Goal: Transaction & Acquisition: Purchase product/service

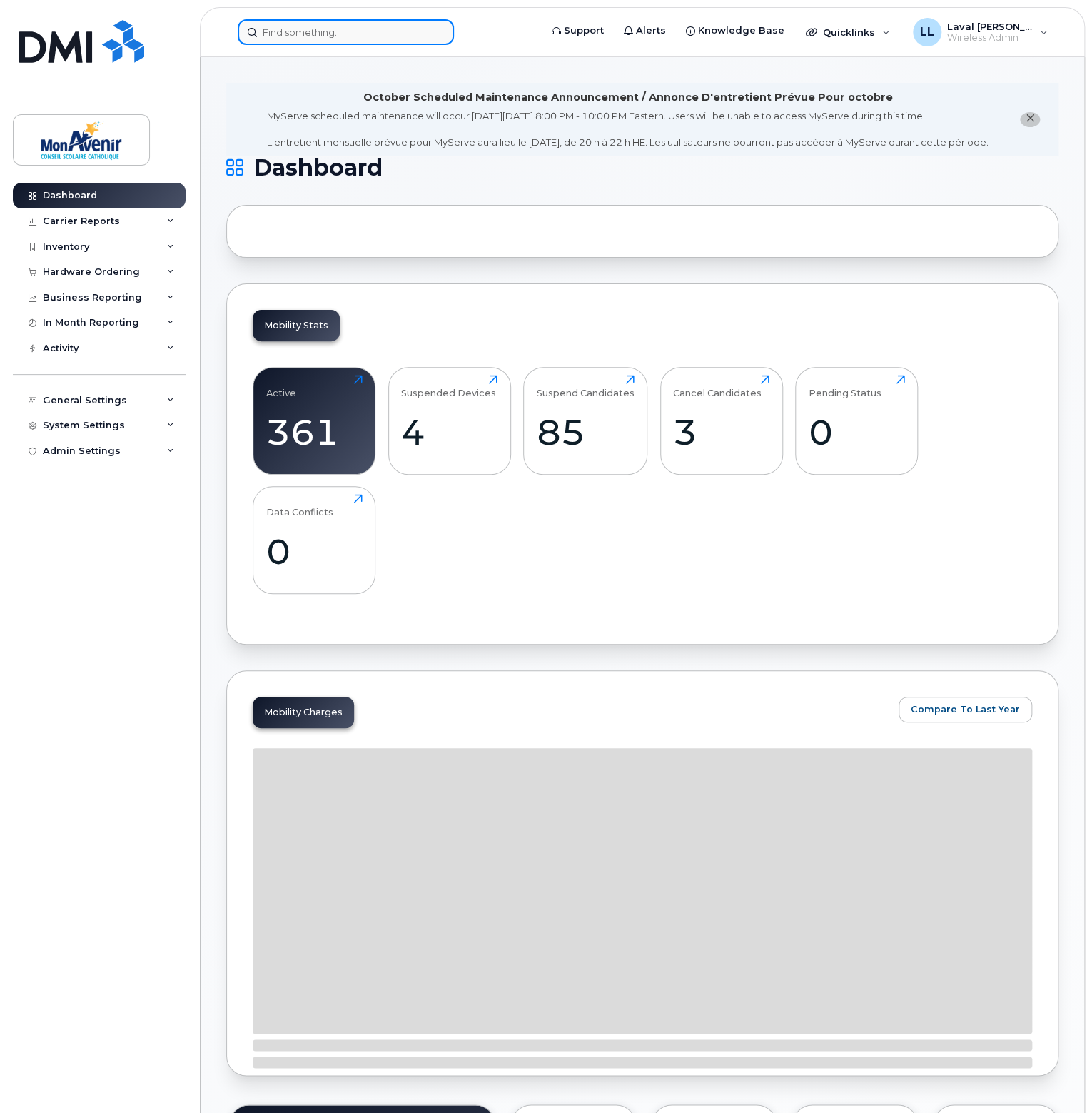
click at [331, 30] on input at bounding box center [346, 32] width 217 height 25
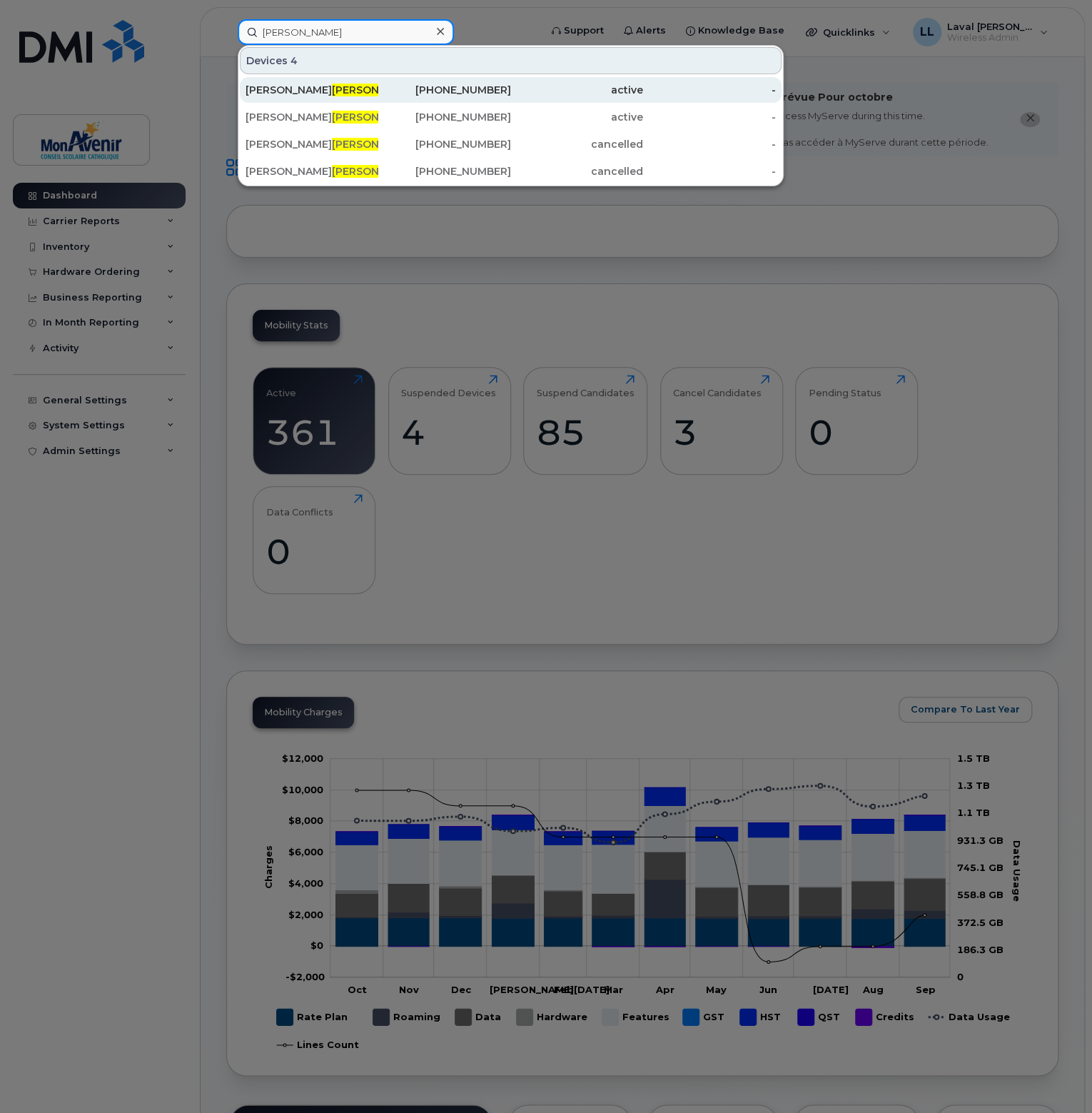
type input "bedard"
click at [265, 90] on div "Marc Bedard" at bounding box center [312, 89] width 133 height 14
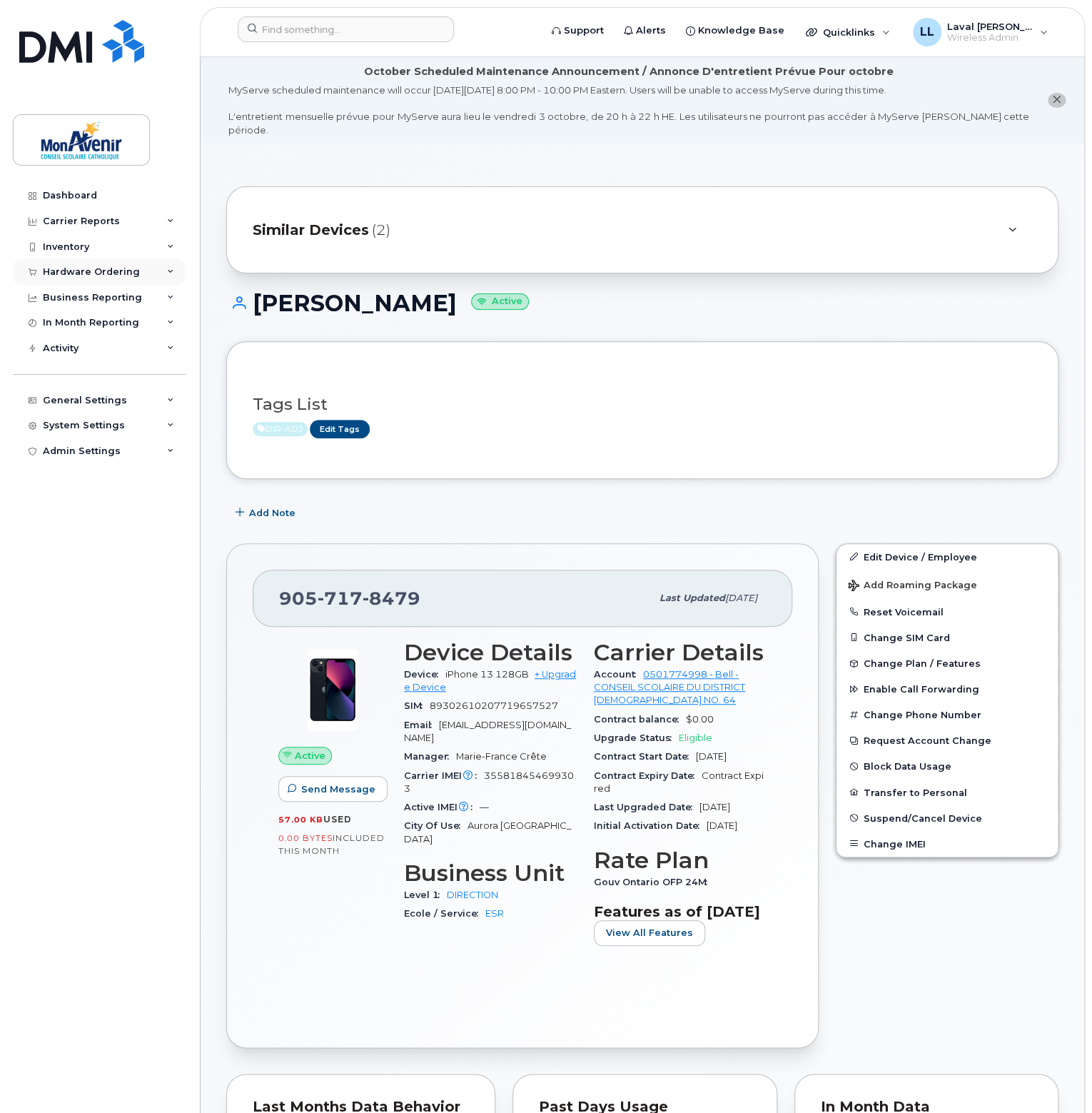
click at [74, 267] on div "Hardware Ordering" at bounding box center [91, 271] width 97 height 11
click at [59, 328] on div "Orders" at bounding box center [67, 325] width 35 height 13
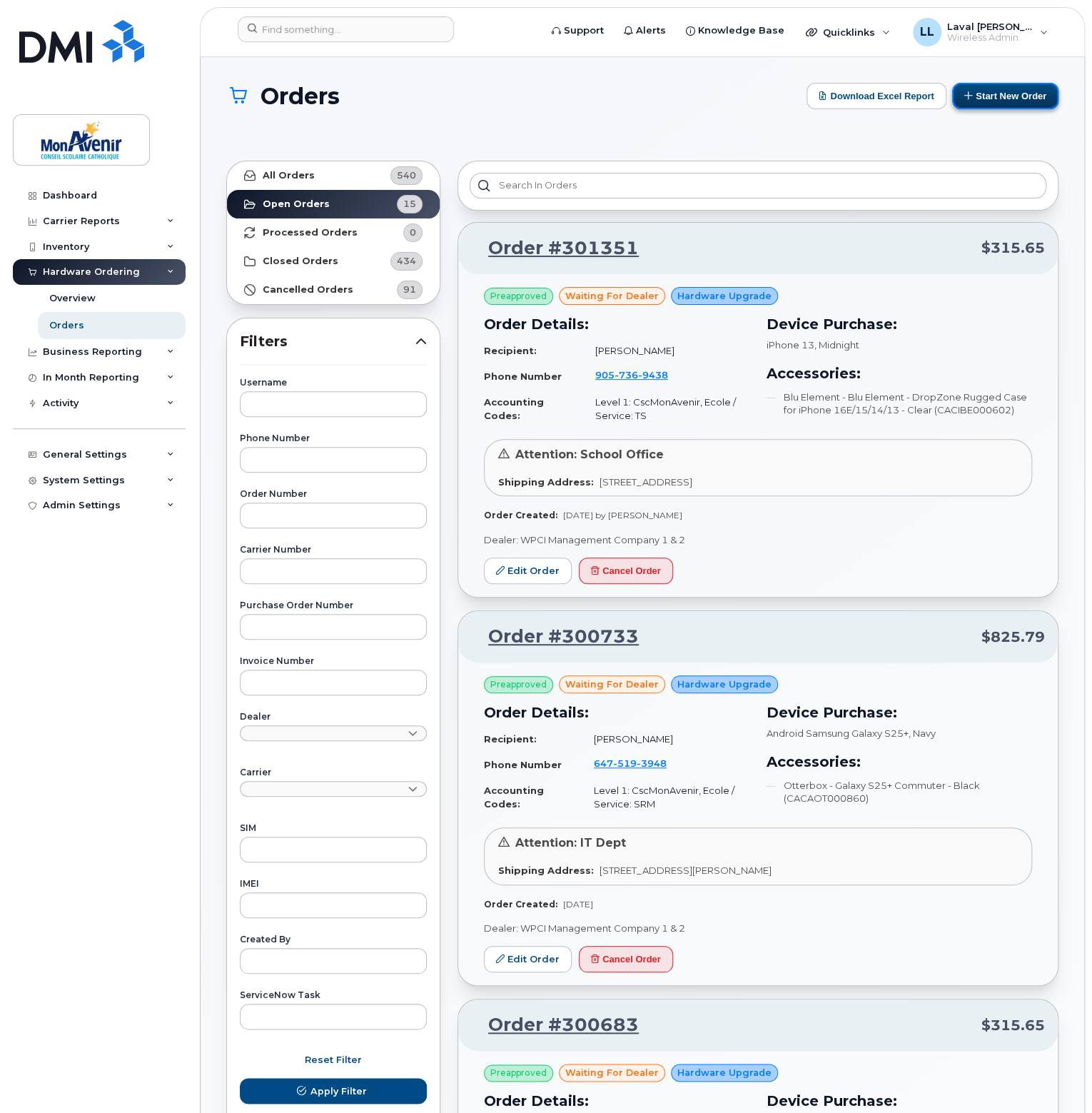
click at [1028, 101] on button "Start New Order" at bounding box center [1006, 95] width 106 height 26
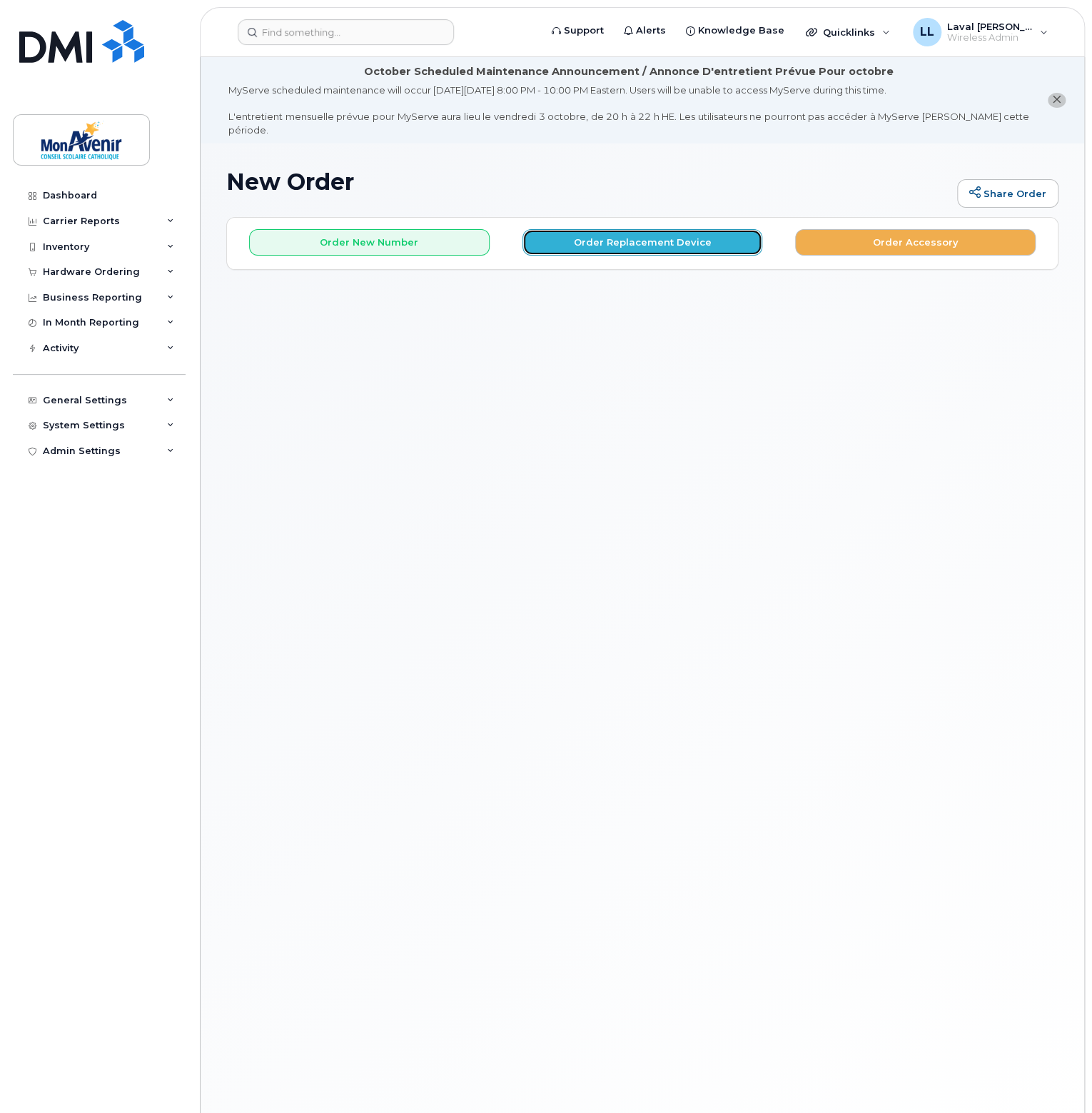
click at [674, 241] on button "Order Replacement Device" at bounding box center [642, 242] width 241 height 26
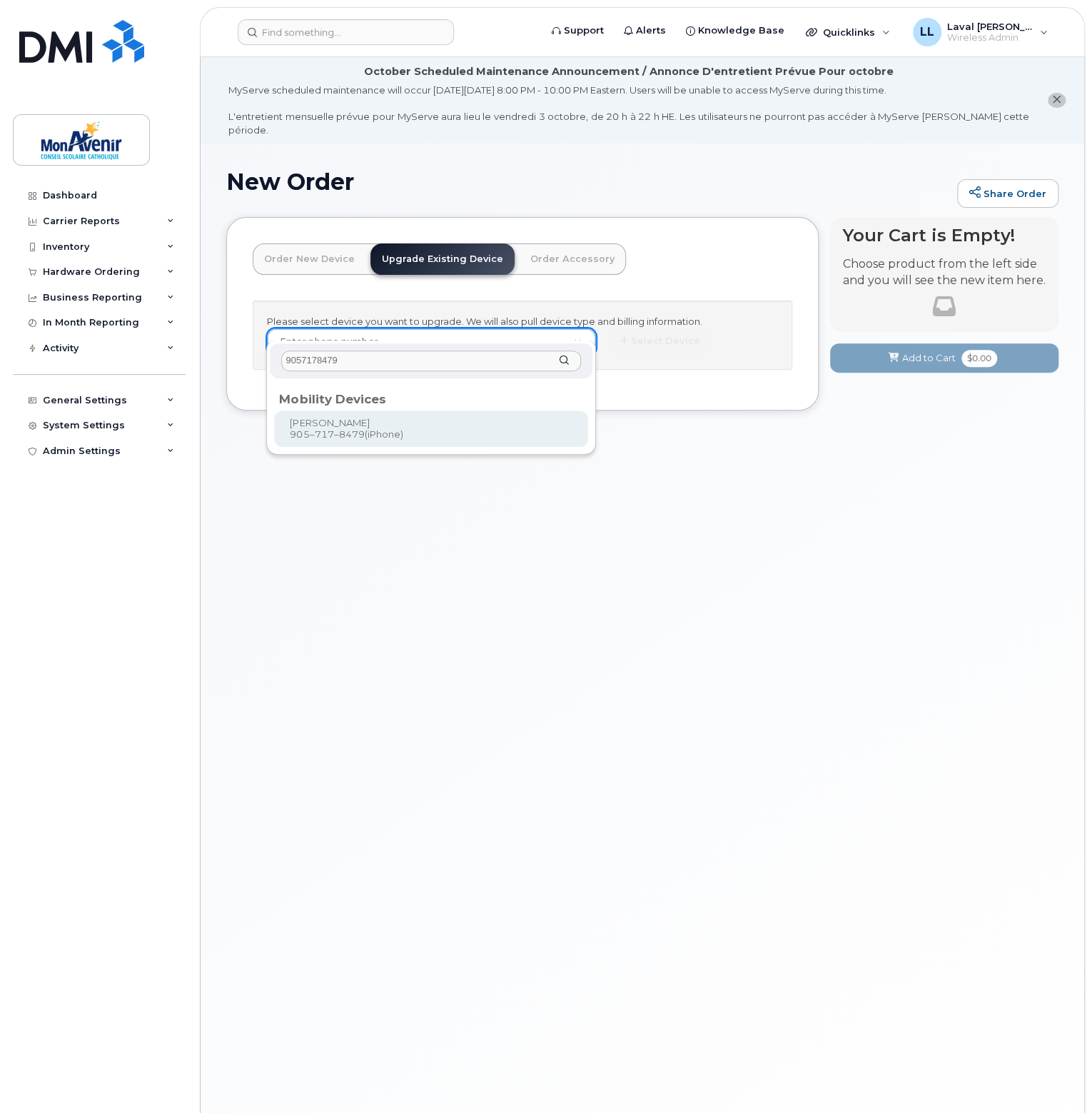
type input "9057178479"
type input "1052300"
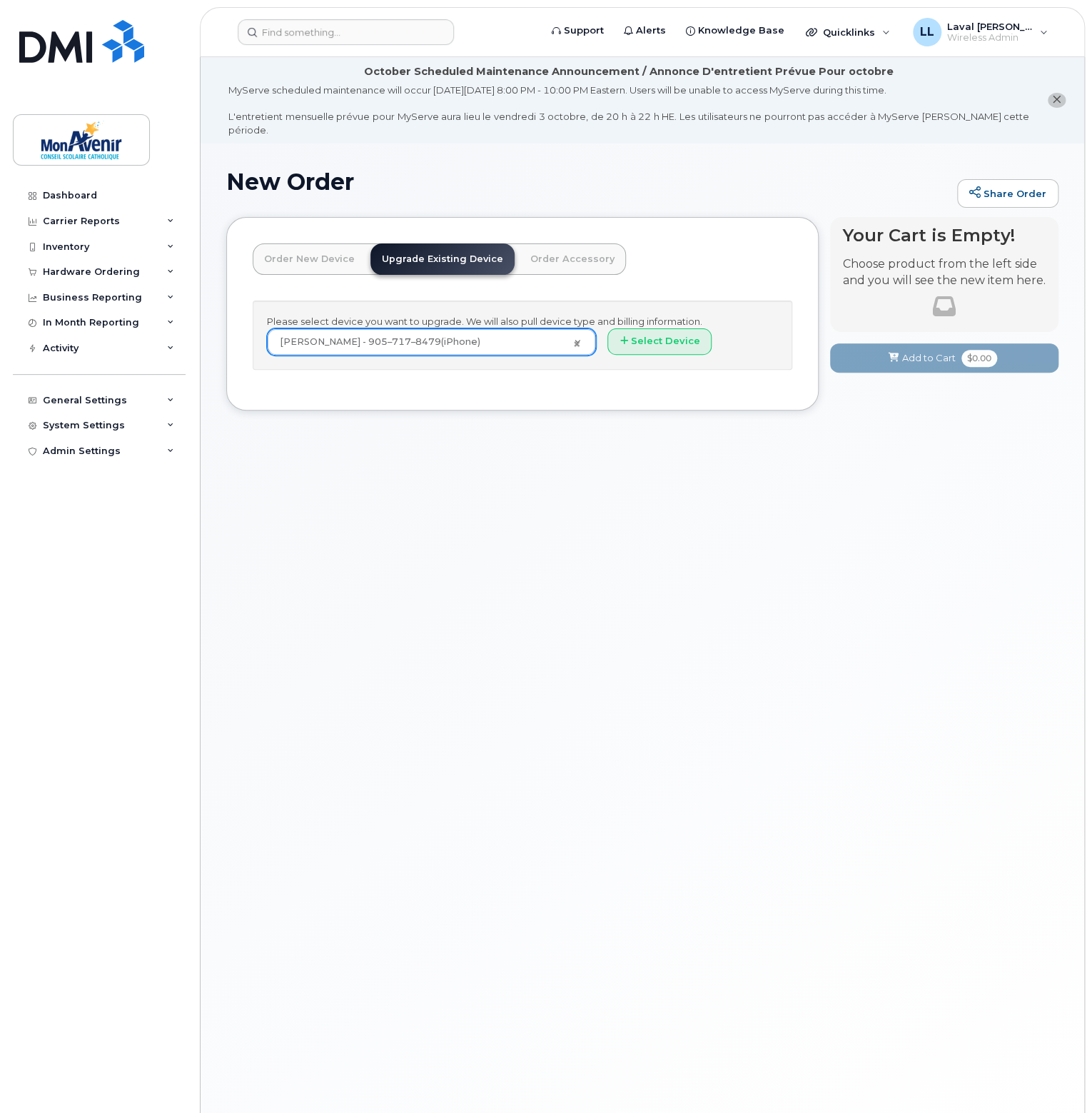
click at [687, 498] on div "New Order Share Order × Share This Order If you want to allow others to create …" at bounding box center [642, 651] width 884 height 1017
click at [621, 337] on icon "button" at bounding box center [624, 341] width 7 height 9
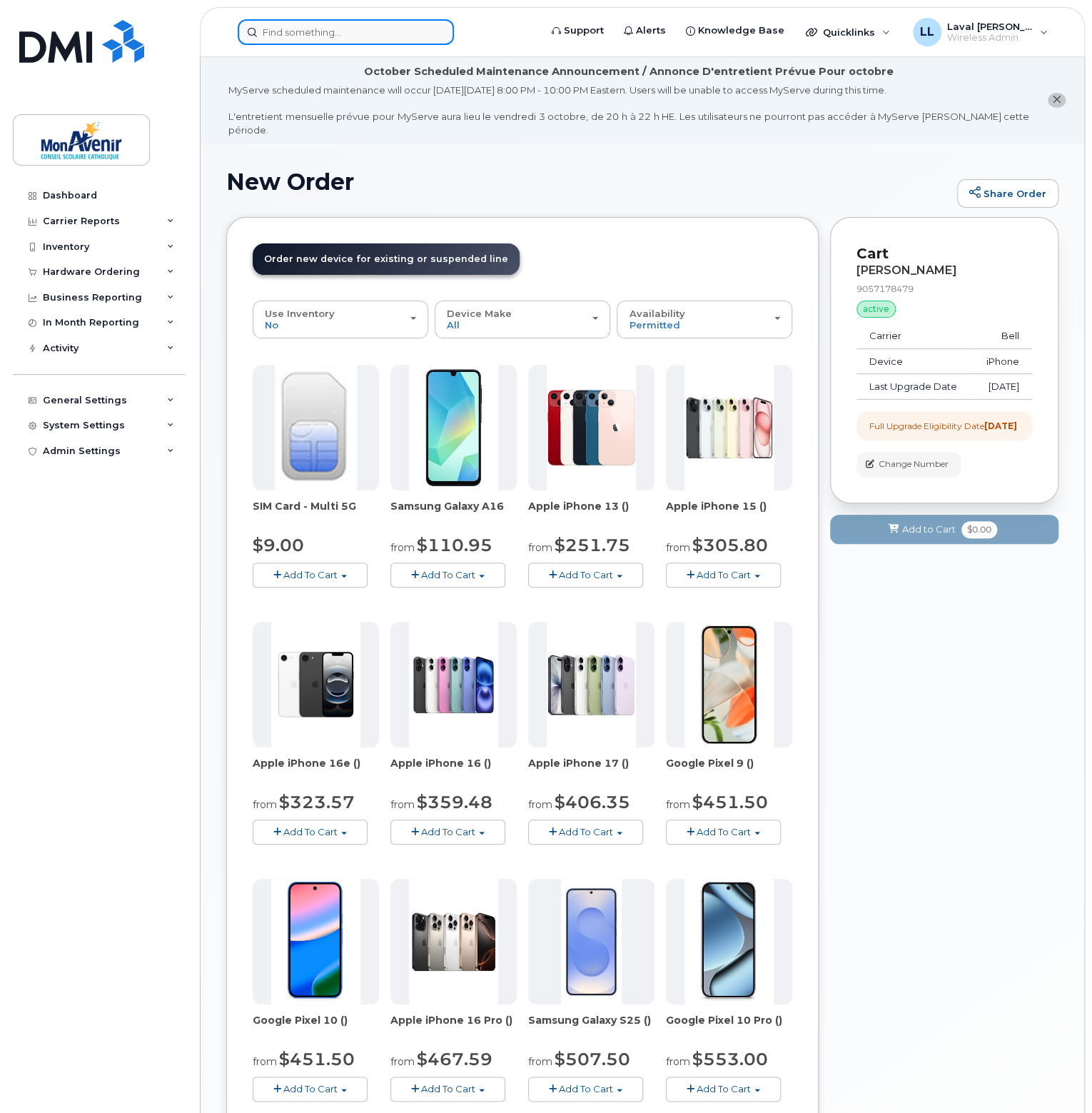
click at [337, 40] on input at bounding box center [346, 32] width 217 height 25
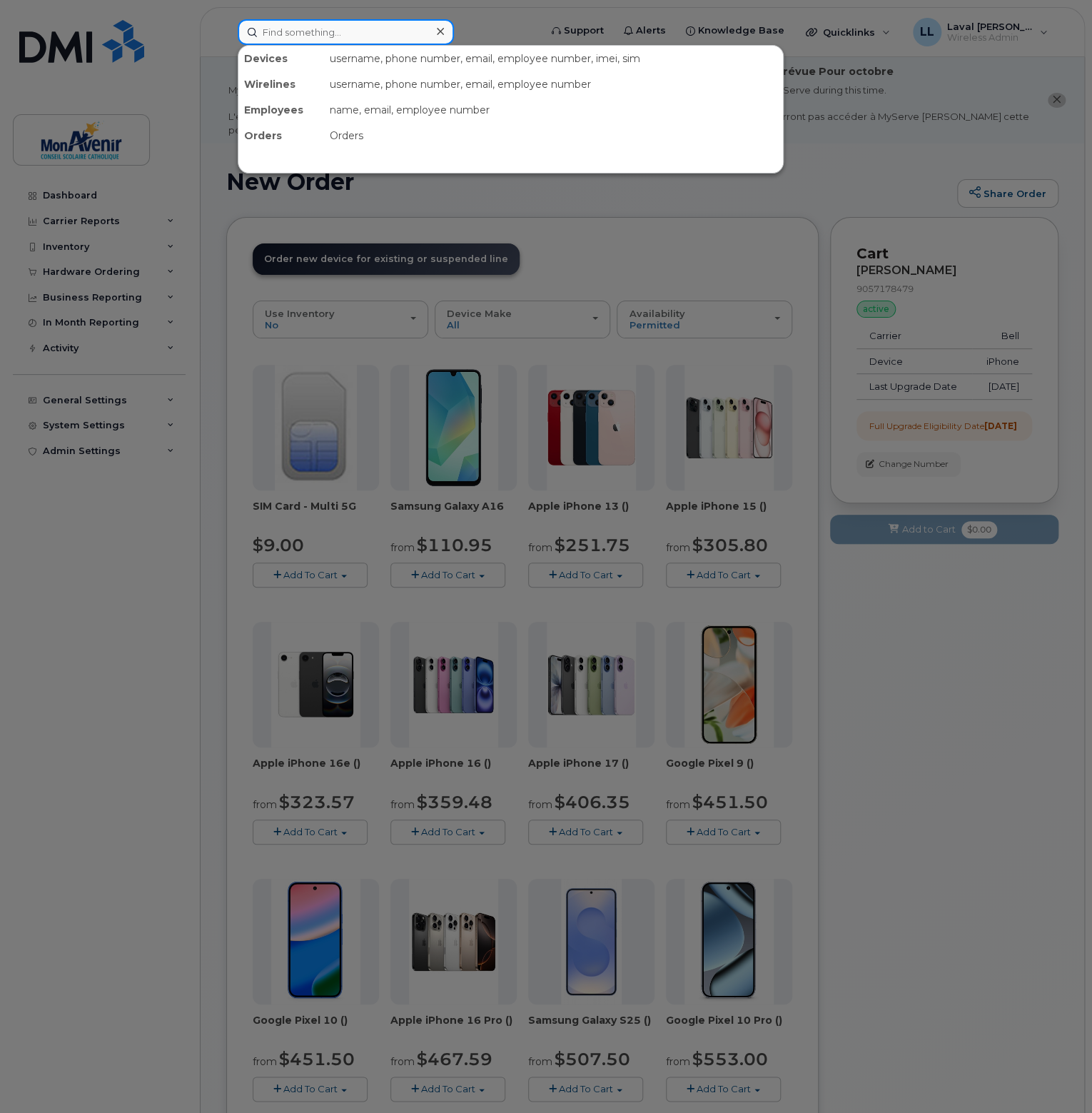
click at [277, 33] on input at bounding box center [346, 32] width 217 height 25
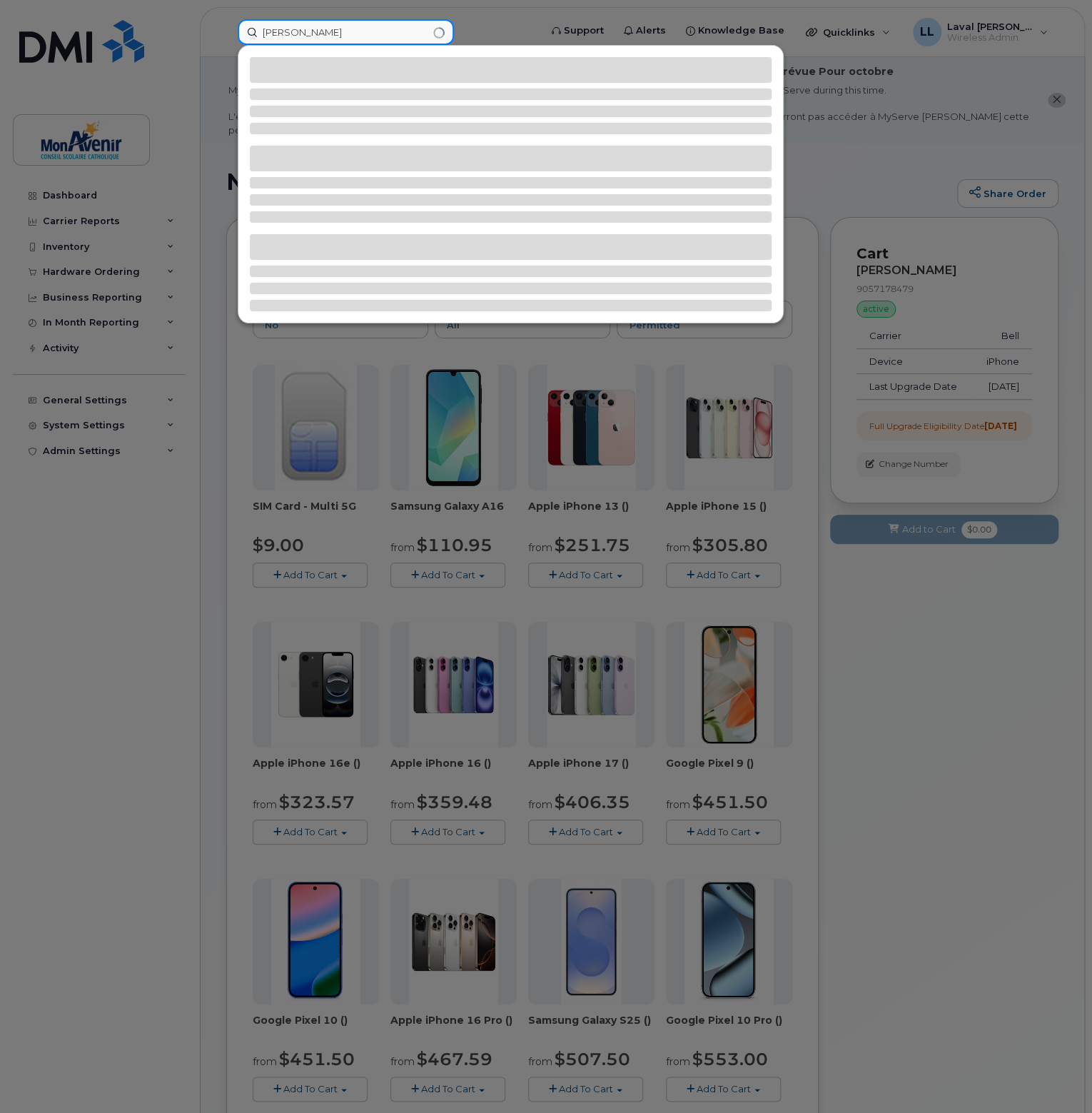
type input "hayes"
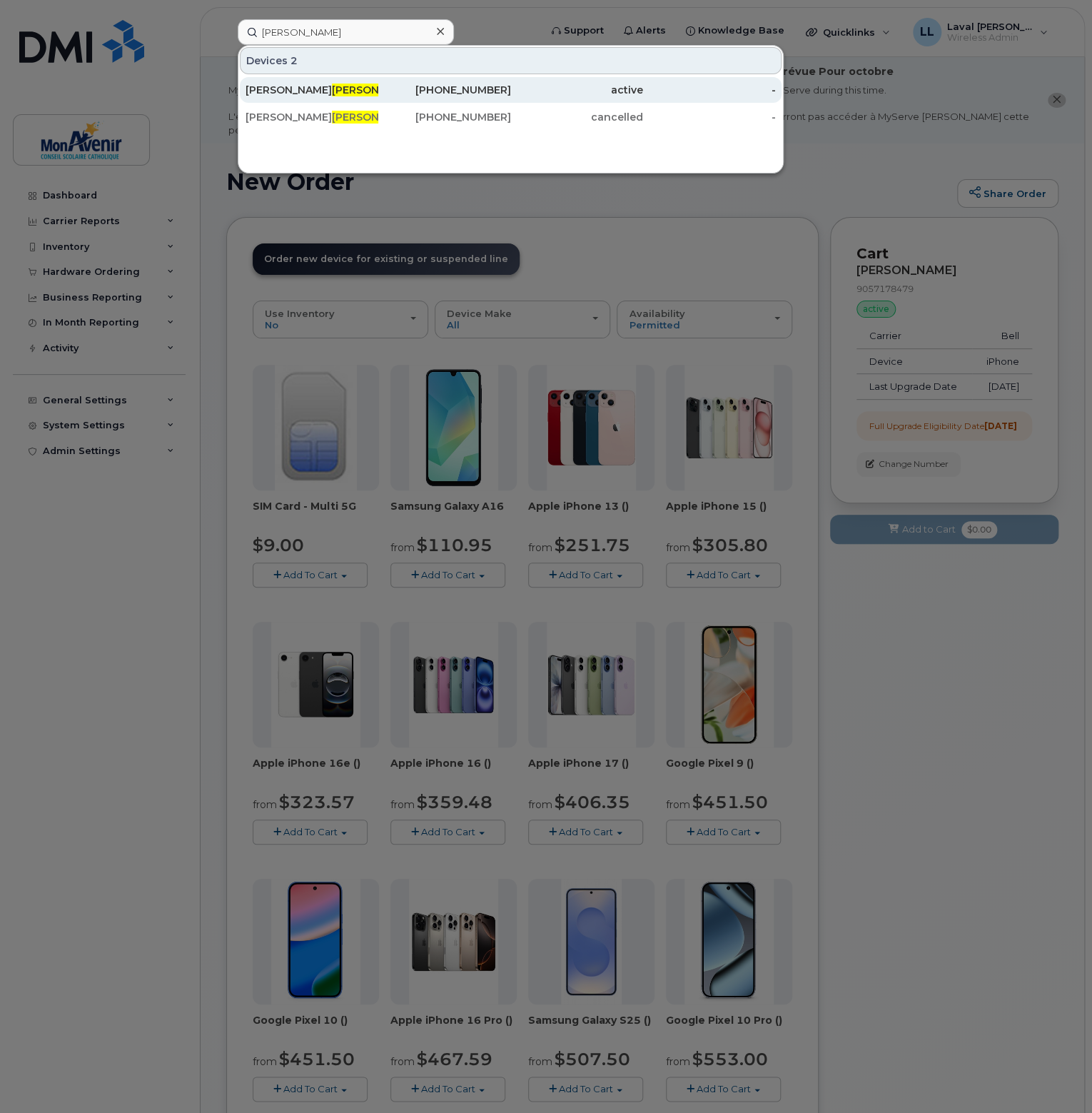
click at [332, 91] on span "Hayes" at bounding box center [375, 89] width 86 height 13
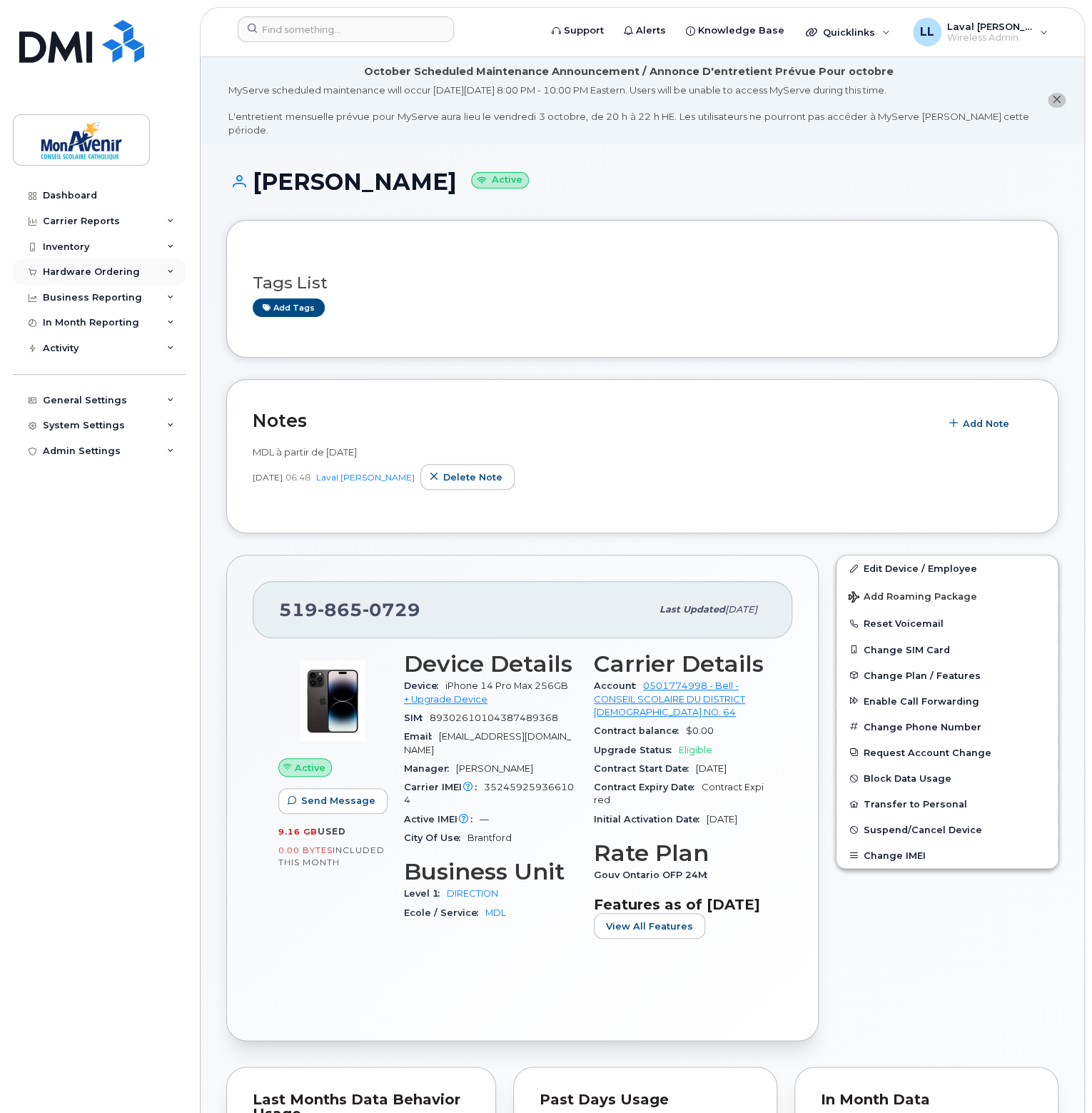
click at [96, 272] on div "Hardware Ordering" at bounding box center [91, 271] width 97 height 11
click at [73, 319] on div "Orders" at bounding box center [67, 325] width 35 height 13
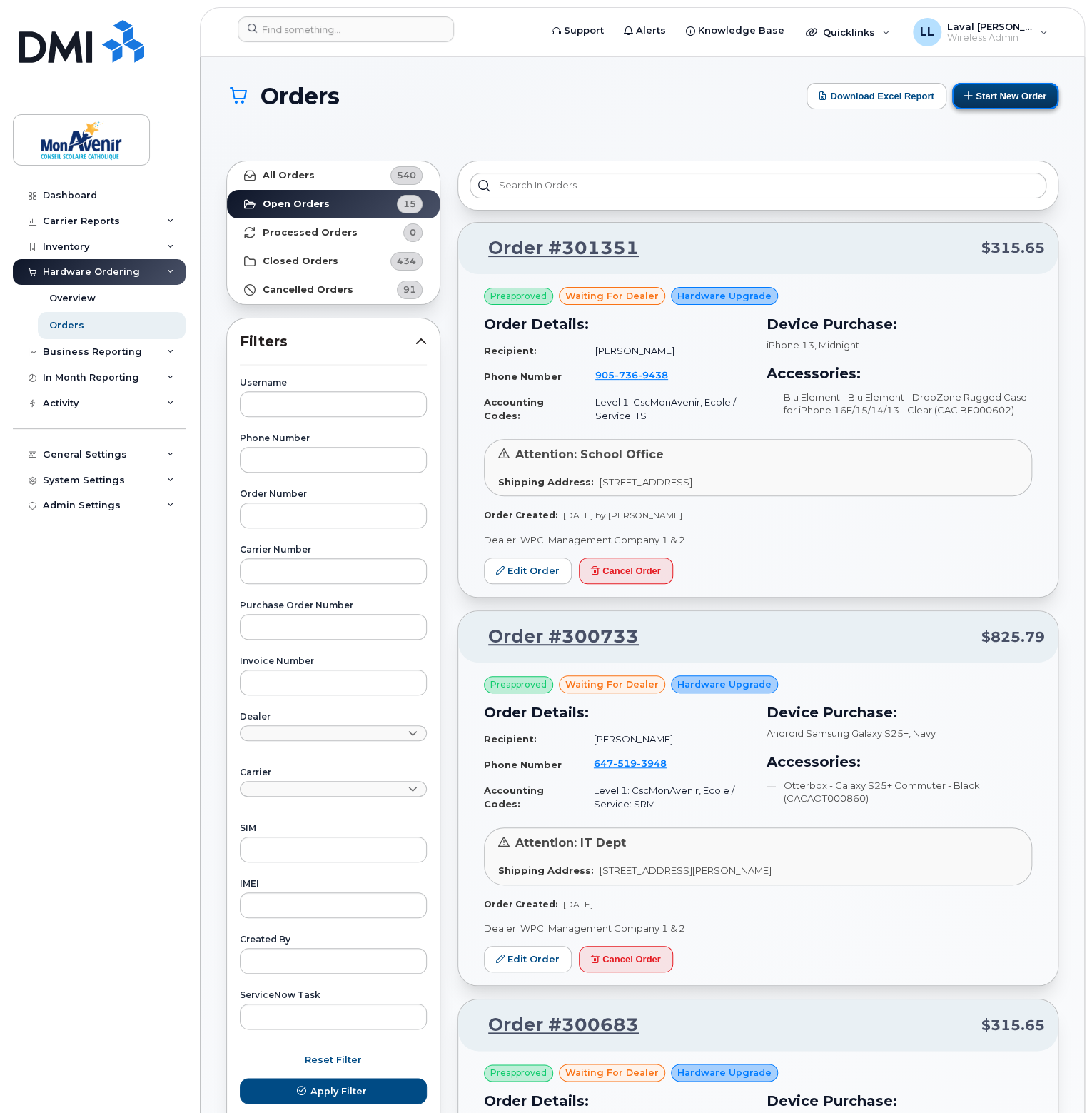
click at [990, 90] on button "Start New Order" at bounding box center [1006, 95] width 106 height 26
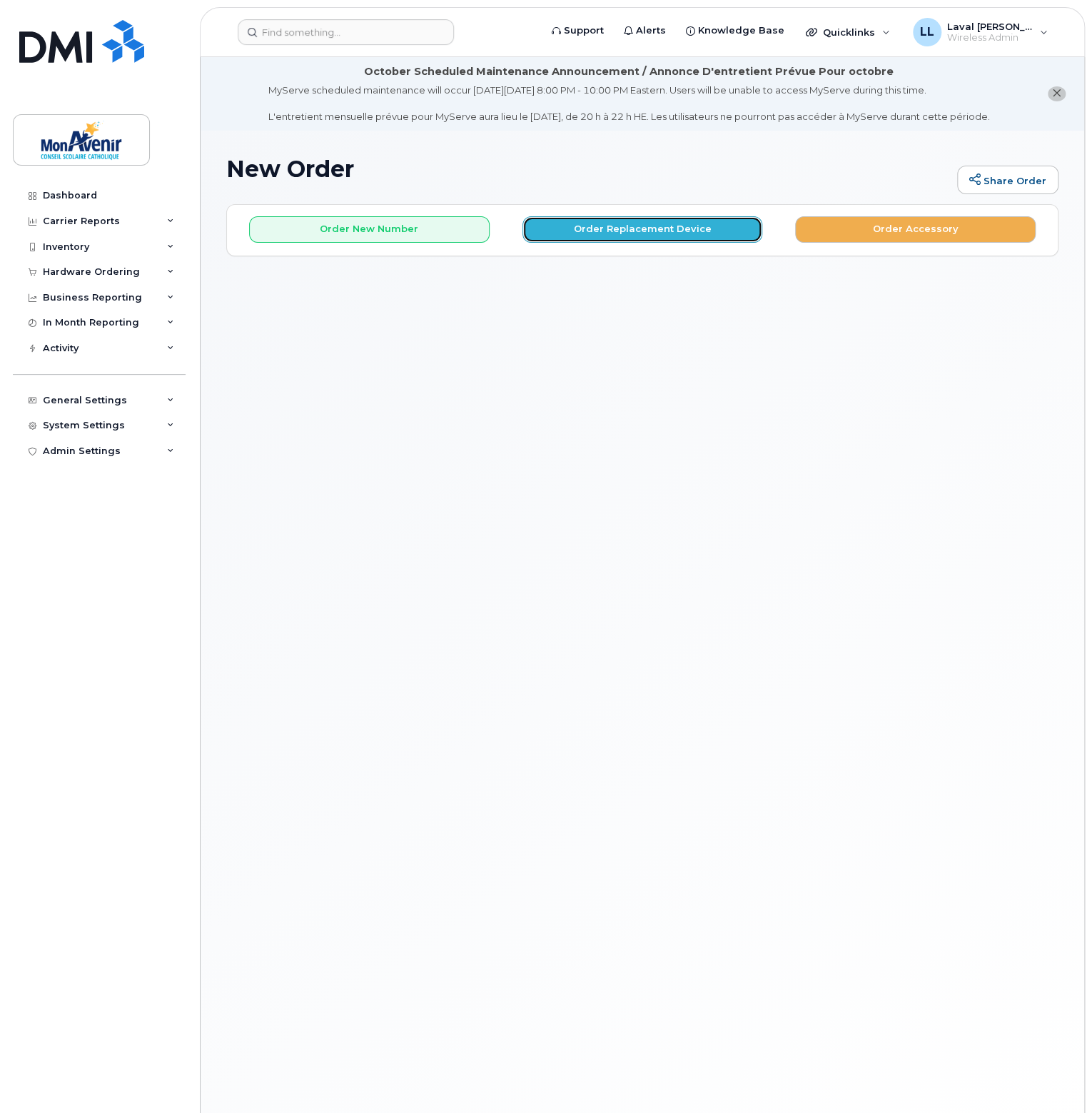
click at [678, 229] on button "Order Replacement Device" at bounding box center [642, 229] width 241 height 26
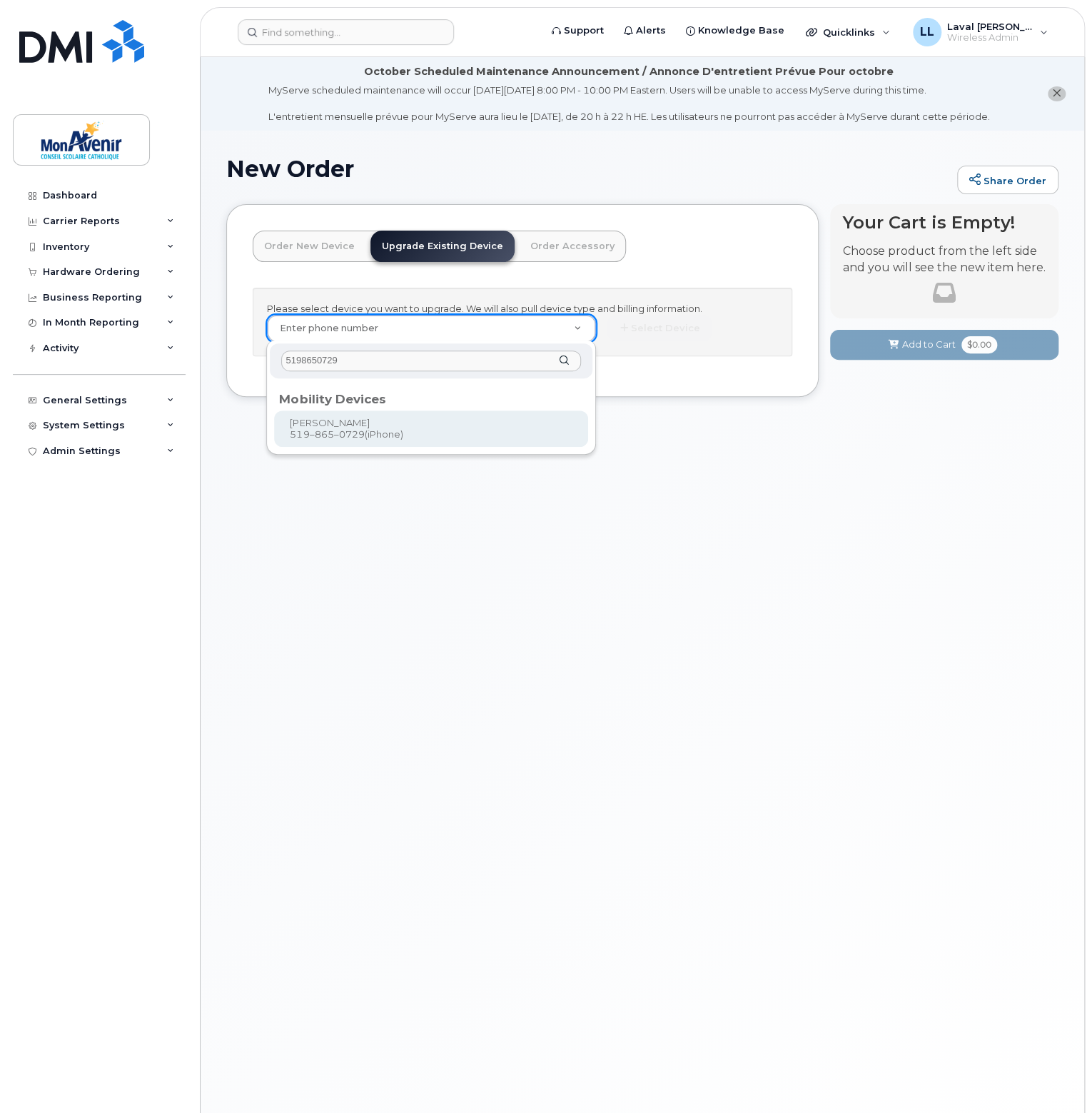
type input "5198650729"
type input "910262"
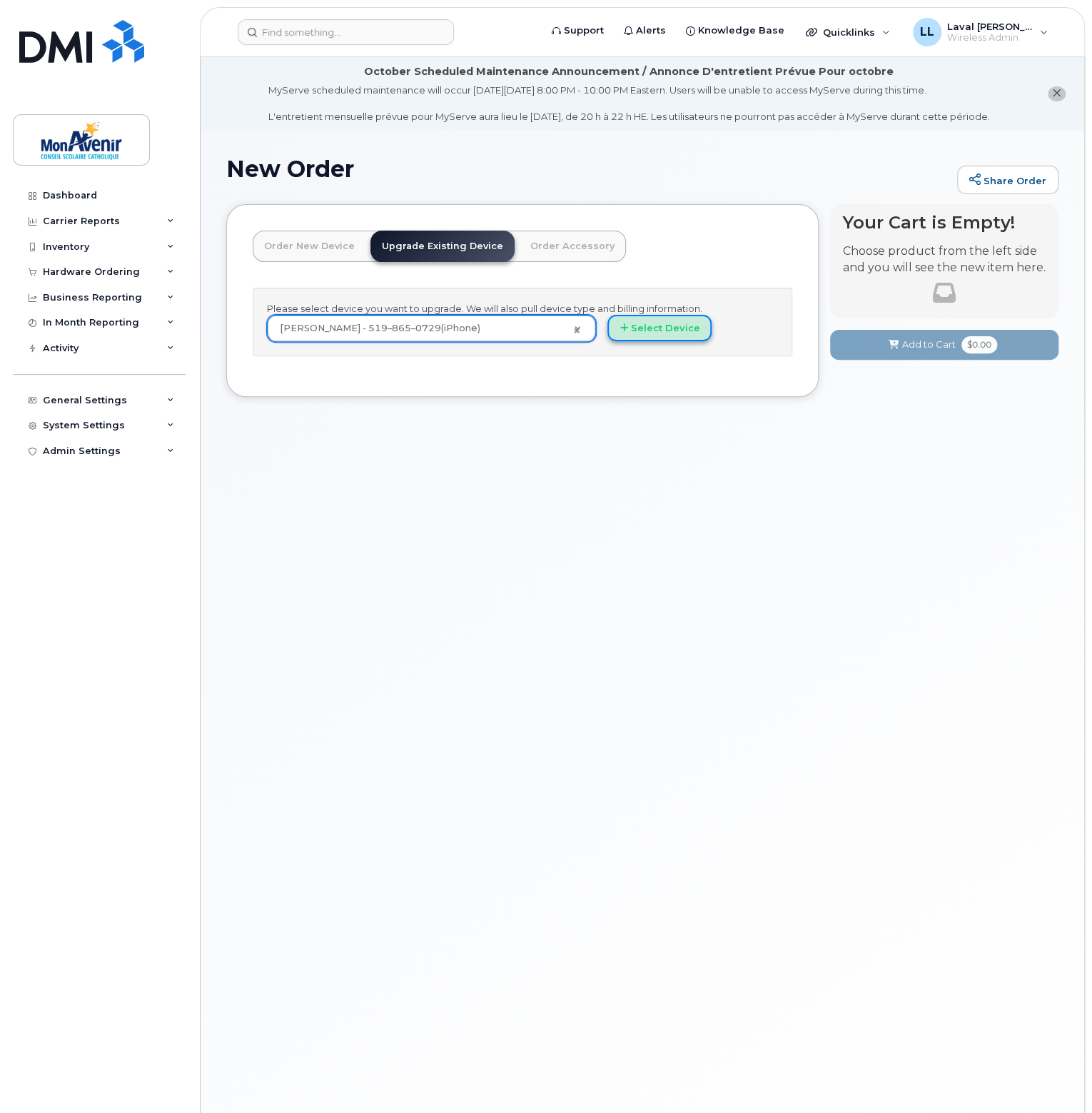
click at [636, 337] on button "Select Device" at bounding box center [660, 328] width 104 height 26
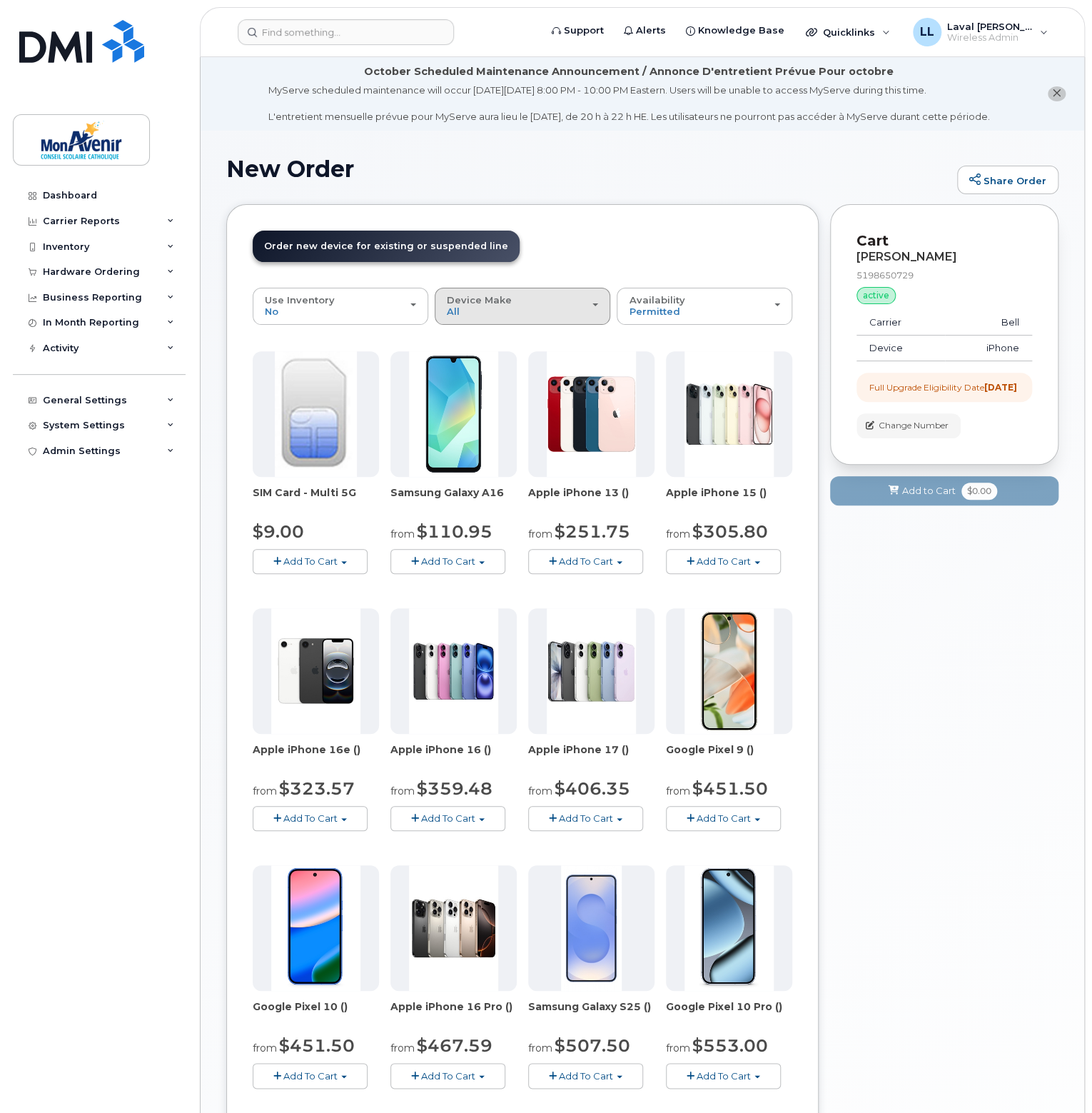
click at [519, 305] on div "Device Make All Android iPhone" at bounding box center [522, 306] width 151 height 22
click at [494, 391] on div "iPhone" at bounding box center [522, 393] width 169 height 17
click at [465, 315] on div "Device Make All Android iPhone" at bounding box center [522, 306] width 151 height 22
click at [468, 391] on label "iPhone" at bounding box center [465, 393] width 52 height 17
click at [0, 0] on input "iPhone" at bounding box center [0, 0] width 0 height 0
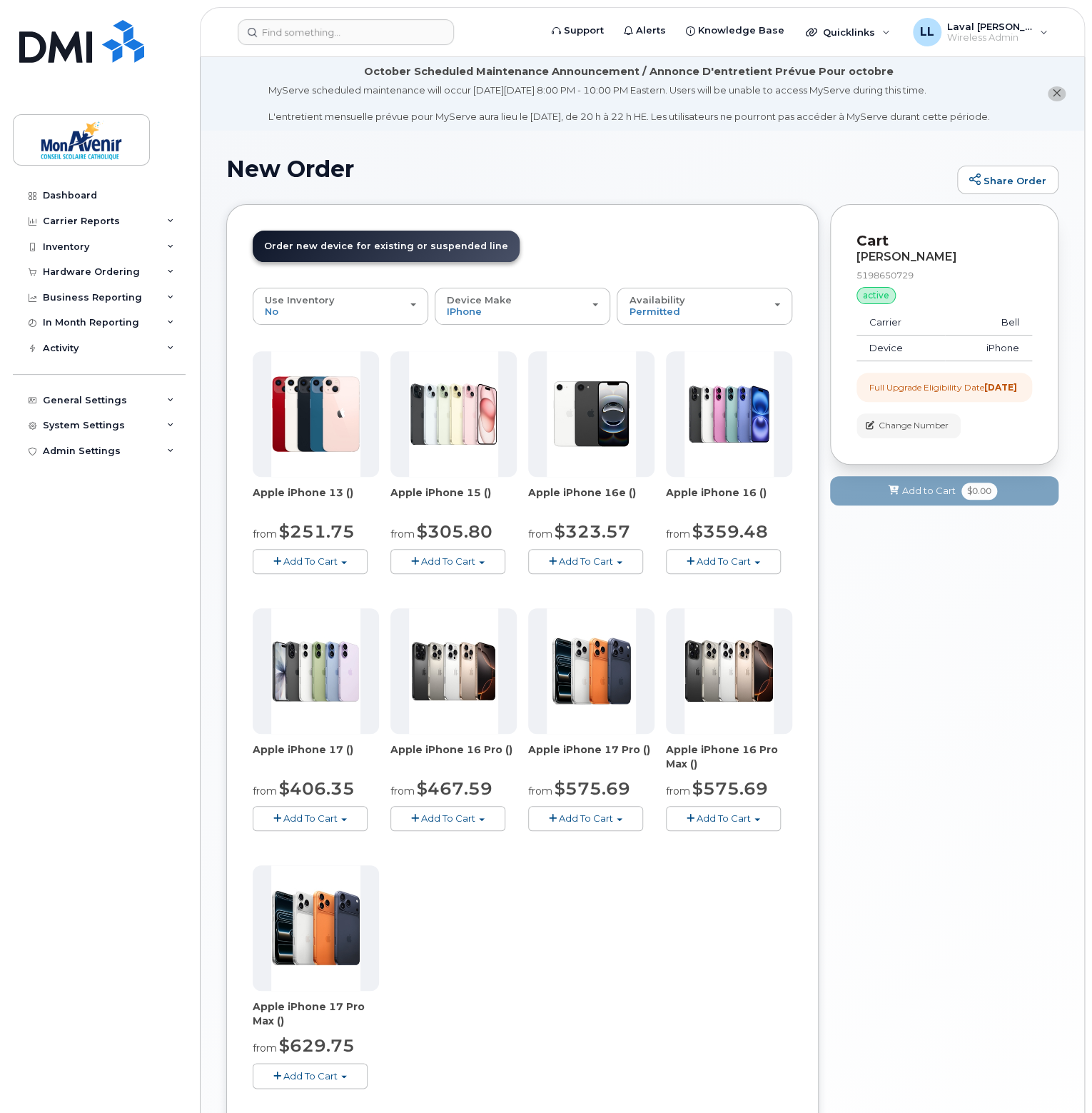
scroll to position [71, 0]
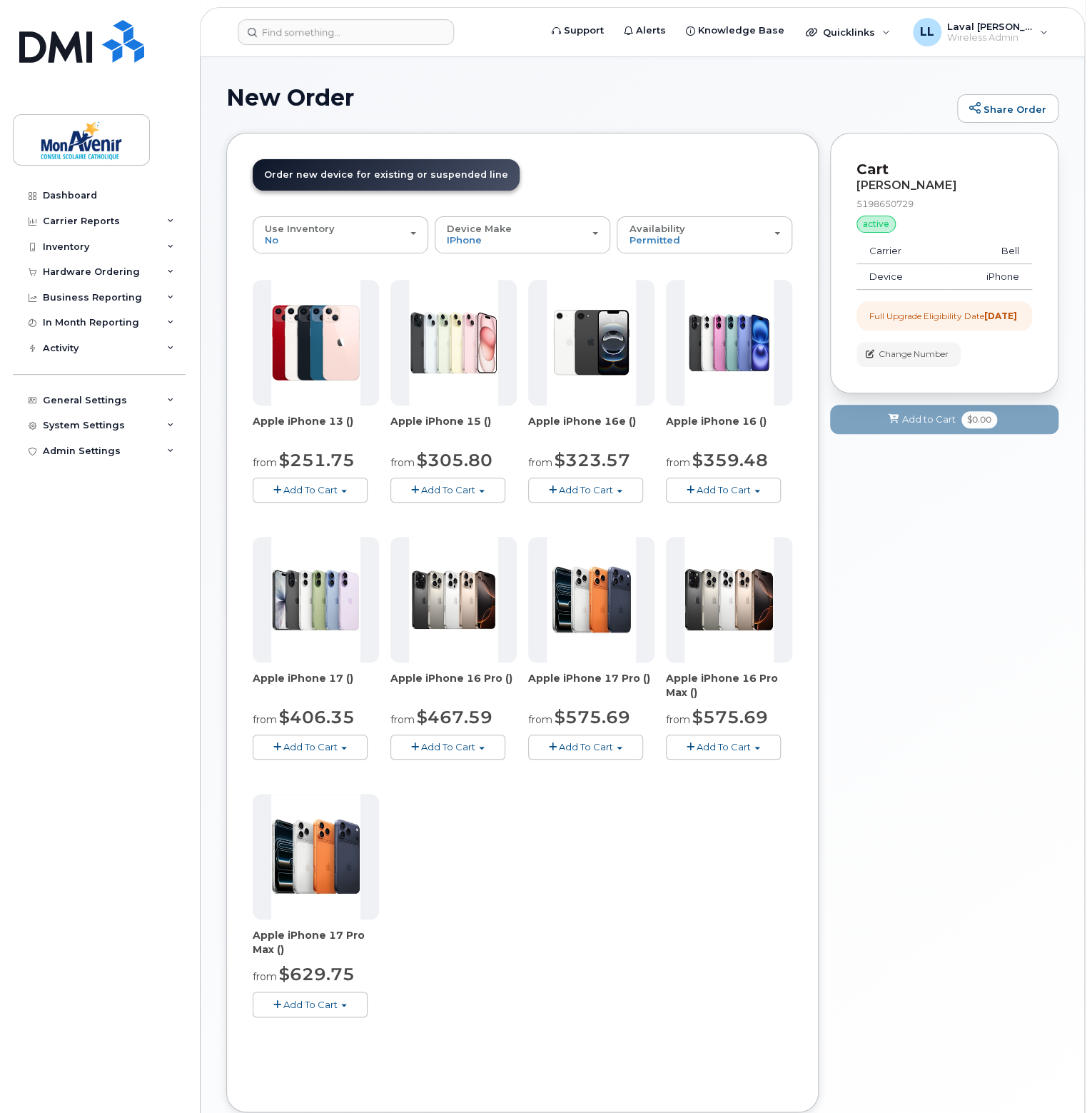
click at [352, 1004] on button "Add To Cart" at bounding box center [310, 1004] width 115 height 25
click at [365, 1026] on link "$629.75 - 2 year term - voice & data plan (256GB)" at bounding box center [387, 1031] width 261 height 18
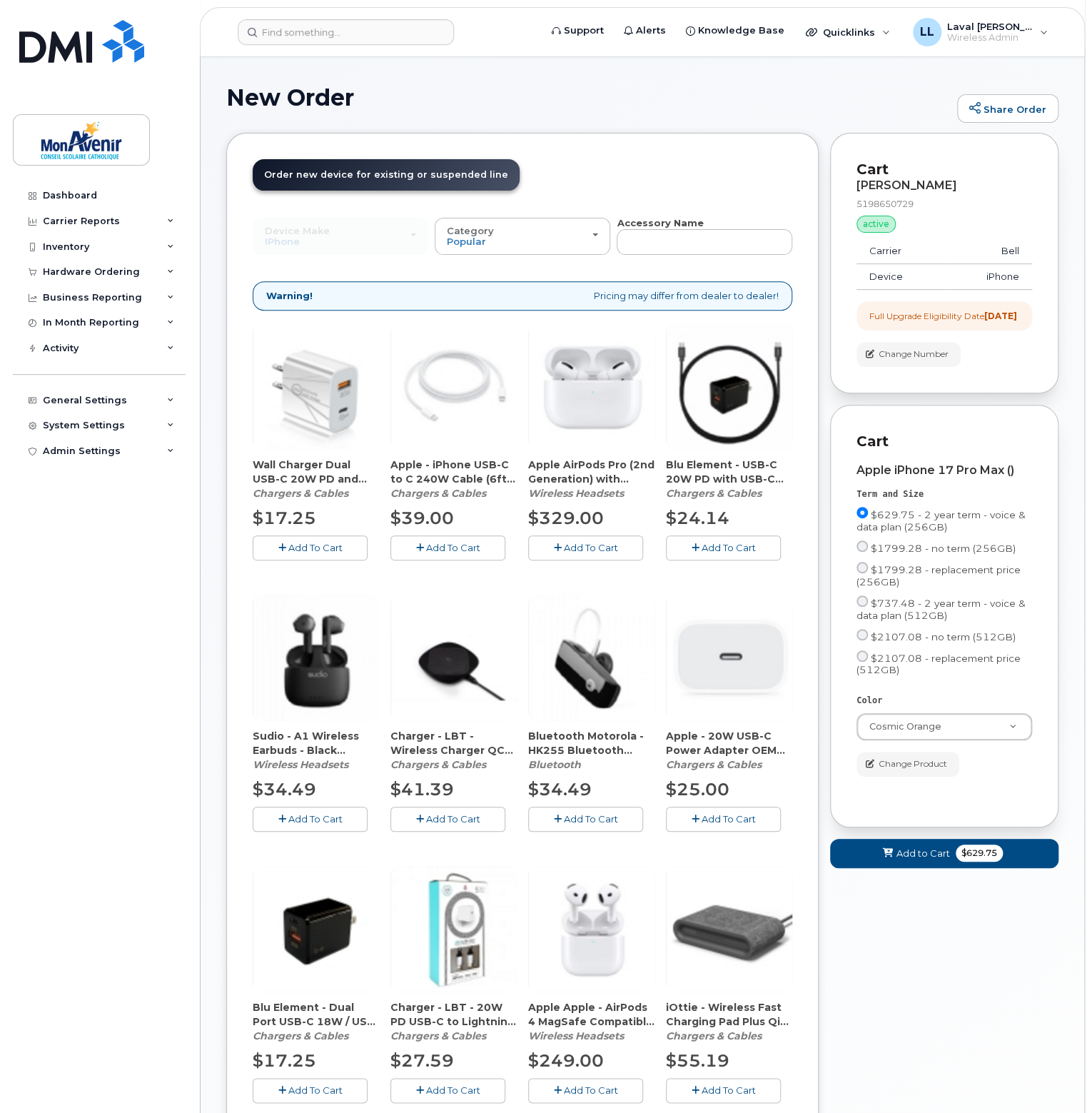
click at [732, 816] on span "Add To Cart" at bounding box center [728, 818] width 54 height 11
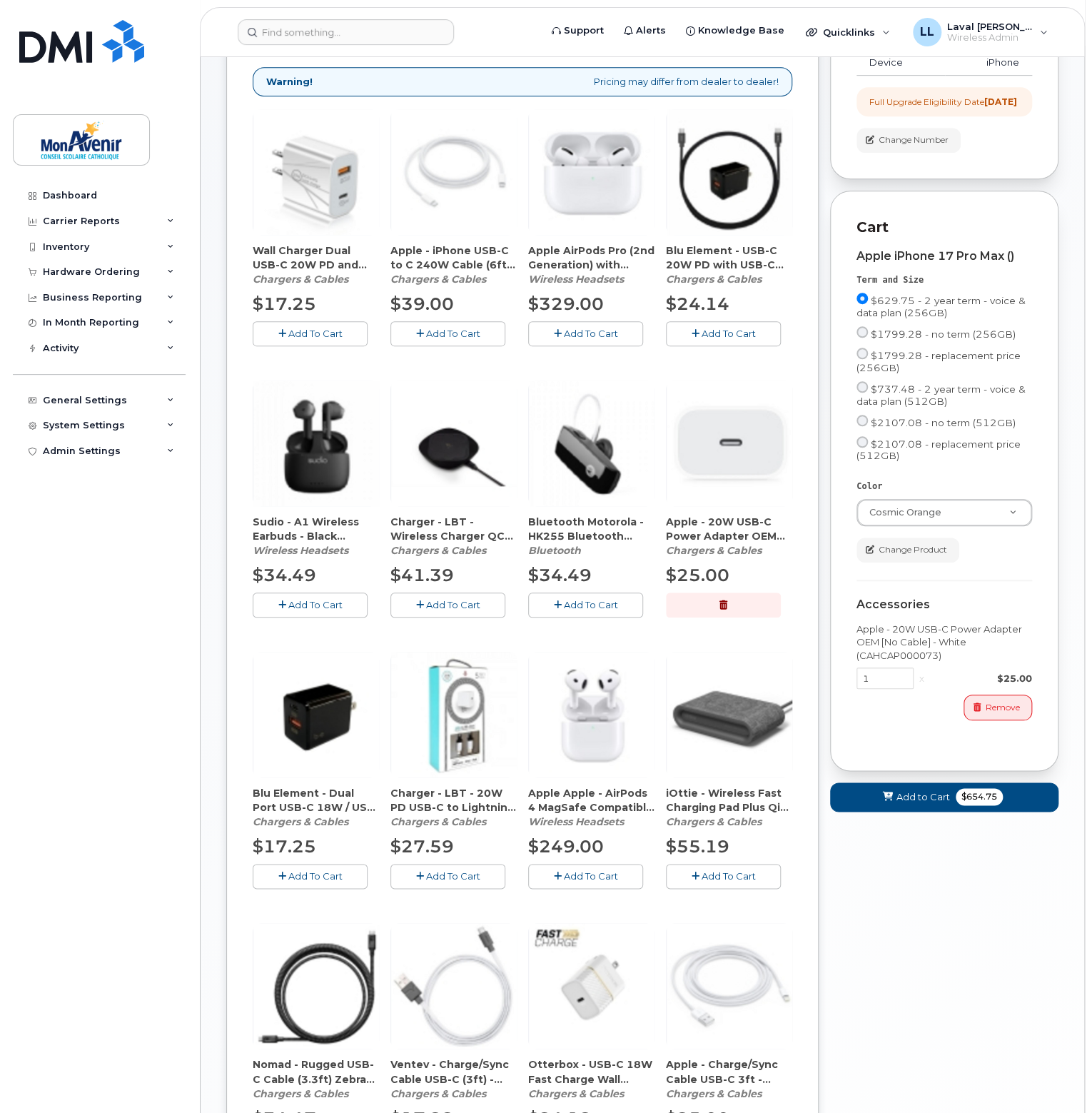
scroll to position [500, 0]
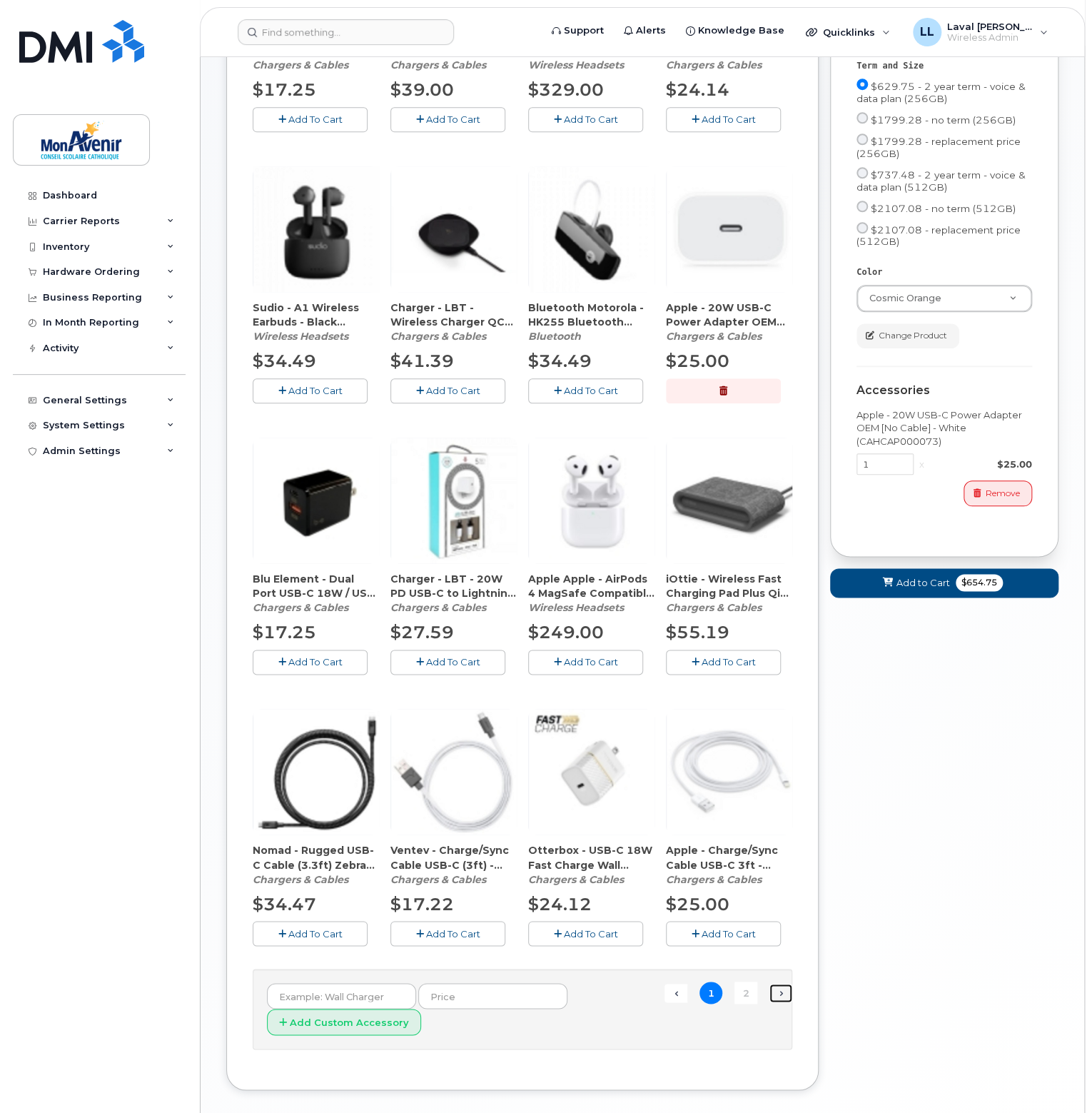
click at [779, 990] on link "Next →" at bounding box center [781, 993] width 22 height 19
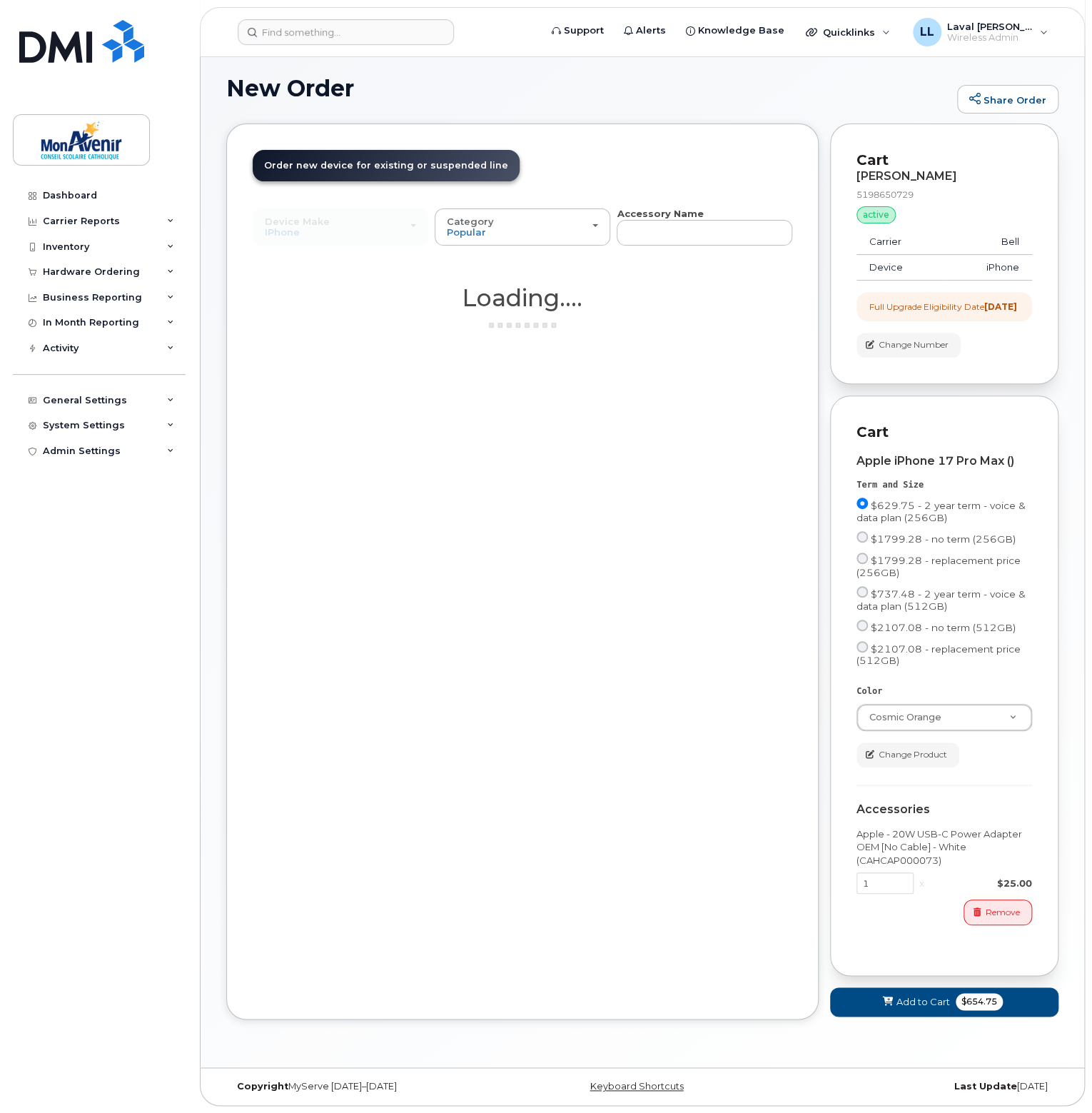
scroll to position [91, 0]
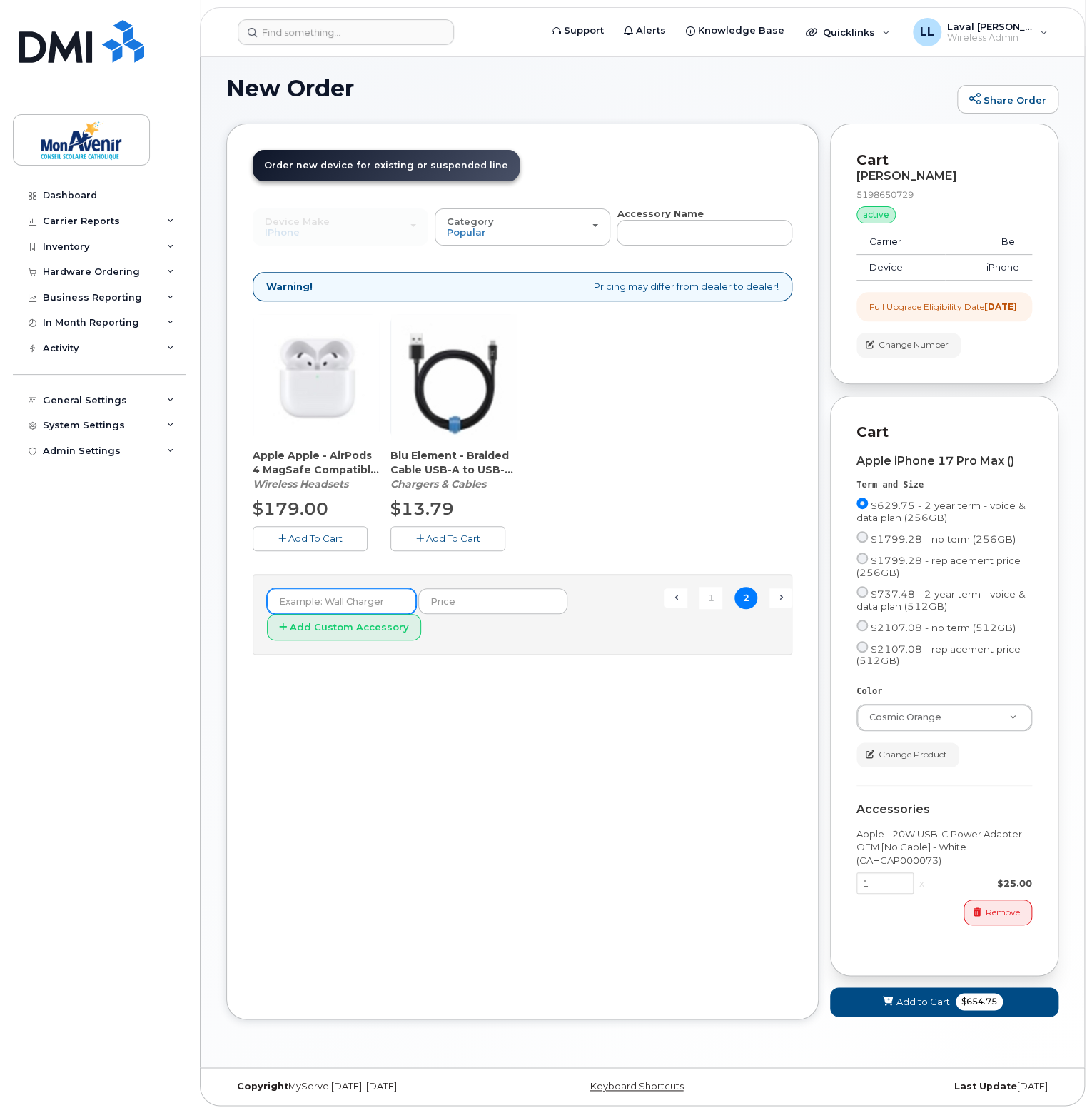
click at [308, 588] on input "text" at bounding box center [341, 601] width 149 height 25
type input "Clear Otterbox case for iphone 17 Pro Max"
click at [482, 594] on input "text" at bounding box center [492, 601] width 149 height 25
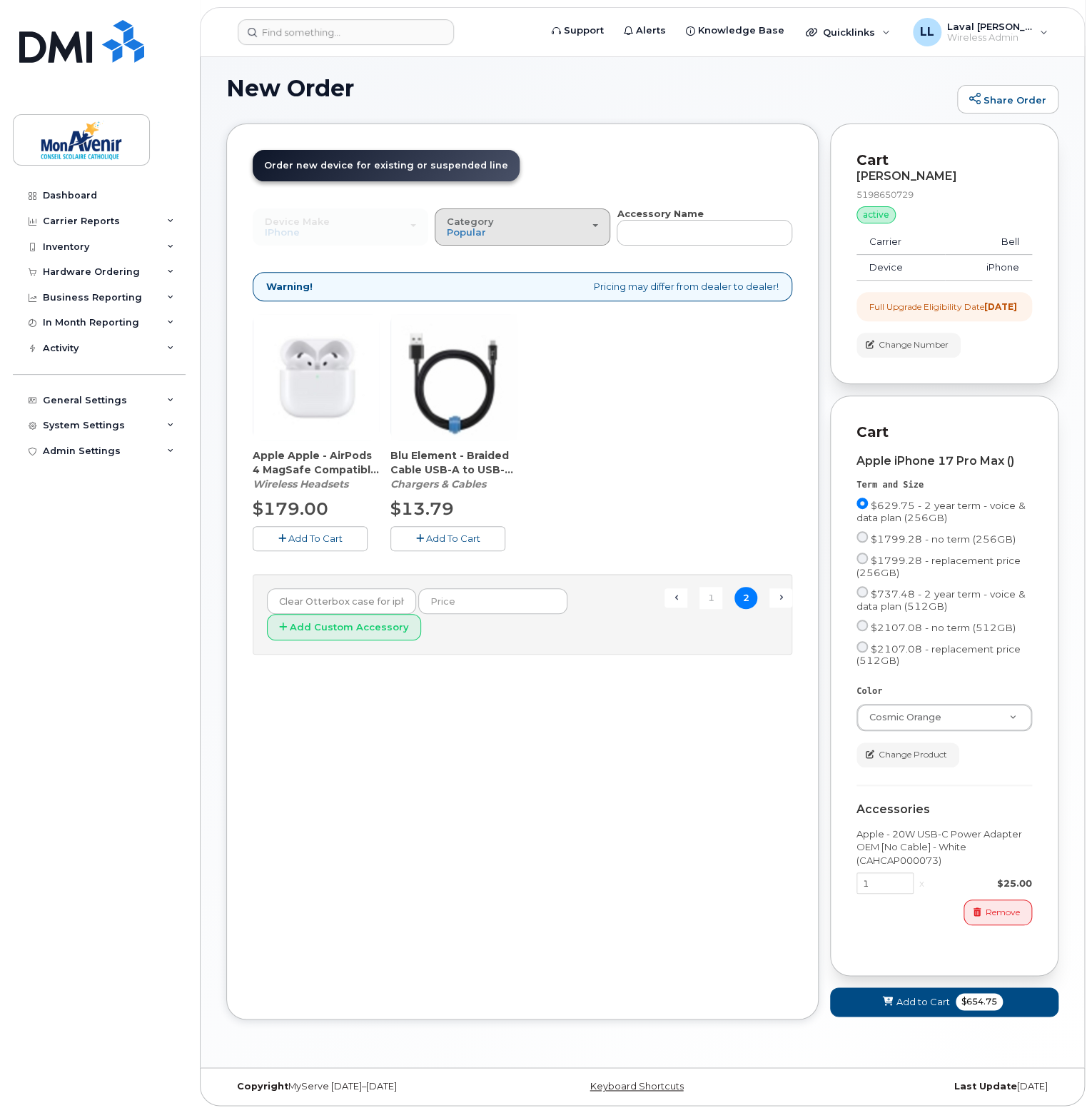
click at [571, 224] on div "Category Popular" at bounding box center [522, 228] width 151 height 22
click at [468, 588] on input "text" at bounding box center [492, 601] width 149 height 25
click at [458, 588] on input "text" at bounding box center [492, 601] width 149 height 25
type input "48"
click at [483, 695] on div "Order New Device Upgrade Existing Device Order Accessory Order new device and n…" at bounding box center [522, 572] width 593 height 896
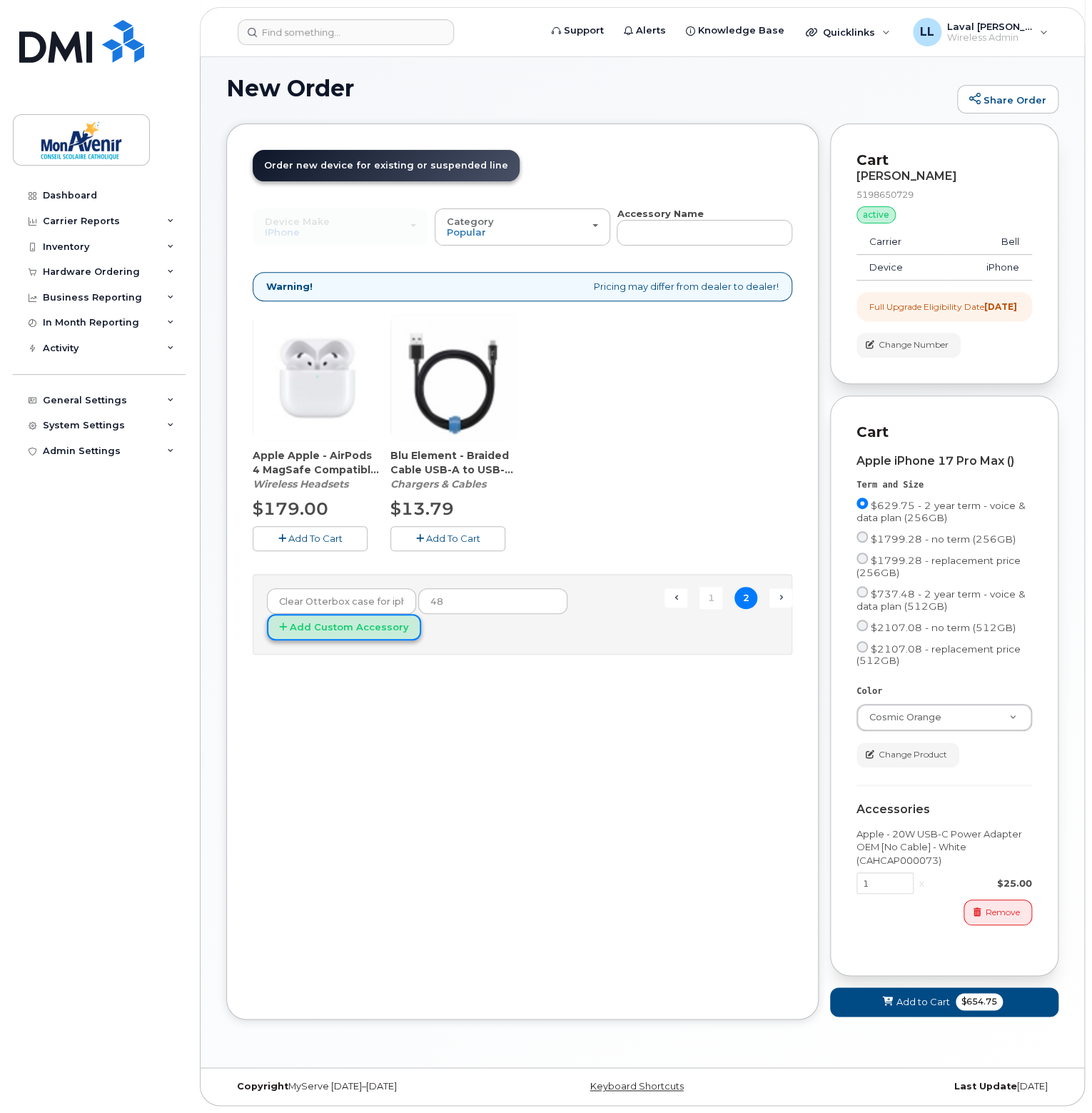
click at [349, 618] on button "Add Custom Accessory" at bounding box center [344, 627] width 154 height 26
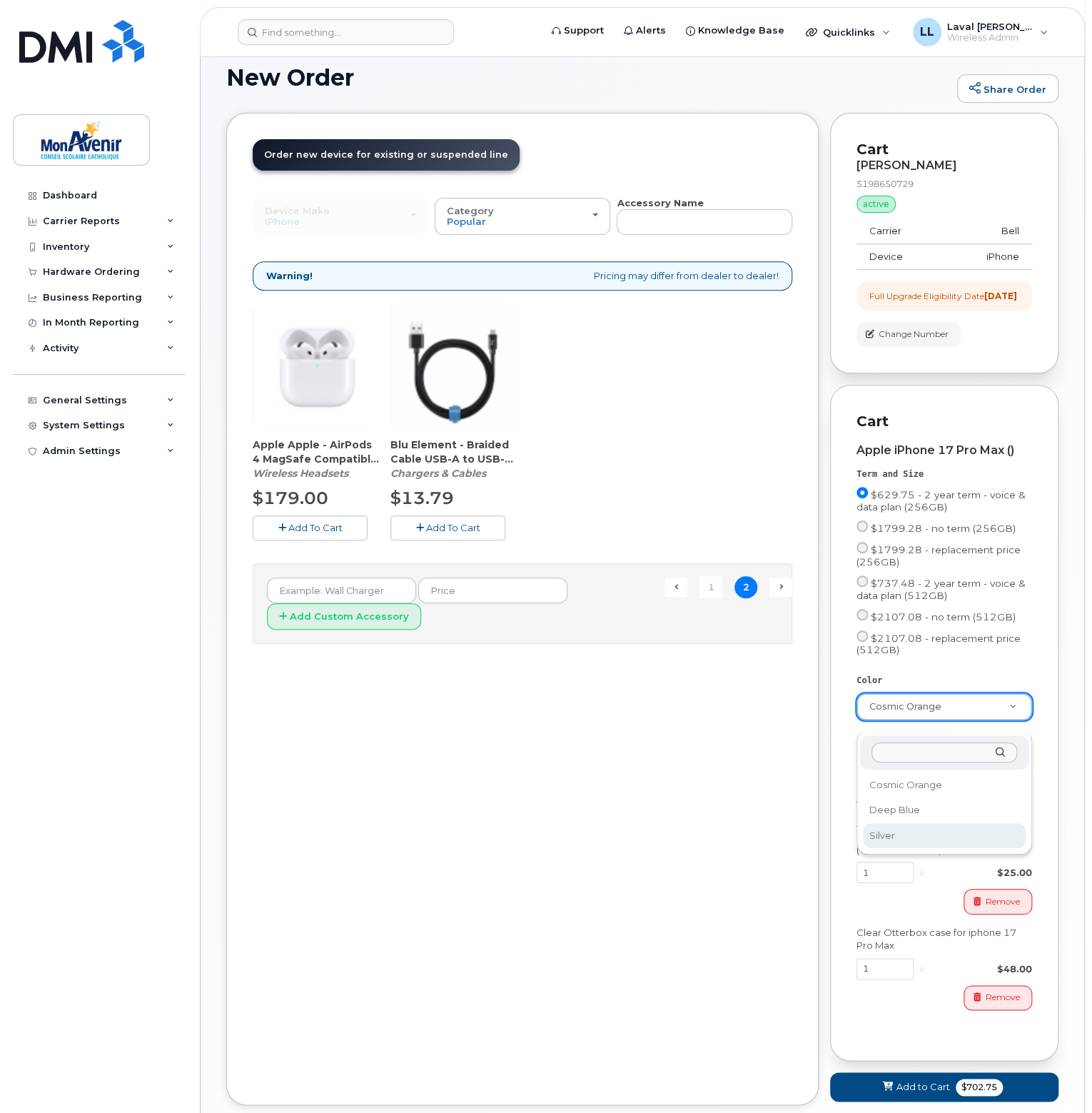
select select "Silver"
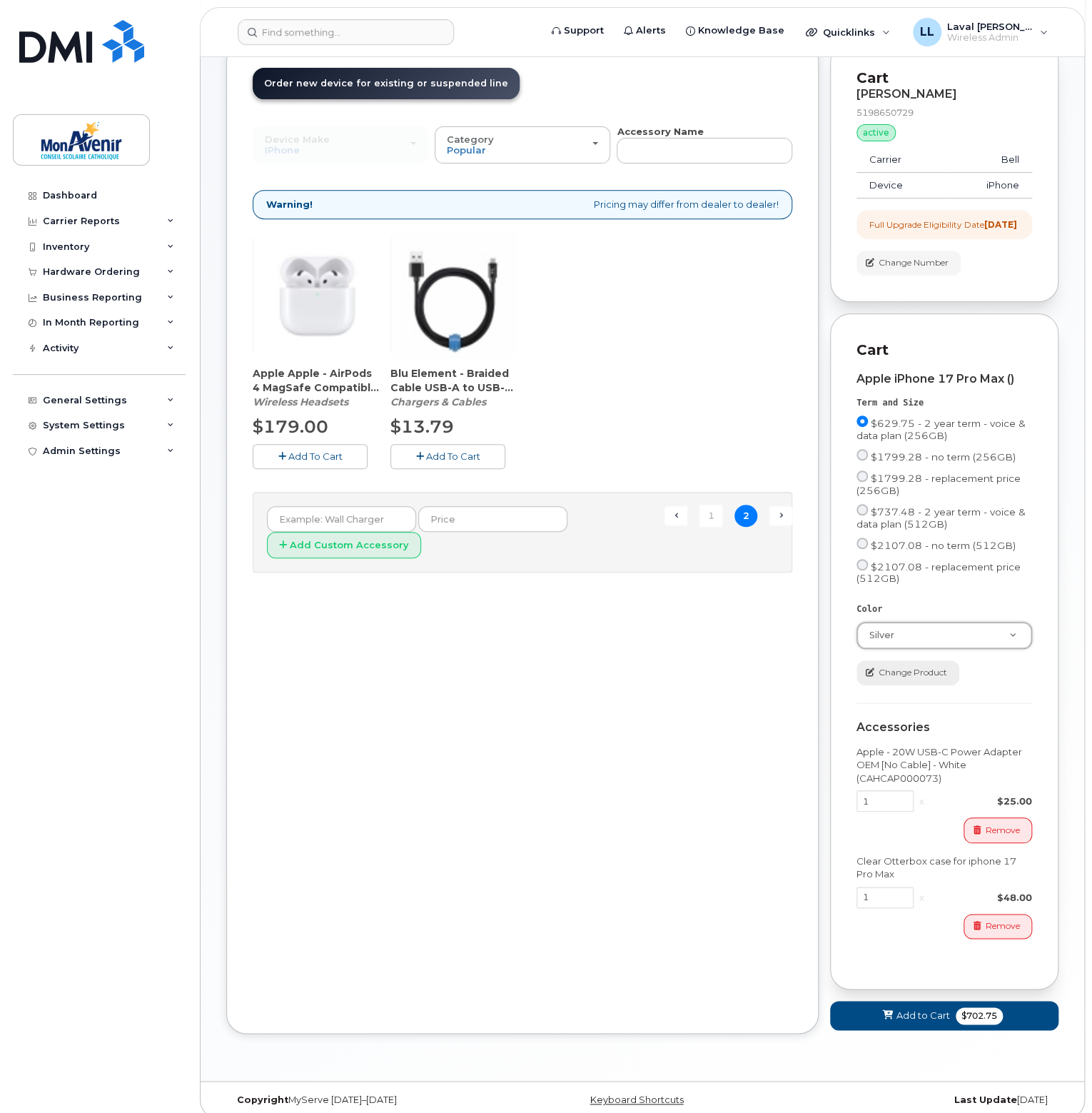
scroll to position [187, 0]
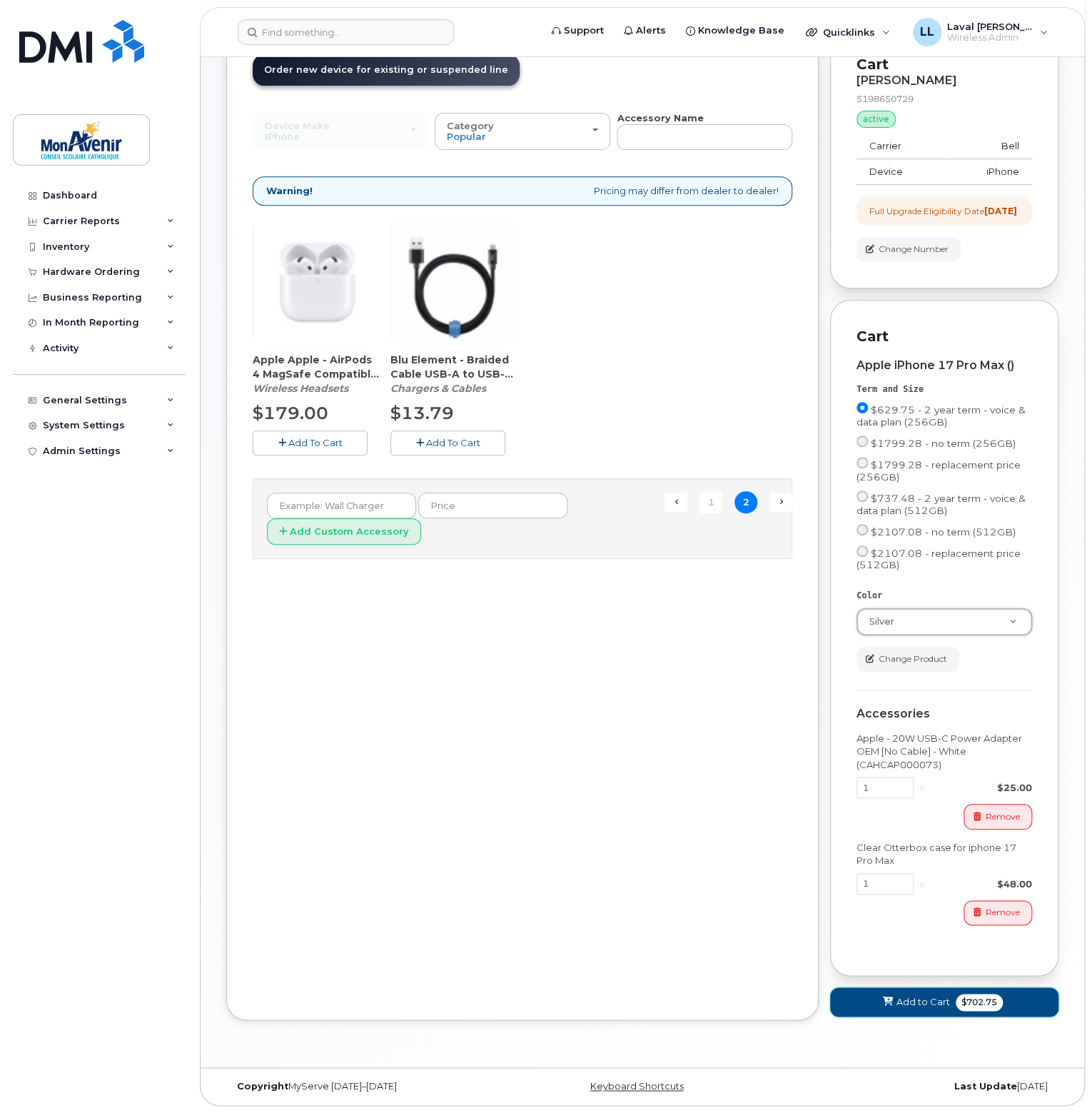
click at [985, 1003] on span "$702.75" at bounding box center [979, 1002] width 47 height 17
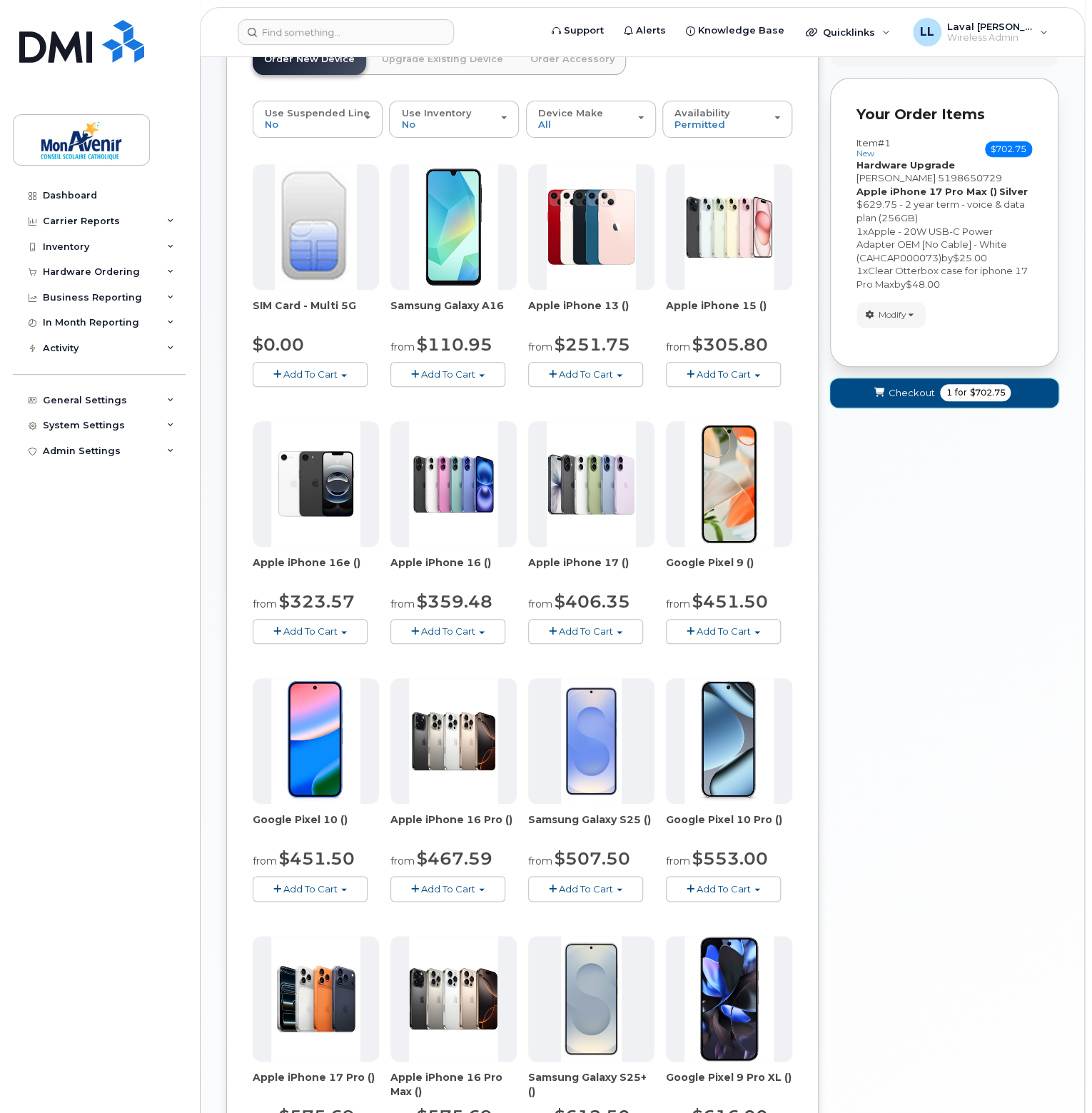
click at [985, 398] on span "1 for $702.75" at bounding box center [975, 392] width 70 height 17
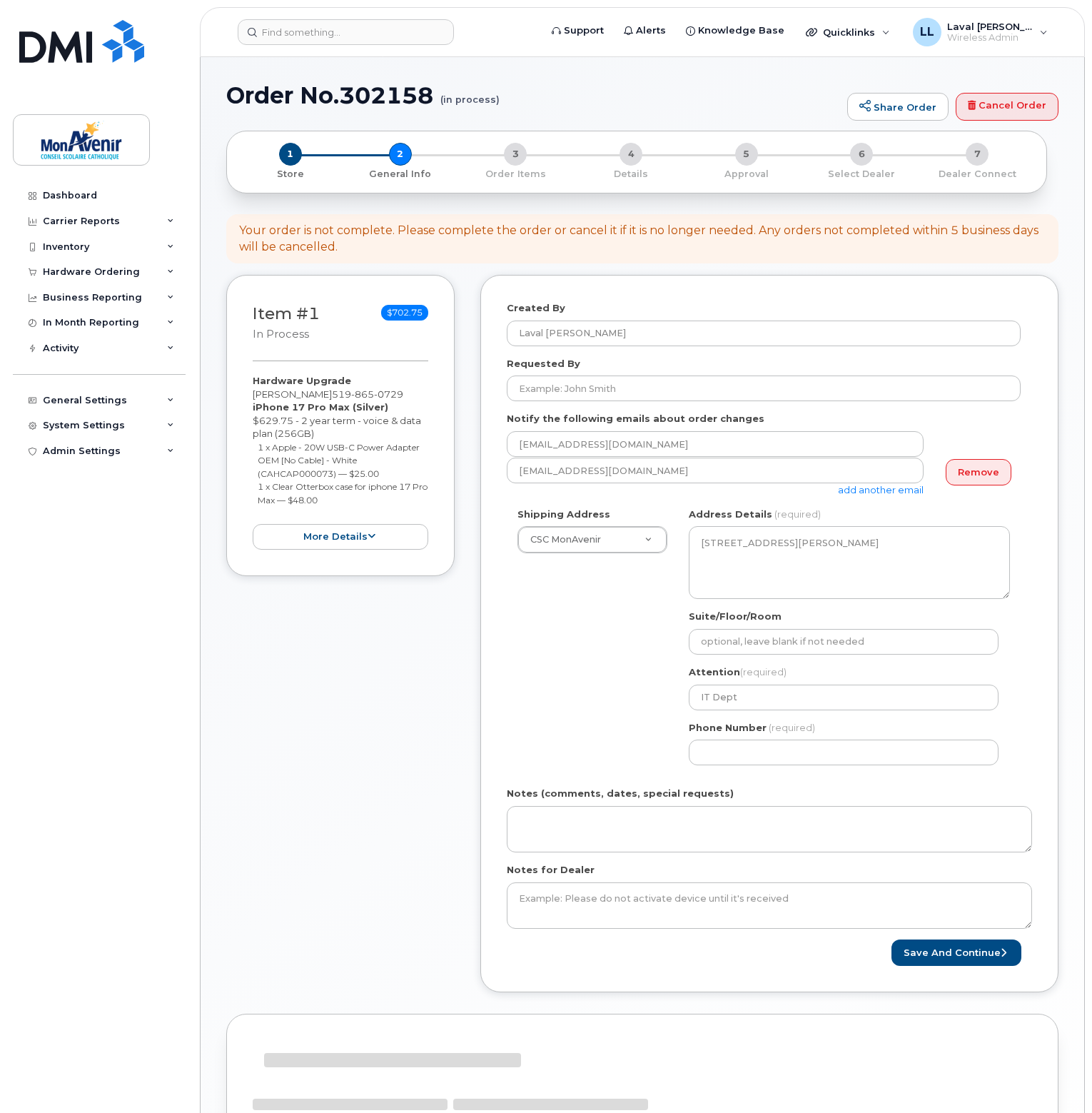
select select
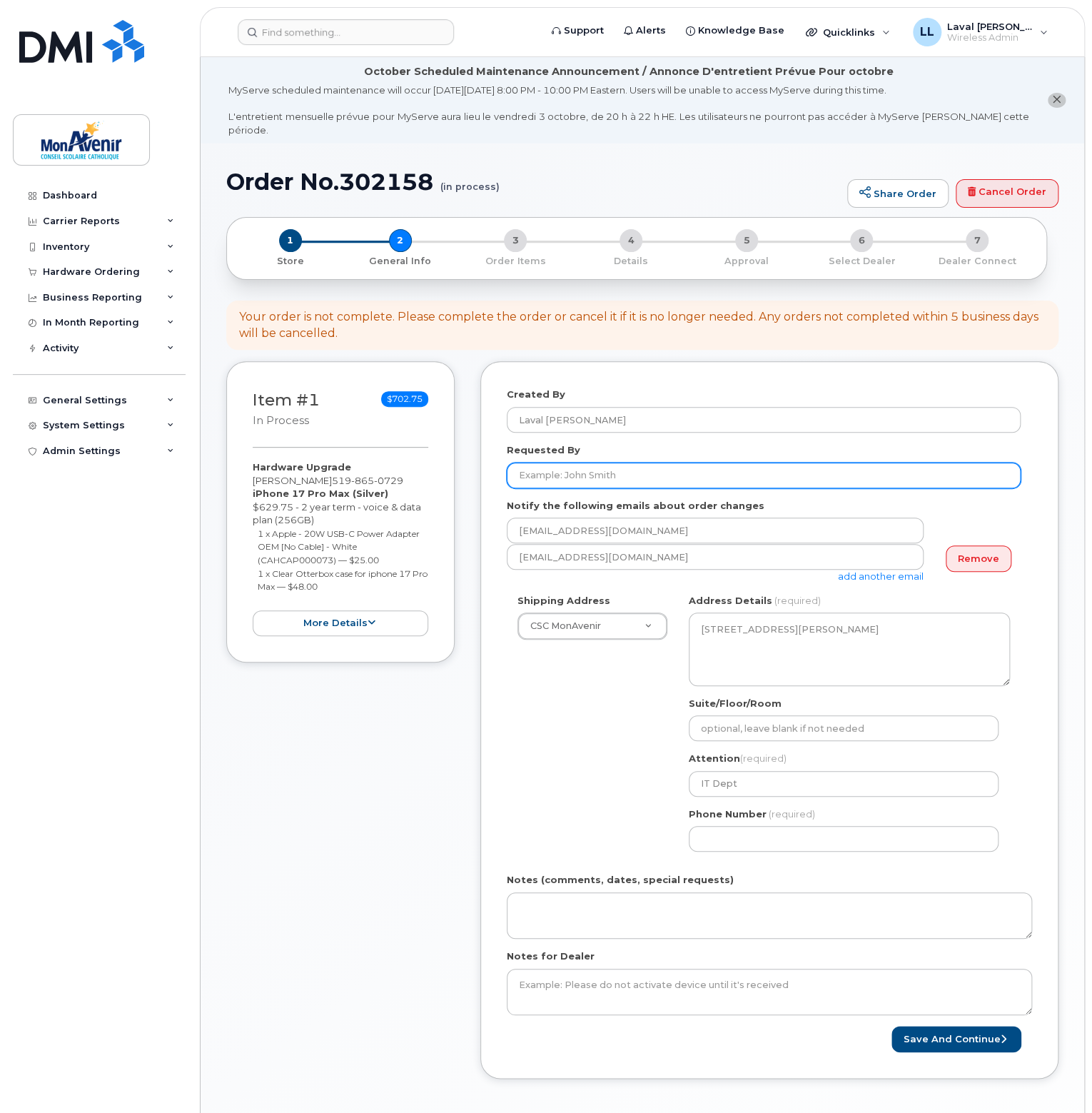
click at [601, 469] on input "Requested By" at bounding box center [764, 475] width 514 height 25
type input "[PERSON_NAME]"
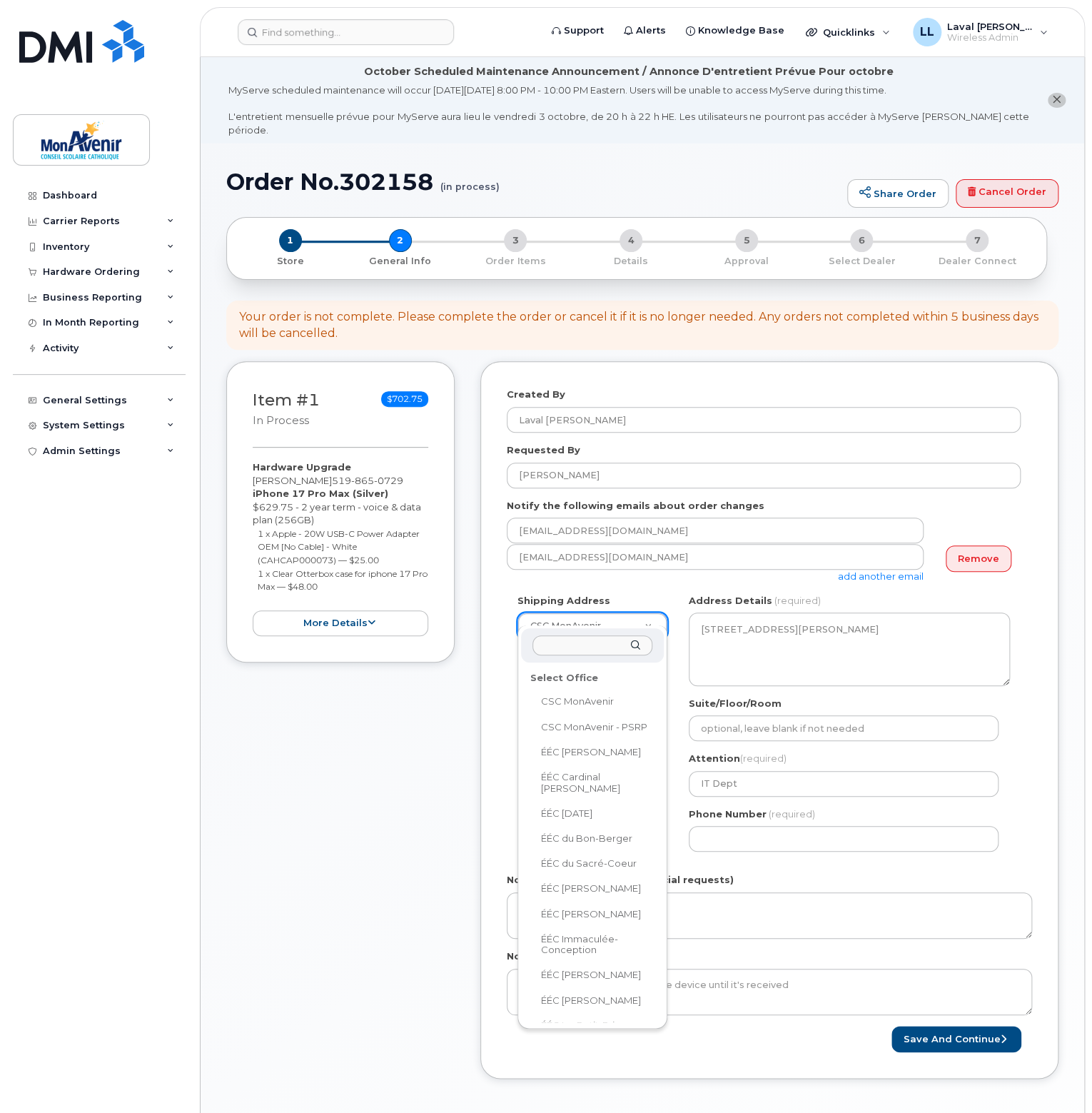
click at [579, 642] on input "text" at bounding box center [593, 646] width 120 height 21
type input "laval"
select select
type textarea "135, avenue Bendamere Hamilton Ontario L9C 1N4"
type input "School Office"
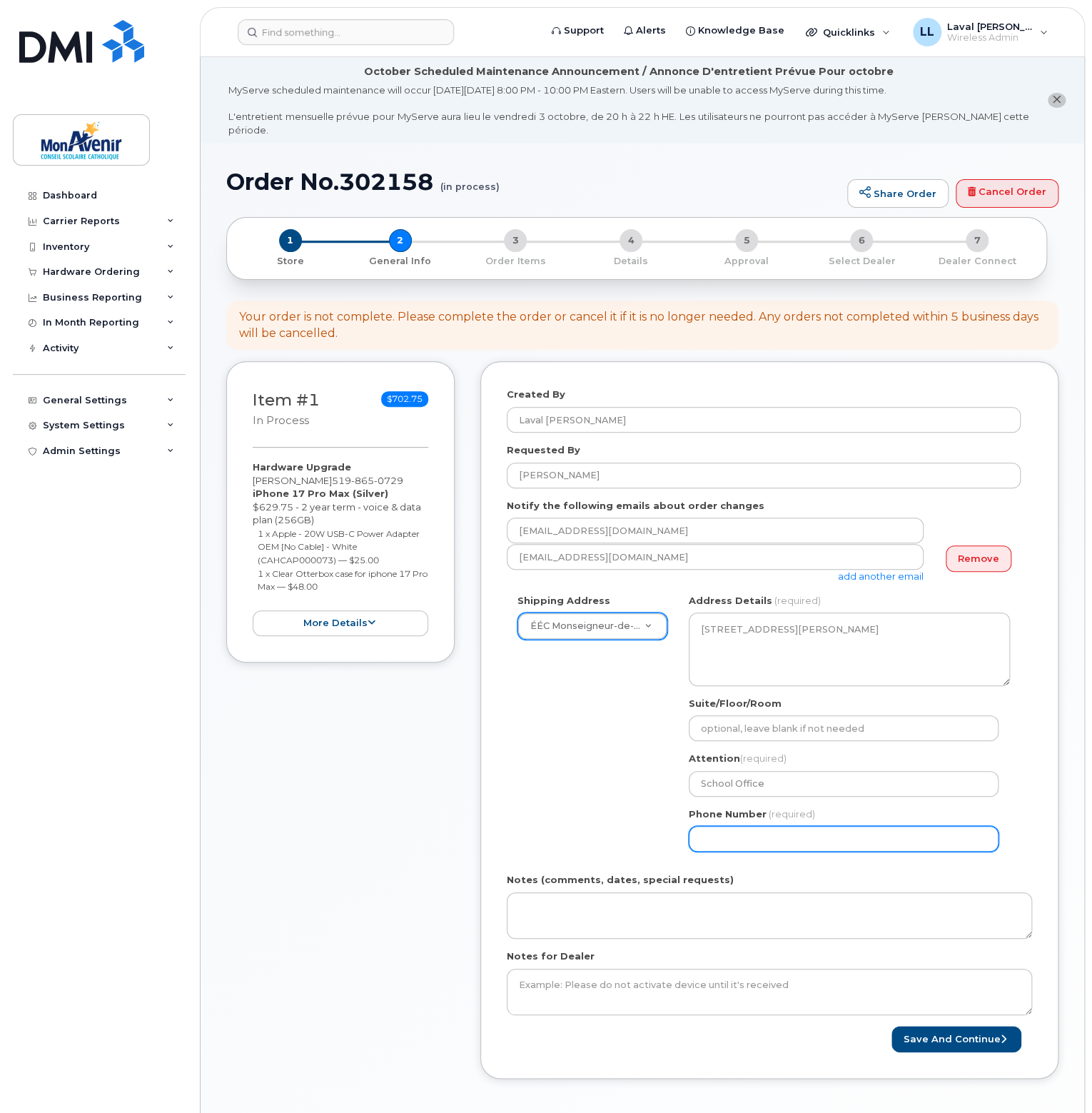
click at [723, 831] on input "Phone Number" at bounding box center [843, 839] width 310 height 25
click at [723, 826] on input "Phone Number" at bounding box center [843, 839] width 310 height 25
select select
type input "5"
type input "905387644"
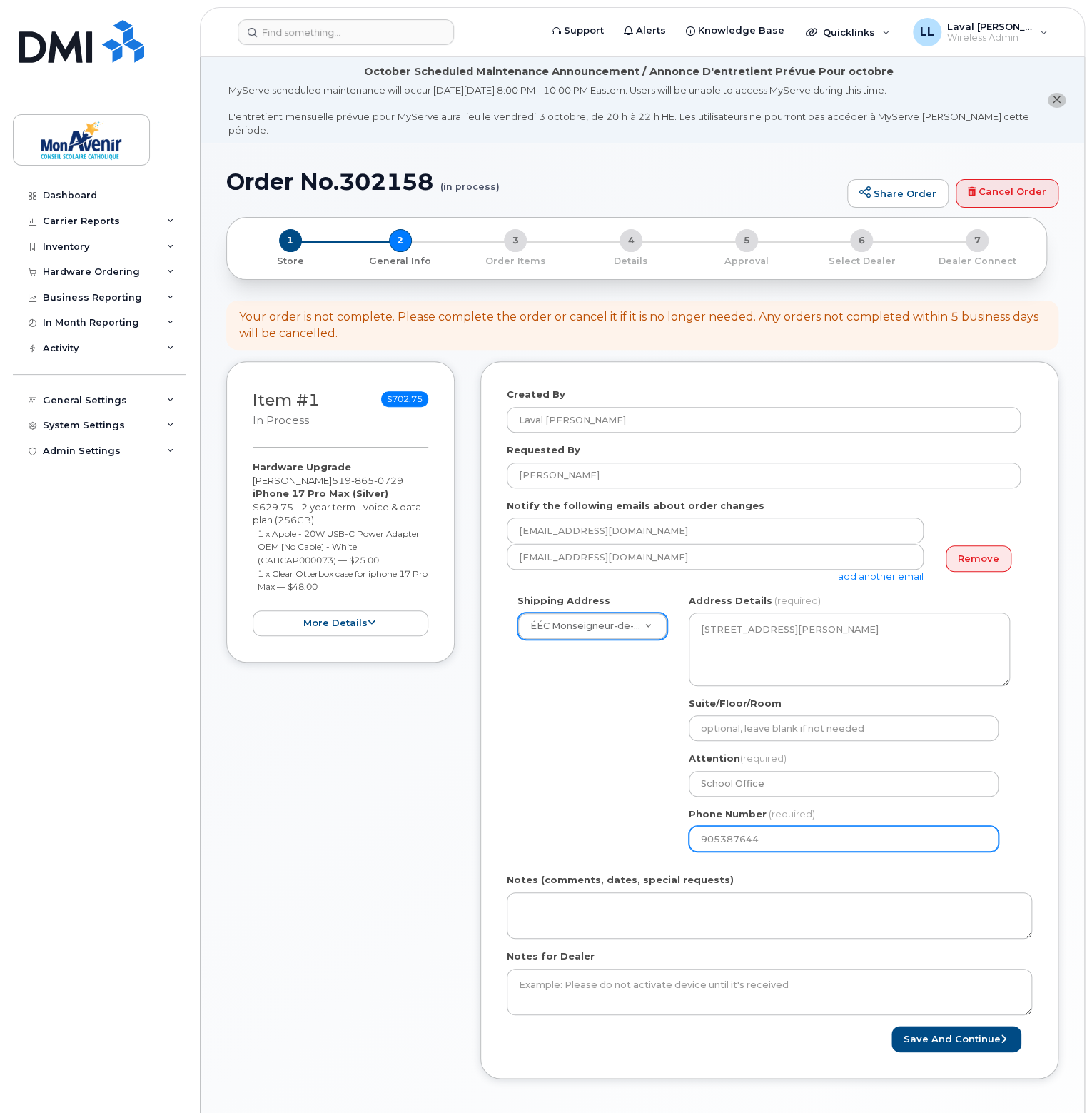
select select
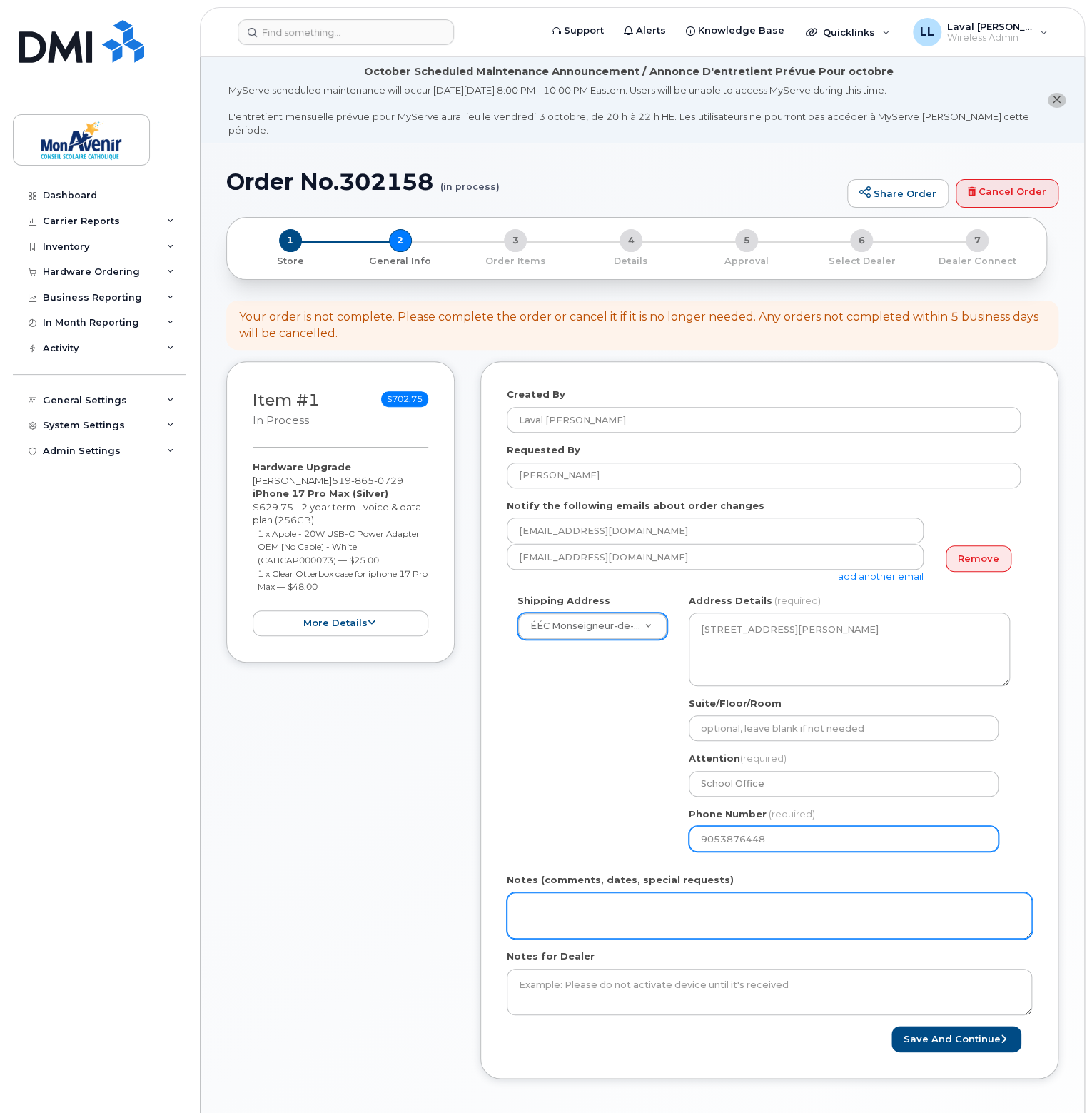
type input "9053876448"
click at [872, 897] on textarea "Notes (comments, dates, special requests)" at bounding box center [769, 916] width 525 height 47
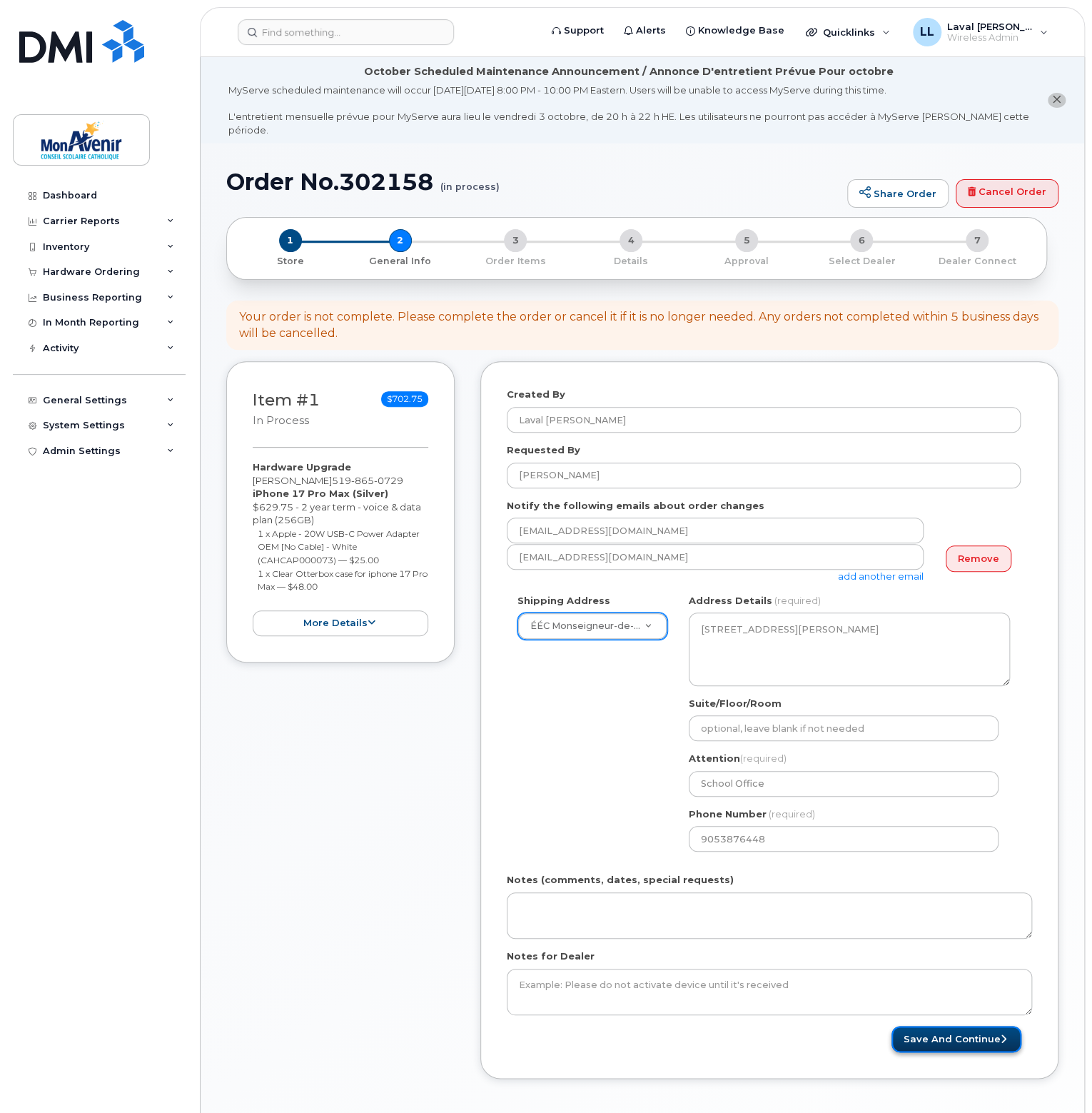
click at [916, 1028] on button "Save and Continue" at bounding box center [956, 1039] width 130 height 26
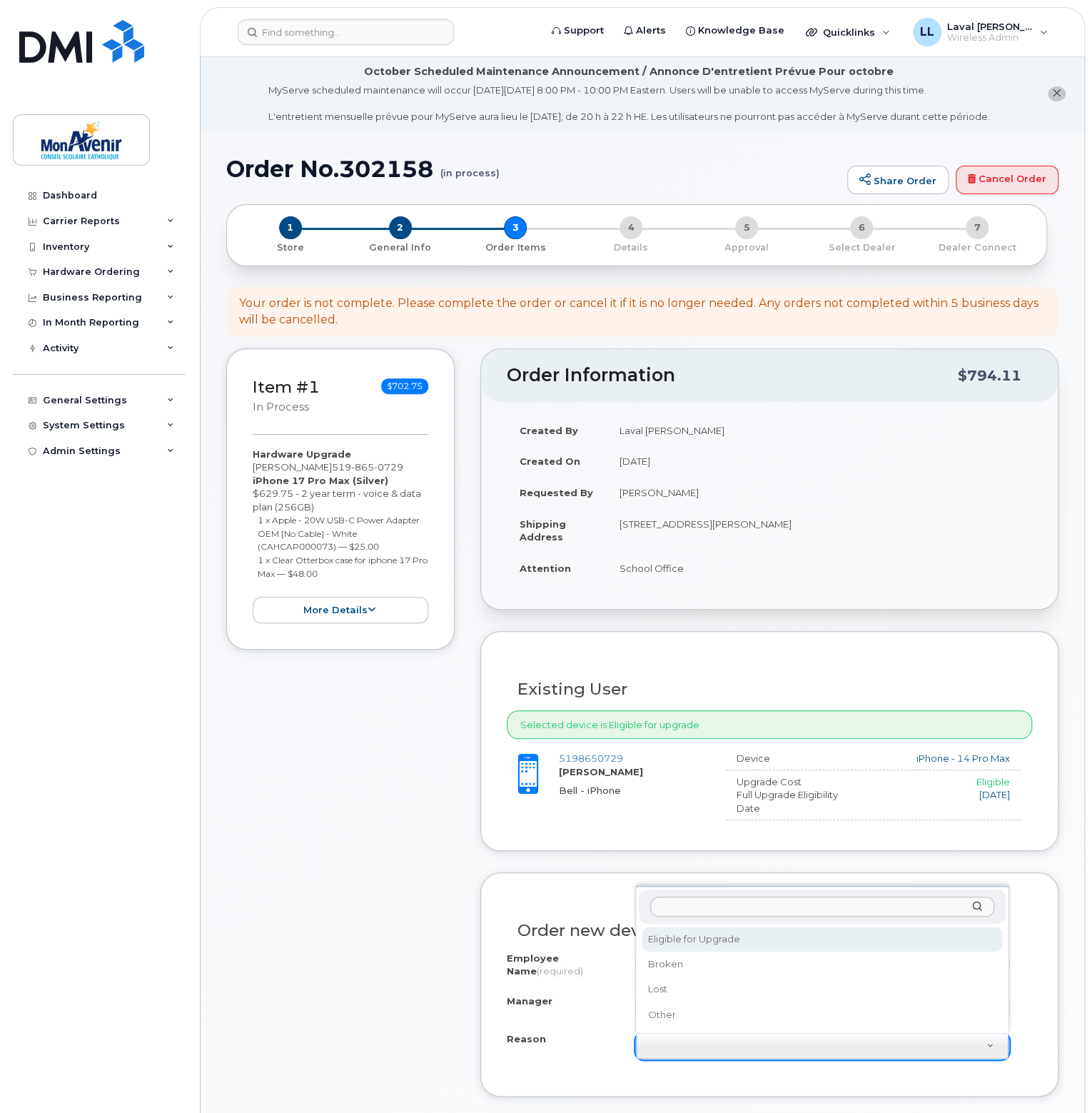
select select "eligible_for_upgrade"
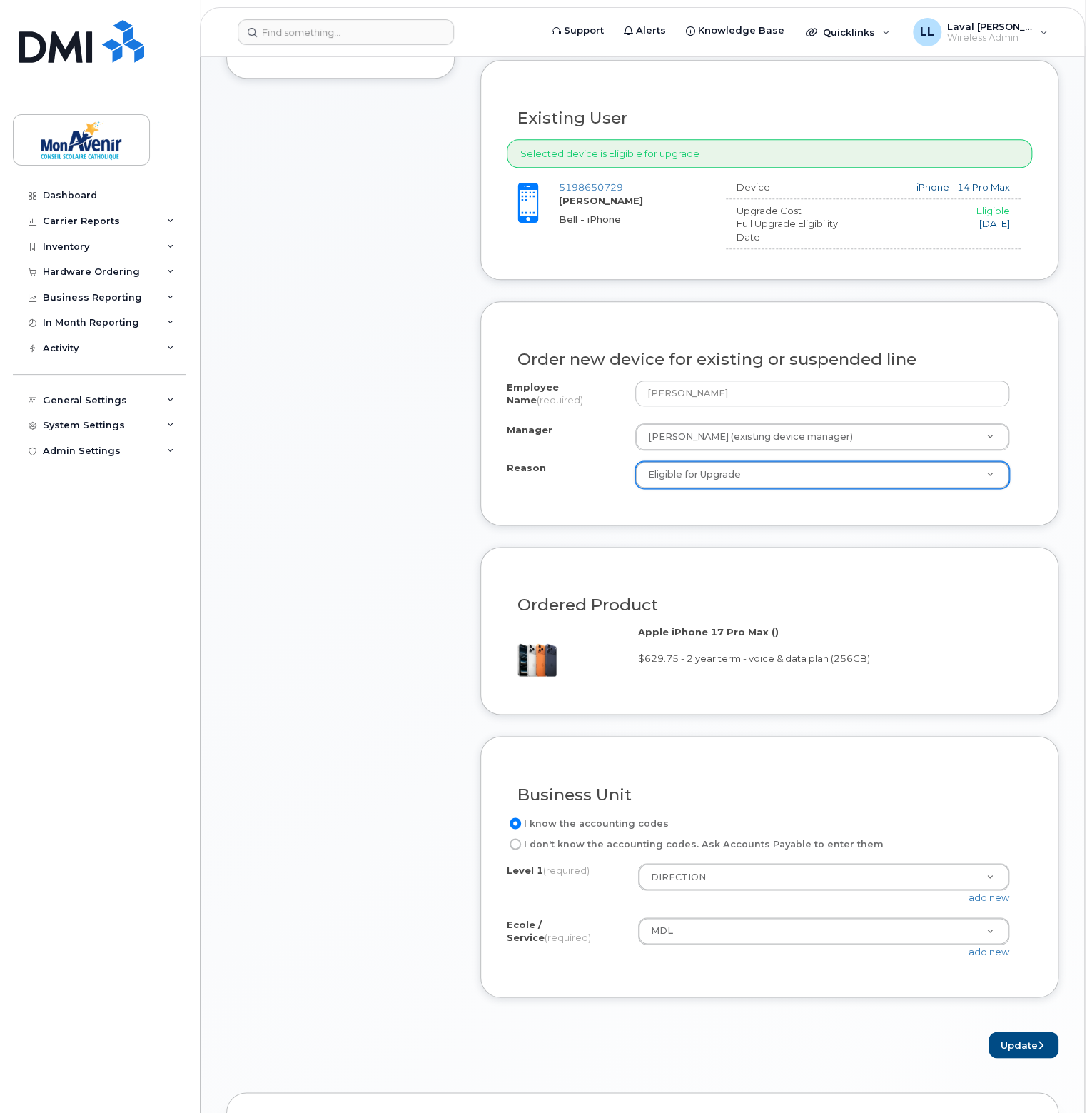
scroll to position [714, 0]
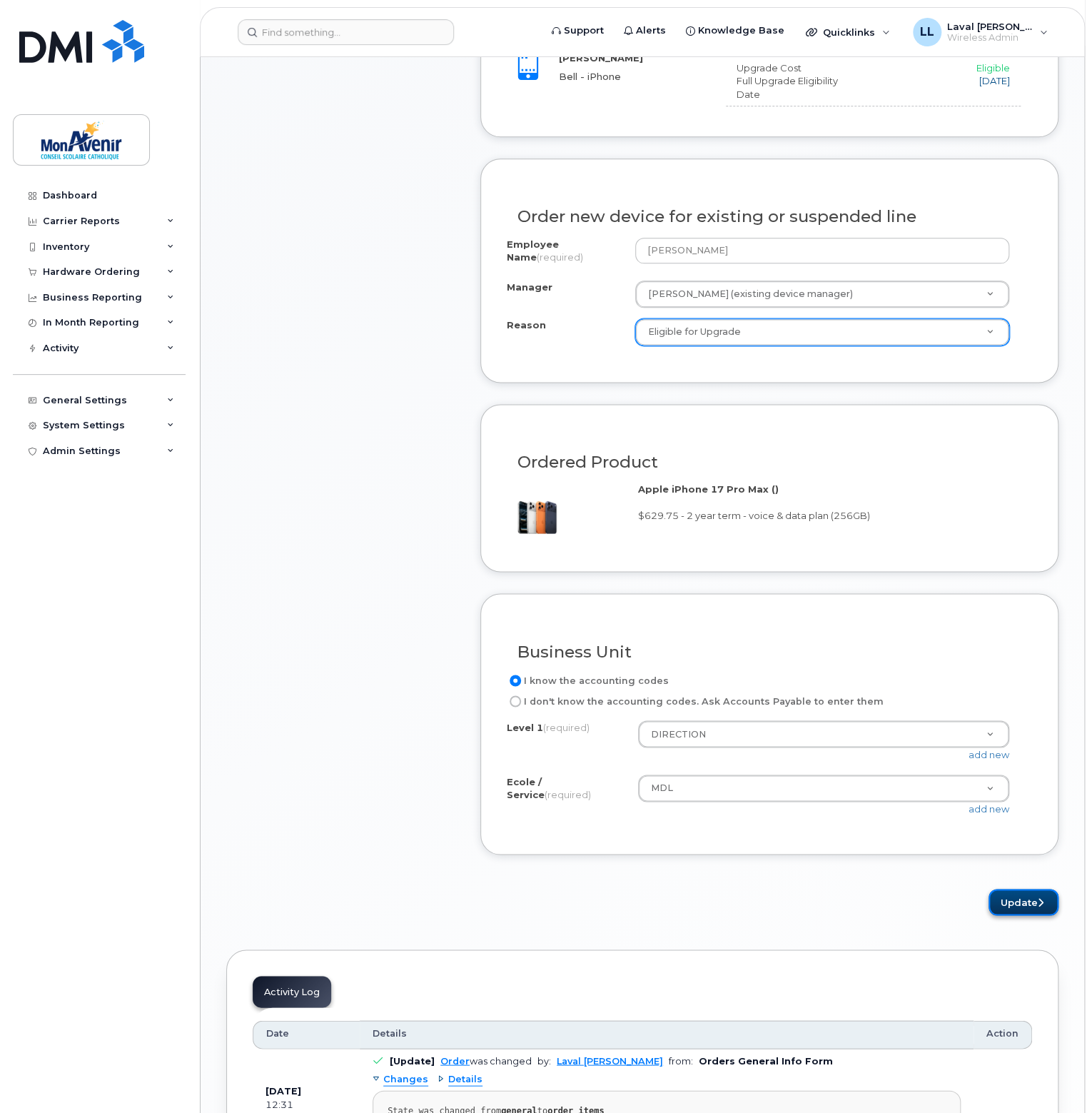
click at [1027, 899] on button "Update" at bounding box center [1023, 902] width 70 height 26
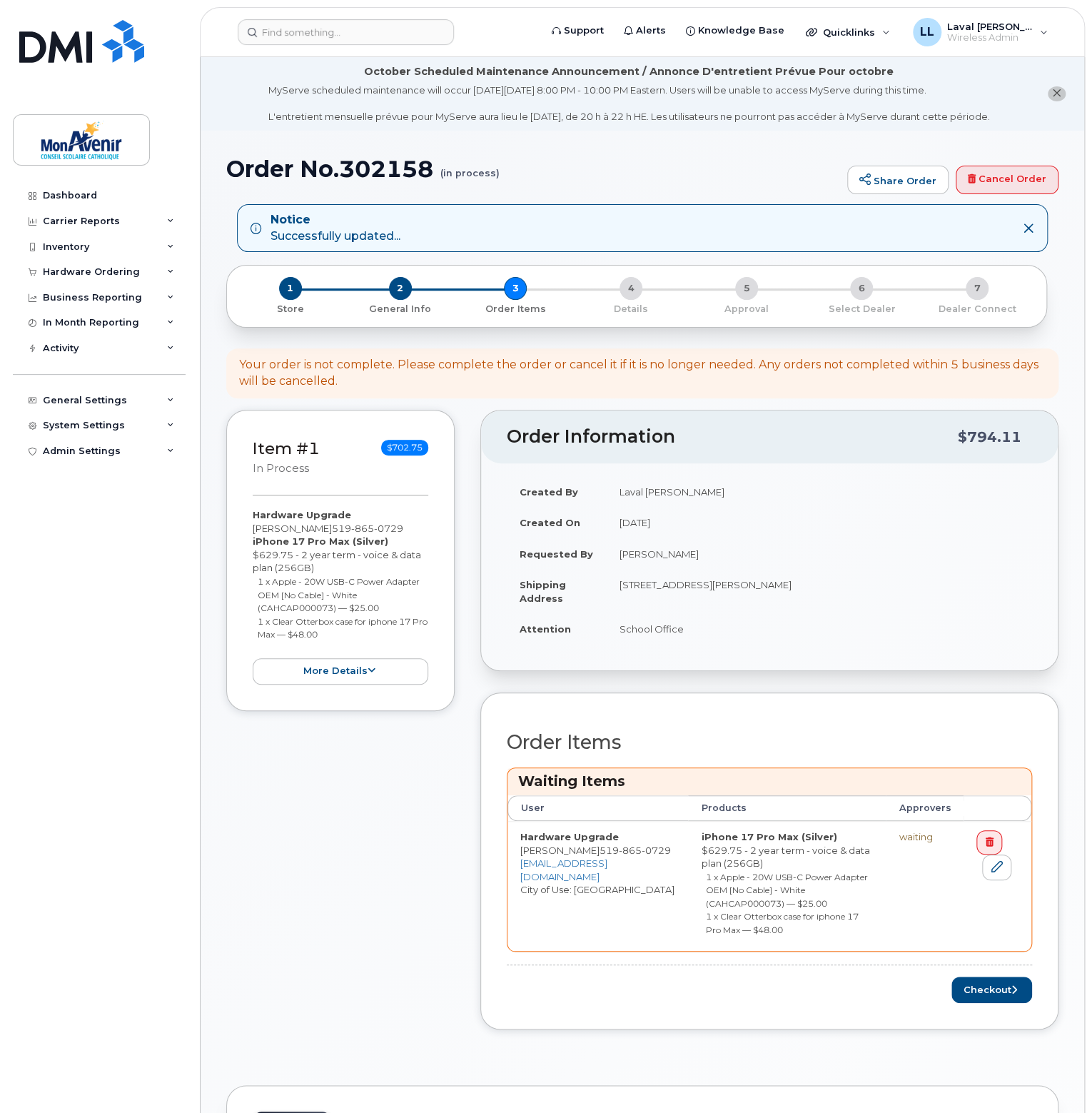
scroll to position [214, 0]
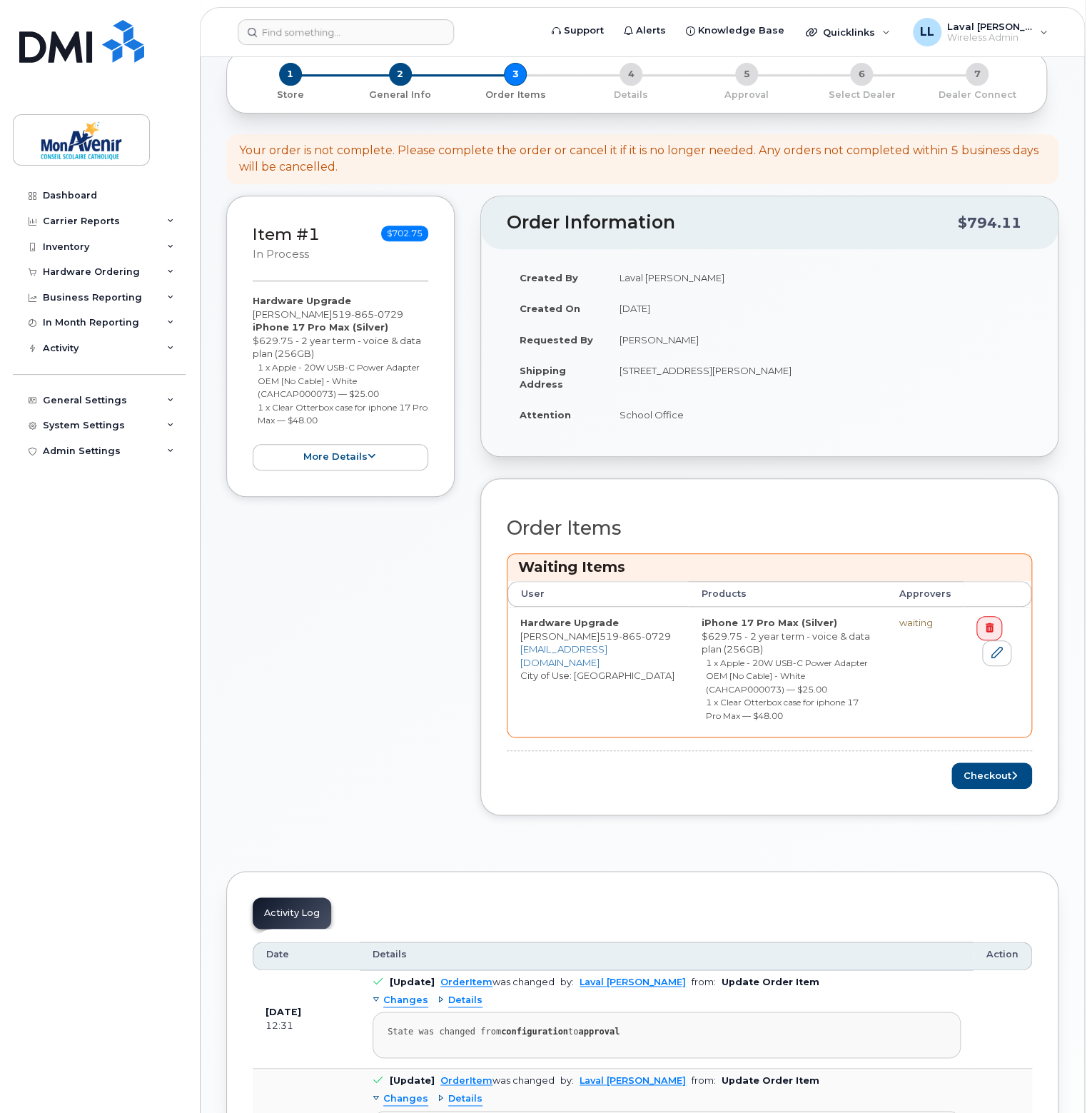
click at [977, 794] on div "Order Items Waiting Items User Products Approvers Hardware Upgrade [PERSON_NAME…" at bounding box center [770, 647] width 579 height 337
click at [983, 774] on button "Checkout" at bounding box center [992, 775] width 81 height 26
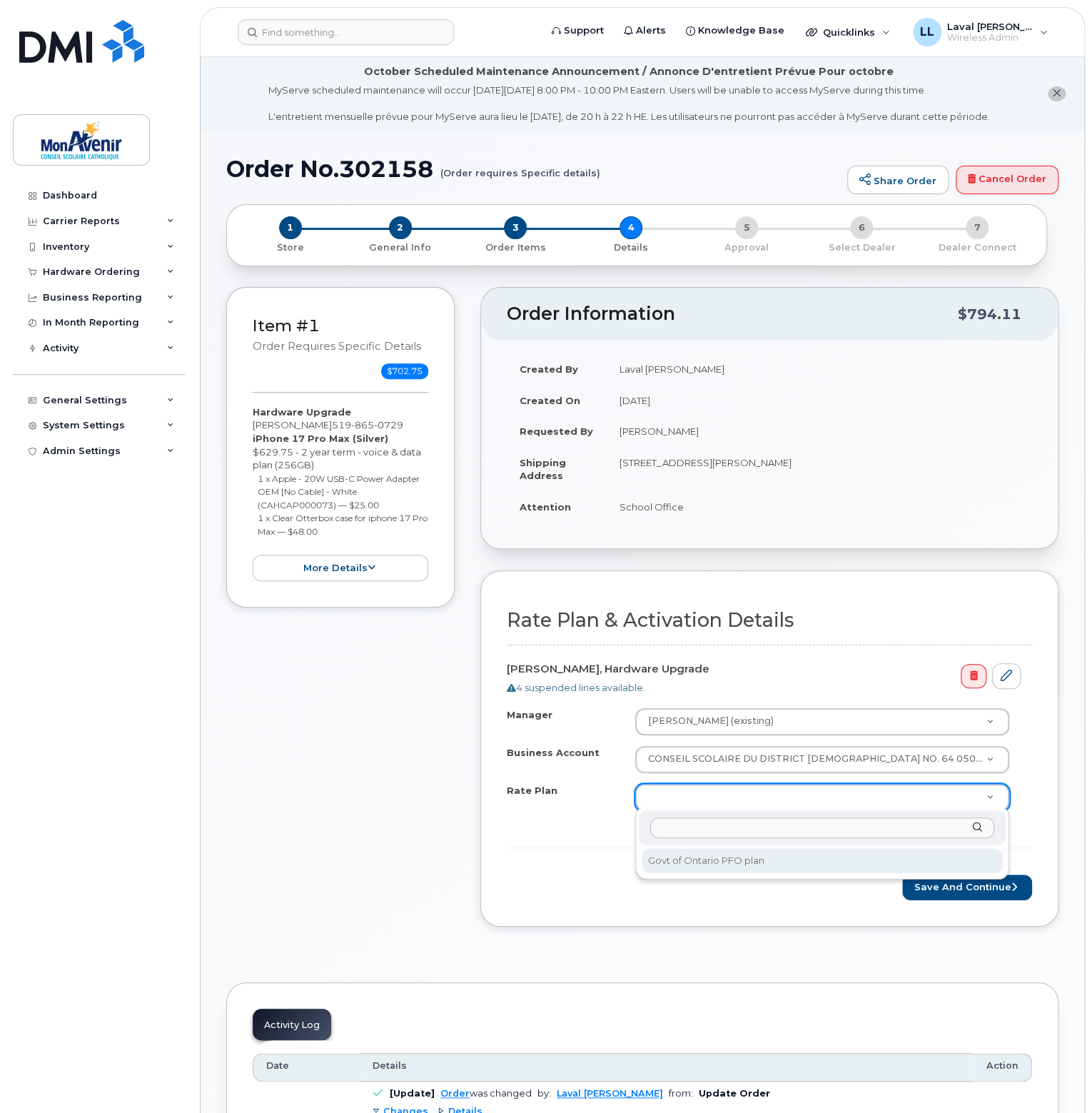
select select "Govt of Ontario PFO plan"
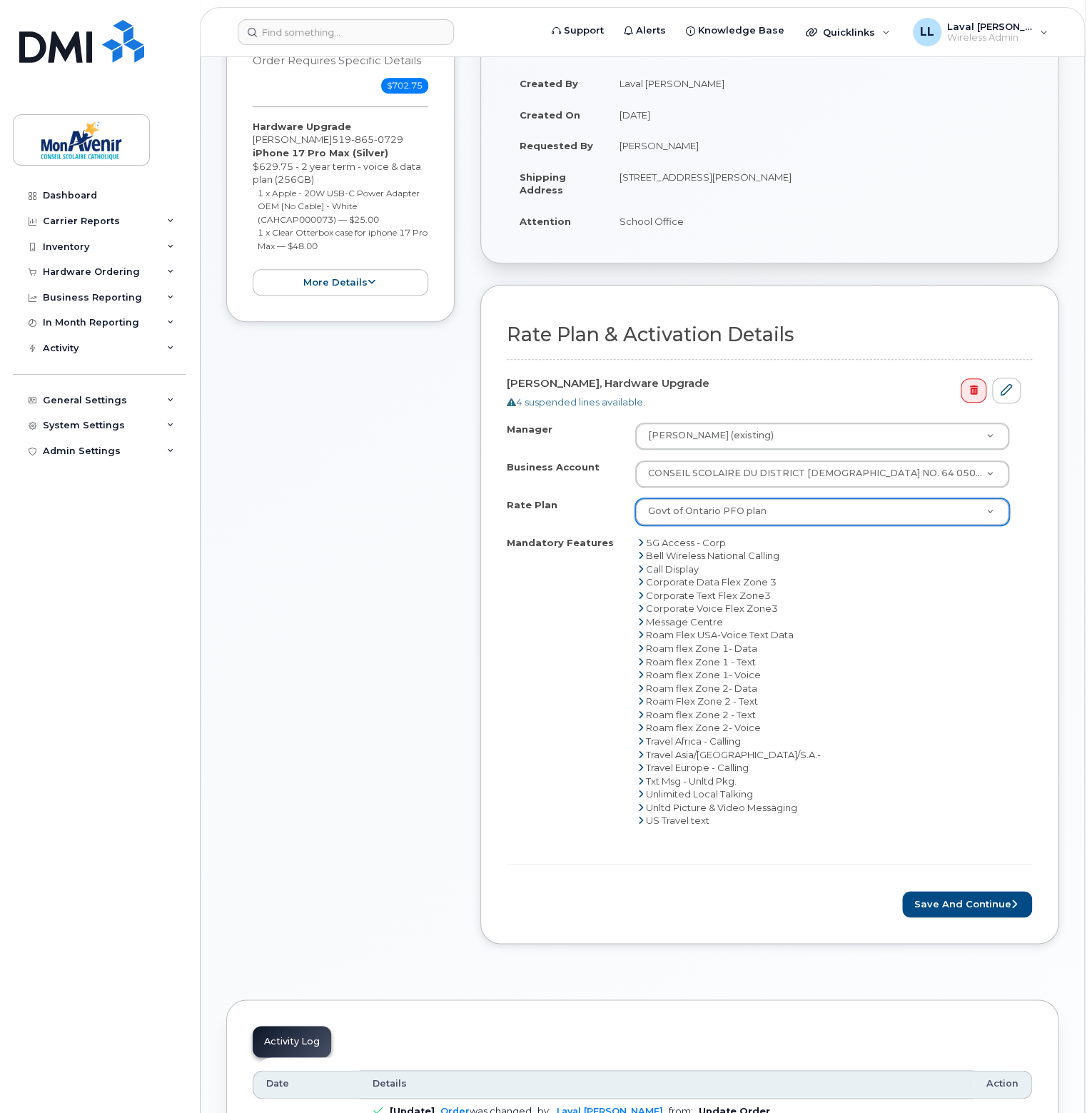
scroll to position [428, 0]
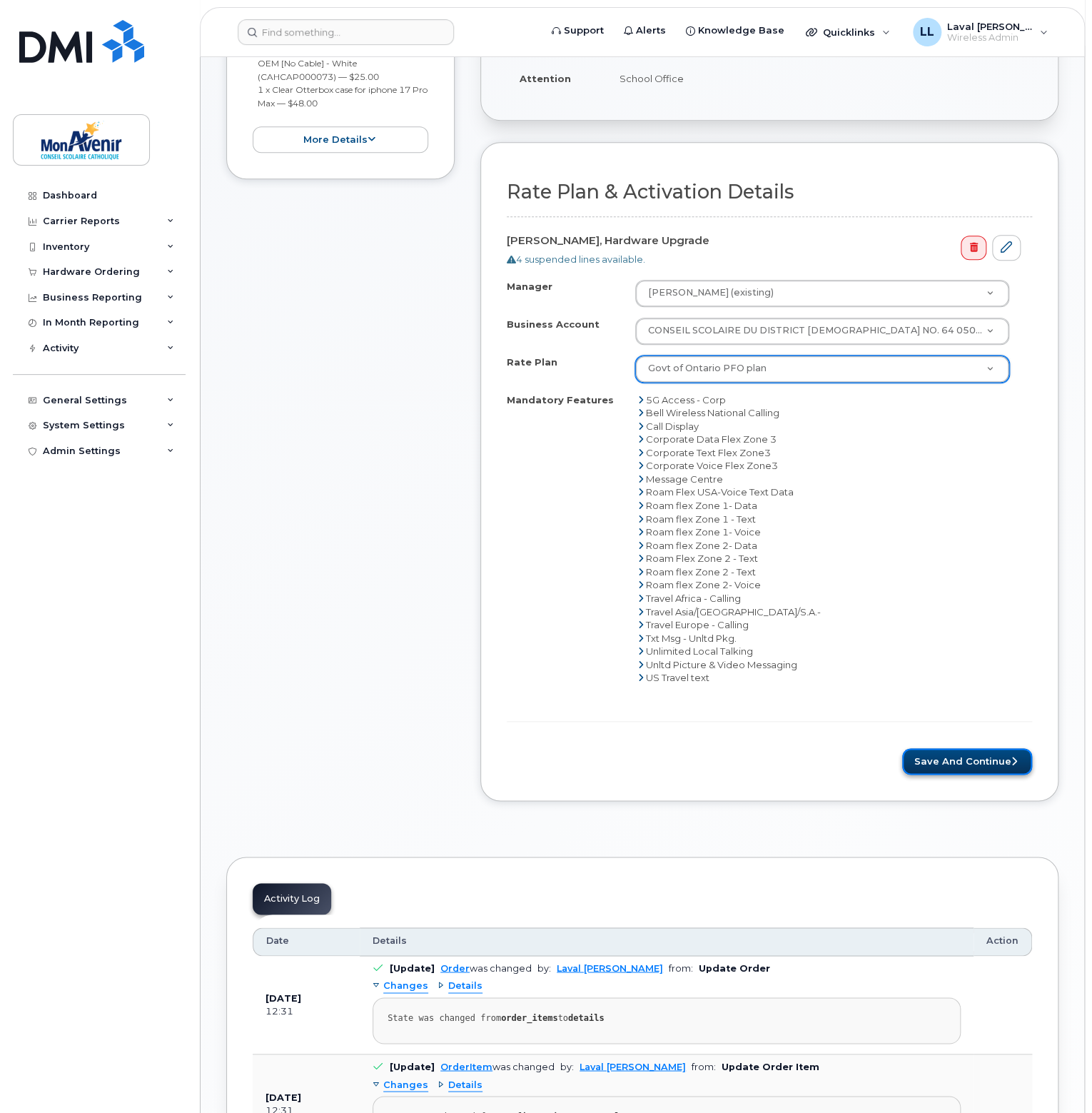
click at [989, 767] on button "Save and Continue" at bounding box center [967, 761] width 130 height 26
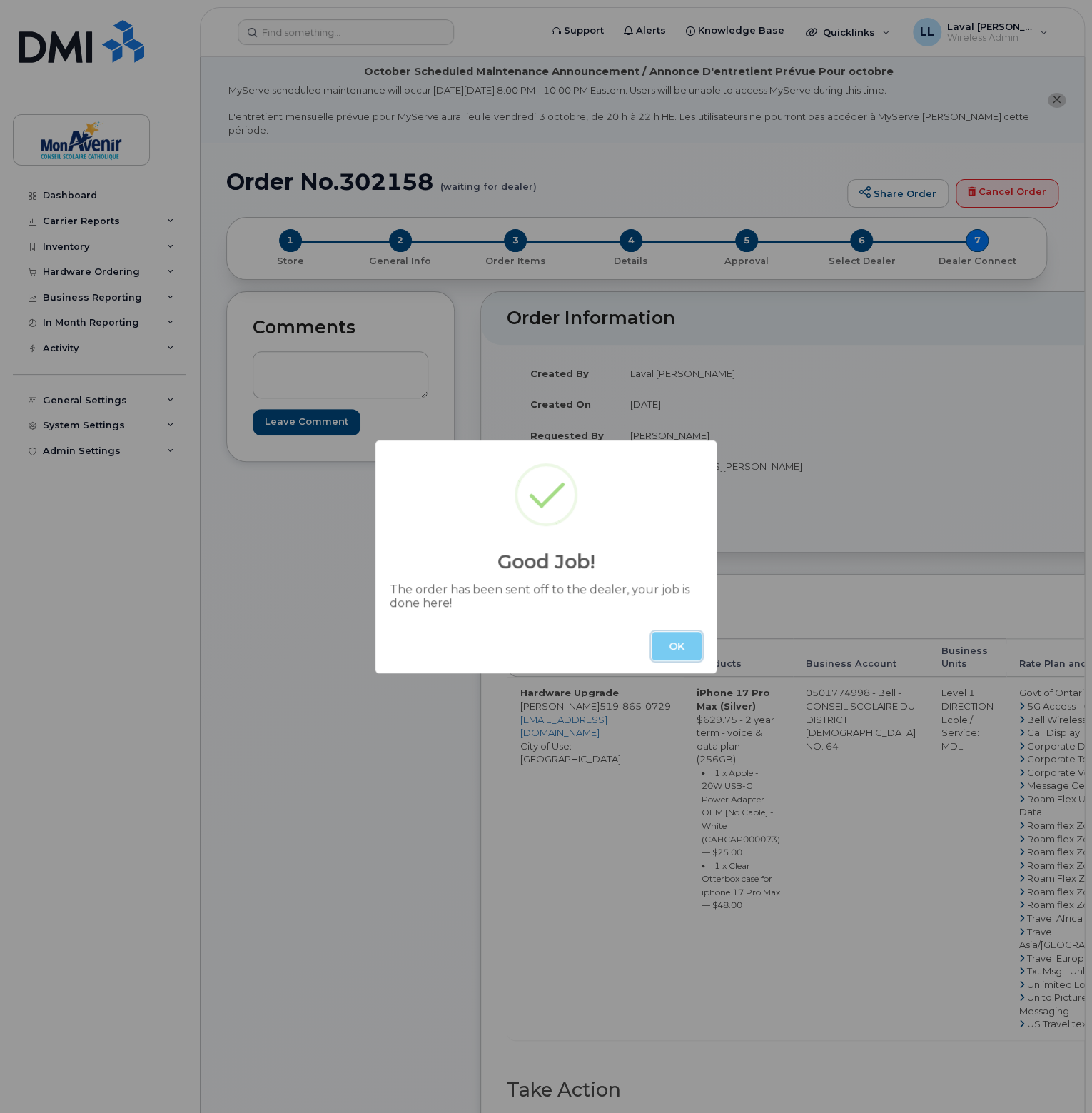
click at [668, 648] on button "OK" at bounding box center [677, 646] width 50 height 28
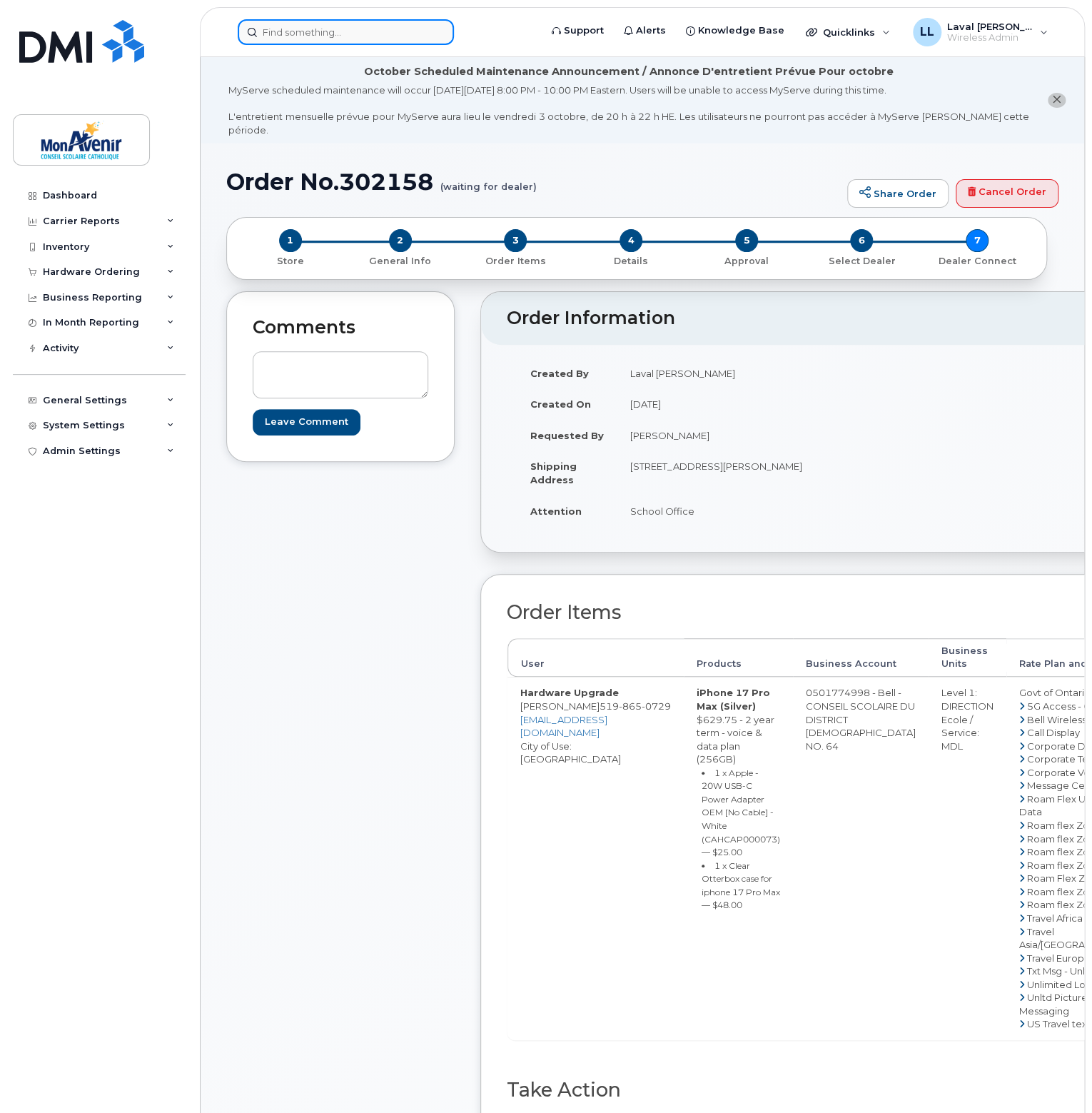
click at [298, 31] on input at bounding box center [346, 32] width 217 height 25
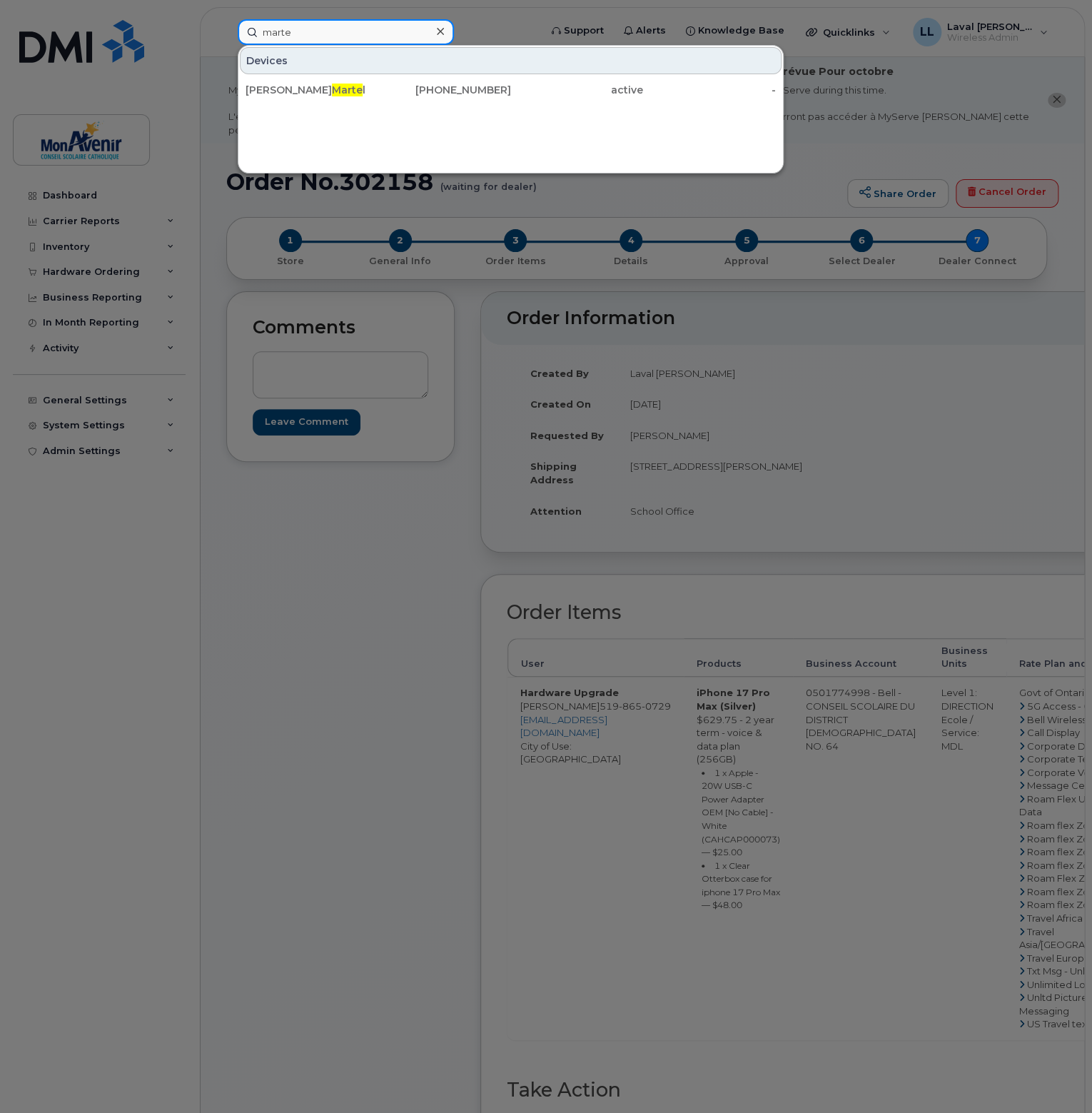
type input "marte"
click at [88, 271] on div at bounding box center [546, 556] width 1092 height 1113
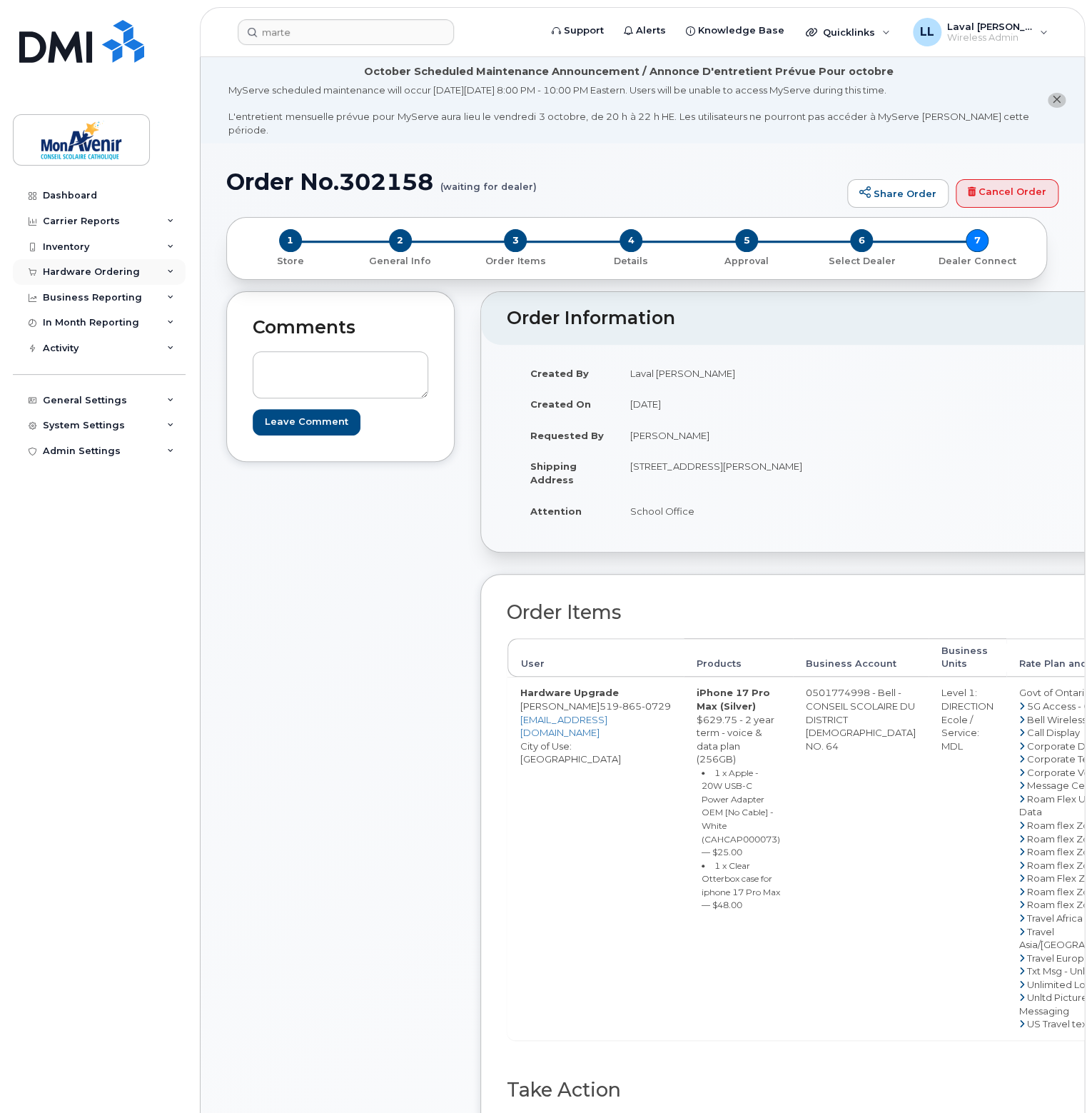
click at [88, 268] on div "Hardware Ordering" at bounding box center [91, 271] width 97 height 11
click at [73, 324] on div "Orders" at bounding box center [67, 325] width 35 height 13
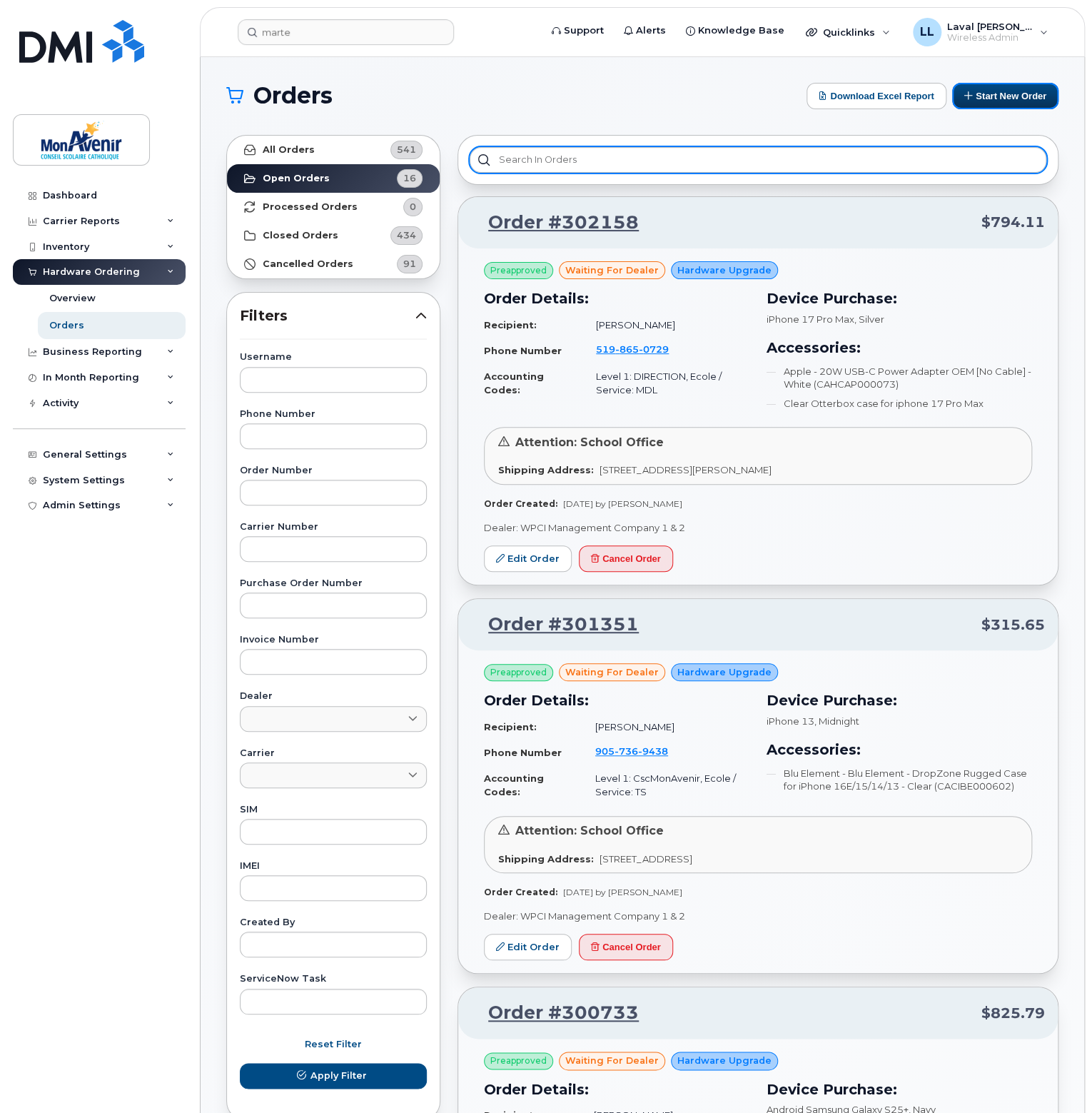
click at [979, 97] on button "Start New Order" at bounding box center [1006, 95] width 106 height 26
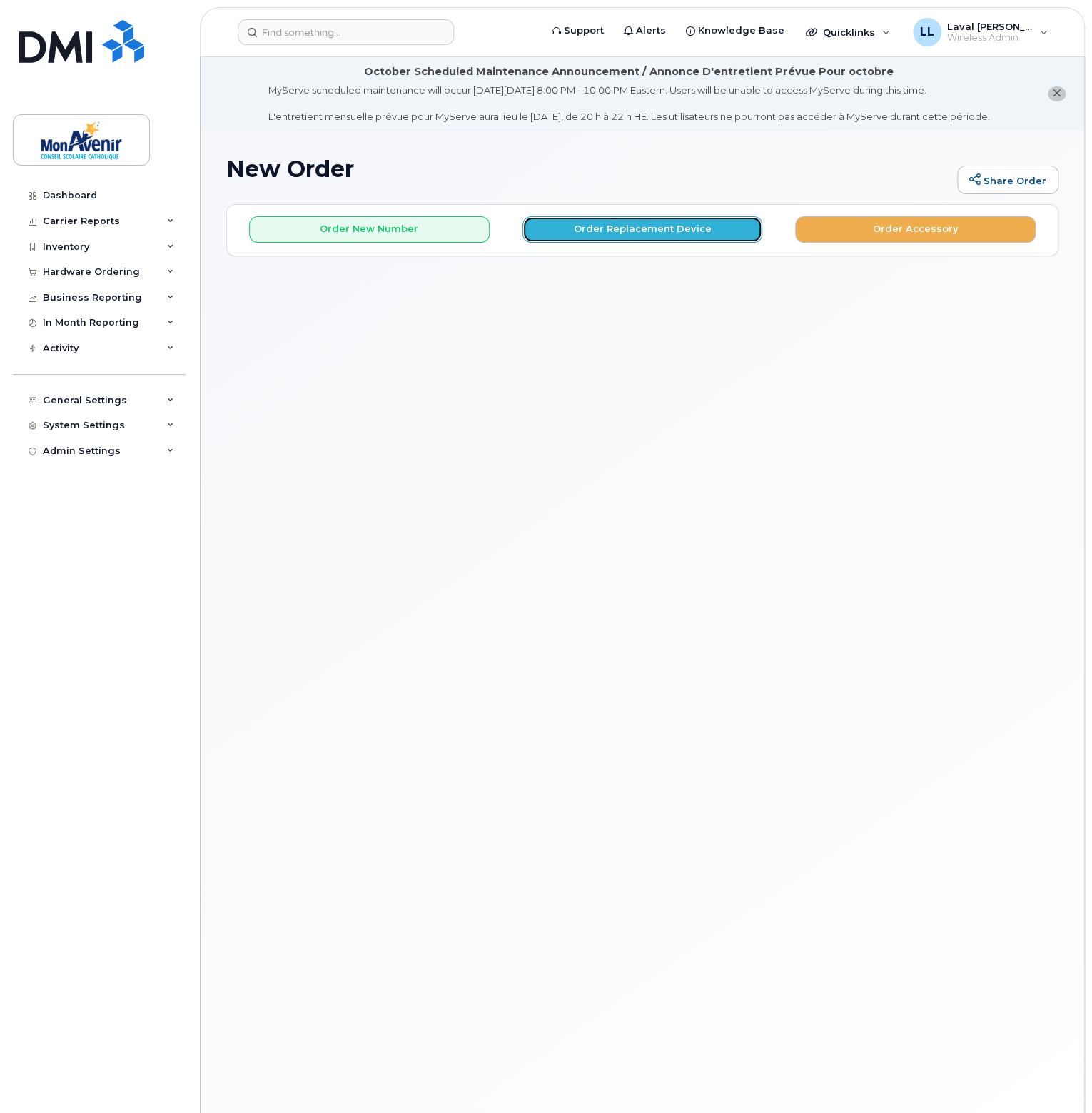
click at [639, 219] on button "Order Replacement Device" at bounding box center [642, 229] width 241 height 26
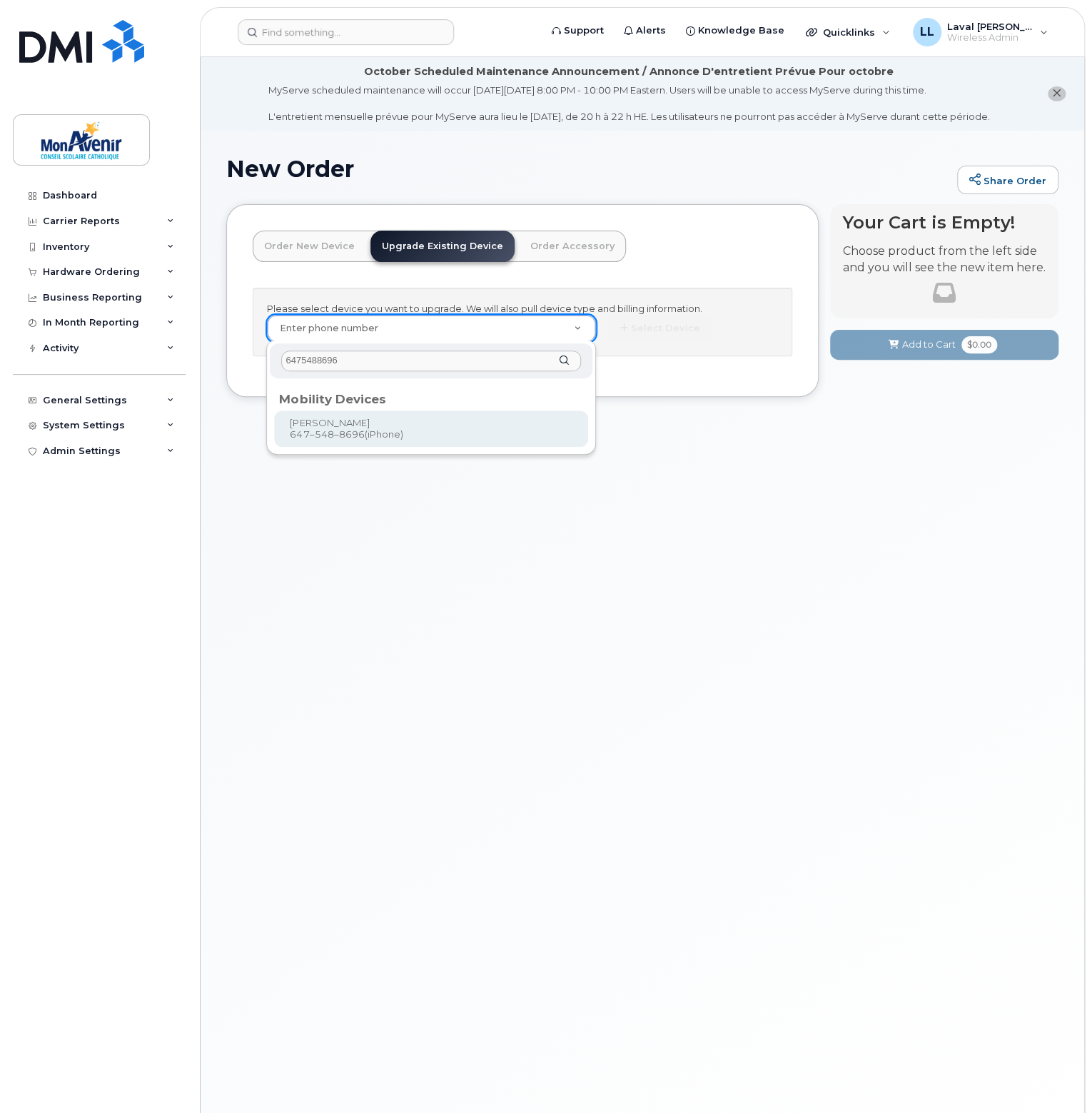
type input "6475488696"
type input "319127"
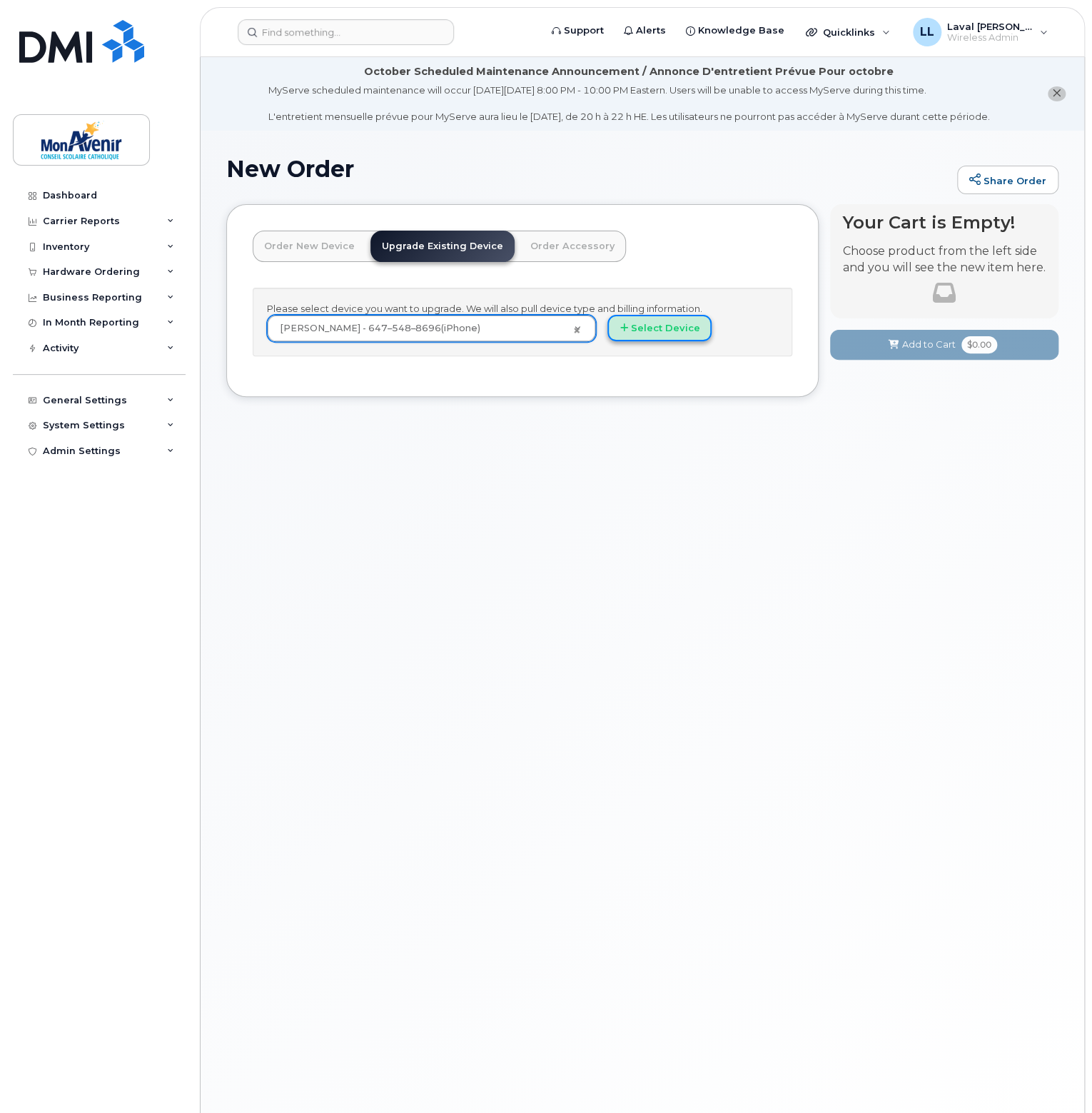
click at [624, 325] on icon "button" at bounding box center [624, 328] width 7 height 9
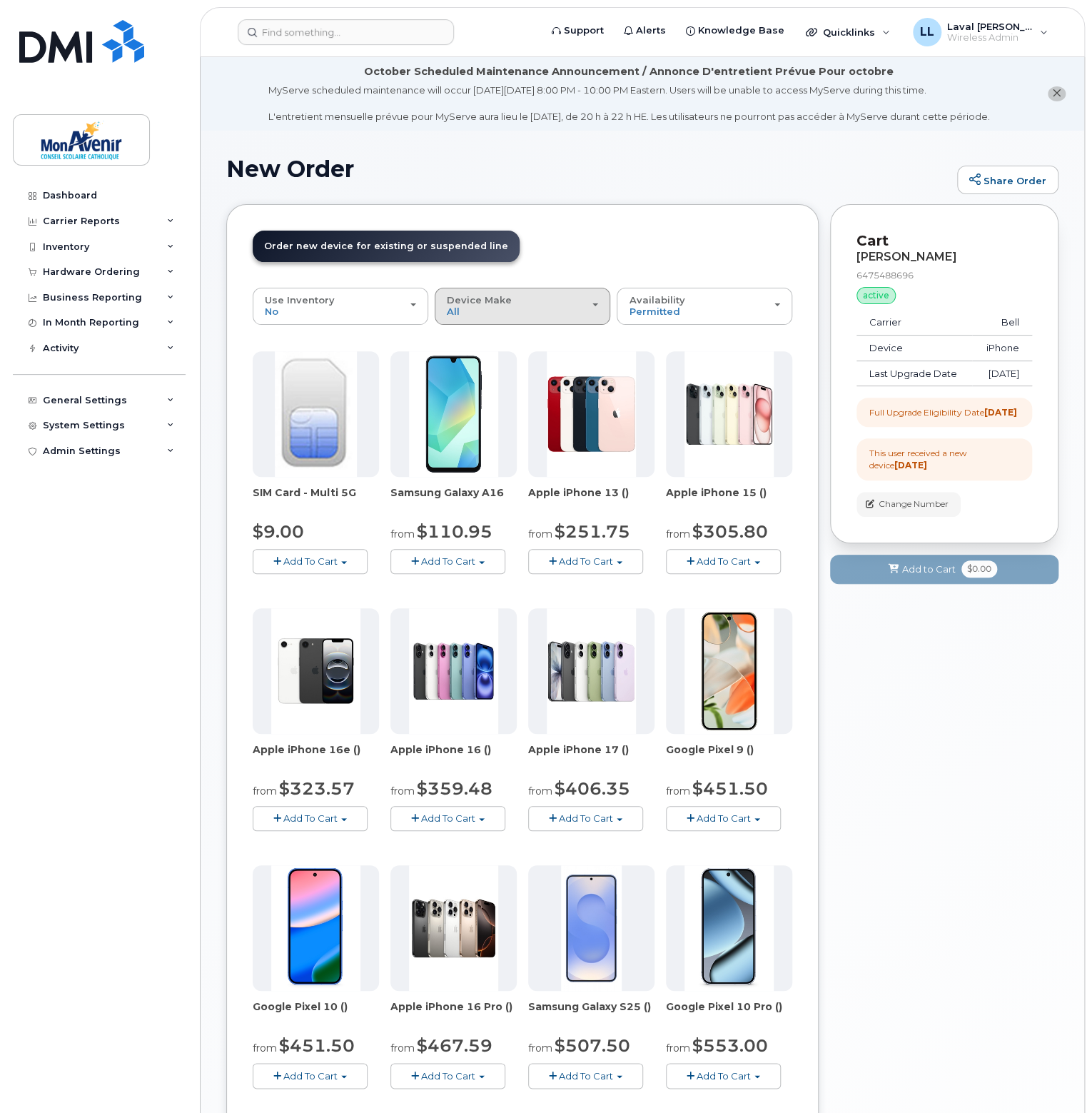
click at [559, 308] on div "Device Make All Android iPhone" at bounding box center [522, 306] width 151 height 22
click at [480, 392] on label "iPhone" at bounding box center [465, 393] width 52 height 17
click at [0, 0] on input "iPhone" at bounding box center [0, 0] width 0 height 0
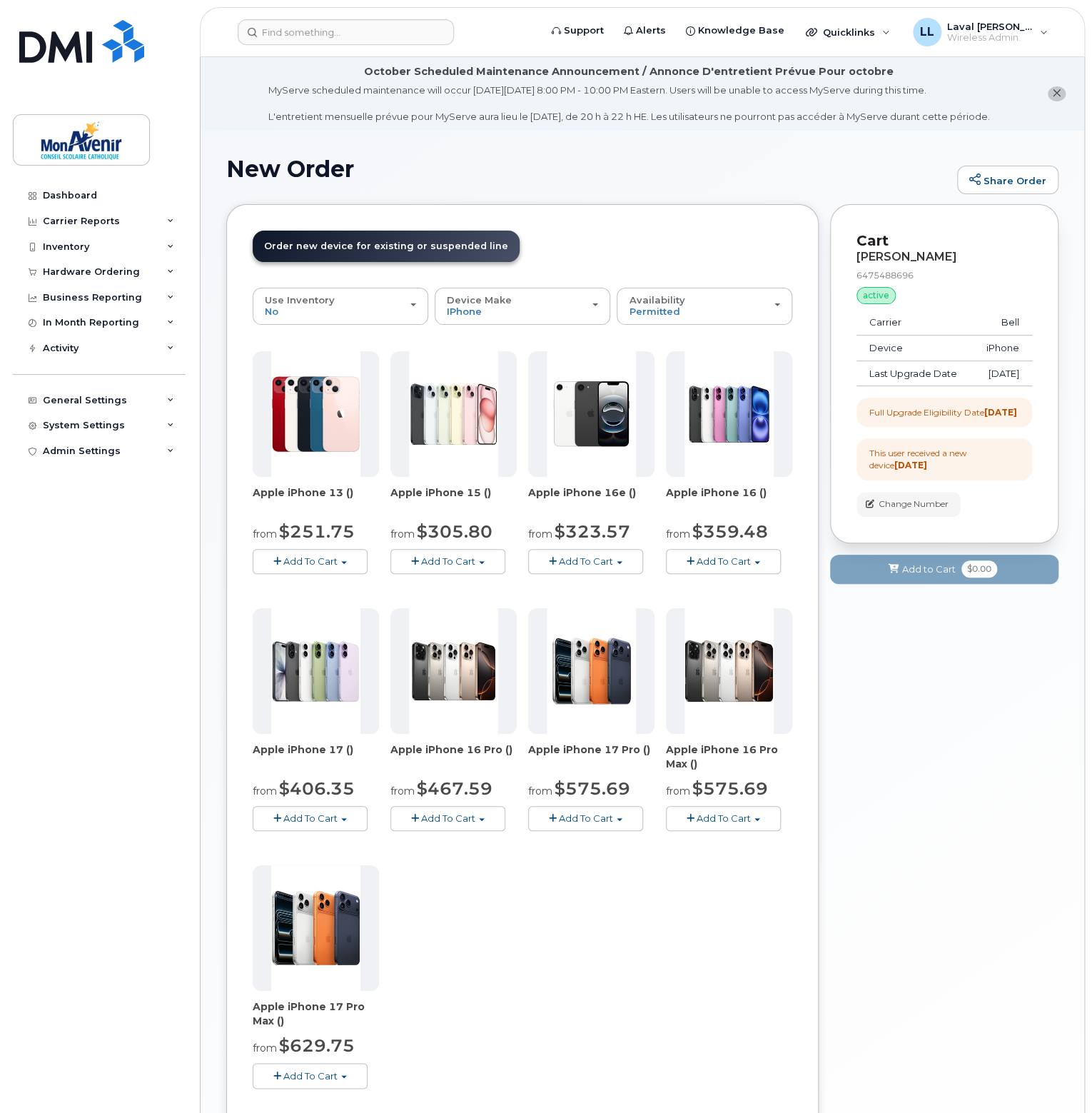
scroll to position [160, 0]
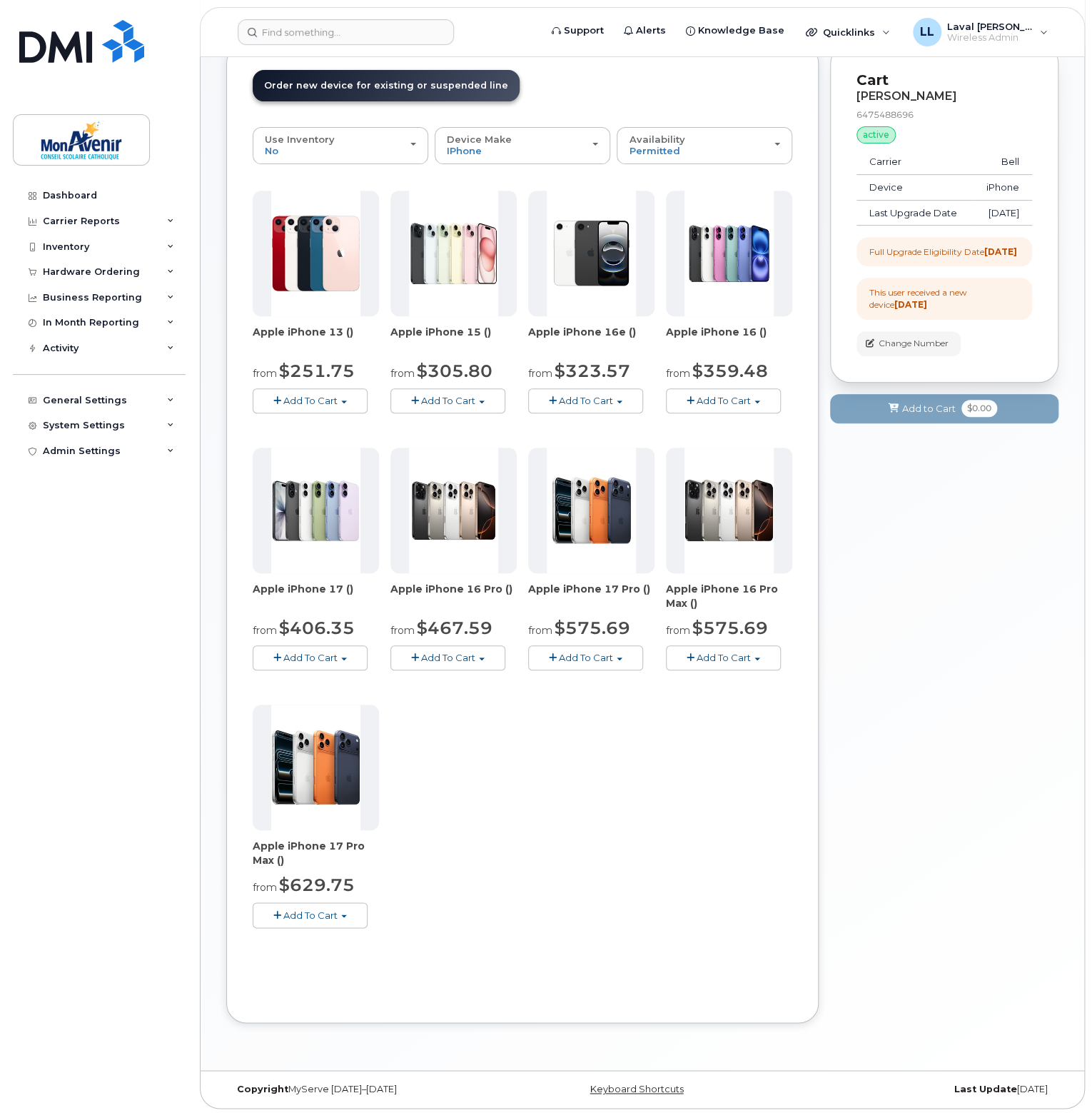
click at [334, 919] on span "Add To Cart" at bounding box center [310, 914] width 54 height 11
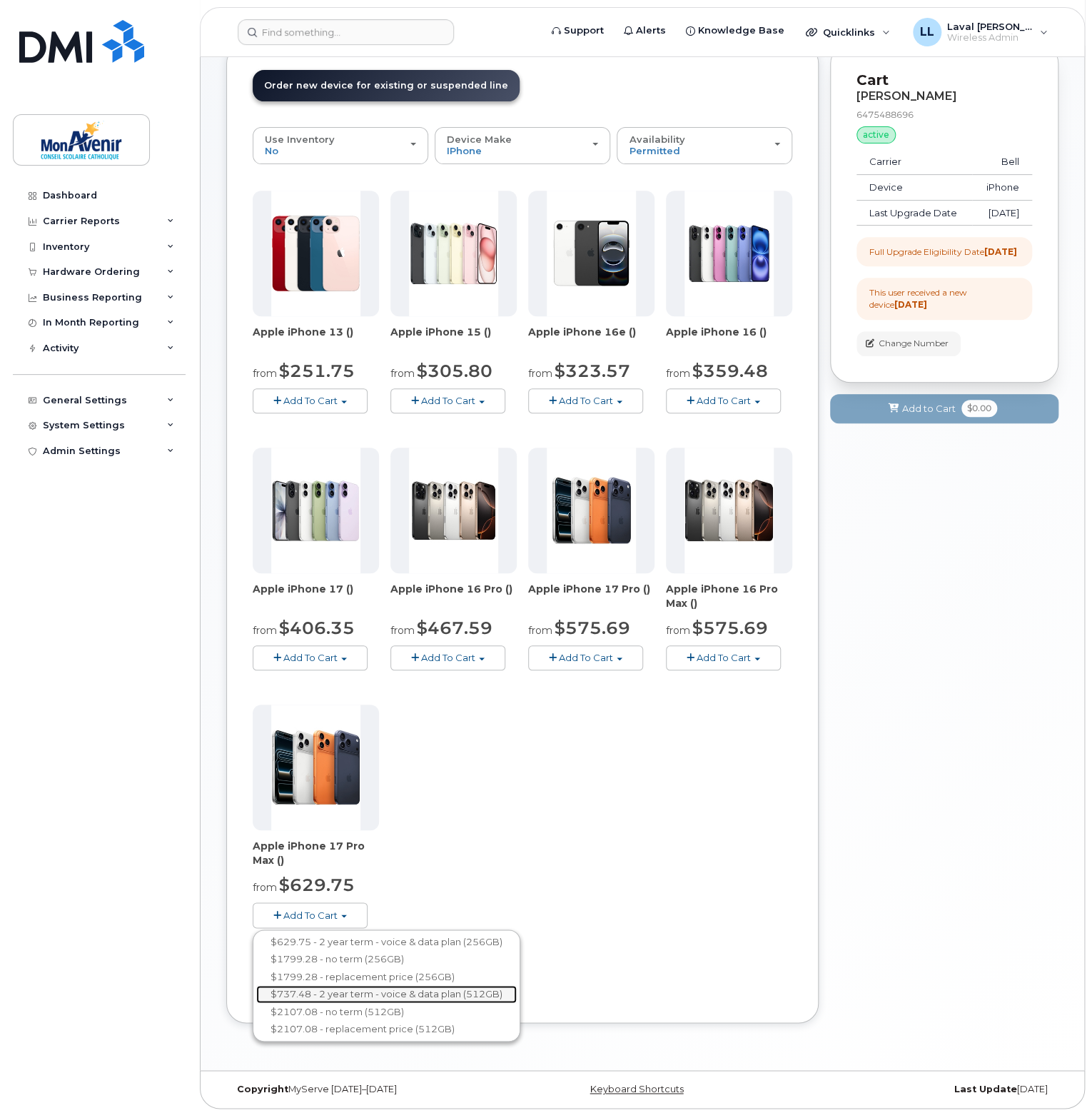
click at [356, 995] on link "$737.48 - 2 year term - voice & data plan (512GB)" at bounding box center [387, 994] width 261 height 18
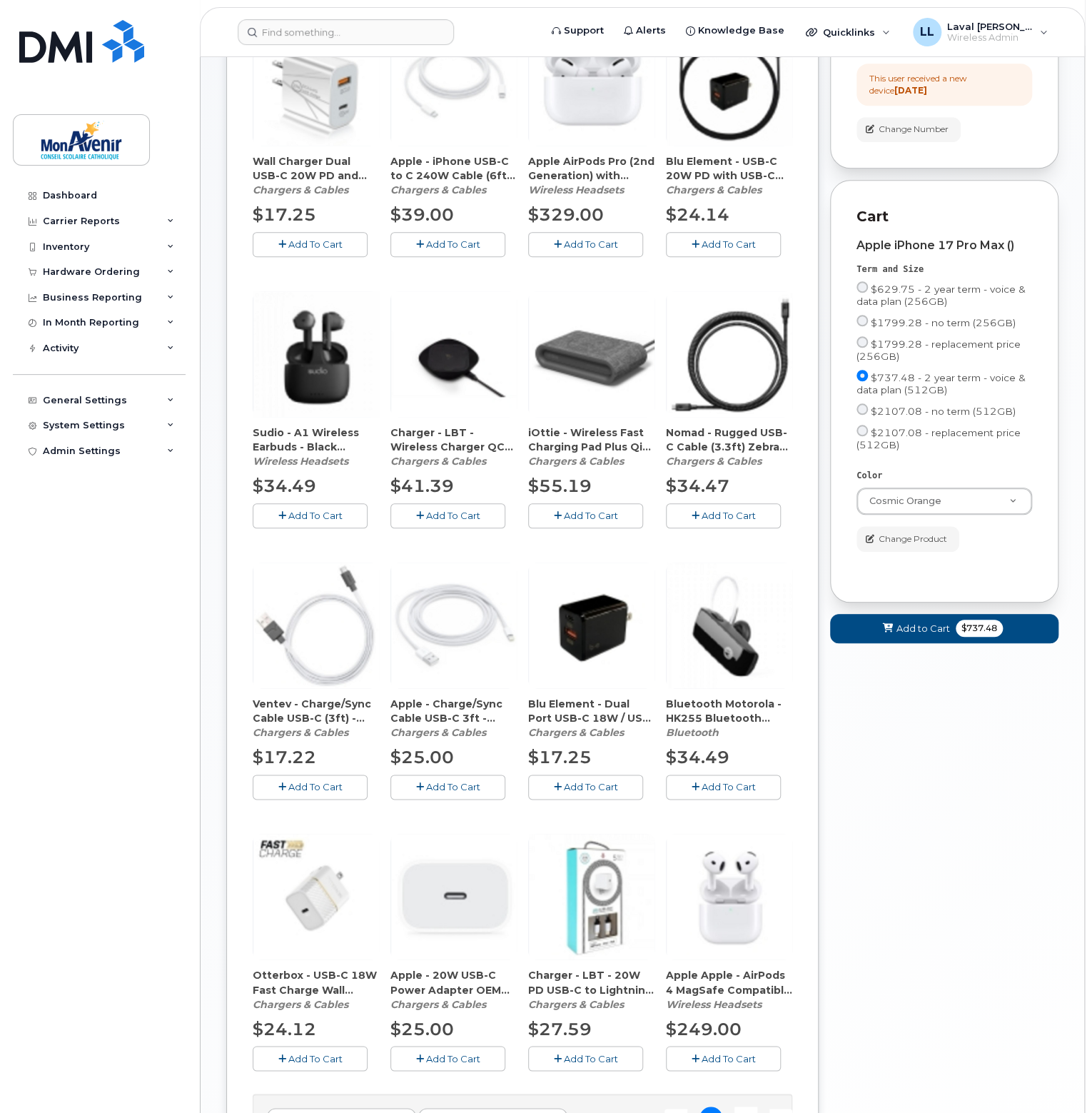
scroll to position [518, 0]
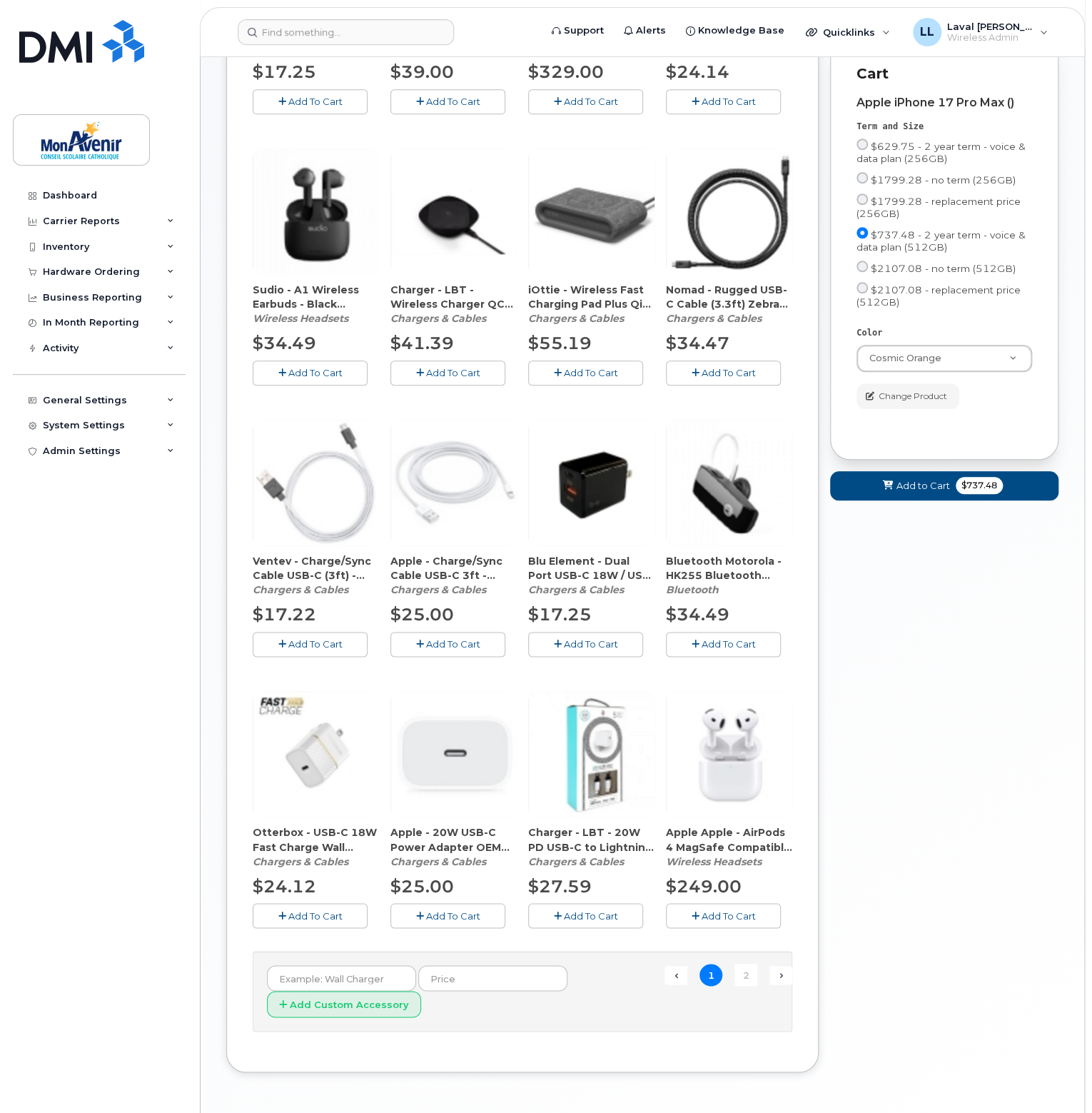
click at [446, 916] on span "Add To Cart" at bounding box center [453, 914] width 54 height 11
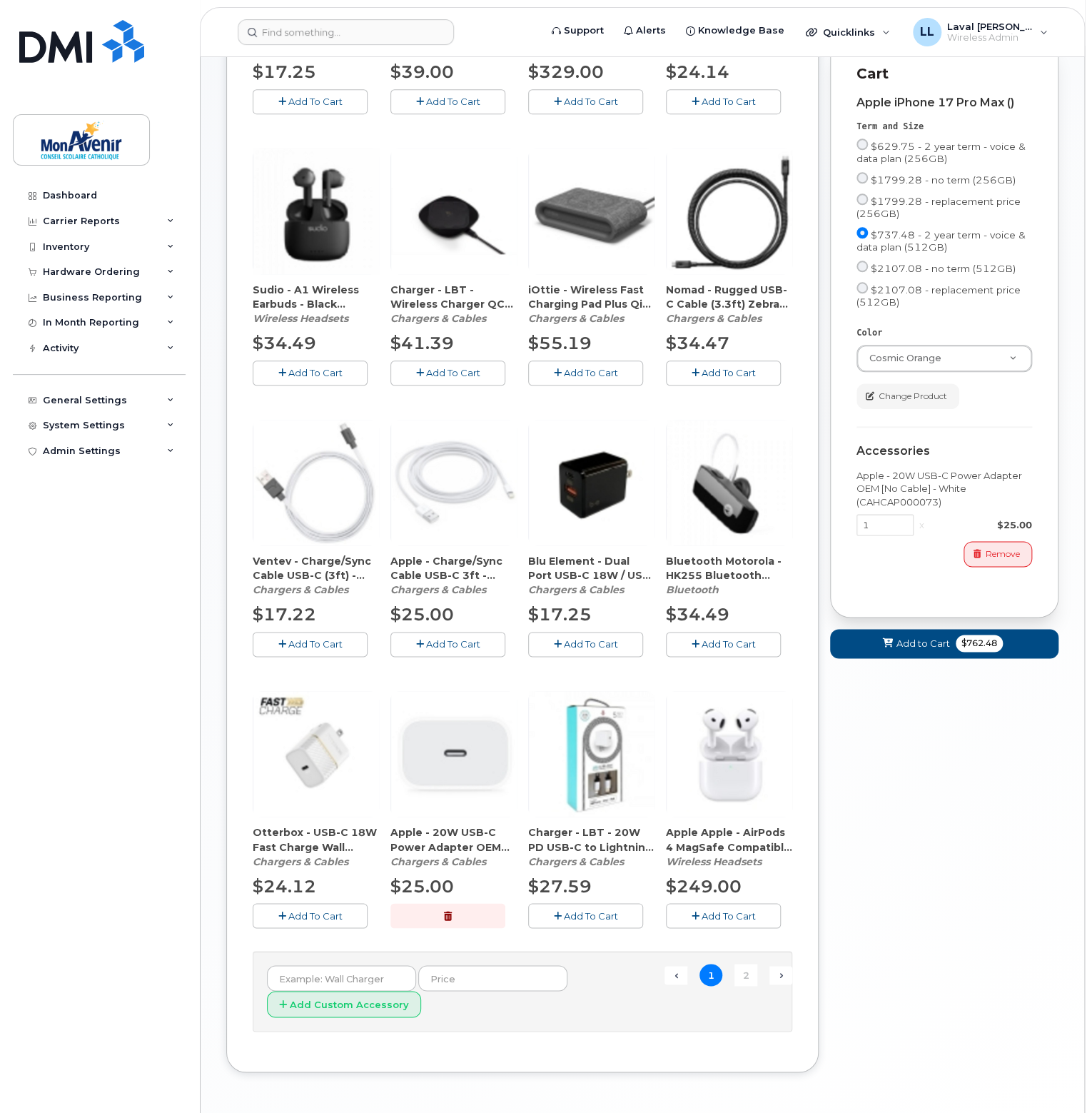
scroll to position [567, 0]
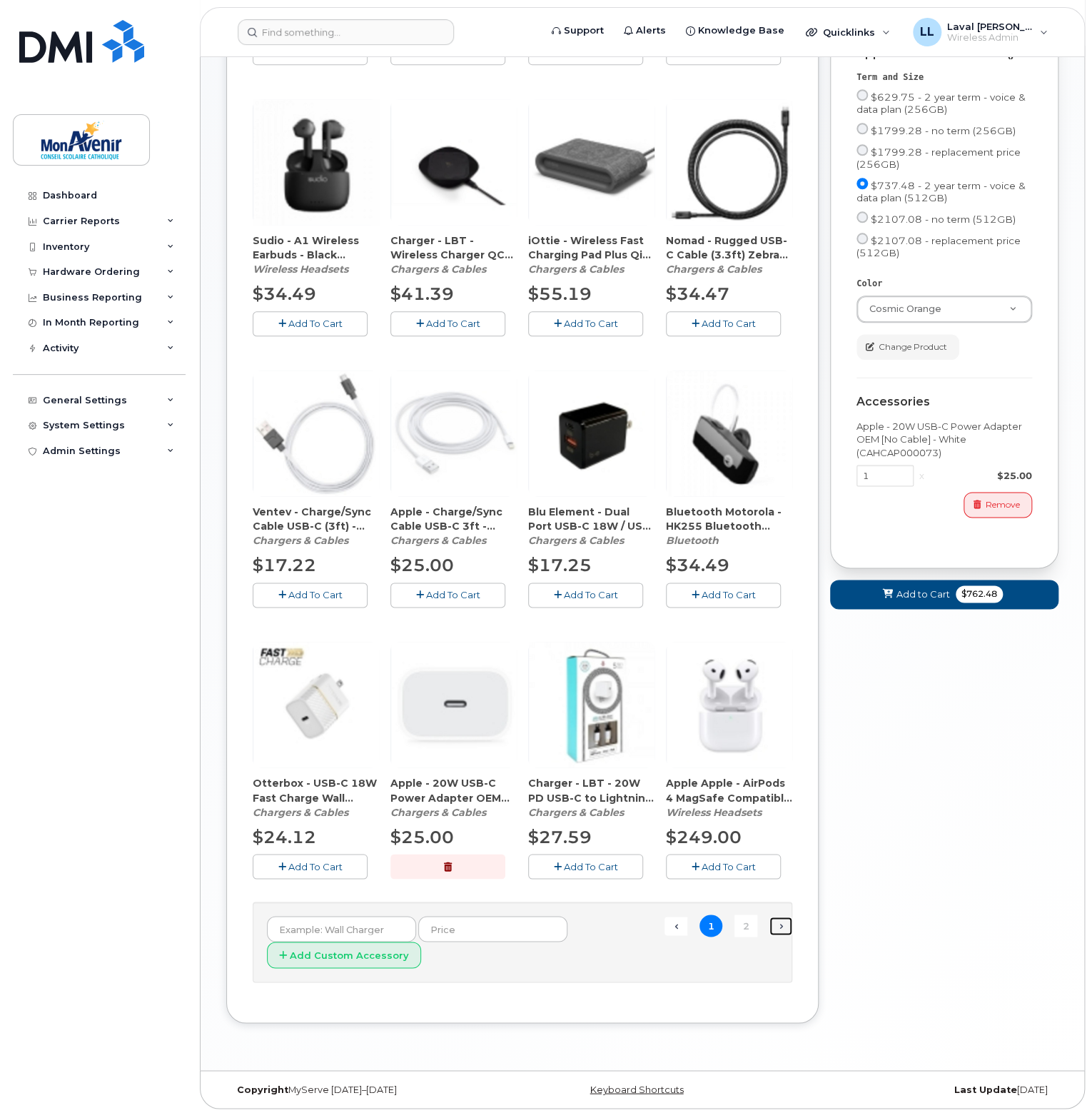
click at [784, 929] on link "Next →" at bounding box center [781, 926] width 22 height 19
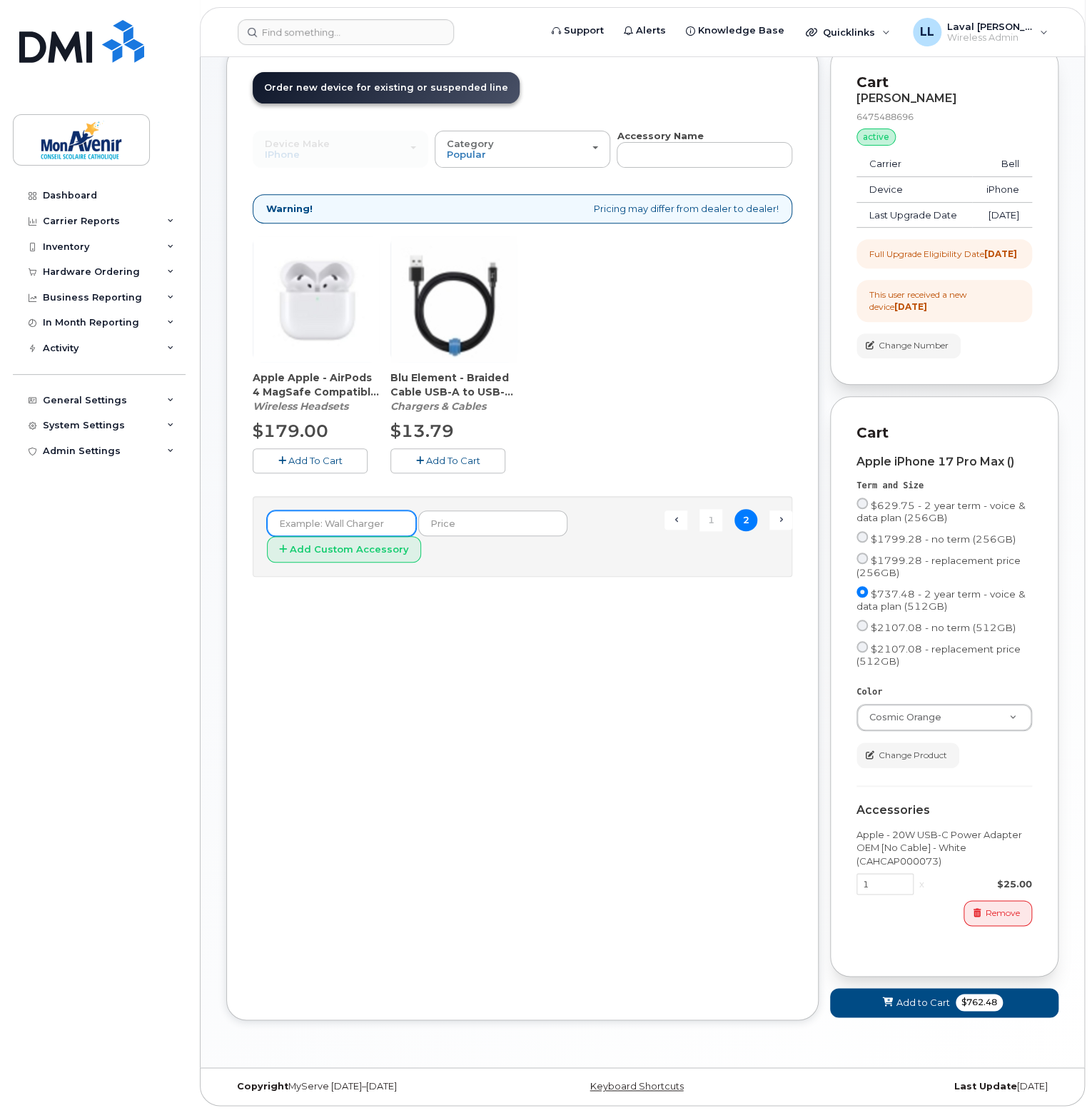
click at [349, 510] on input "text" at bounding box center [341, 523] width 149 height 25
type input "Clear Otterbox case"
click at [462, 510] on input "text" at bounding box center [492, 523] width 149 height 25
type input "48"
click at [363, 536] on button "Add Custom Accessory" at bounding box center [344, 549] width 154 height 26
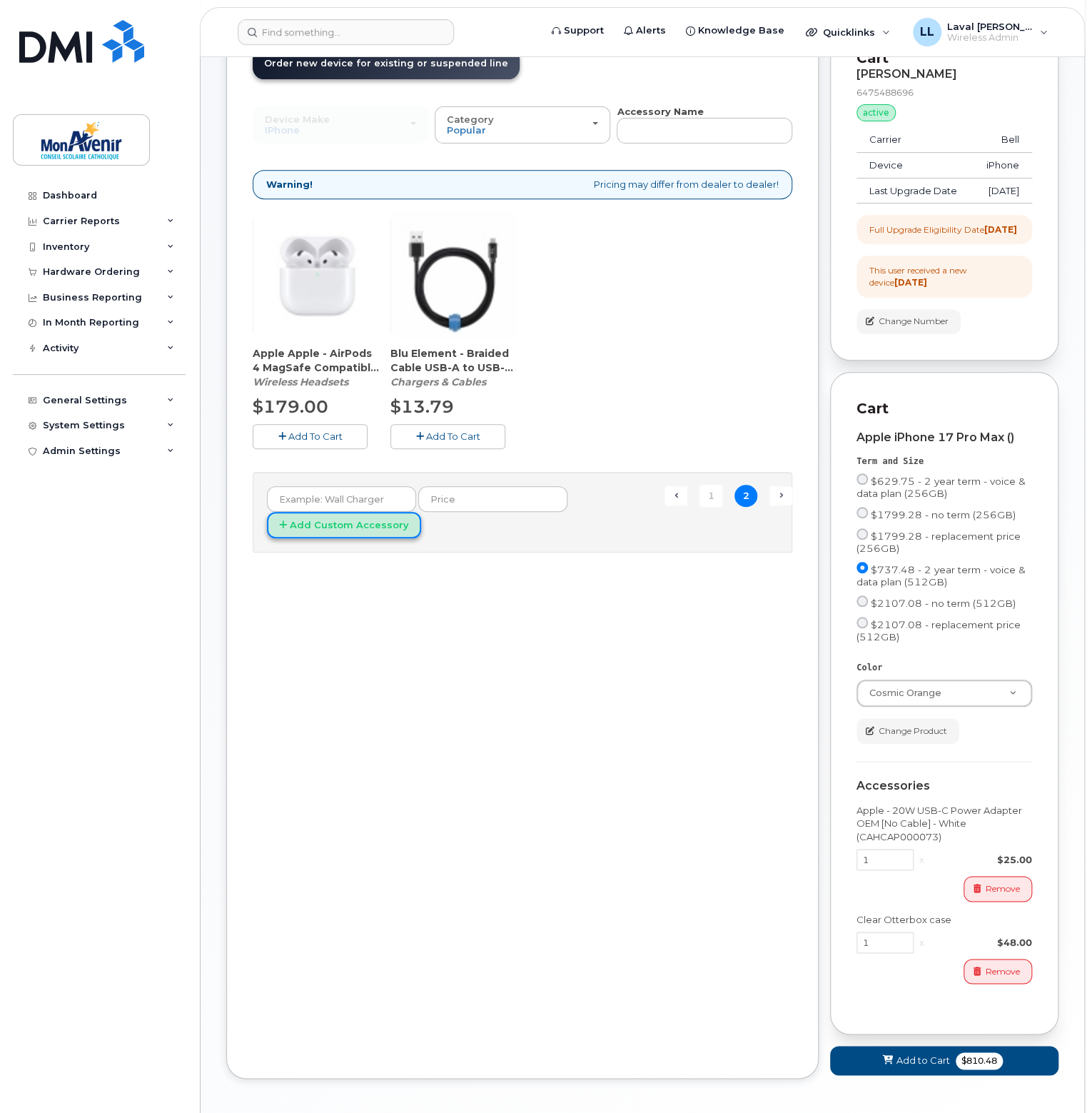
click at [363, 529] on button "Add Custom Accessory" at bounding box center [344, 525] width 154 height 26
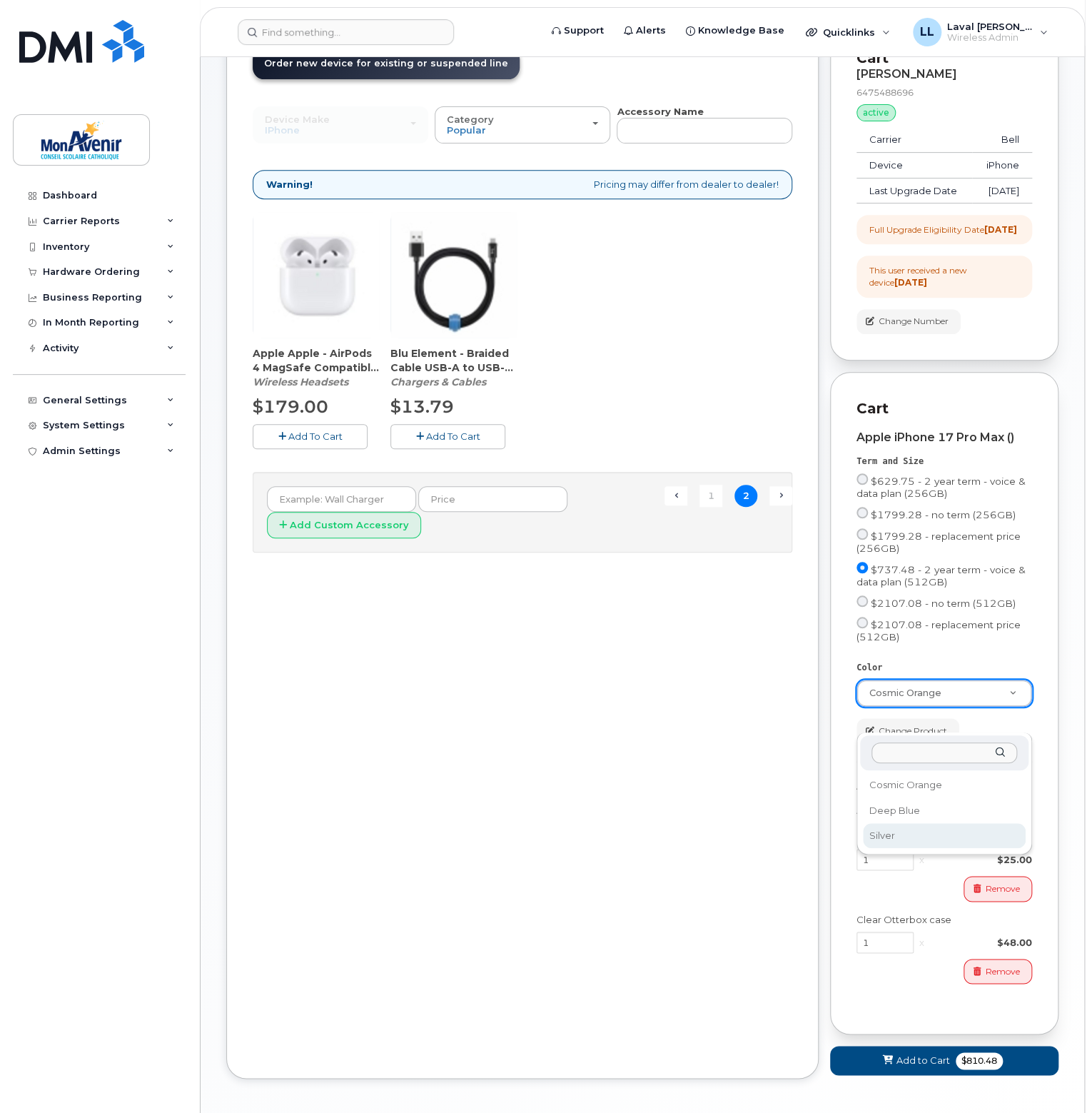
select select "Silver"
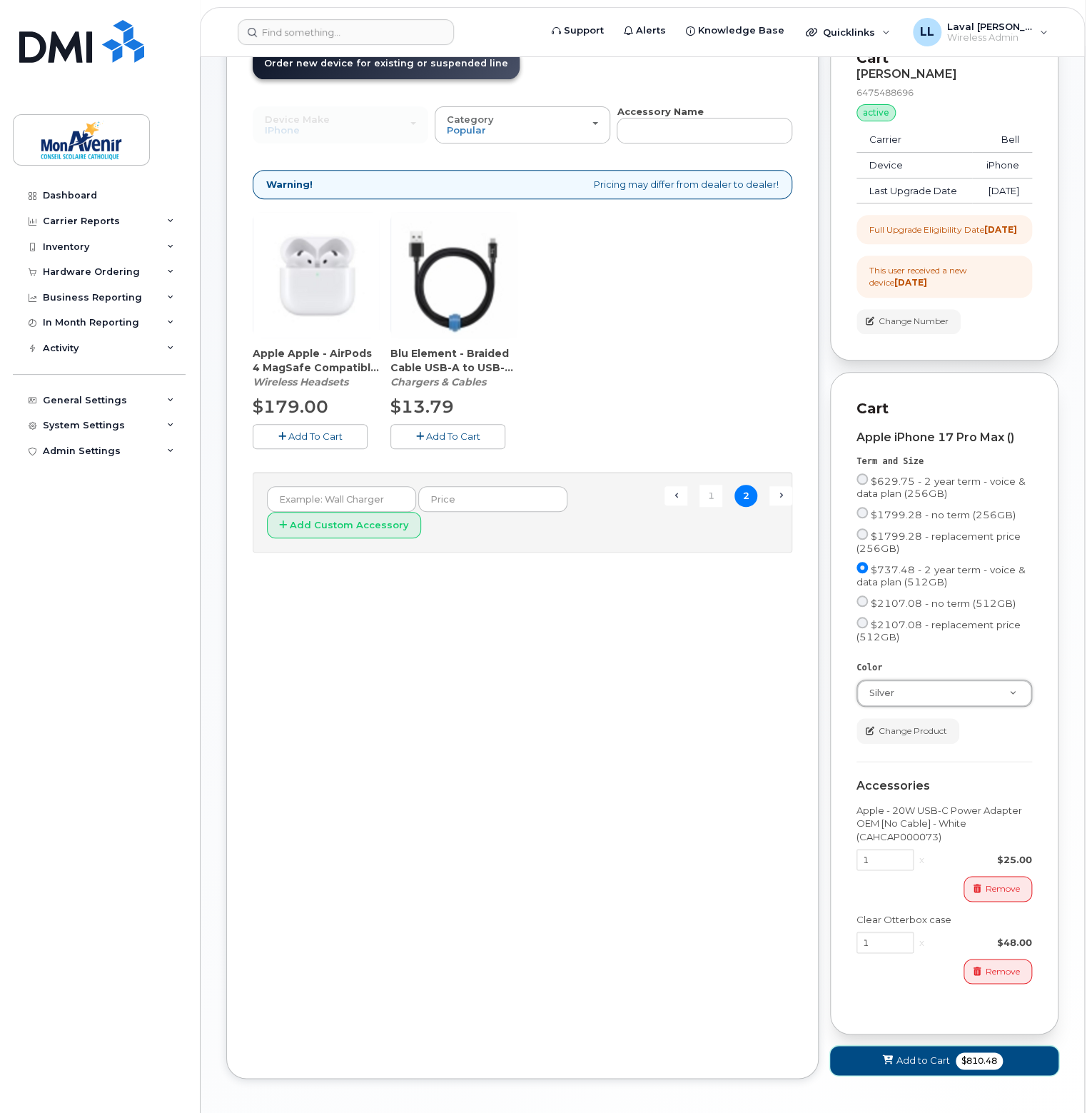
click at [981, 1070] on span "$810.48" at bounding box center [979, 1061] width 47 height 17
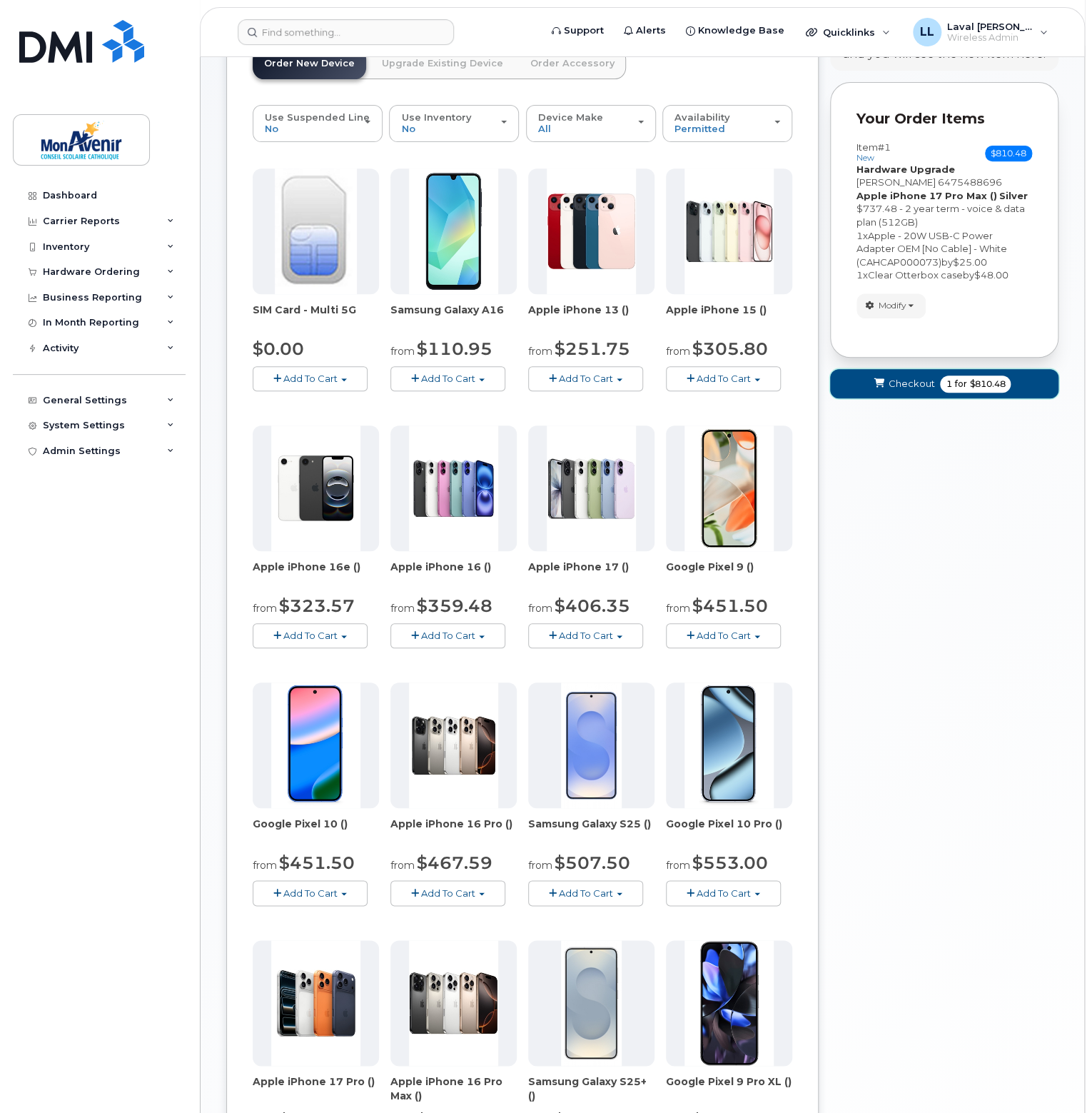
click at [977, 390] on button "Checkout 1 for $810.48" at bounding box center [944, 383] width 229 height 29
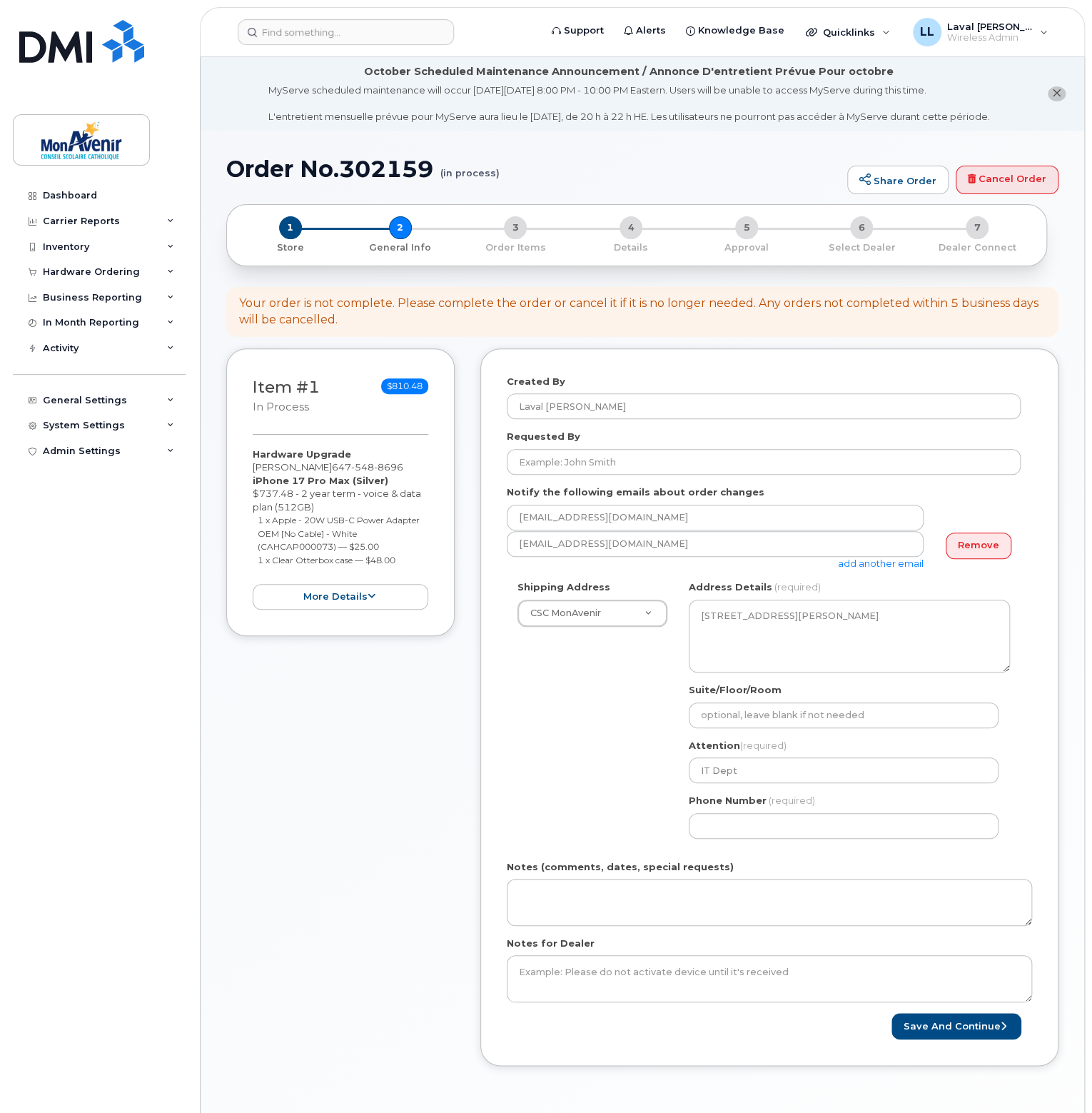
click at [612, 750] on div "Shipping Address CSC MonAvenir CSC MonAvenir CSC MonAvenir - PSRP ÉÉC Ange-Gabr…" at bounding box center [764, 714] width 514 height 268
click at [709, 826] on input "Phone Number" at bounding box center [843, 826] width 310 height 25
click at [732, 825] on input "Phone Number" at bounding box center [843, 826] width 310 height 25
select select
type input "647548969"
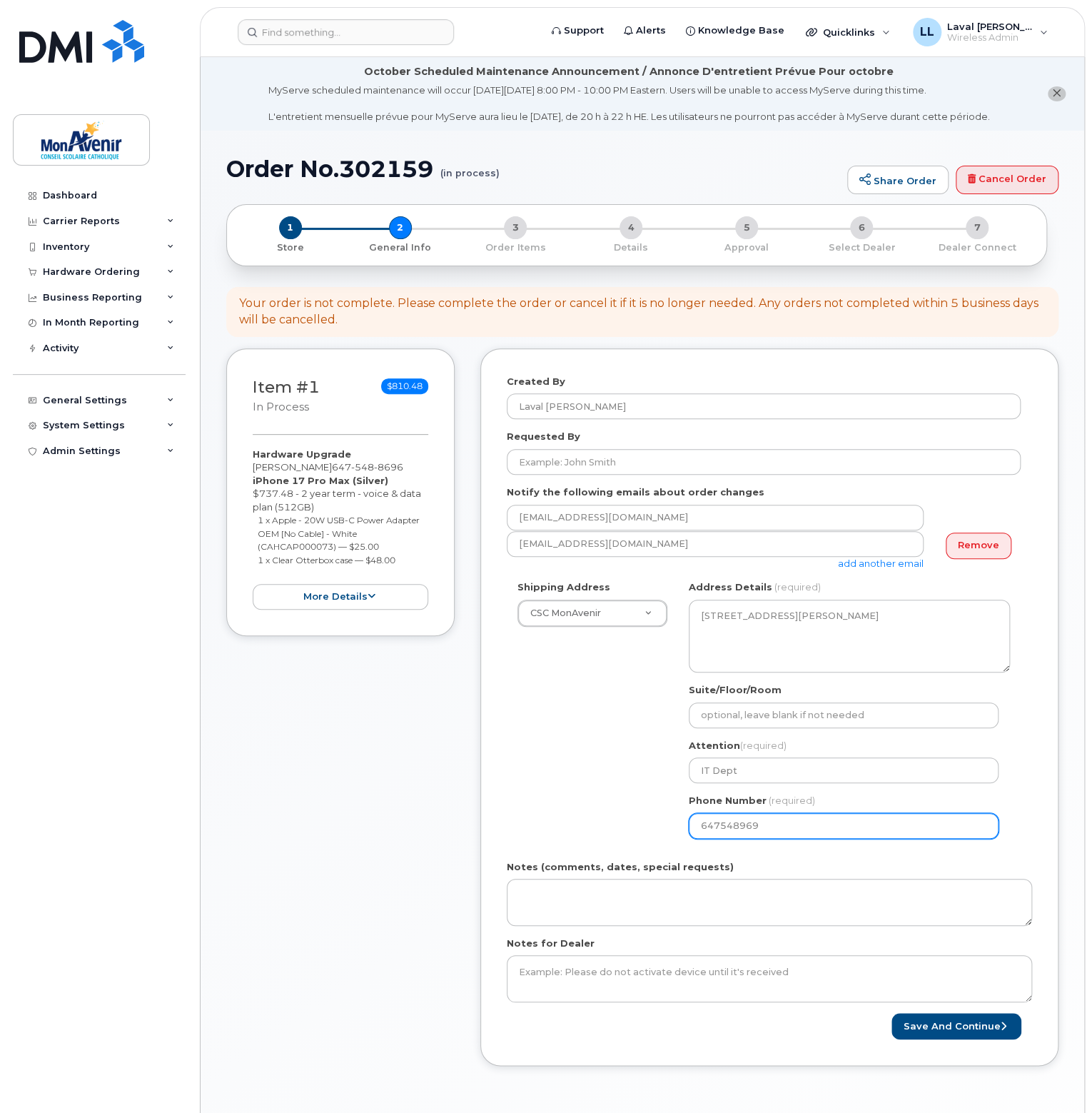
select select
type input "6475489696"
click at [917, 1022] on button "Save and Continue" at bounding box center [956, 1026] width 130 height 26
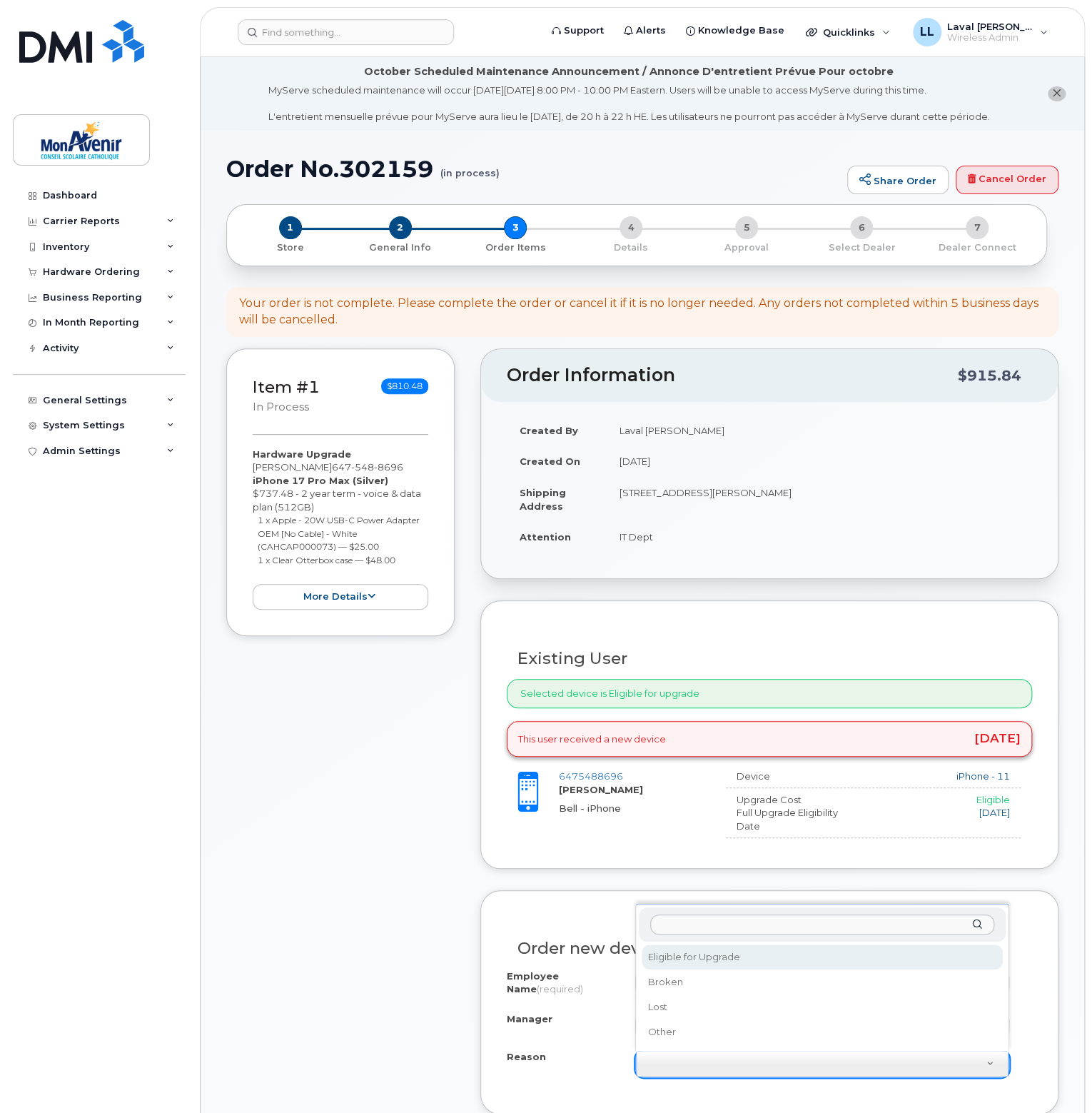
select select "eligible_for_upgrade"
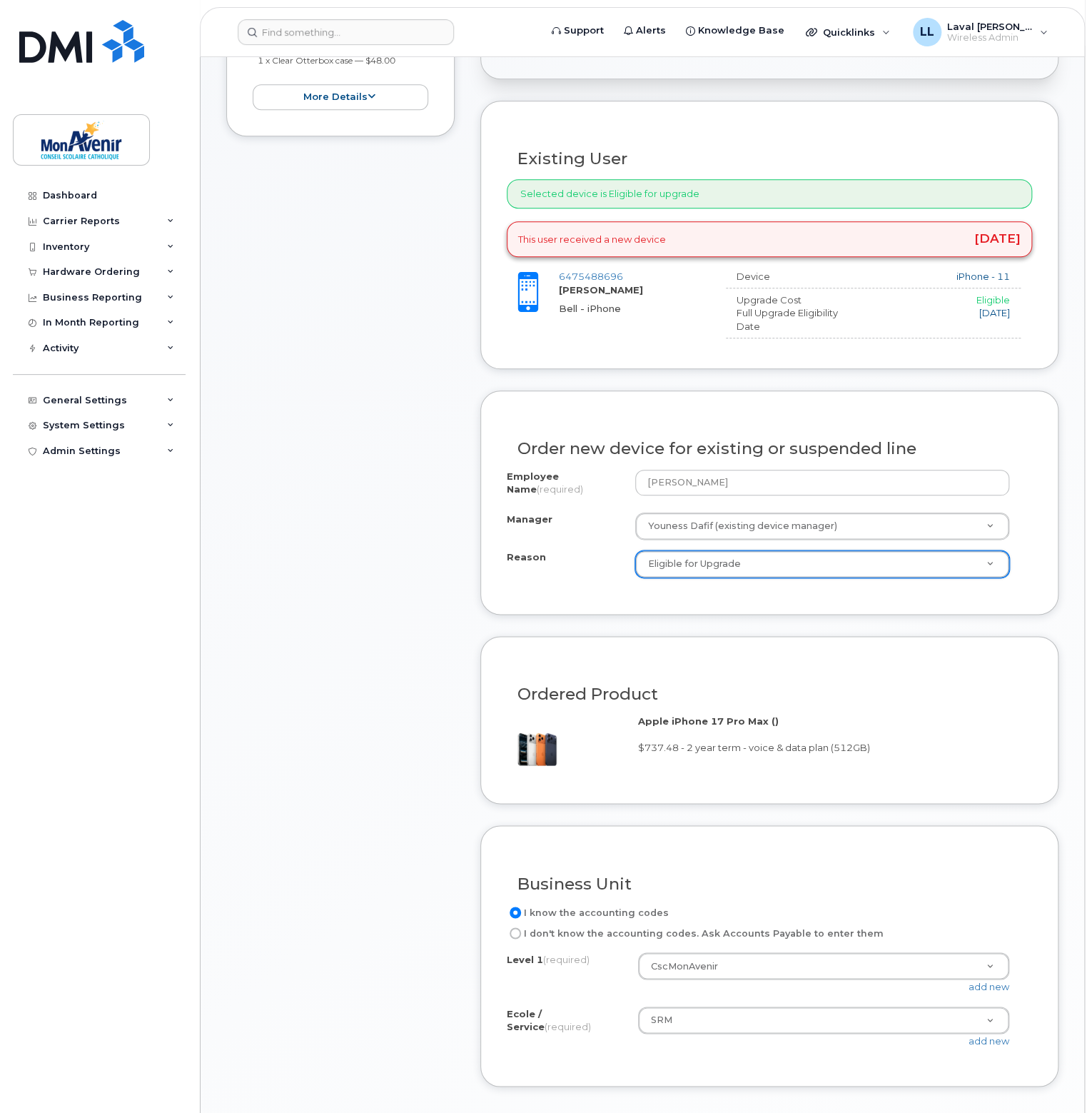
scroll to position [714, 0]
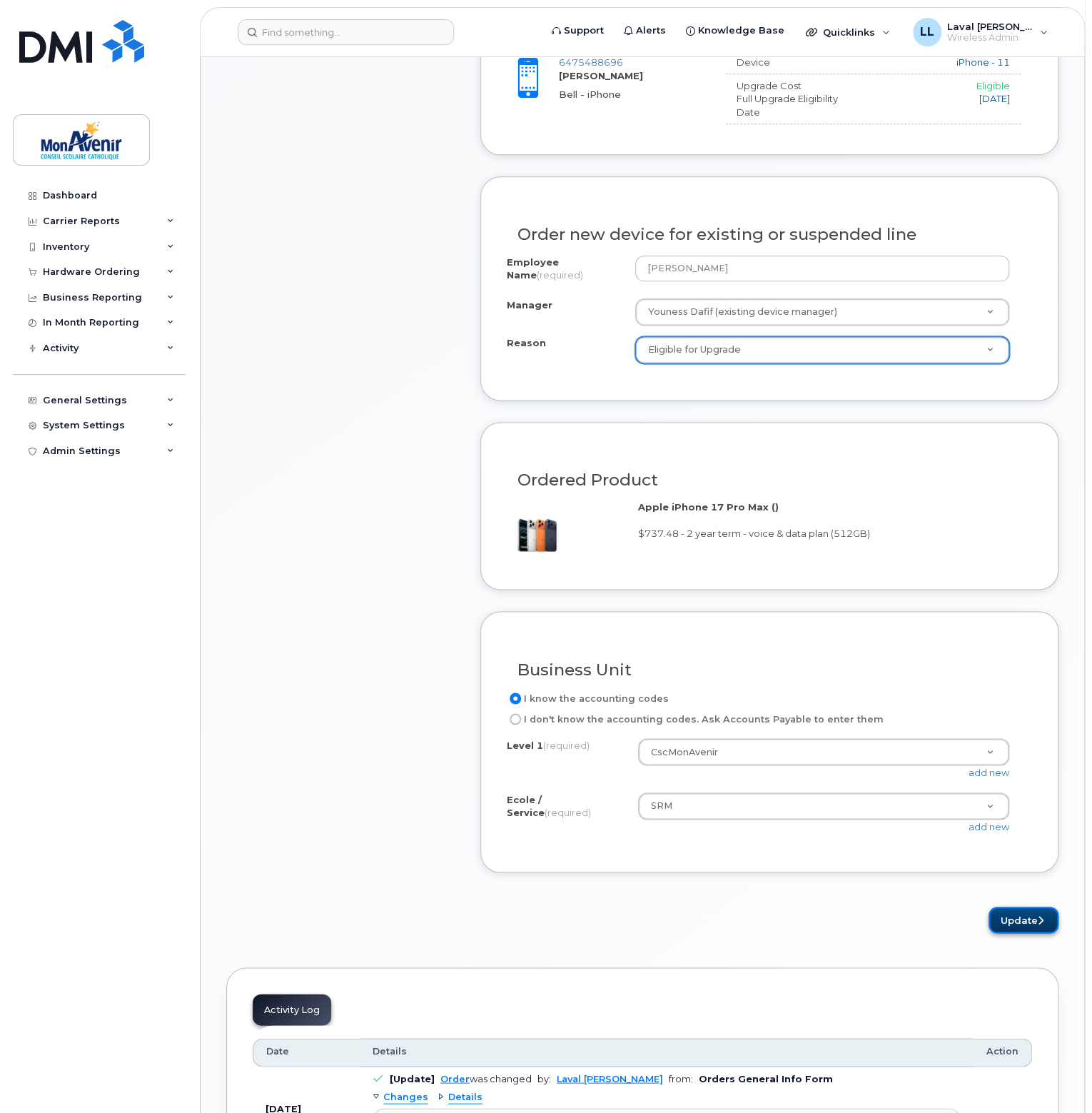
click at [1018, 919] on button "Update" at bounding box center [1023, 920] width 70 height 26
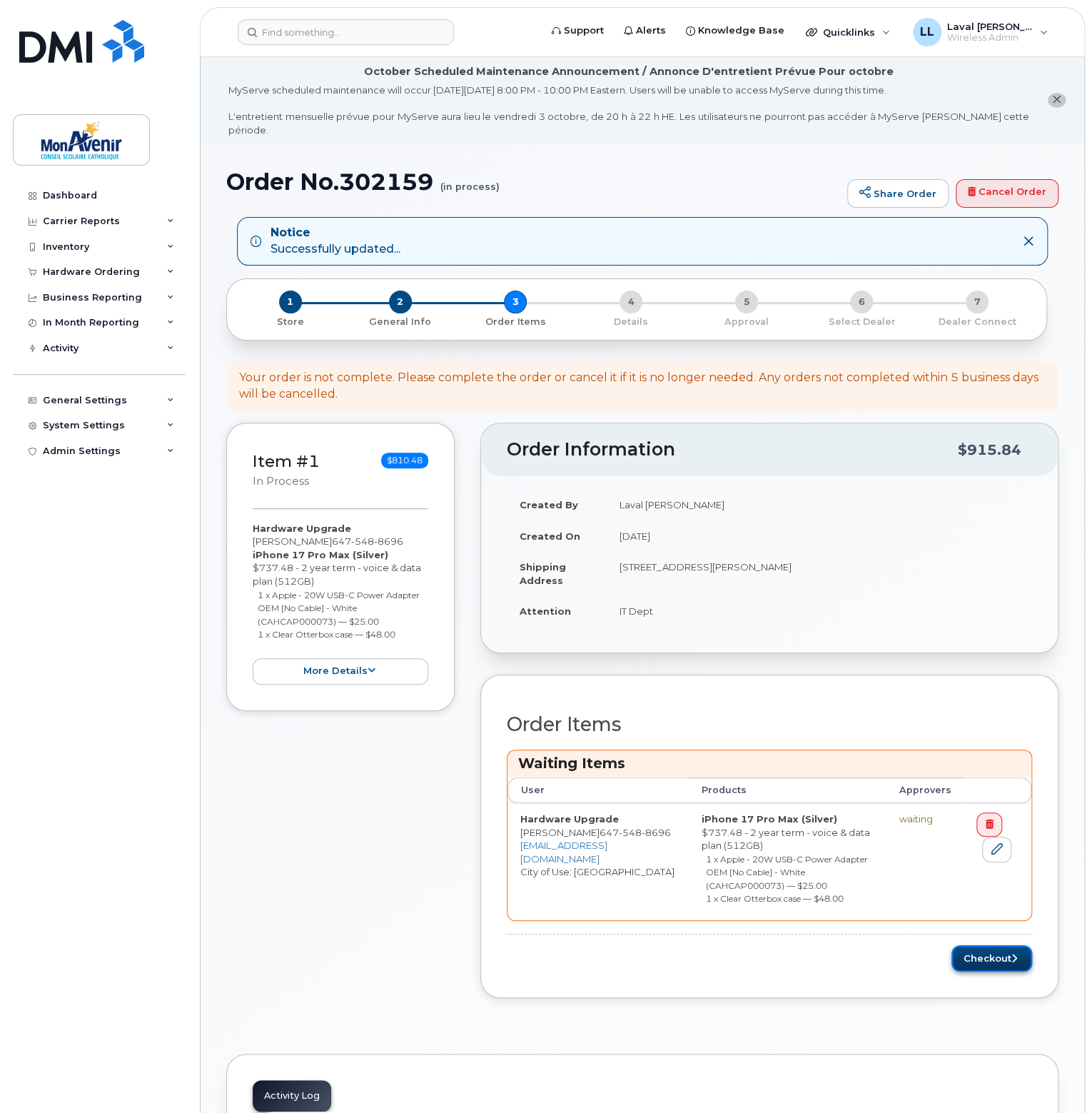
click at [1013, 954] on icon "submit" at bounding box center [1015, 959] width 6 height 9
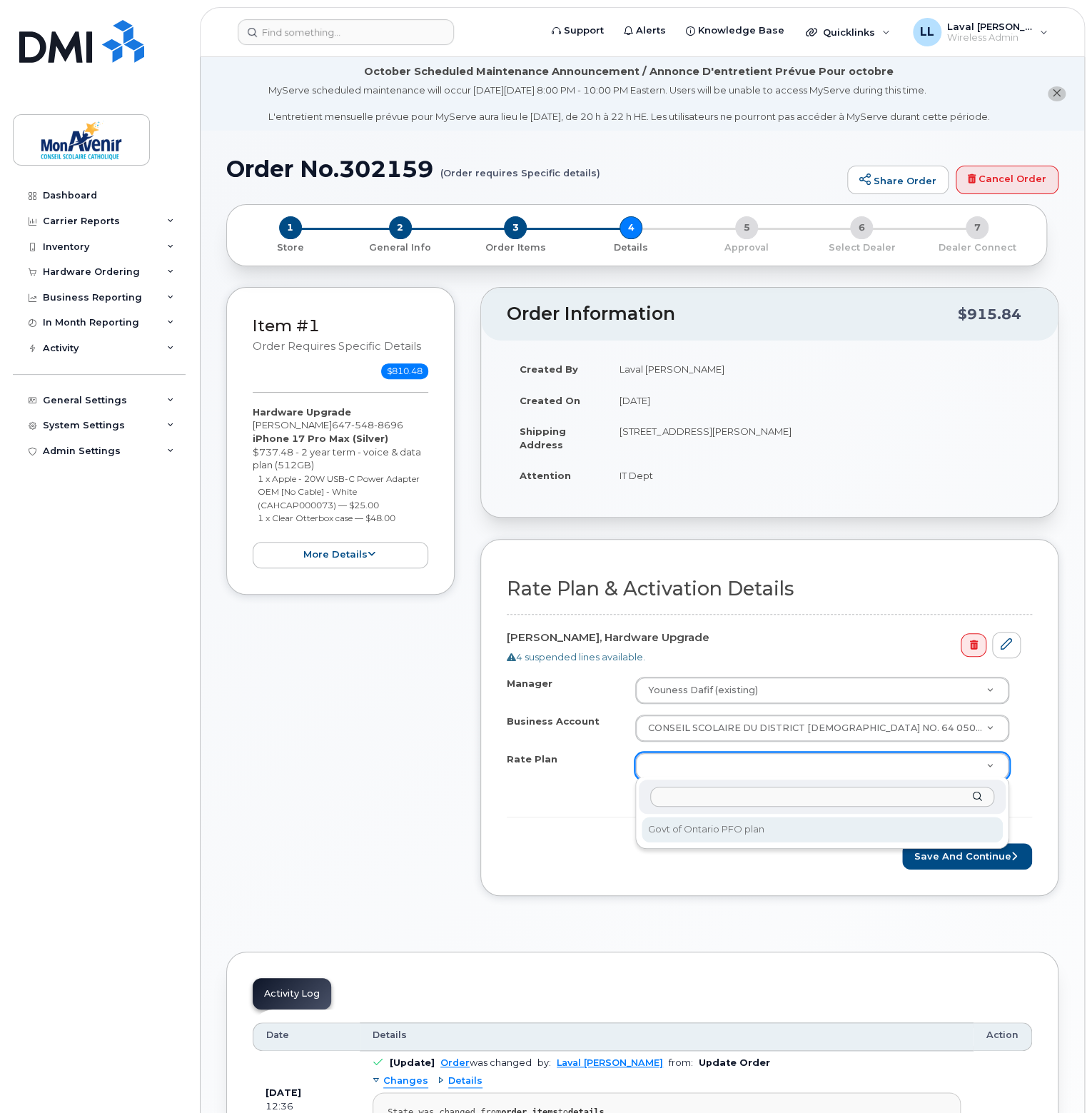
select select "Govt of Ontario PFO plan"
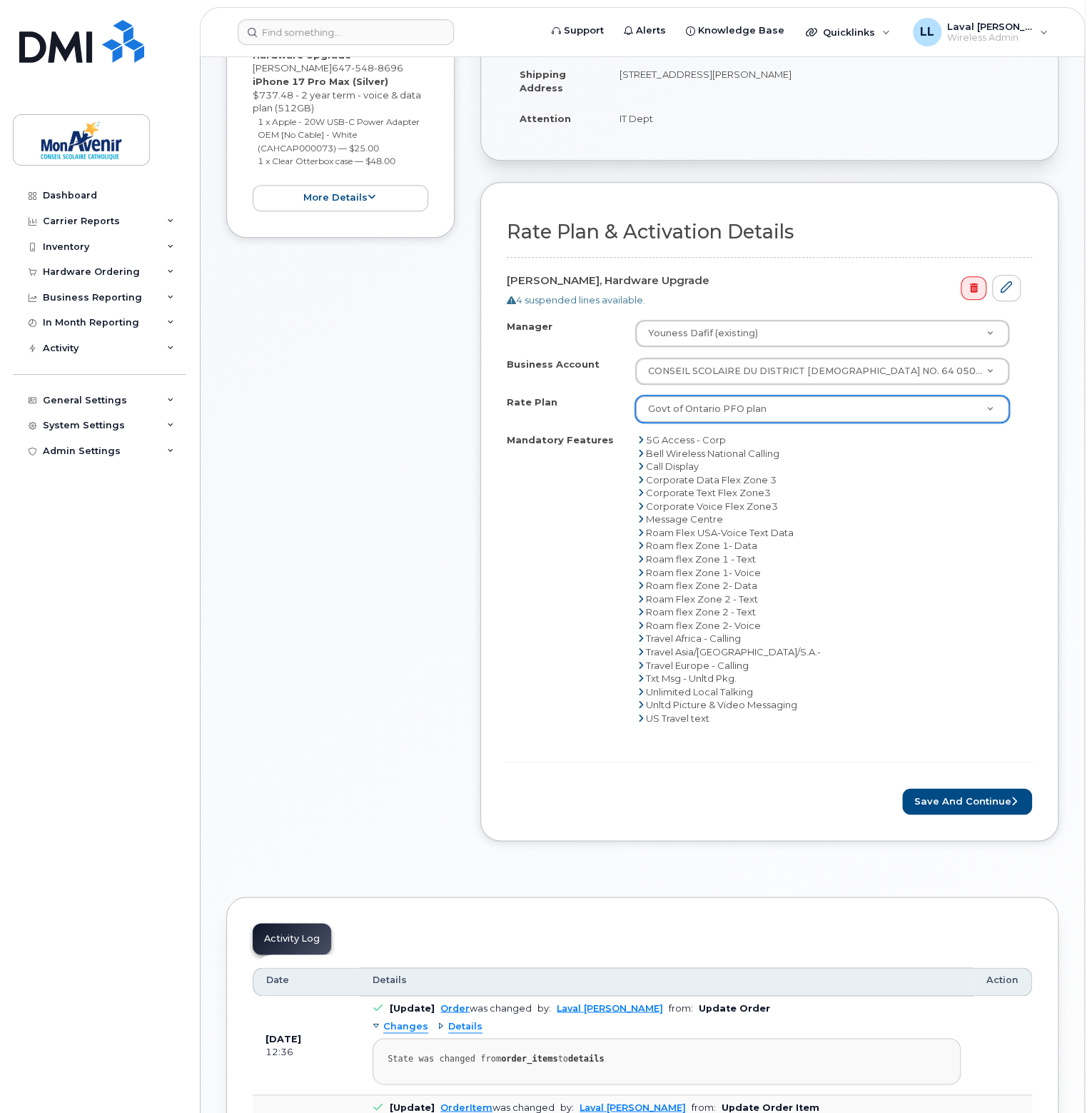
scroll to position [500, 0]
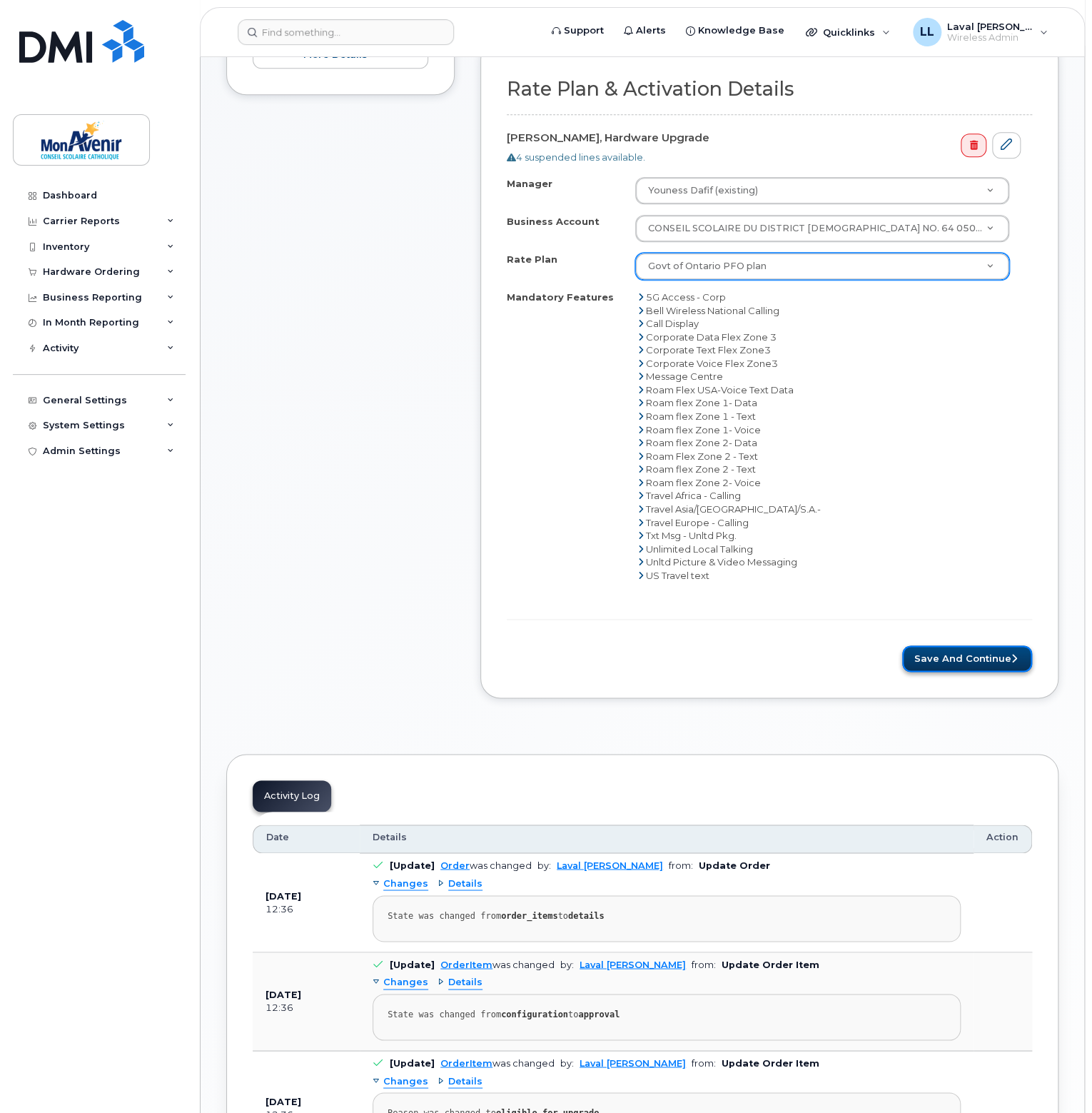
click at [968, 654] on button "Save and Continue" at bounding box center [967, 658] width 130 height 26
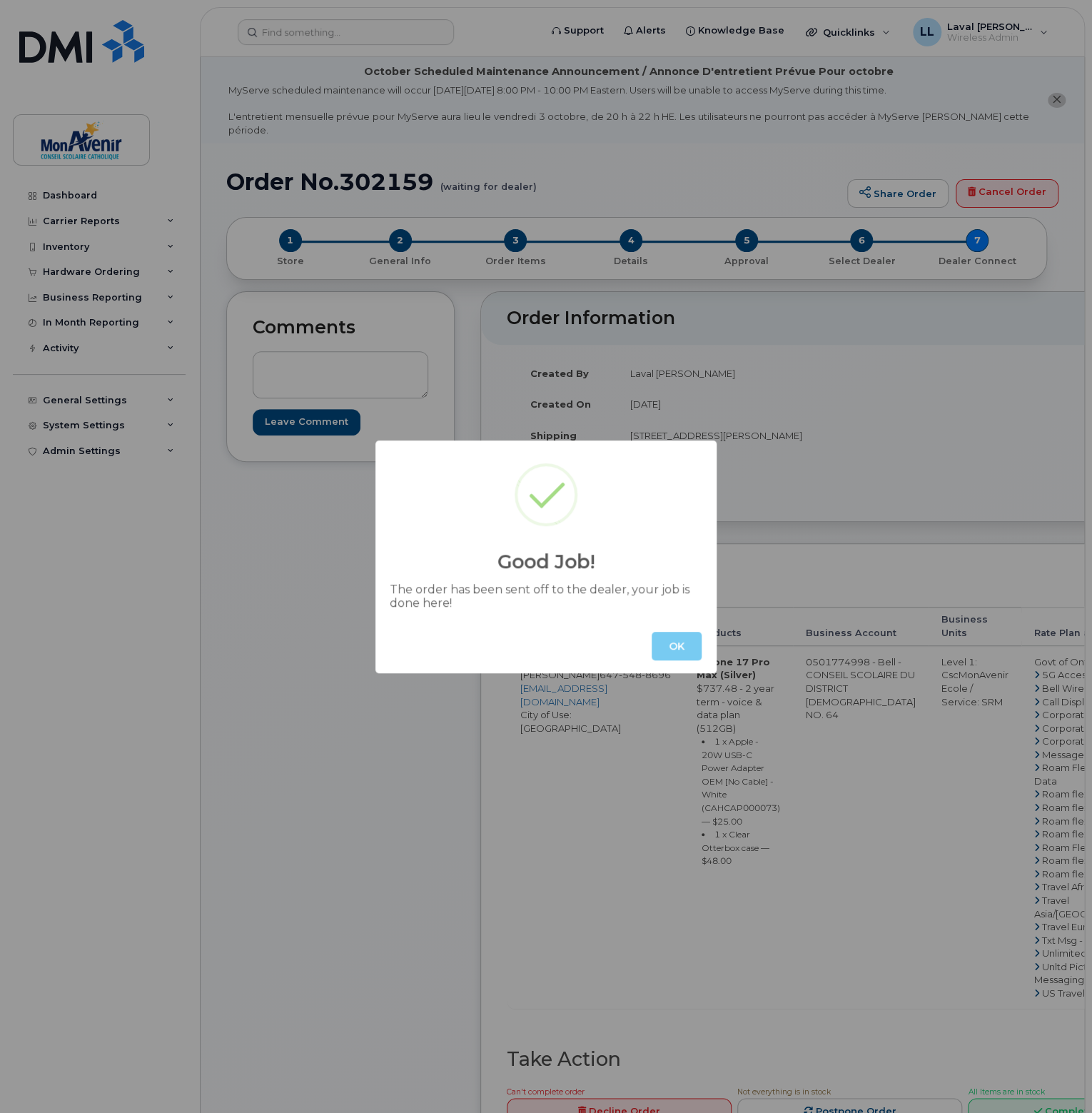
click at [691, 654] on button "OK" at bounding box center [677, 646] width 50 height 28
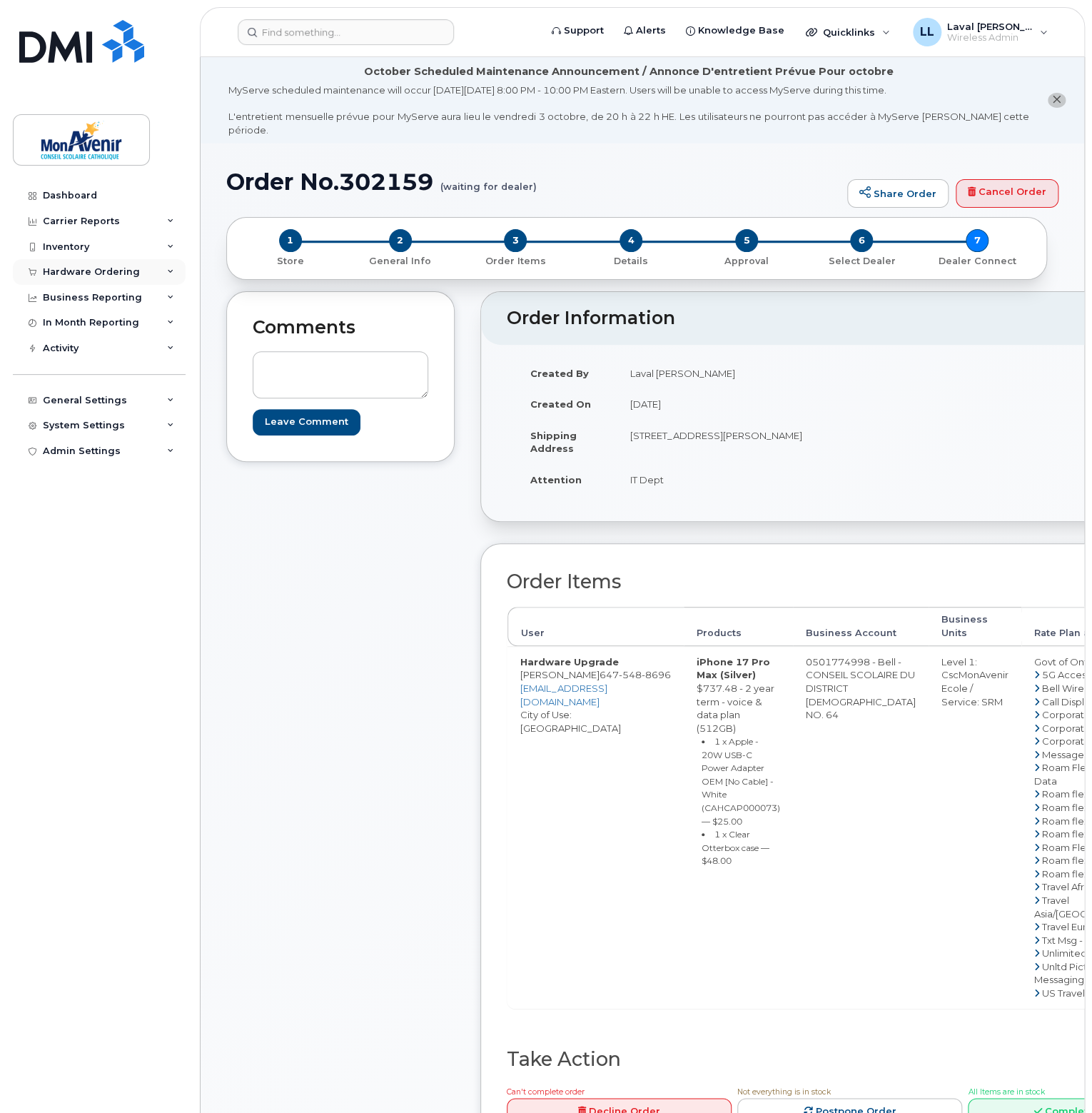
click at [80, 275] on div "Hardware Ordering" at bounding box center [91, 271] width 97 height 11
click at [80, 322] on div "Orders" at bounding box center [67, 325] width 35 height 13
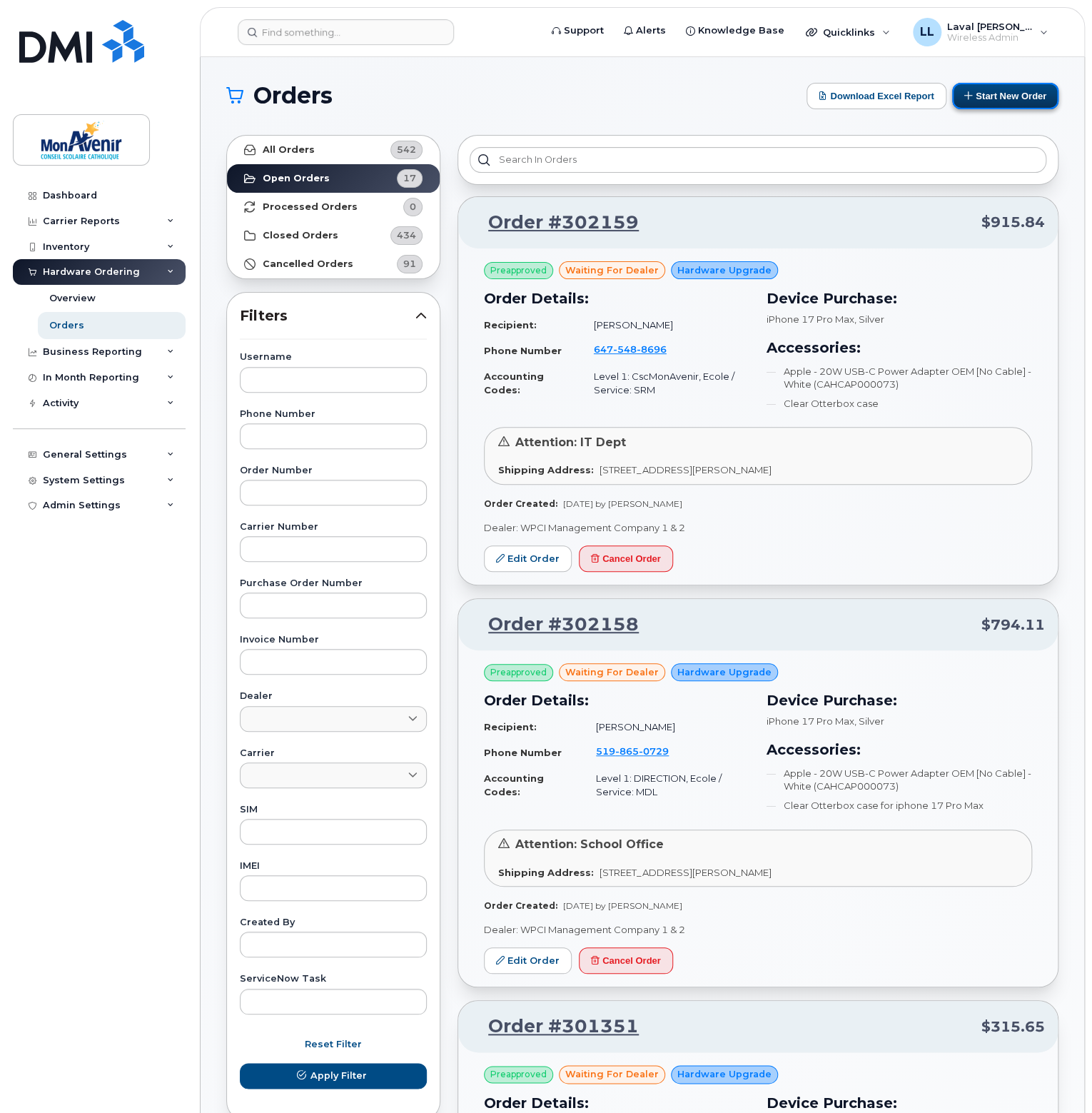
click at [980, 89] on button "Start New Order" at bounding box center [1006, 95] width 106 height 26
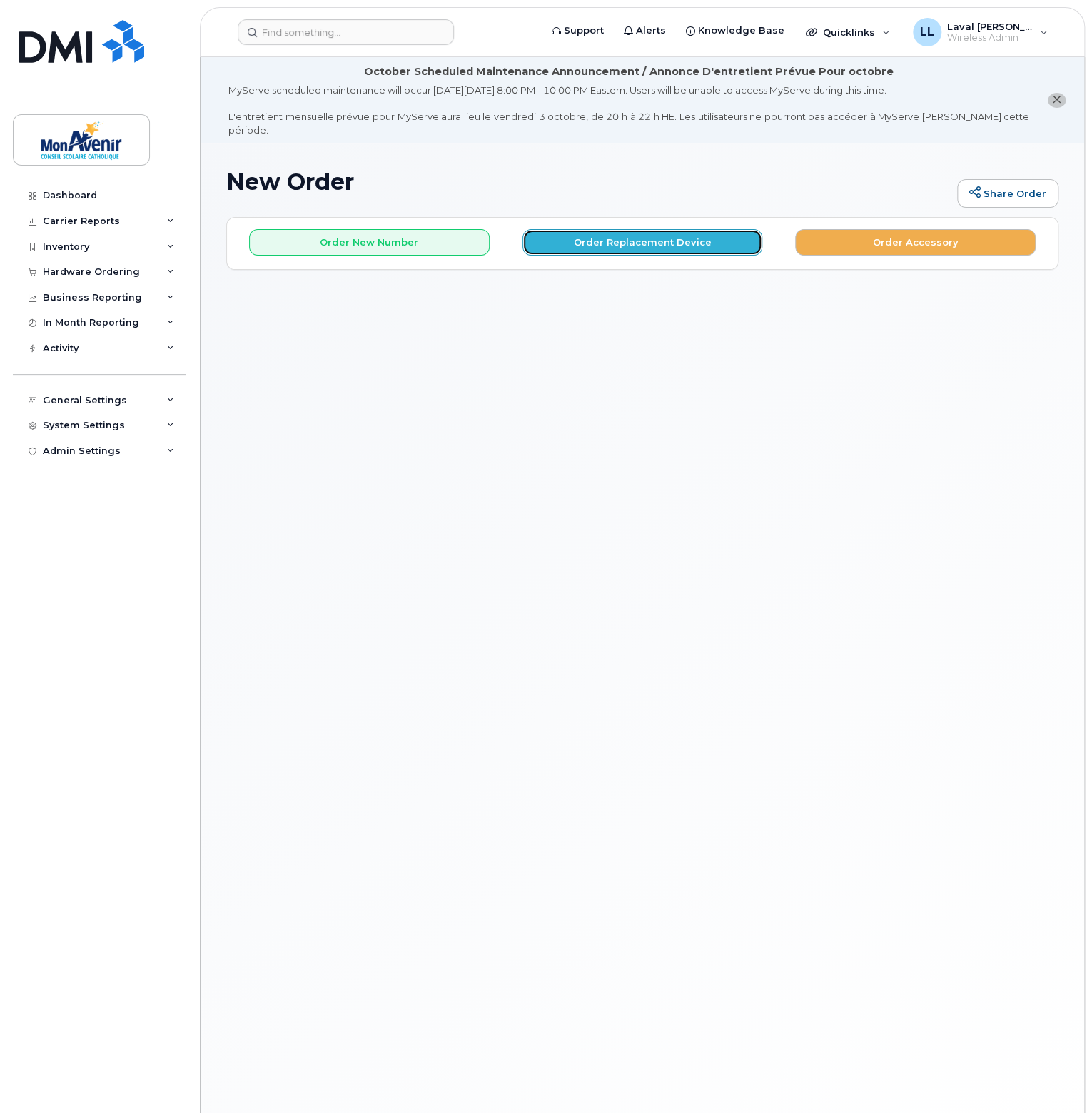
click at [630, 229] on button "Order Replacement Device" at bounding box center [642, 242] width 241 height 26
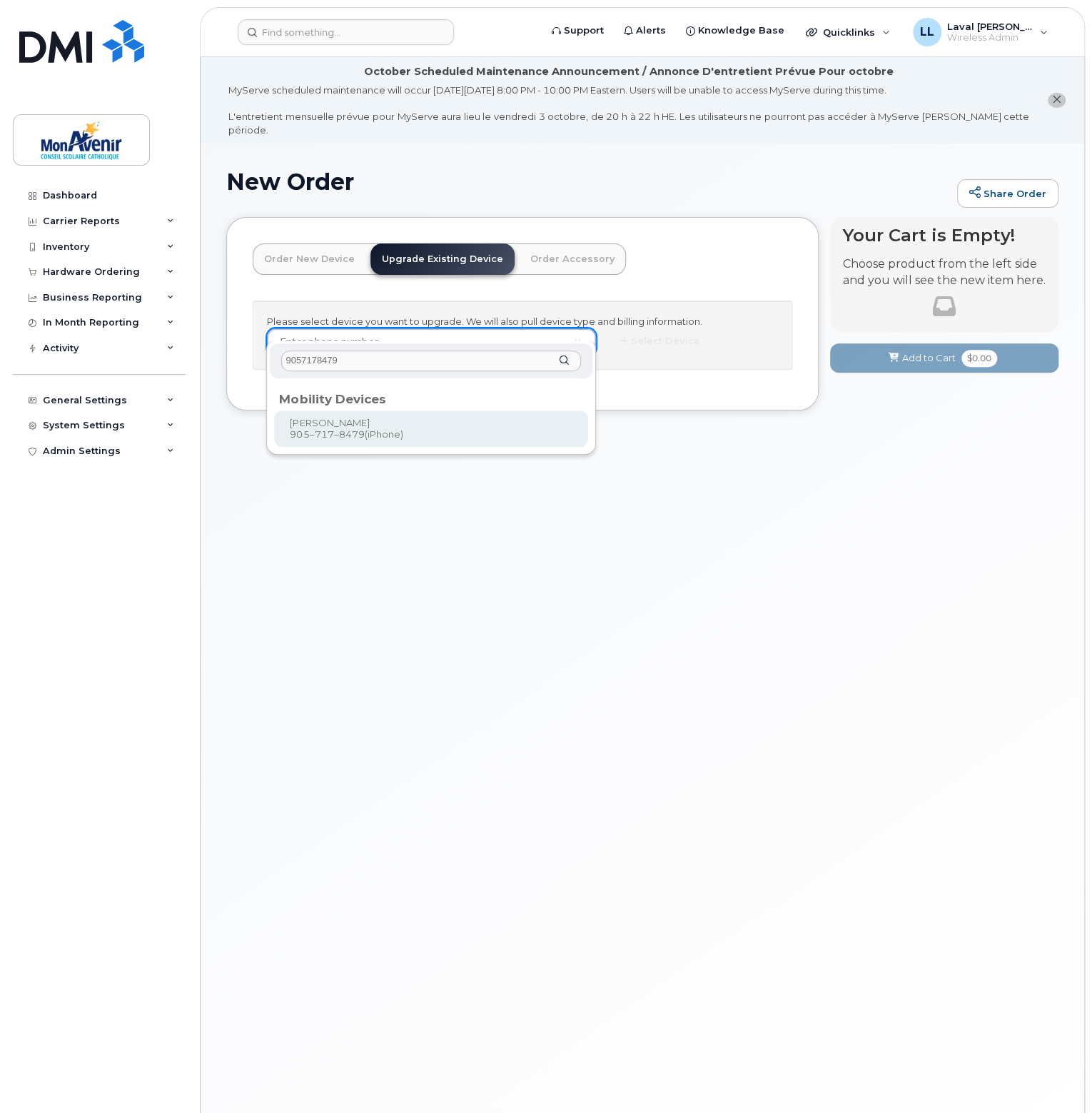
type input "9057178479"
type input "1052300"
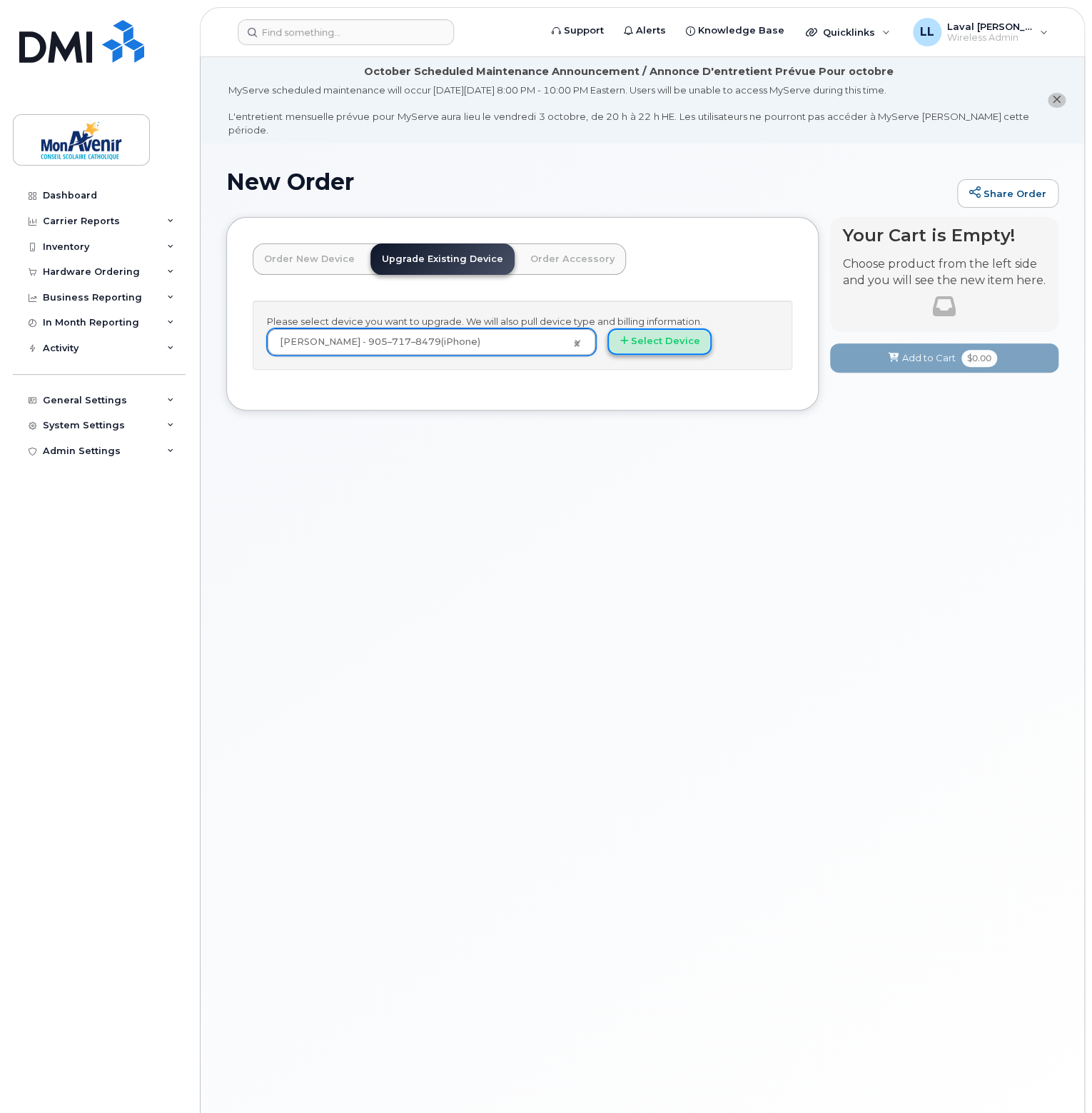
click at [642, 331] on button "Select Device" at bounding box center [660, 341] width 104 height 26
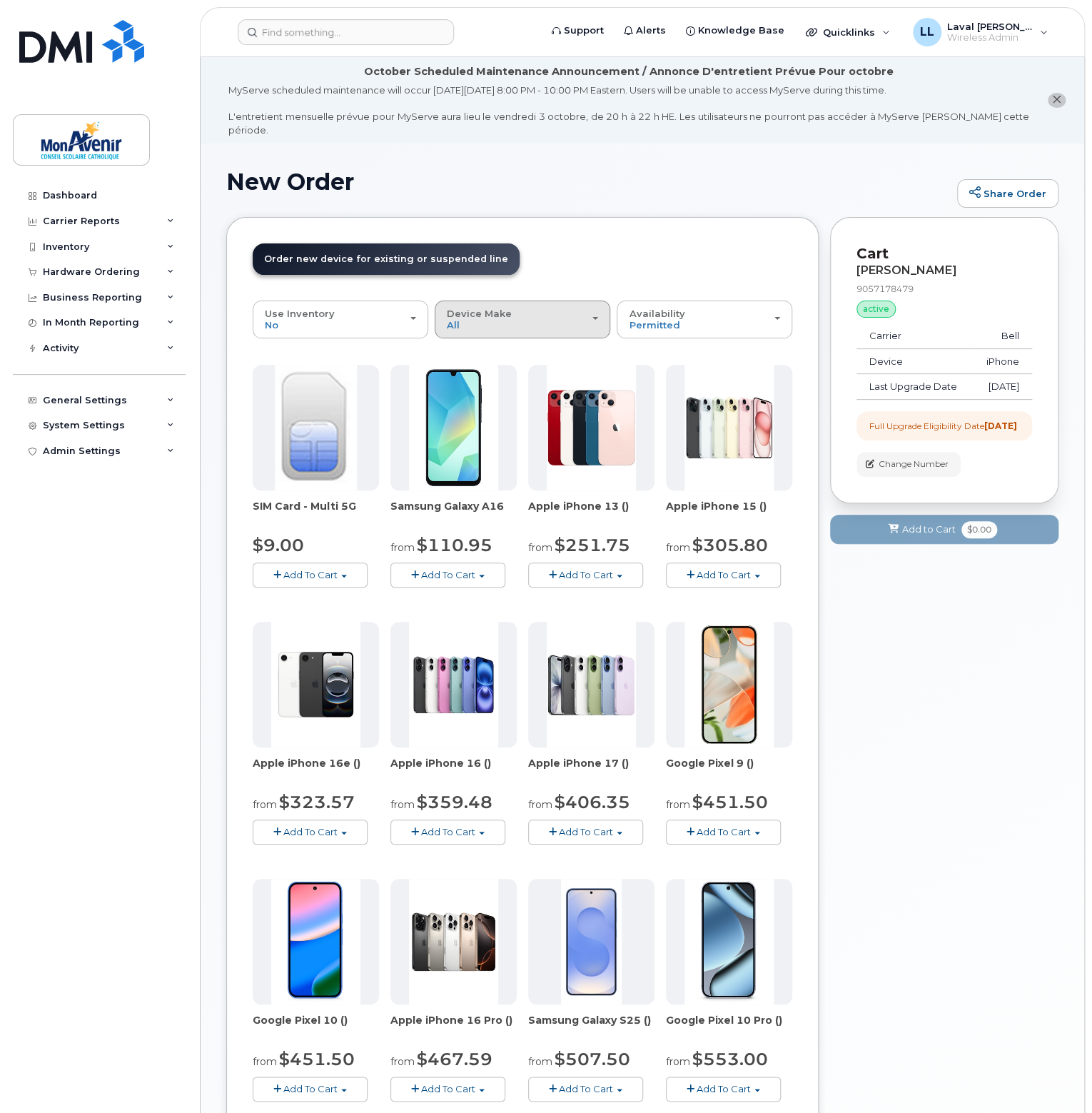
click at [513, 315] on div "Device Make All Android iPhone" at bounding box center [522, 319] width 151 height 22
click at [491, 398] on div "iPhone" at bounding box center [522, 406] width 169 height 17
click at [520, 313] on div "Device Make All Android iPhone" at bounding box center [522, 319] width 151 height 22
click at [483, 398] on label "iPhone" at bounding box center [465, 406] width 52 height 17
click at [0, 0] on input "iPhone" at bounding box center [0, 0] width 0 height 0
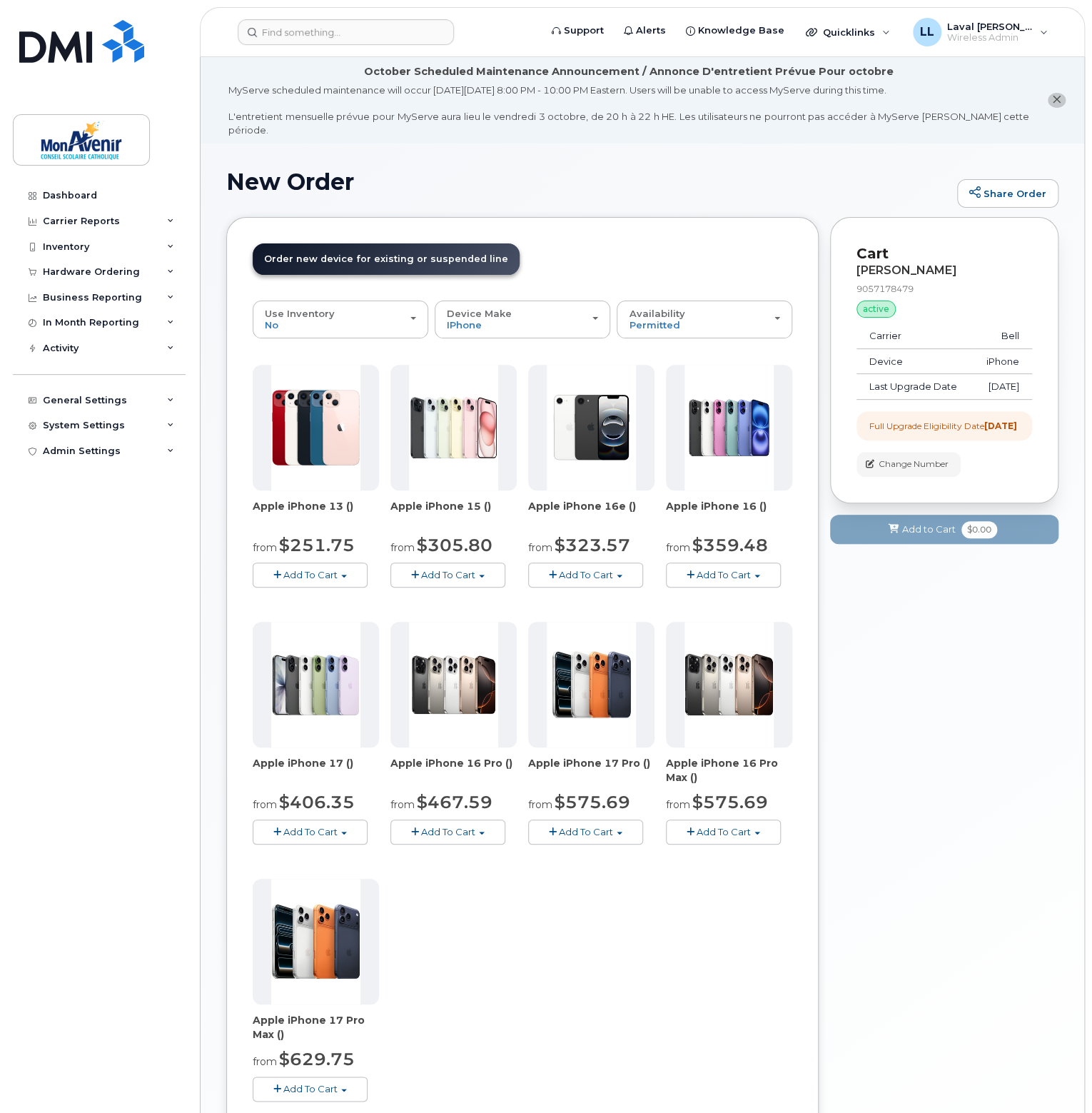
click at [611, 826] on button "Add To Cart" at bounding box center [585, 831] width 115 height 25
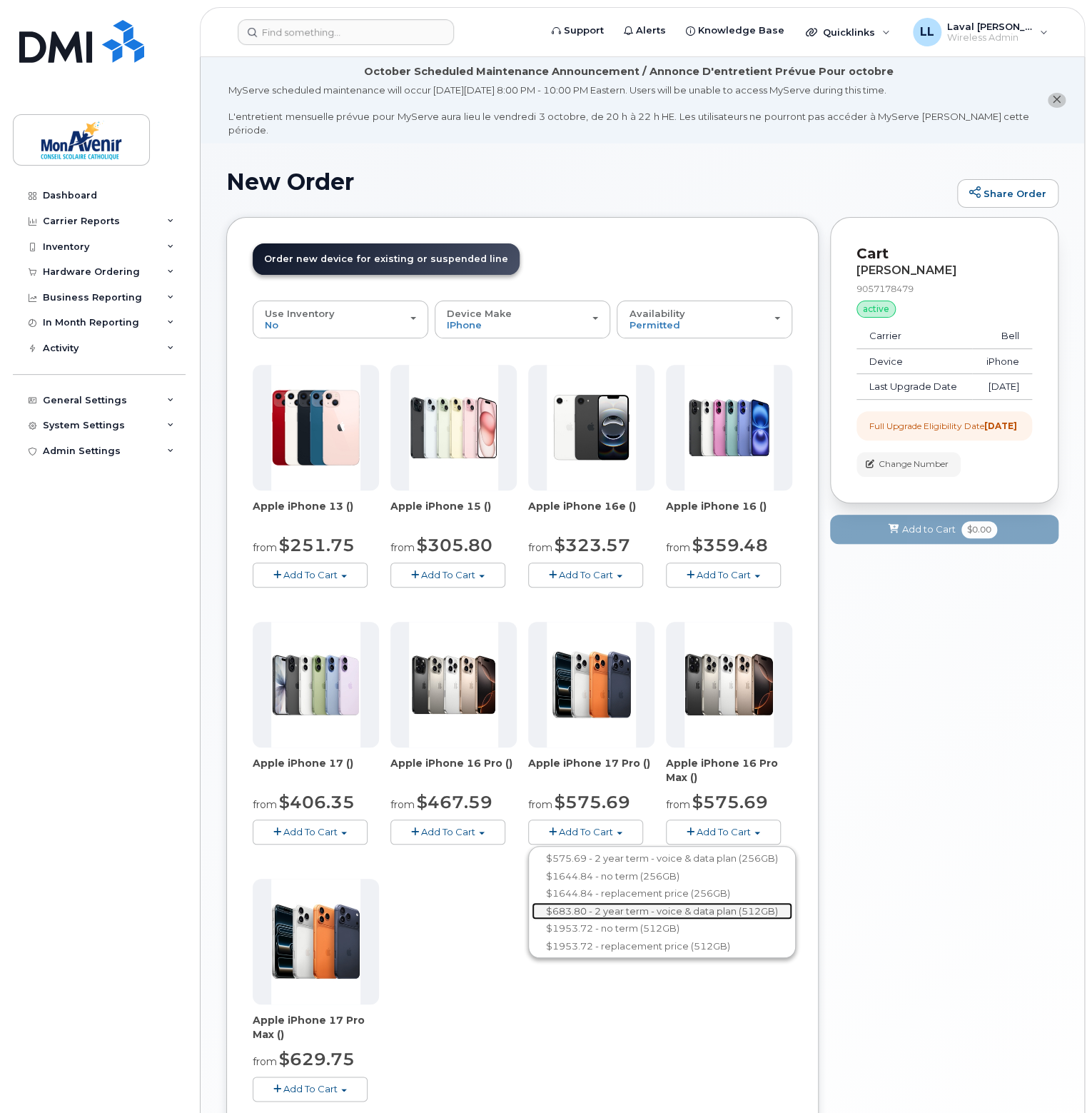
click at [623, 902] on link "$683.80 - 2 year term - voice & data plan (512GB)" at bounding box center [663, 911] width 261 height 18
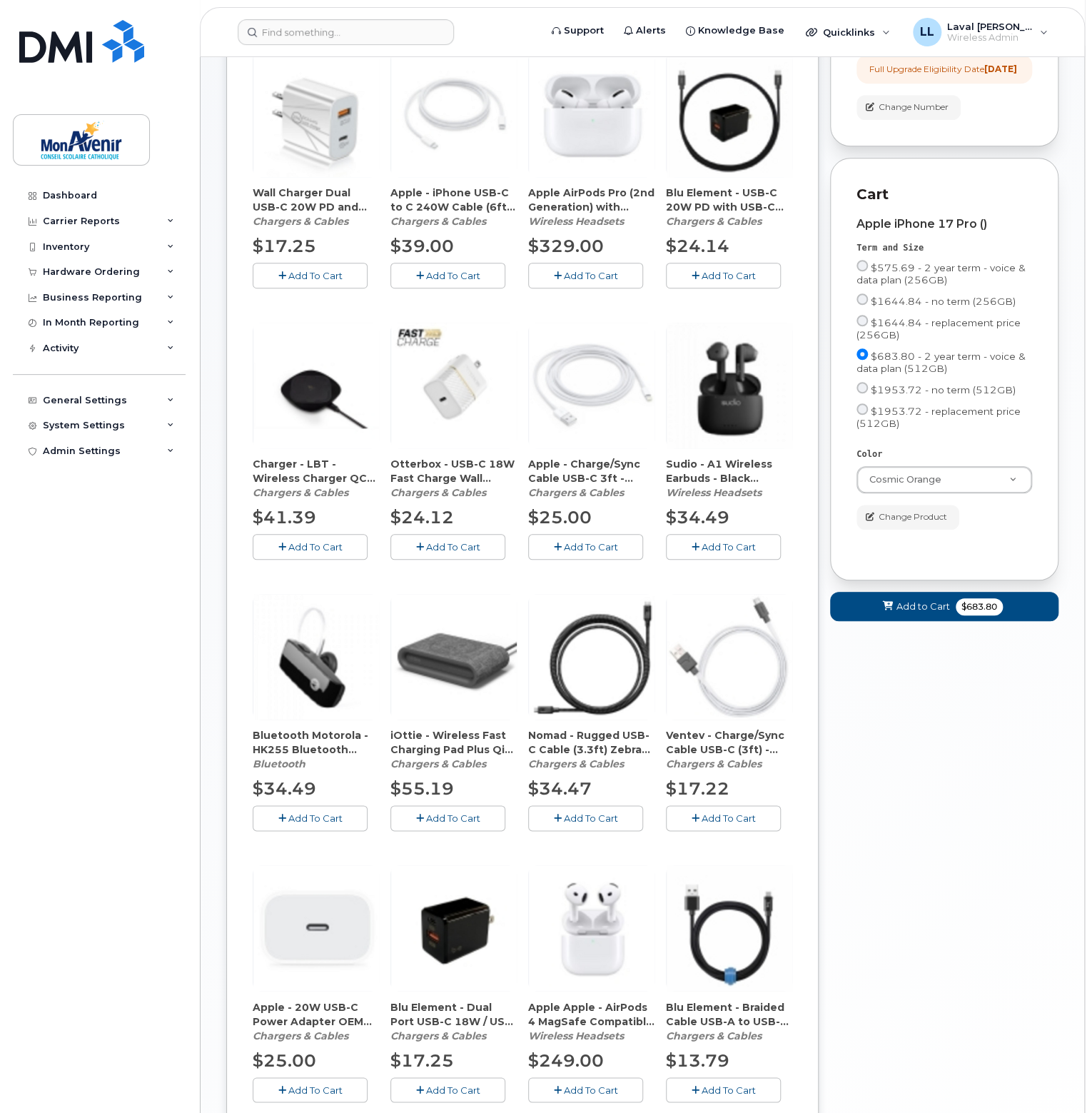
scroll to position [500, 0]
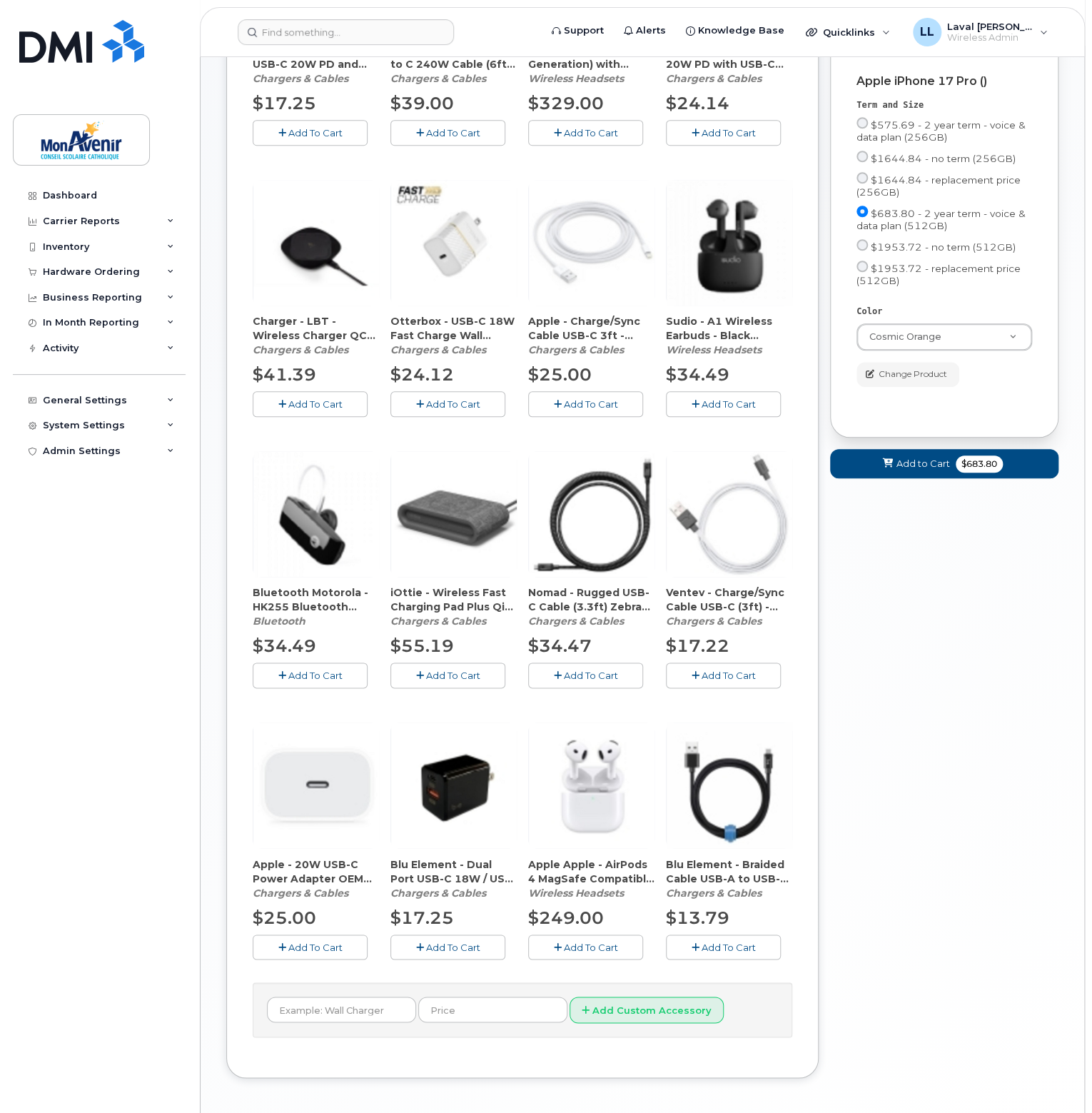
click at [310, 941] on span "Add To Cart" at bounding box center [316, 946] width 54 height 11
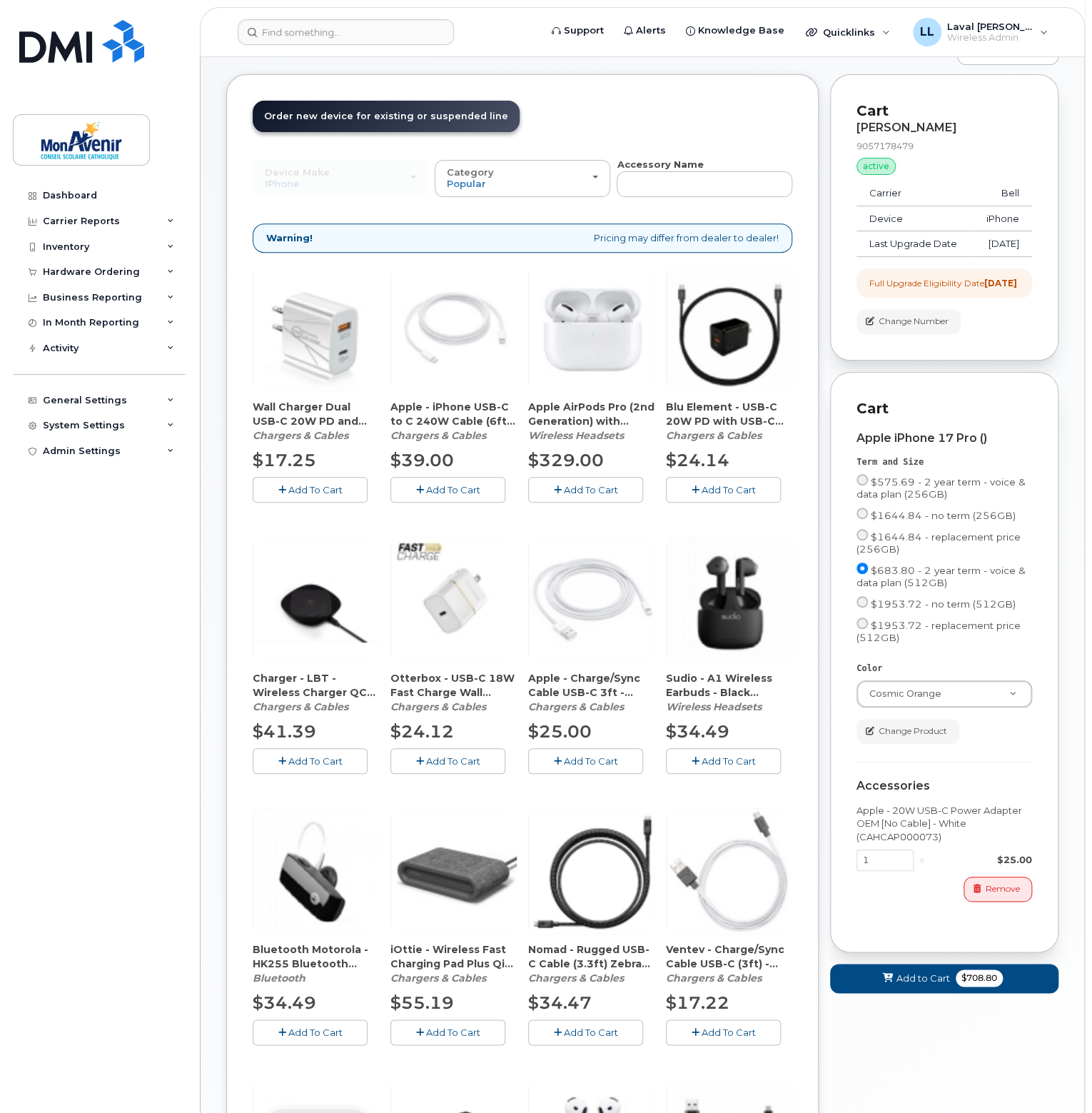
scroll to position [214, 0]
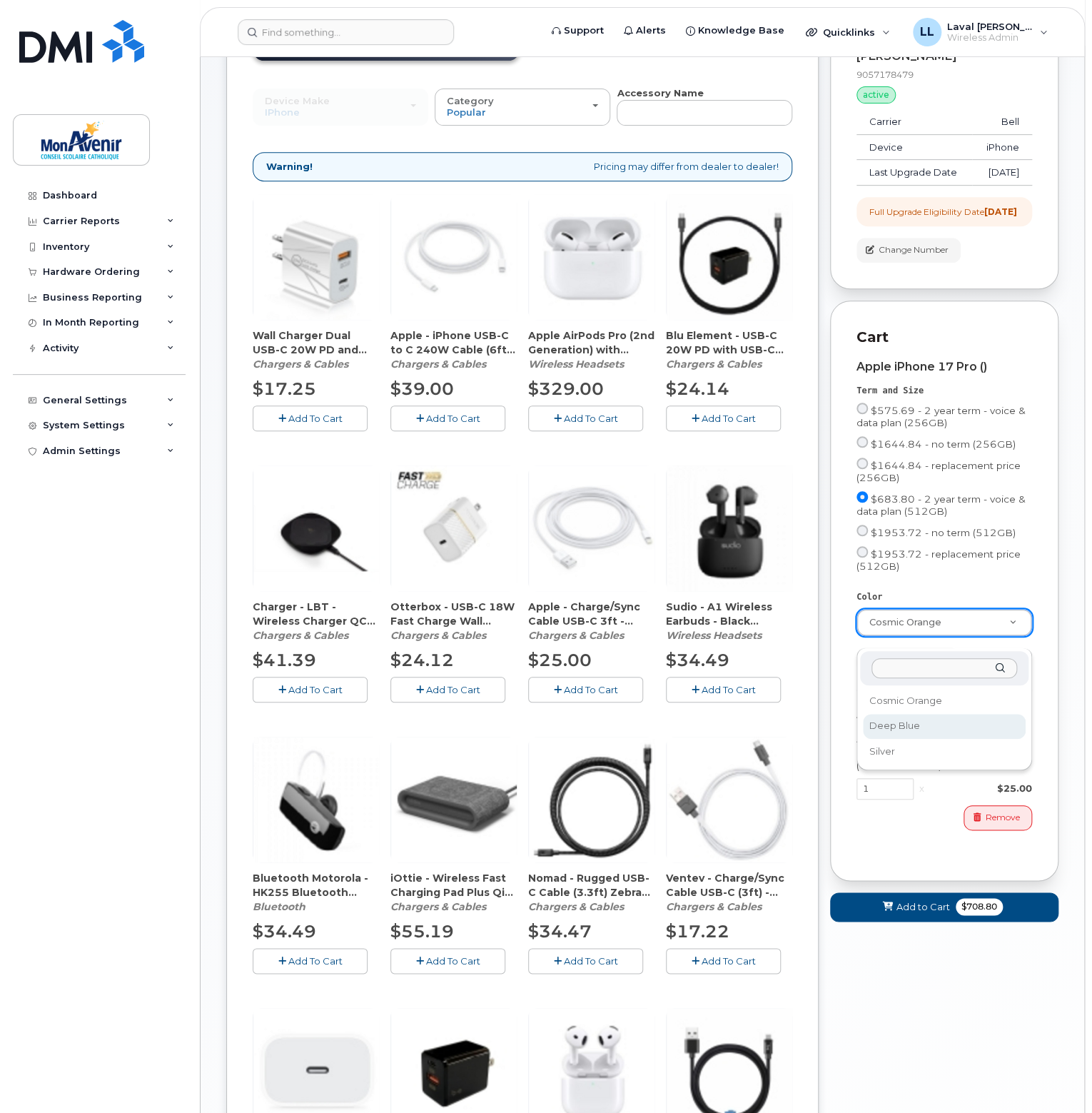
select select "Deep Blue"
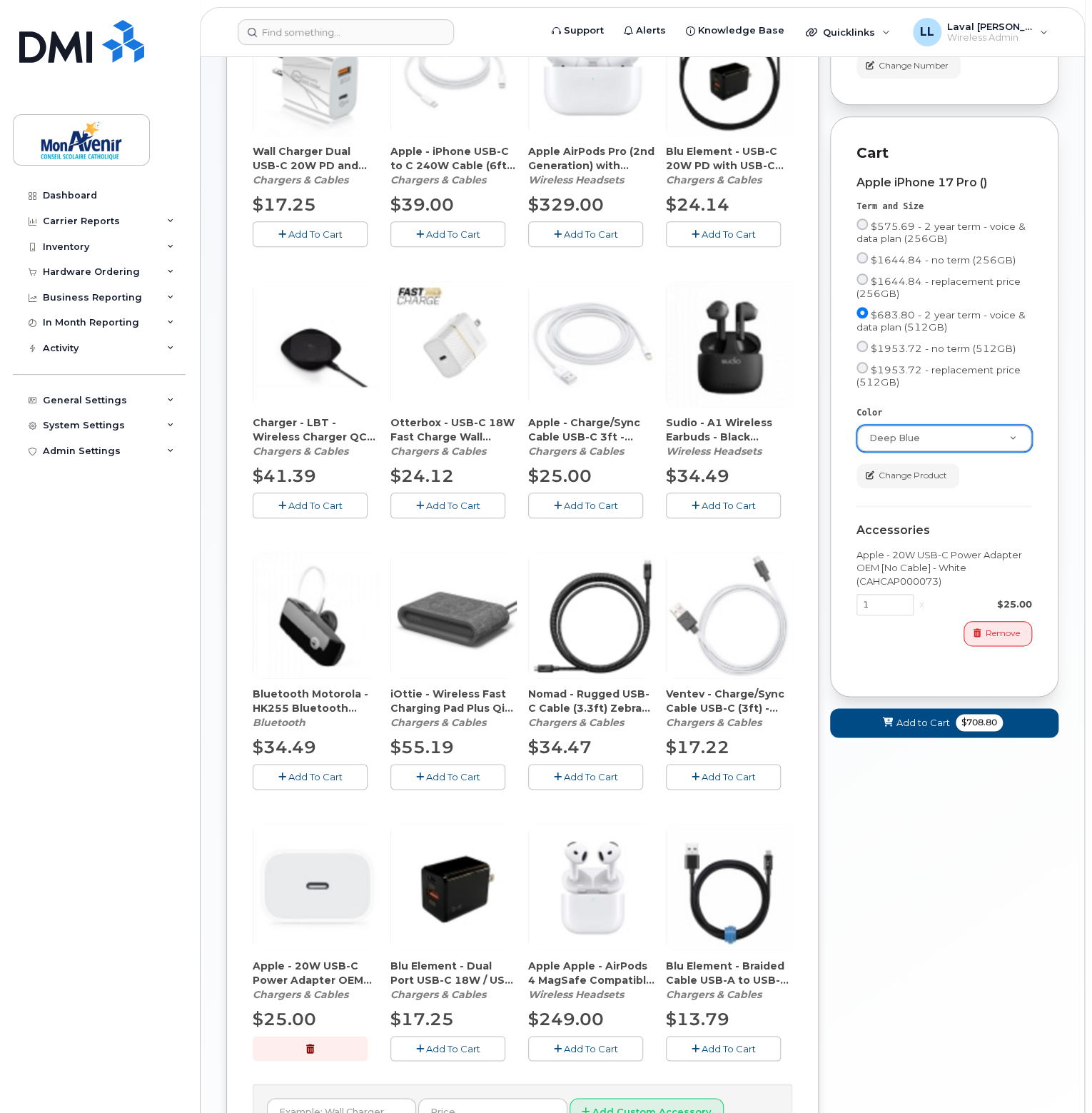
scroll to position [541, 0]
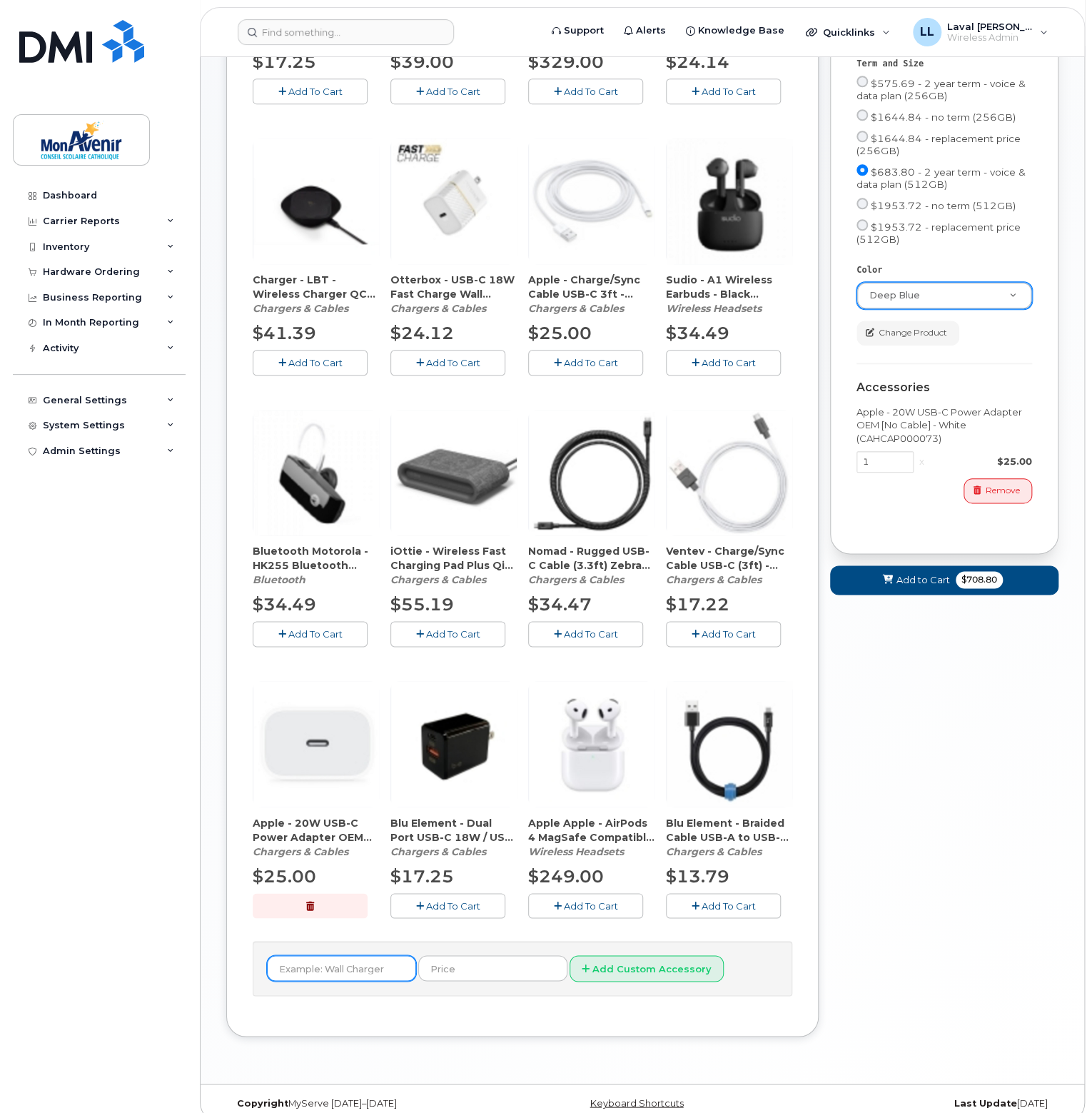
click at [301, 960] on input "text" at bounding box center [341, 968] width 149 height 25
type input "Clear Otterbox case"
click at [455, 955] on input "text" at bounding box center [492, 968] width 149 height 25
type input "48"
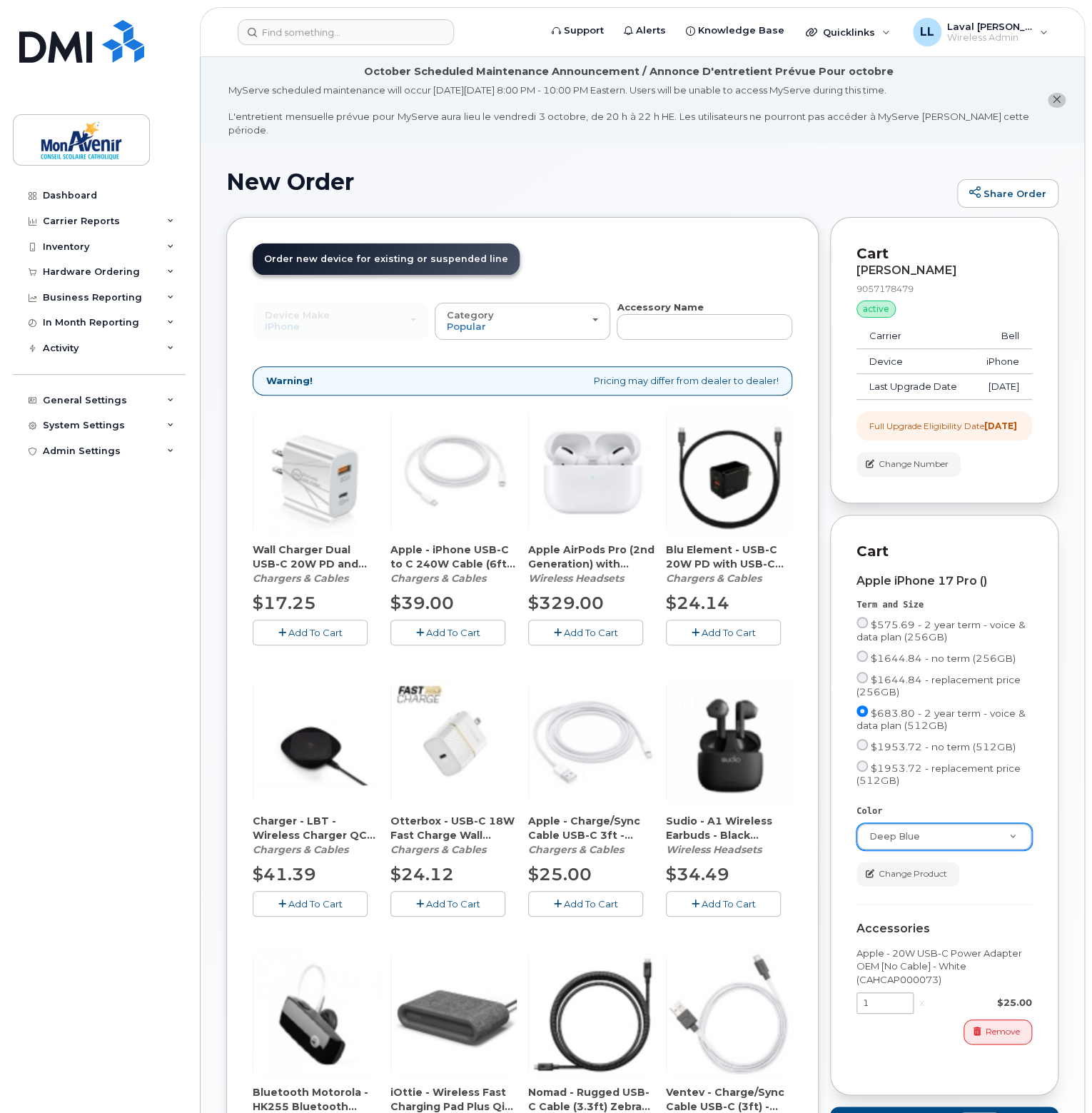
scroll to position [286, 0]
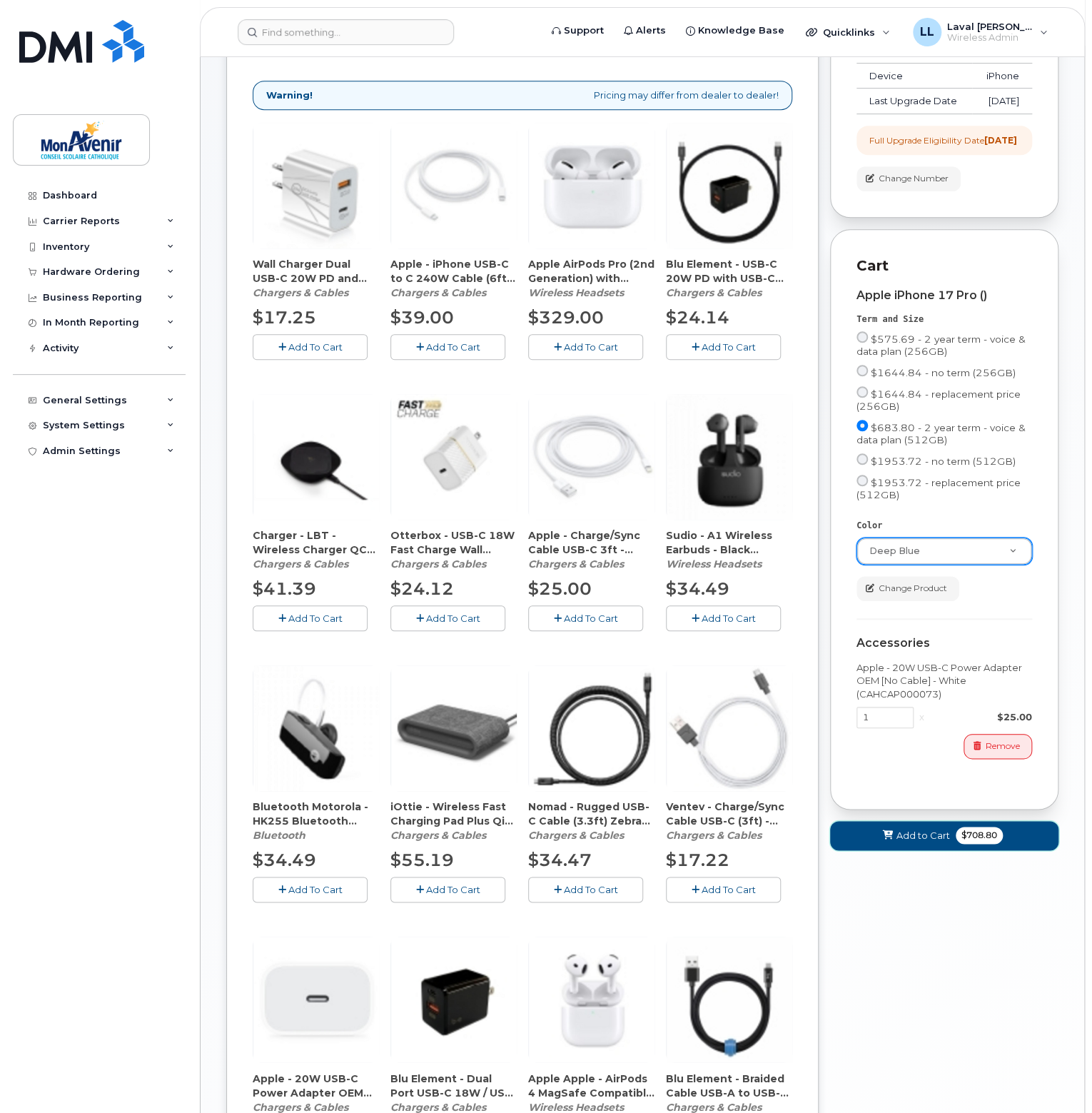
click at [973, 843] on span "$708.80" at bounding box center [979, 835] width 47 height 17
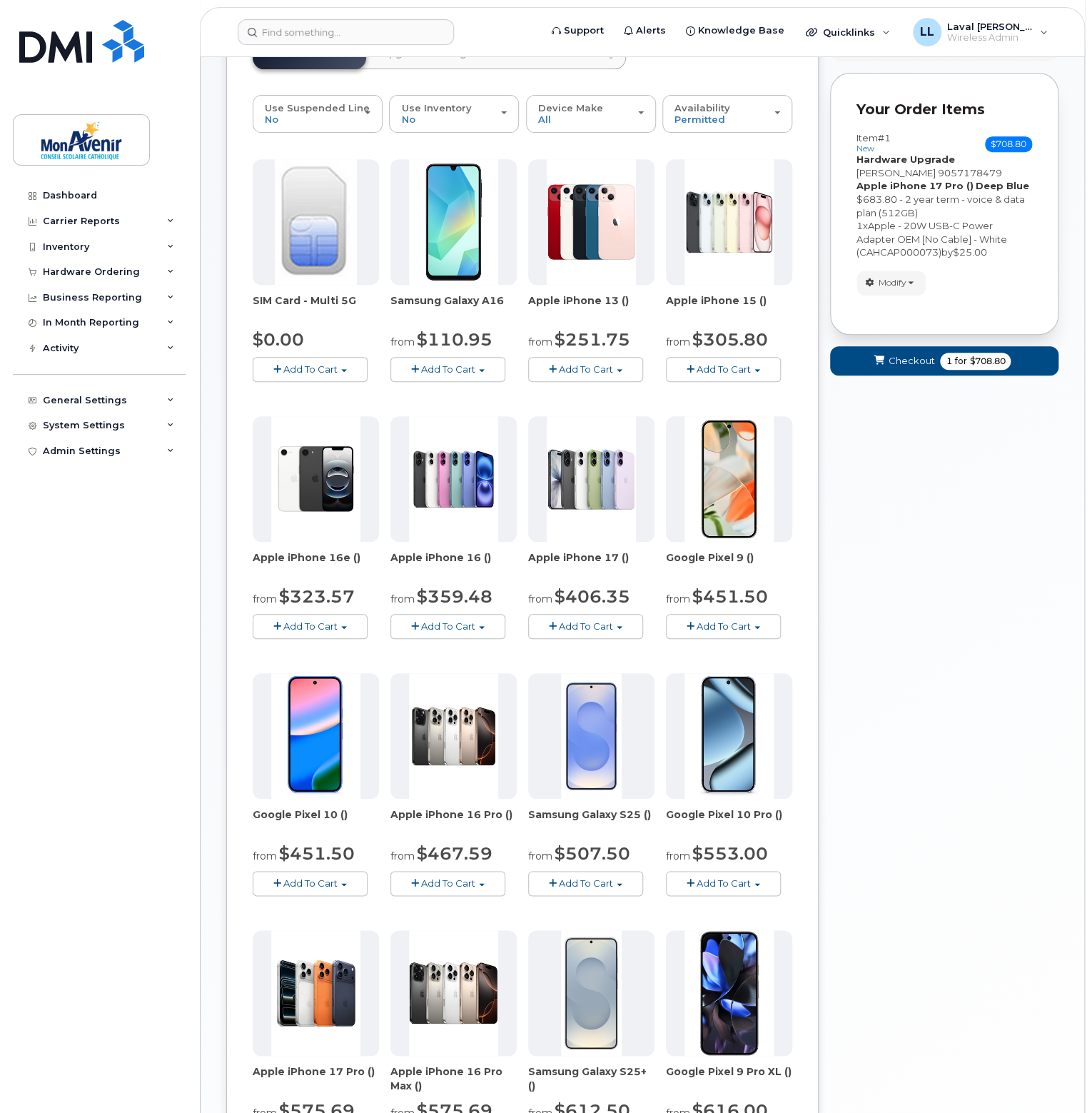
scroll to position [0, 0]
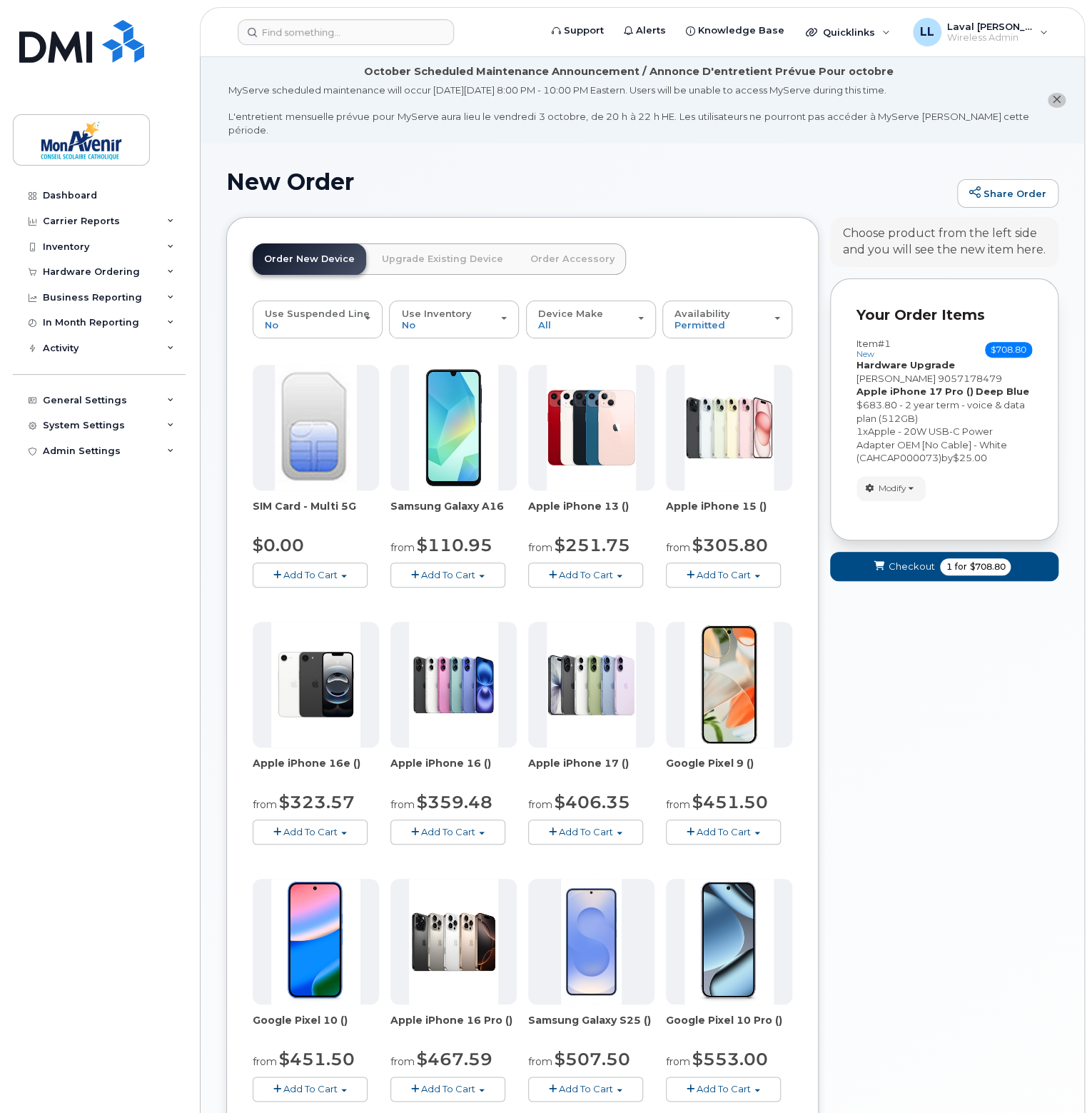
click at [471, 246] on link "Upgrade Existing Device" at bounding box center [442, 259] width 144 height 31
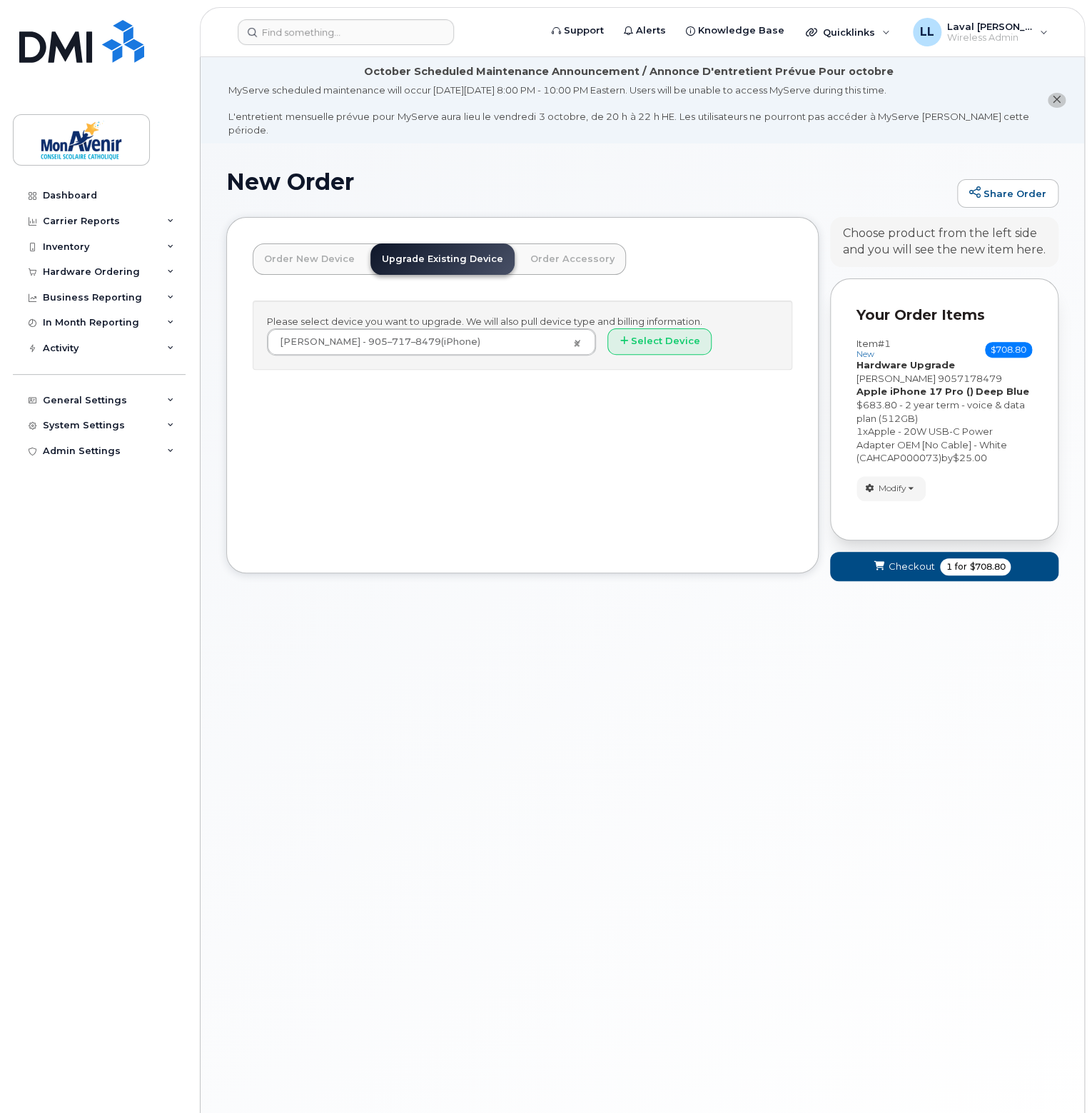
click at [648, 462] on div "Order New Device Upgrade Existing Device Order Accessory Order new device and n…" at bounding box center [522, 395] width 593 height 355
click at [911, 482] on button "Modify" at bounding box center [891, 488] width 69 height 25
click at [882, 502] on link "change" at bounding box center [925, 510] width 136 height 17
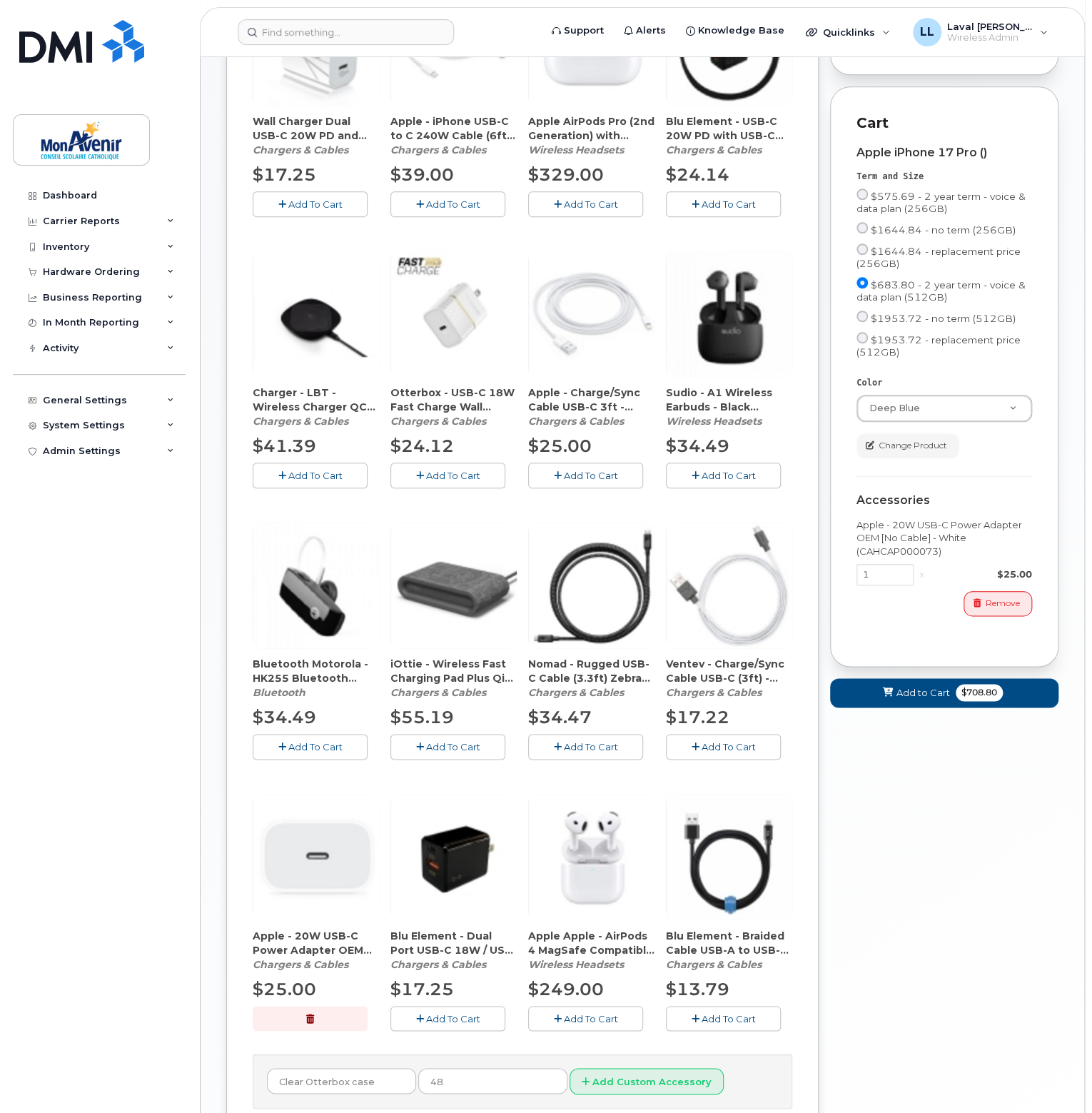
scroll to position [541, 0]
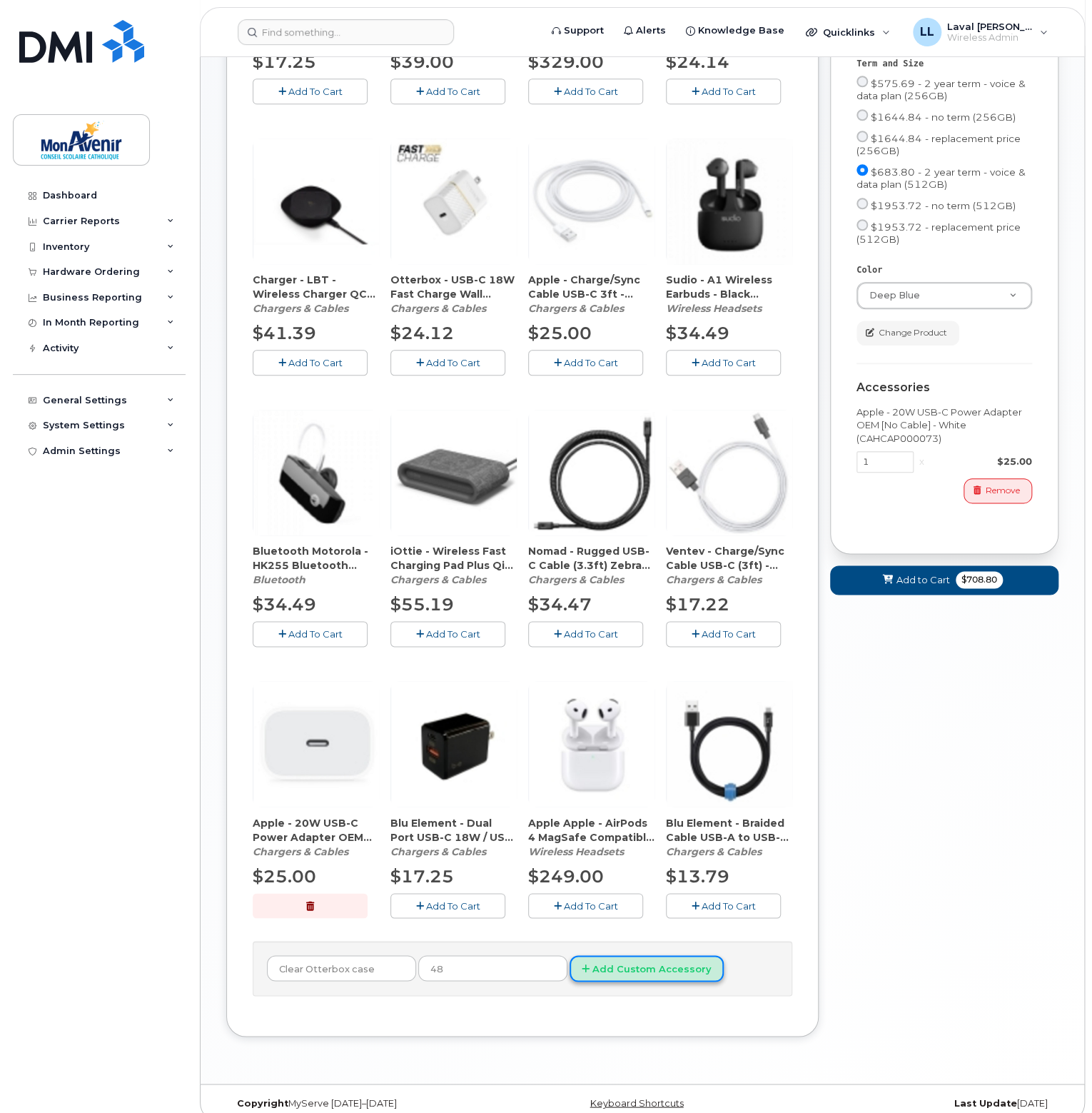
click at [590, 955] on button "Add Custom Accessory" at bounding box center [647, 968] width 154 height 26
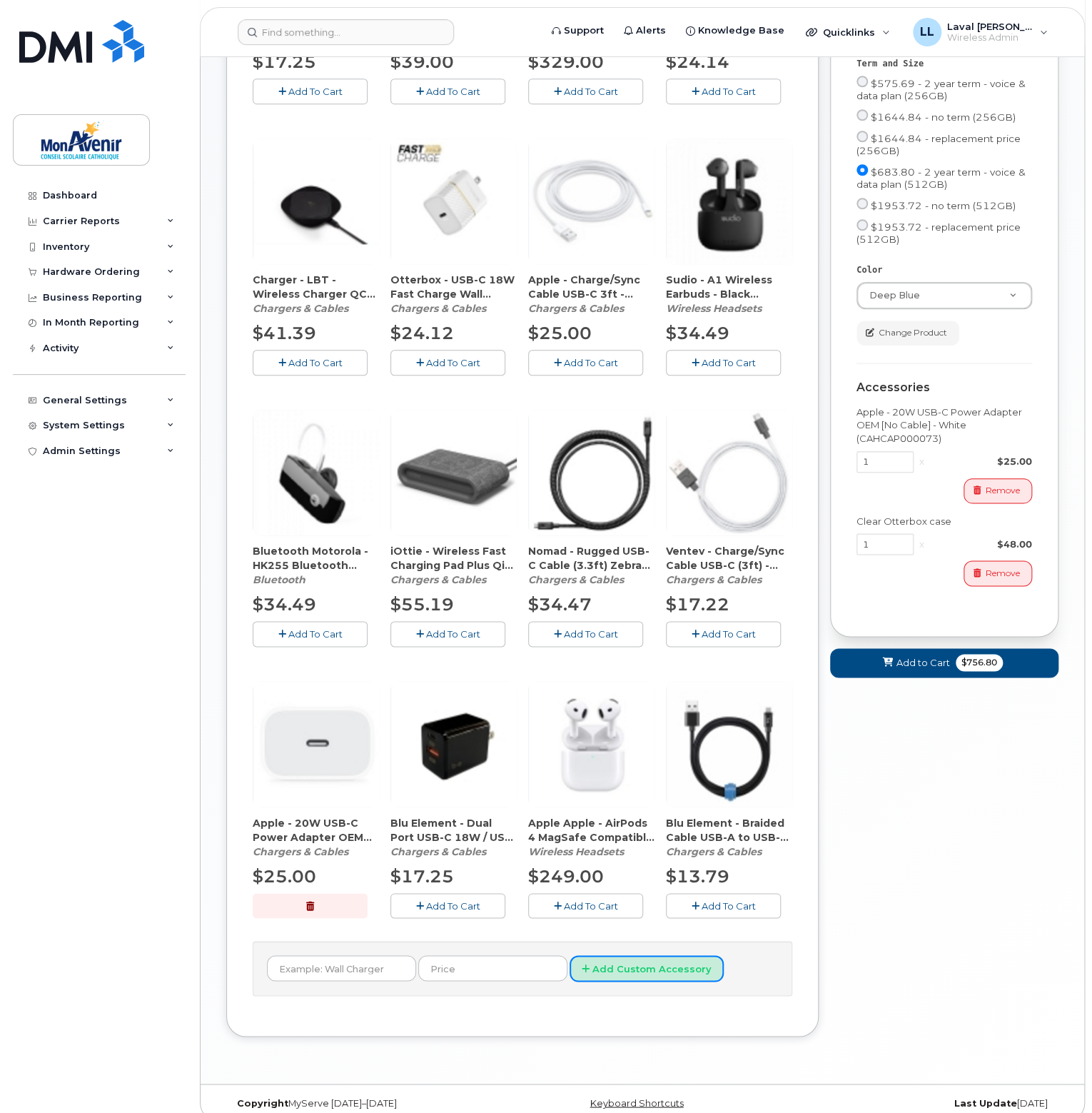
scroll to position [398, 0]
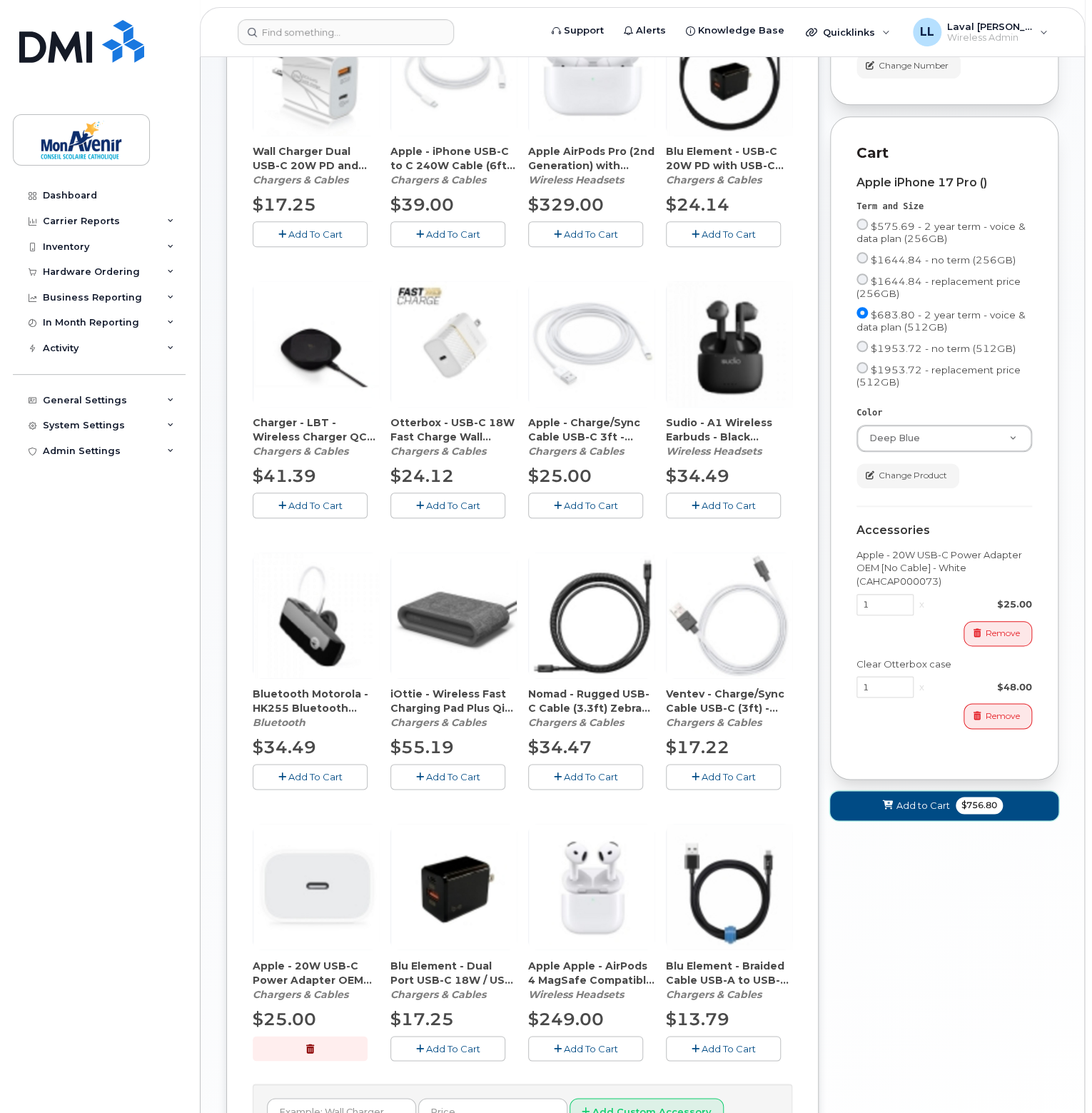
click at [983, 814] on span "$756.80" at bounding box center [979, 805] width 47 height 17
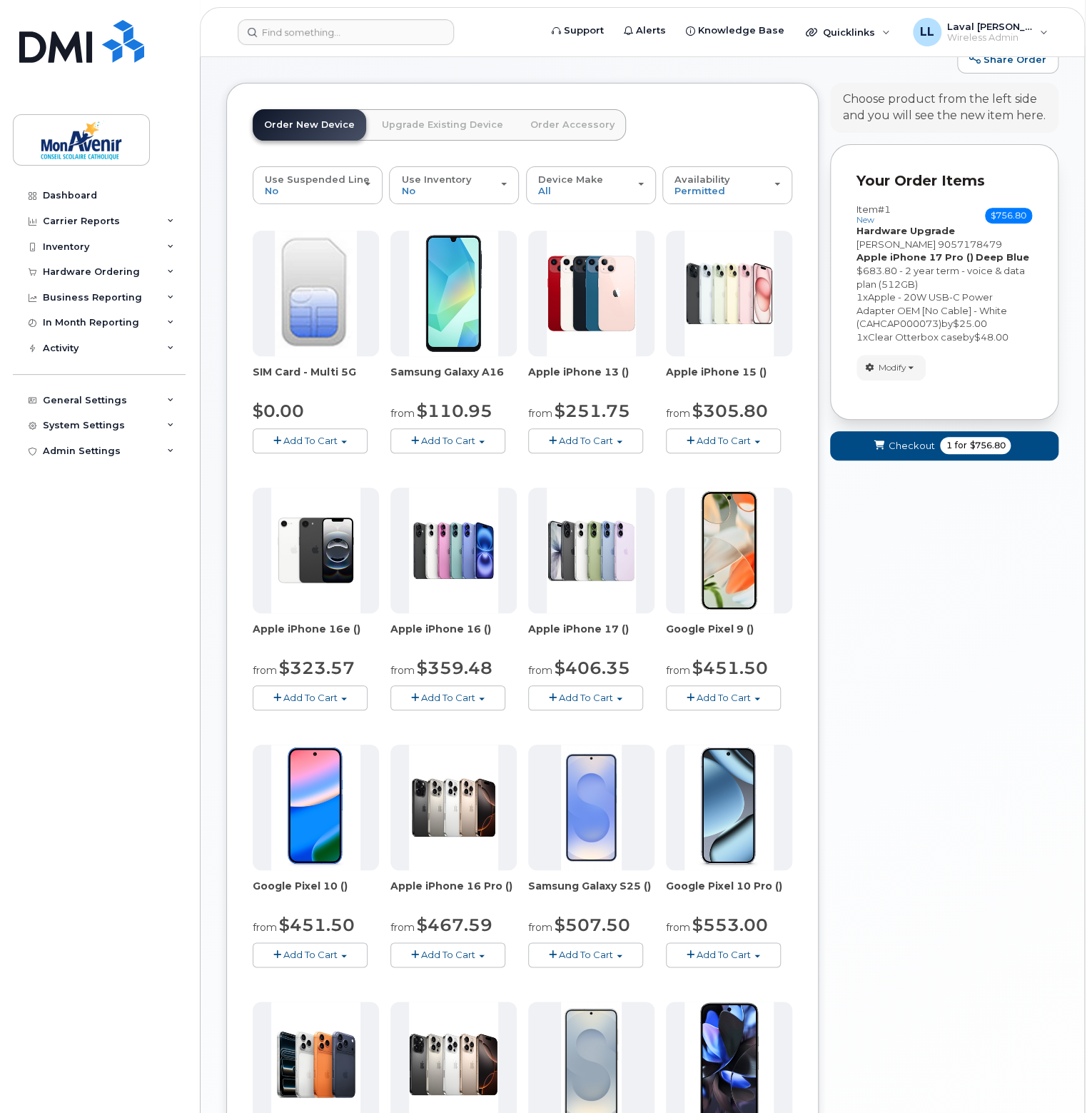
scroll to position [0, 0]
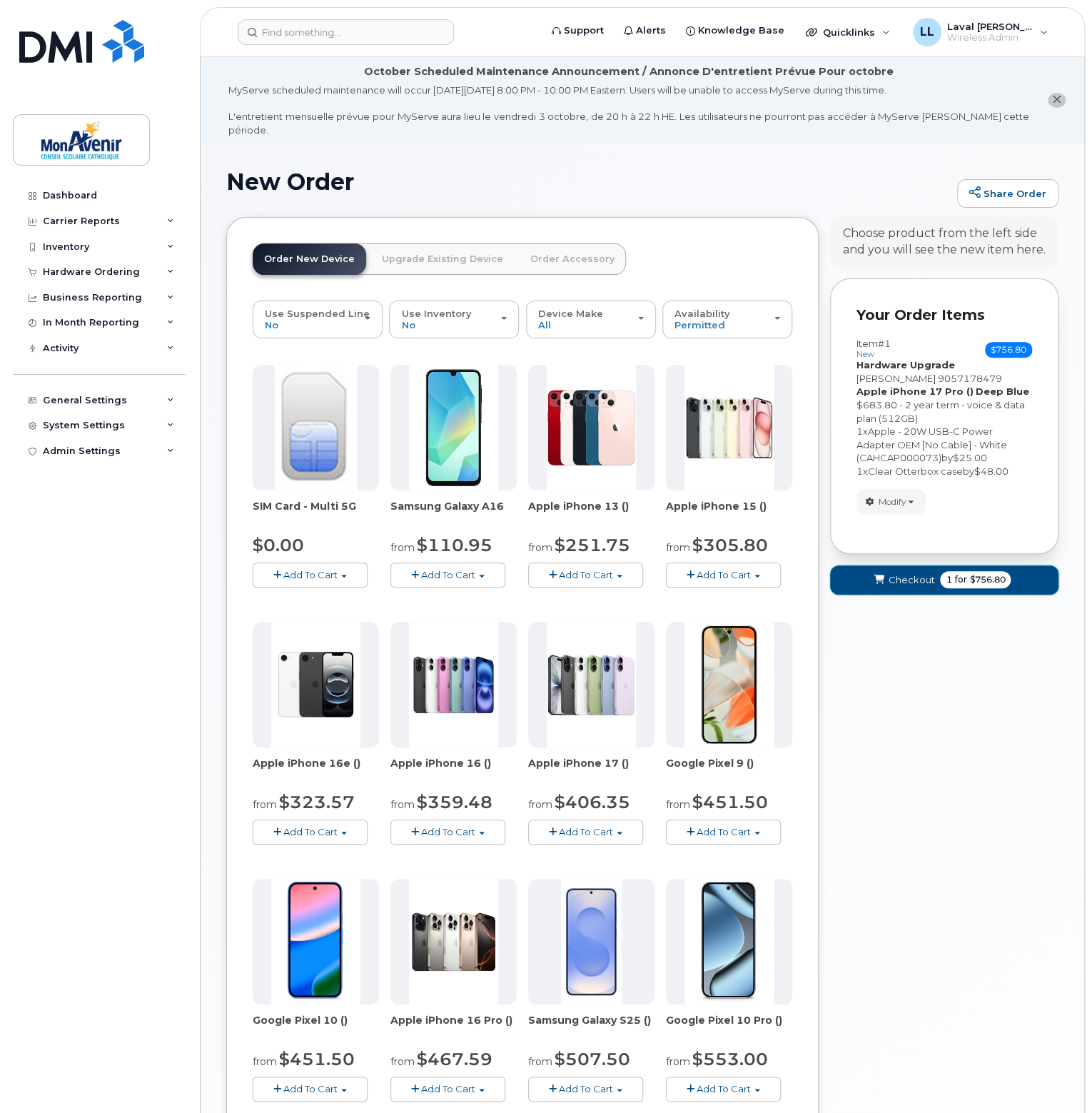
click at [954, 573] on span "for" at bounding box center [961, 579] width 18 height 13
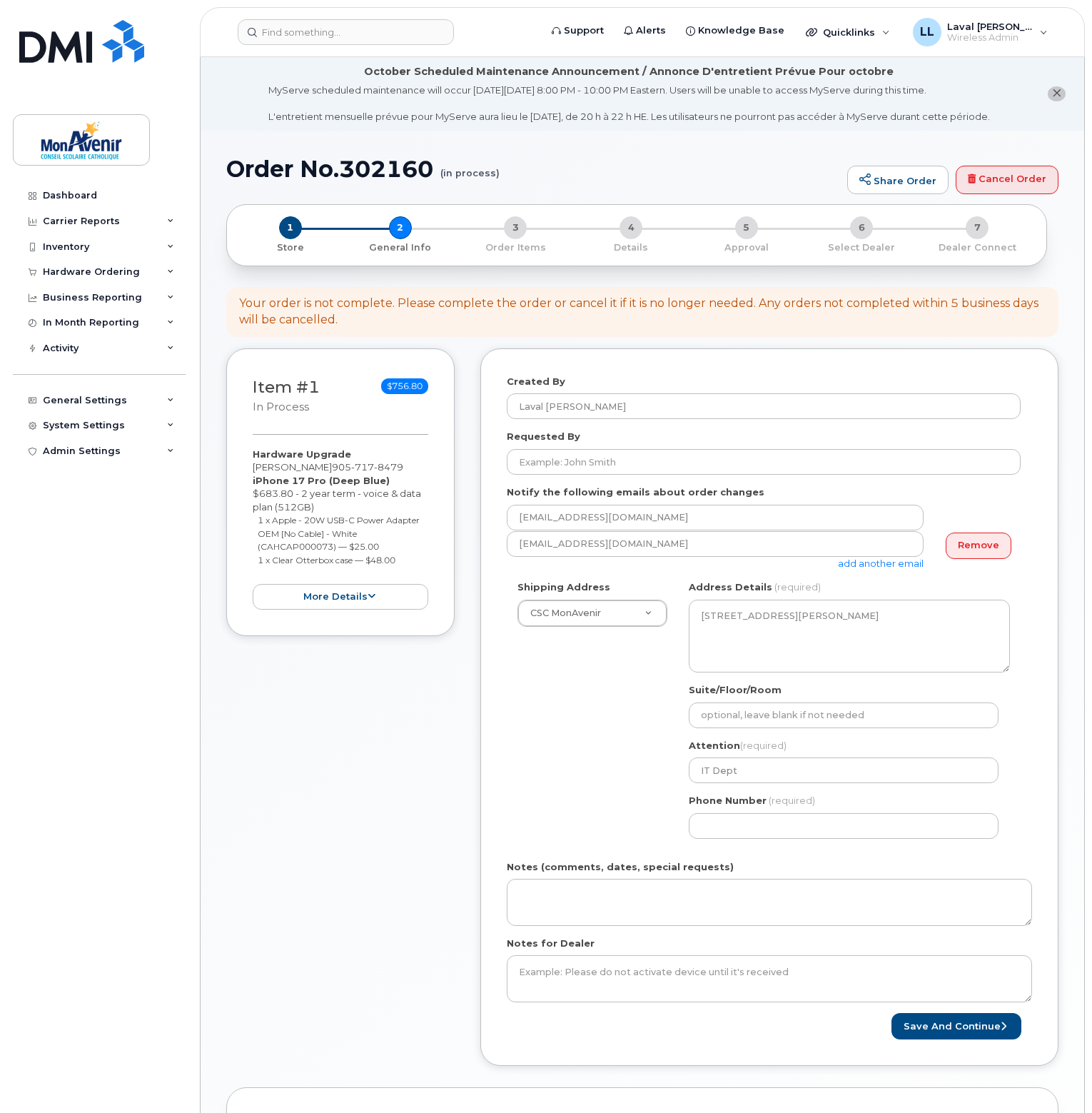
select select
click at [628, 473] on input "Requested By" at bounding box center [764, 462] width 514 height 25
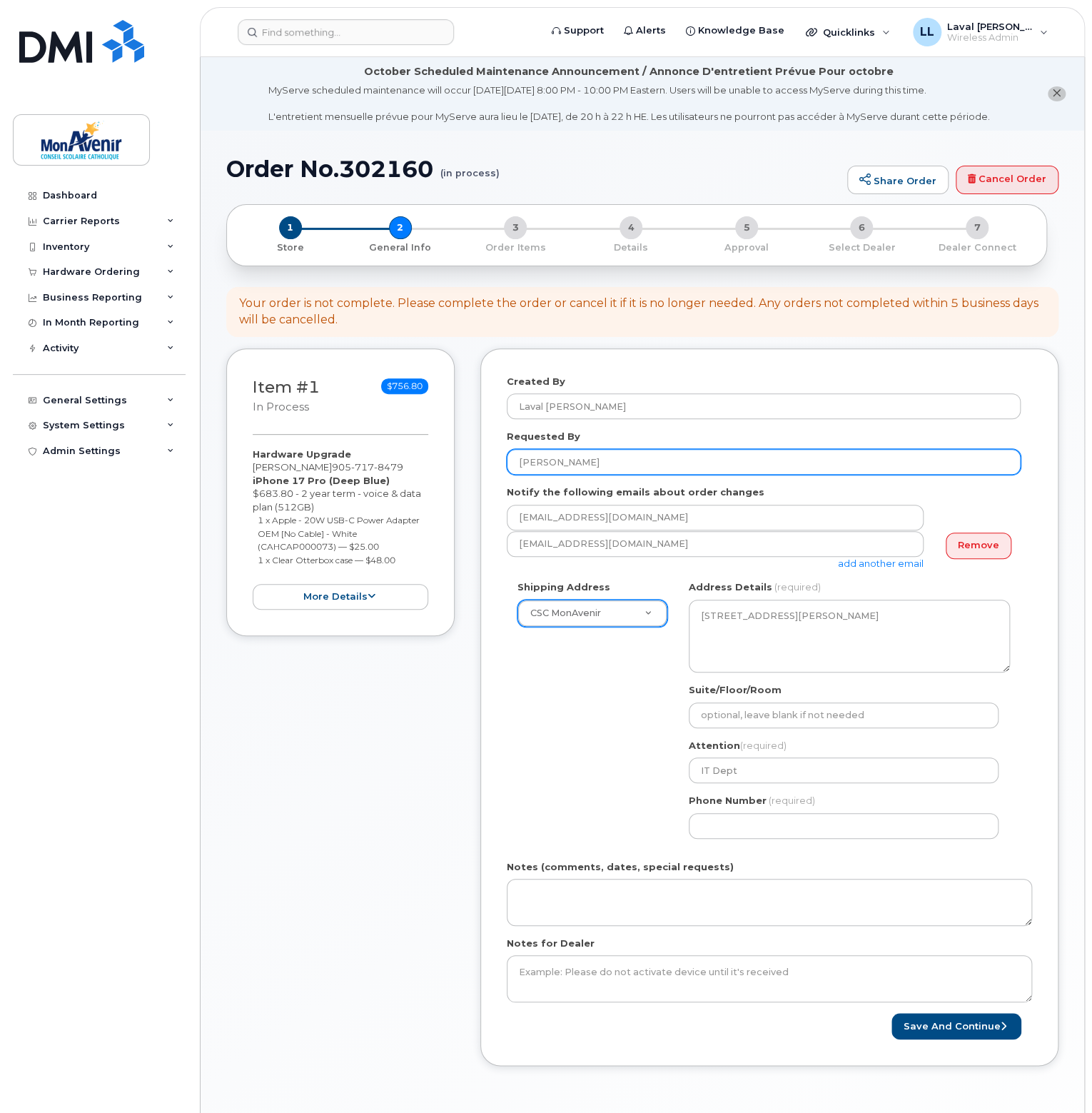
type input "[PERSON_NAME]"
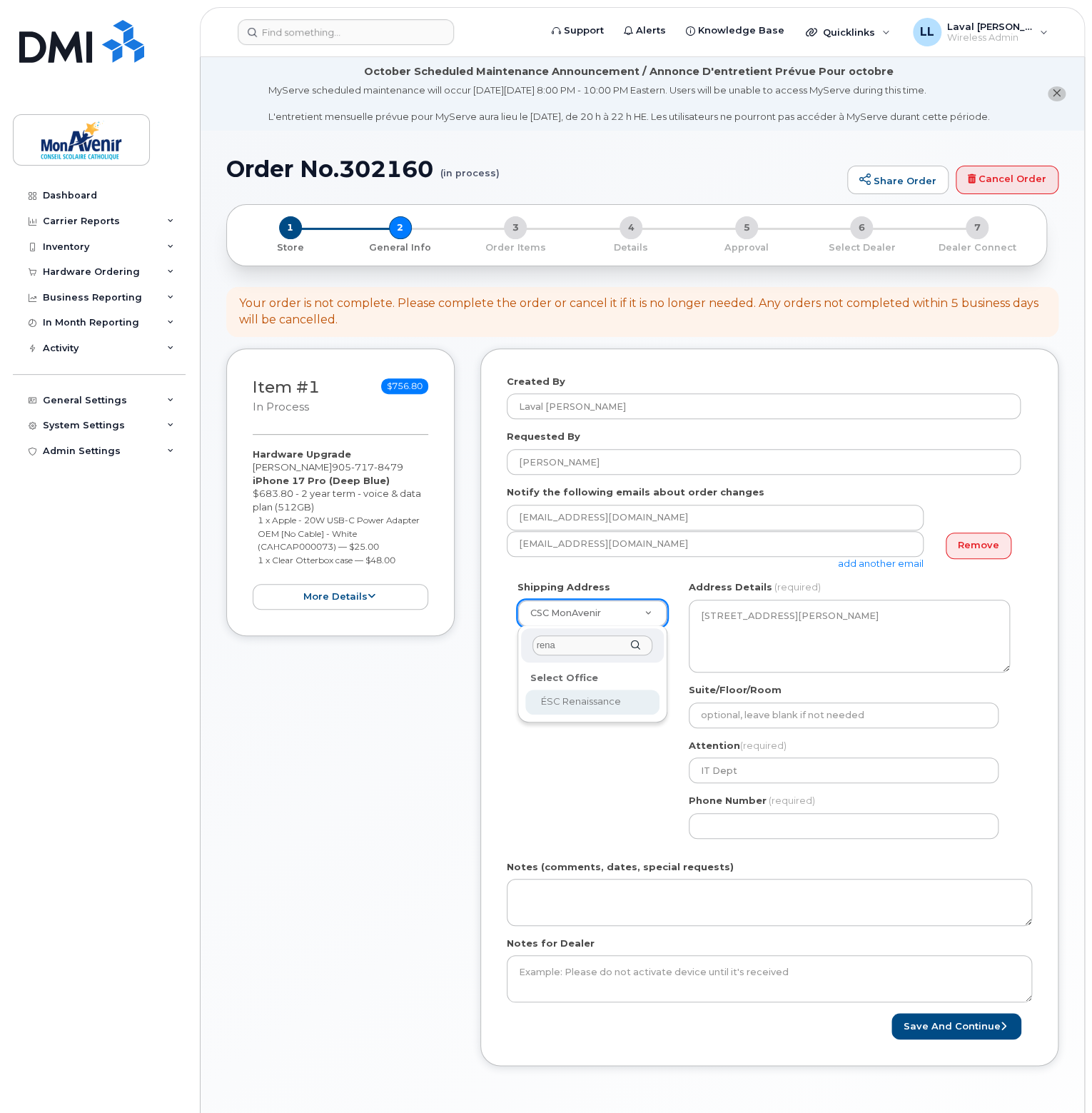
type input "rena"
select select
type textarea "[STREET_ADDRESS]"
type input "school office"
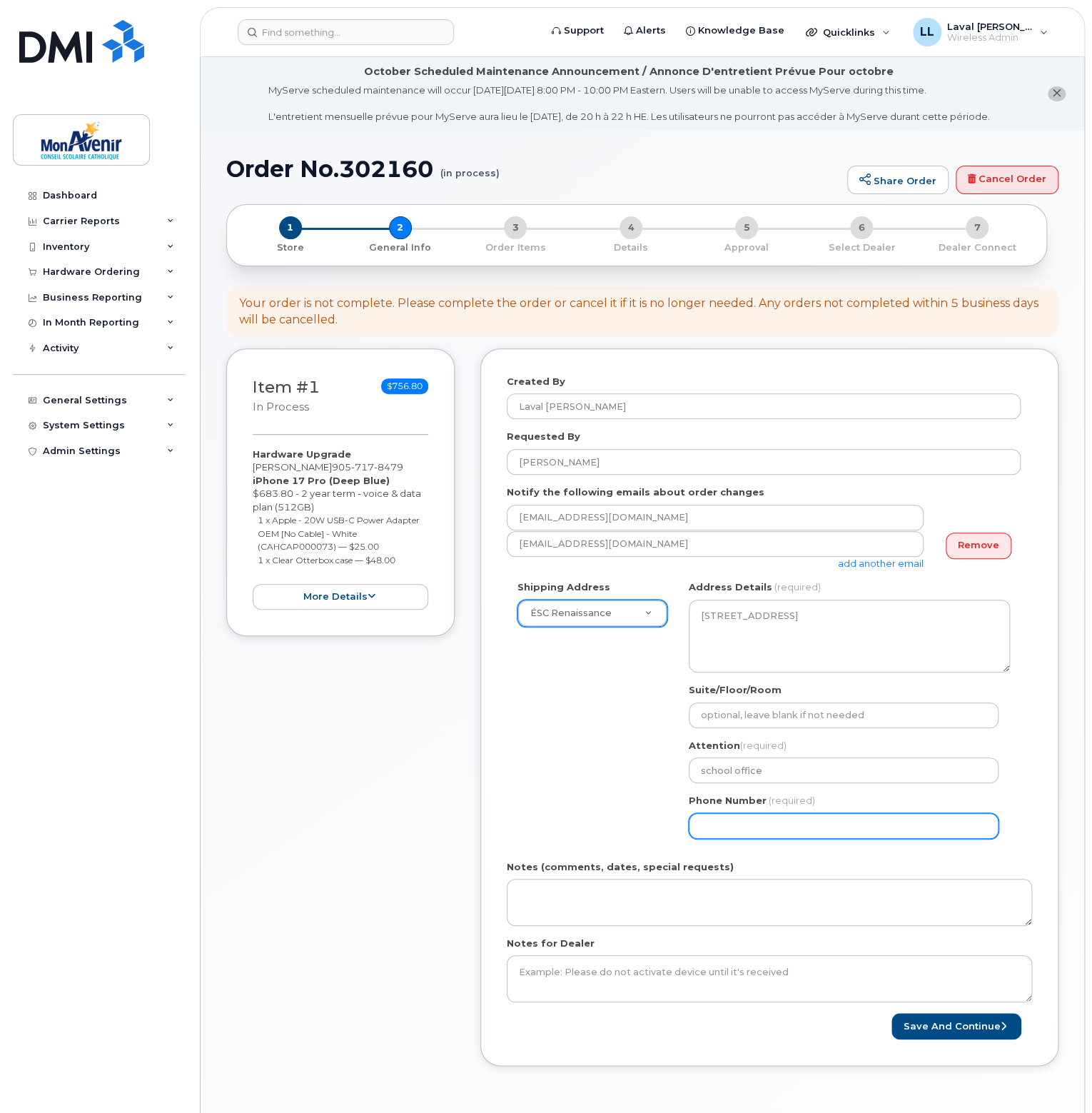
drag, startPoint x: 726, startPoint y: 818, endPoint x: 733, endPoint y: 827, distance: 11.4
click at [726, 818] on input "Phone Number" at bounding box center [843, 826] width 310 height 25
select select
type input "905727463"
select select
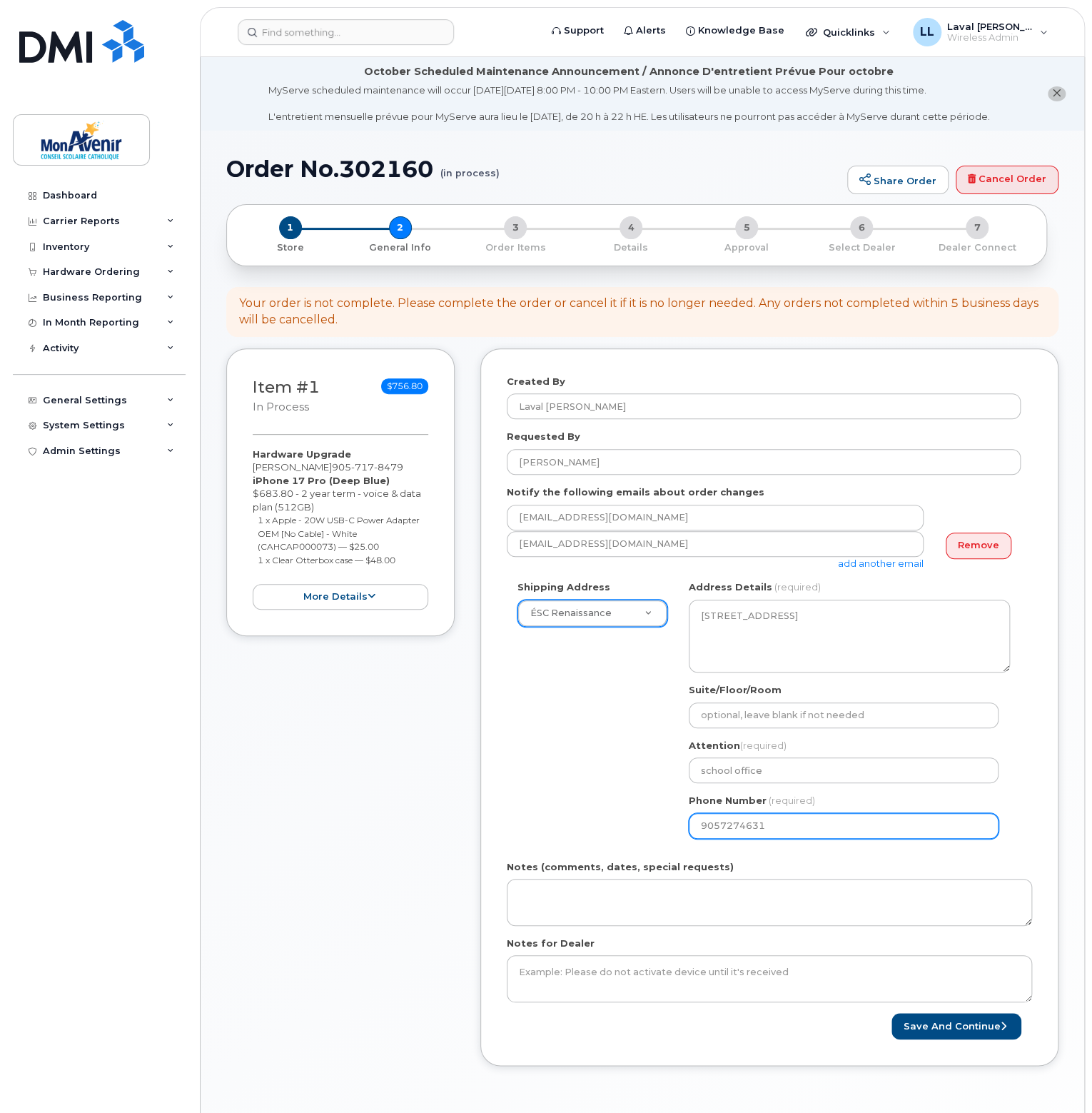
drag, startPoint x: 726, startPoint y: 827, endPoint x: 903, endPoint y: 818, distance: 177.2
click at [731, 827] on input "9057274631" at bounding box center [843, 826] width 310 height 25
type input "9057274631"
click at [939, 1030] on button "Save and Continue" at bounding box center [956, 1026] width 130 height 26
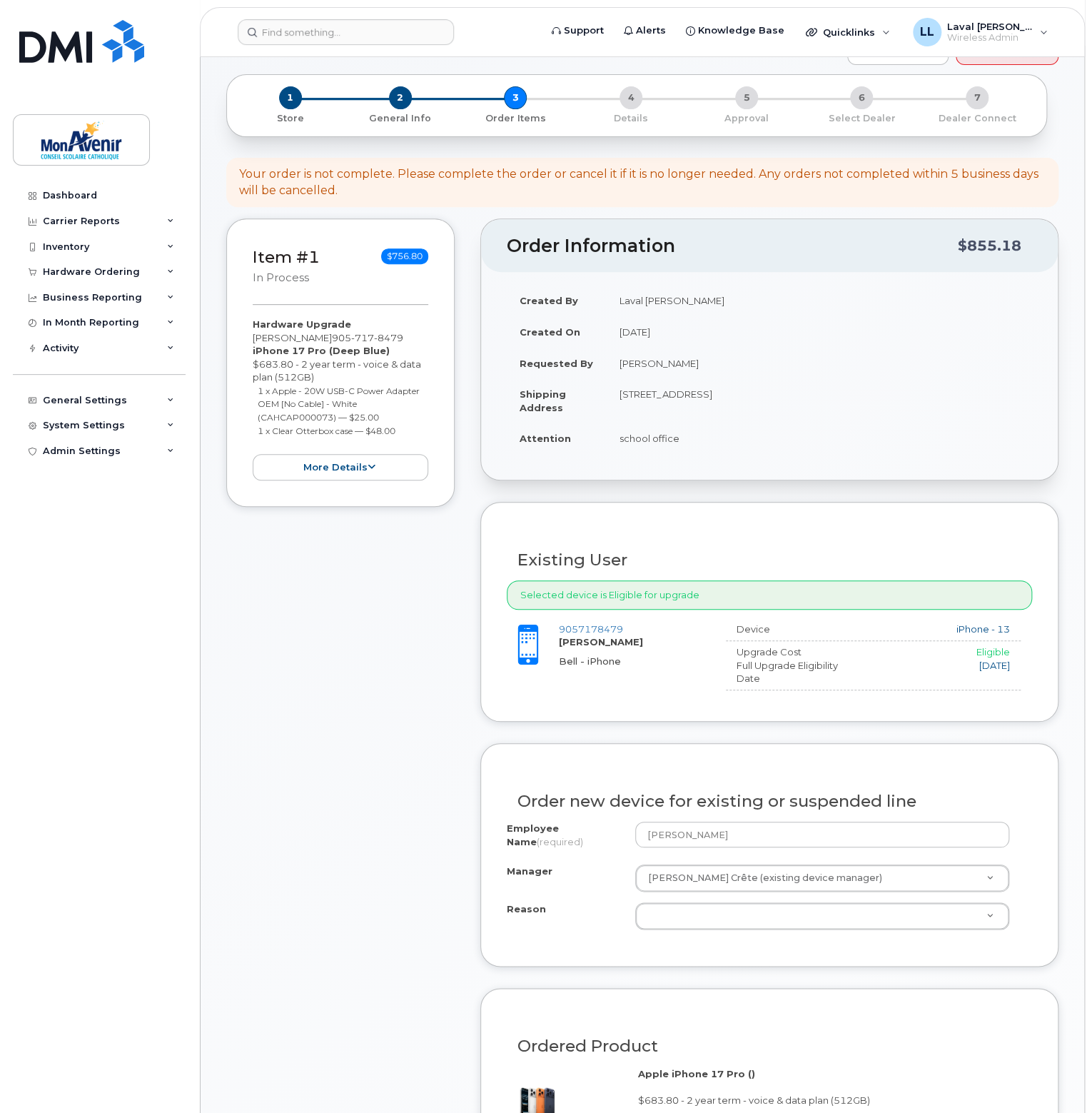
scroll to position [214, 0]
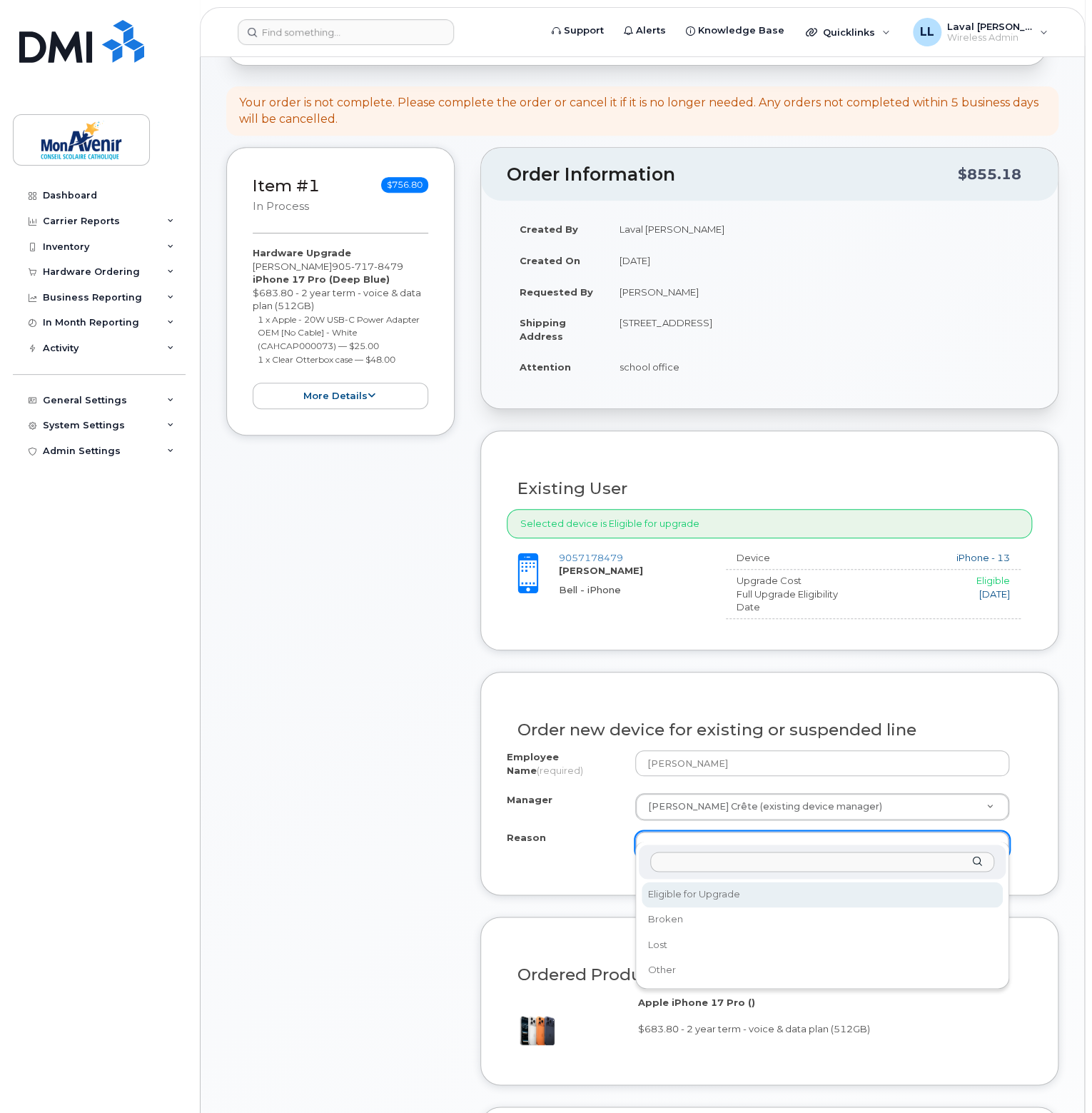
select select "eligible_for_upgrade"
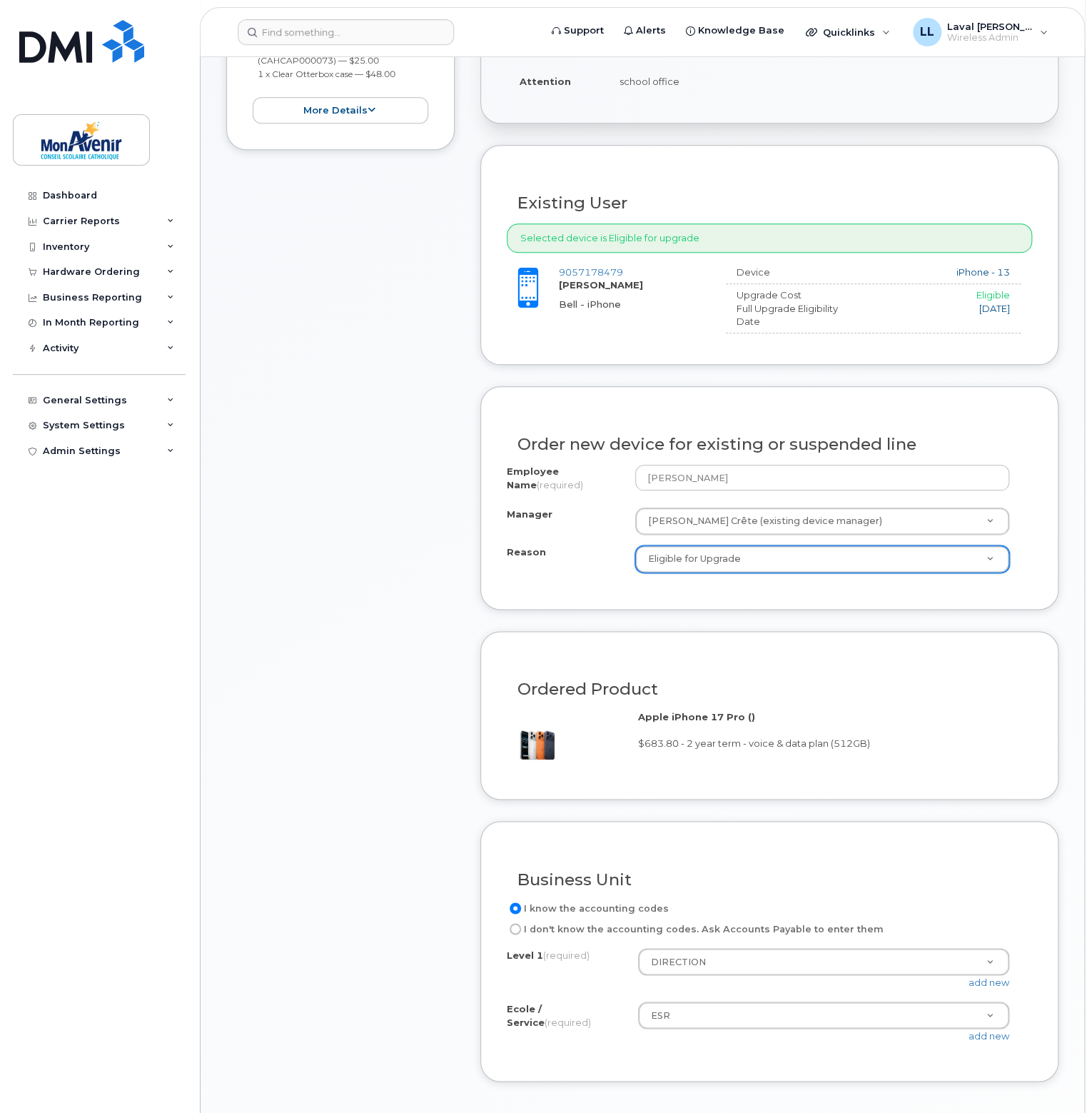
scroll to position [642, 0]
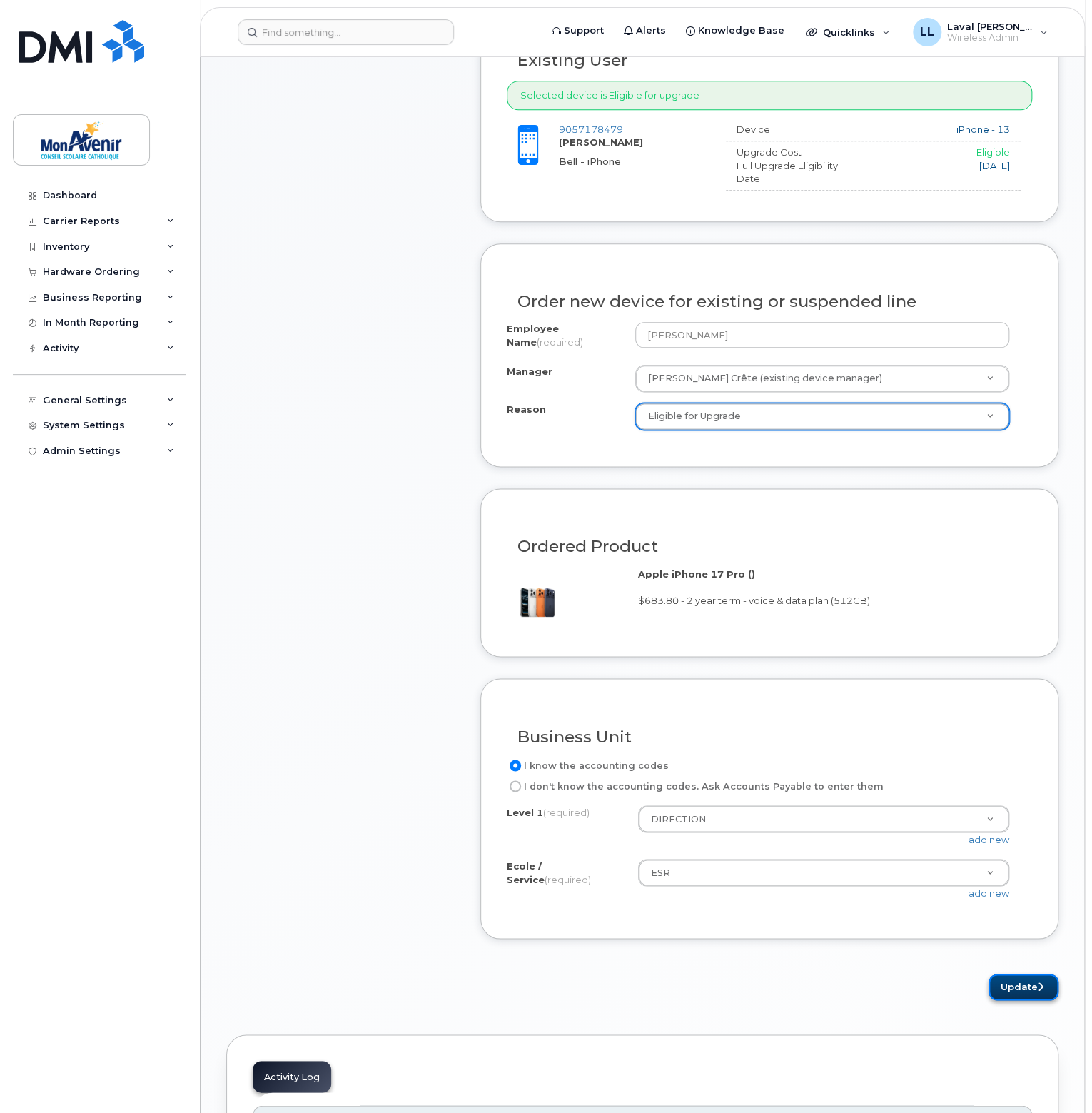
click at [1031, 982] on button "Update" at bounding box center [1023, 986] width 70 height 26
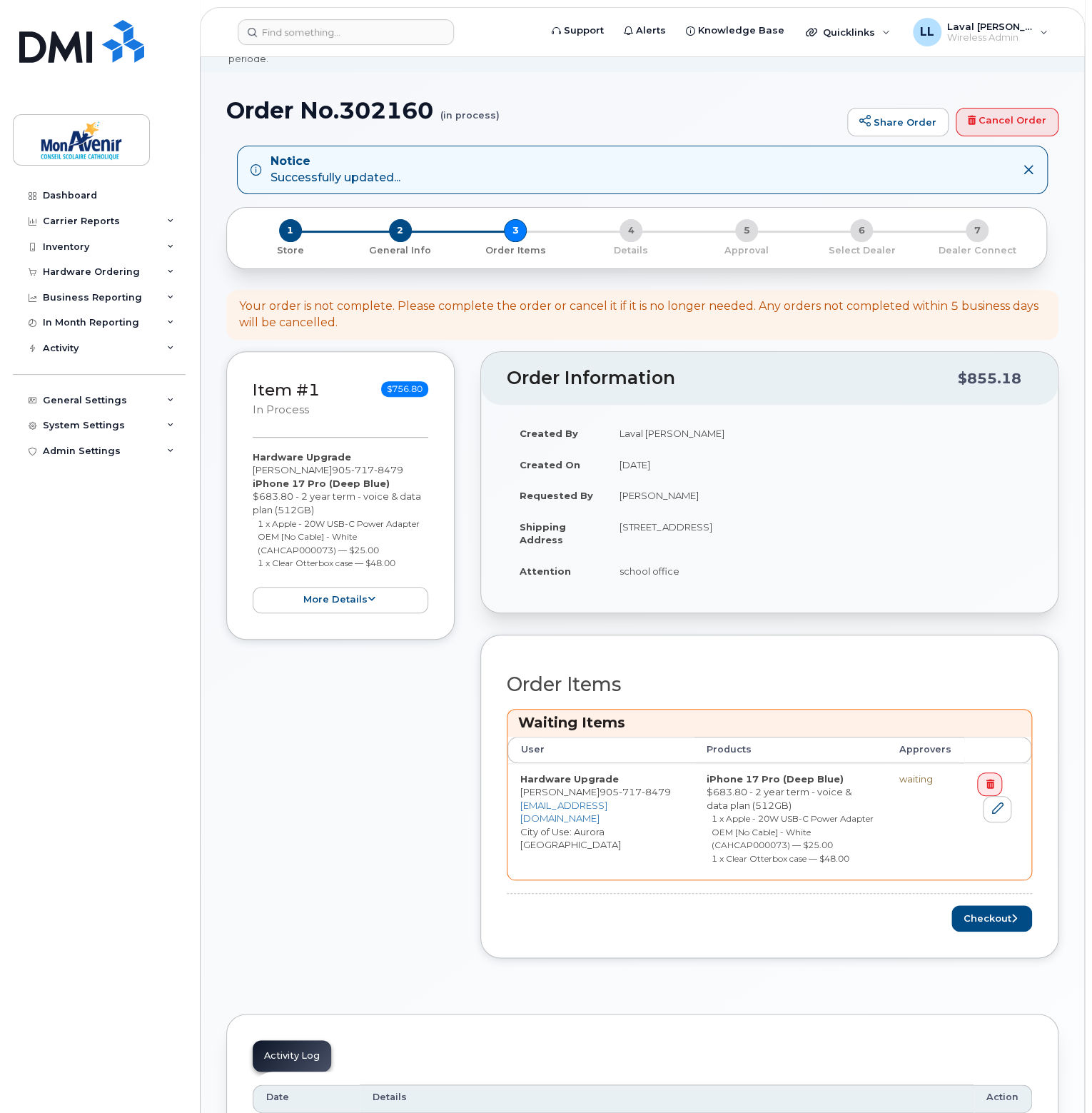
scroll to position [214, 0]
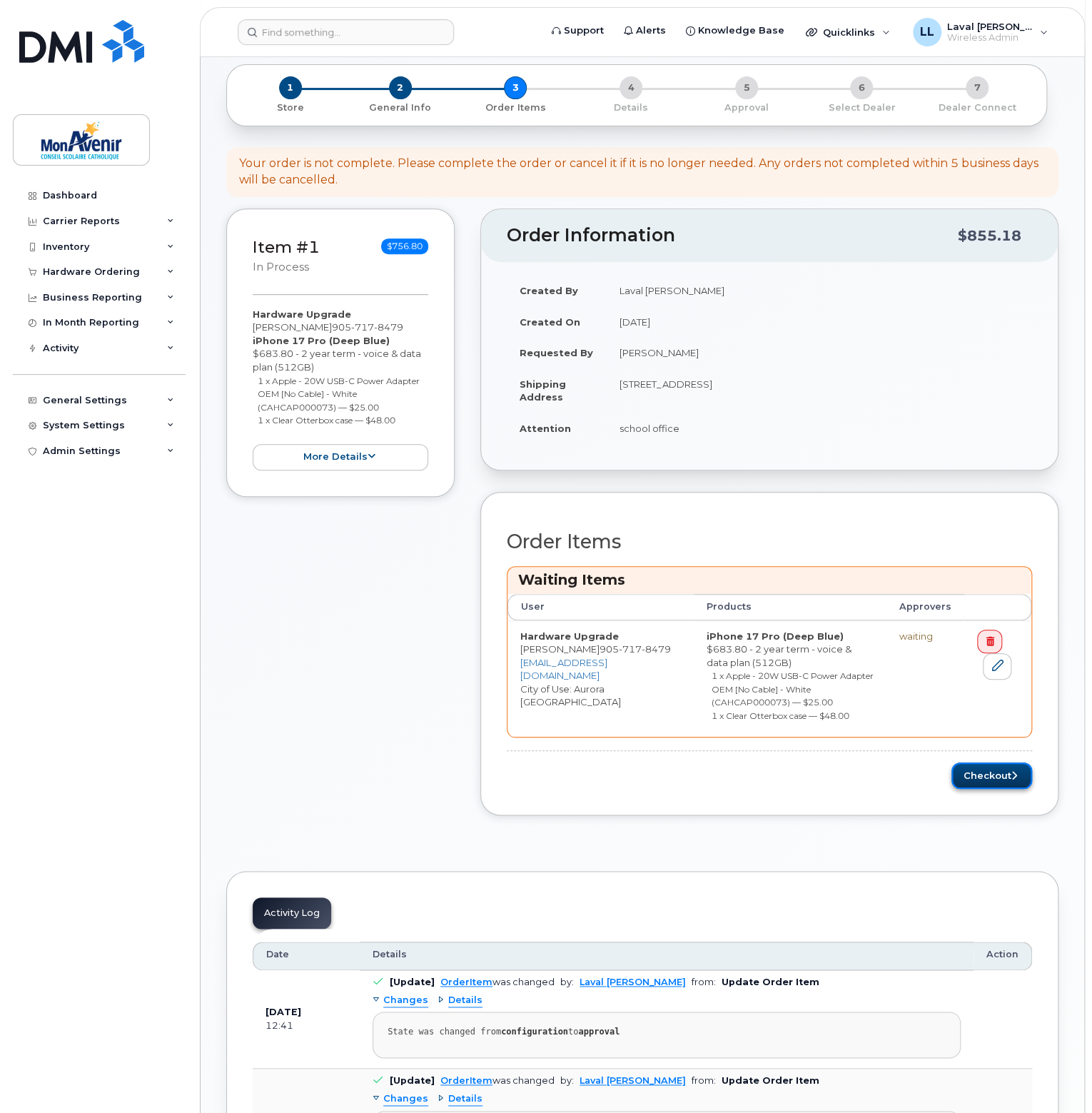
click at [980, 763] on button "Checkout" at bounding box center [992, 775] width 81 height 26
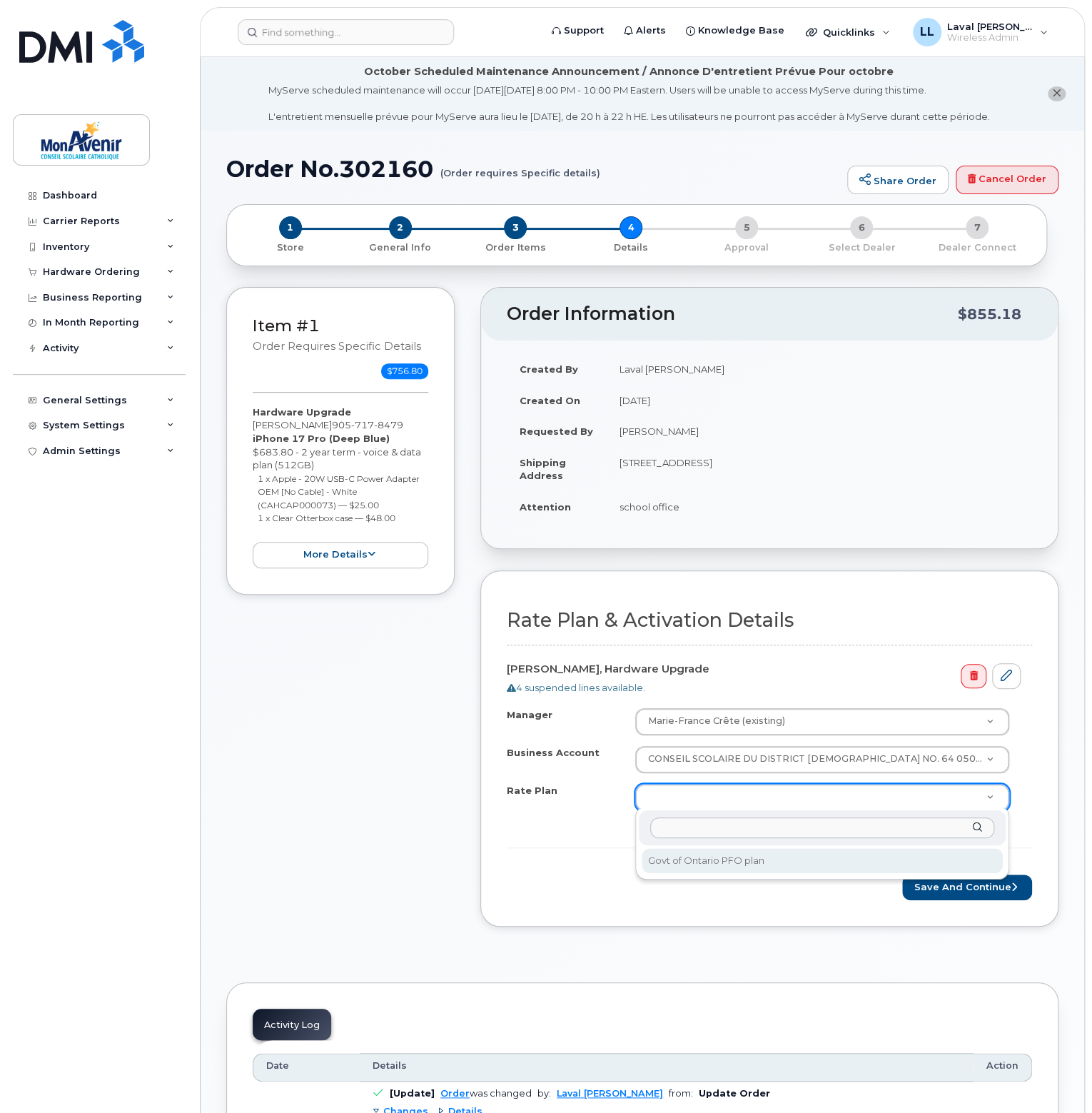
select select "Govt of Ontario PFO plan"
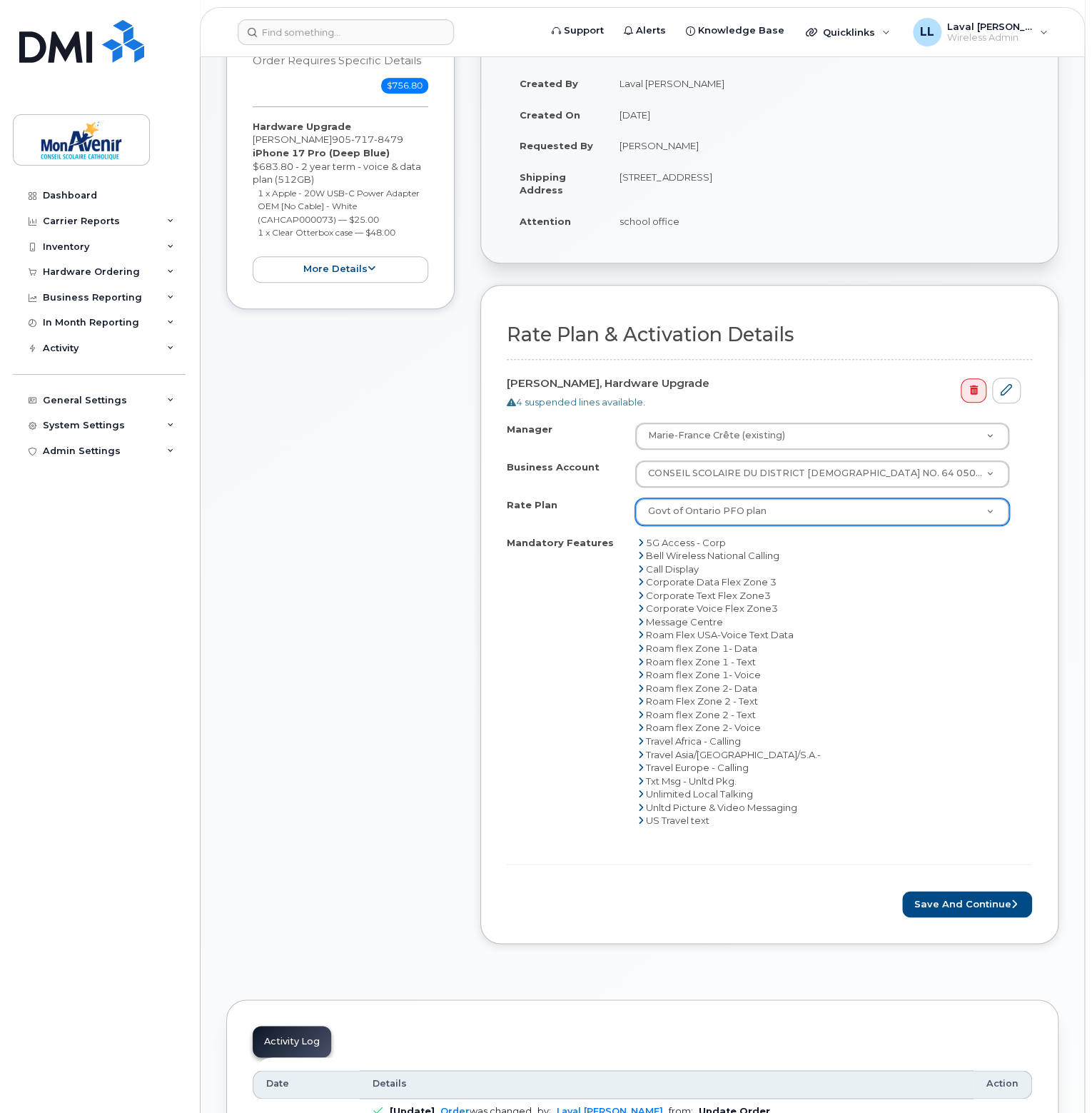
scroll to position [500, 0]
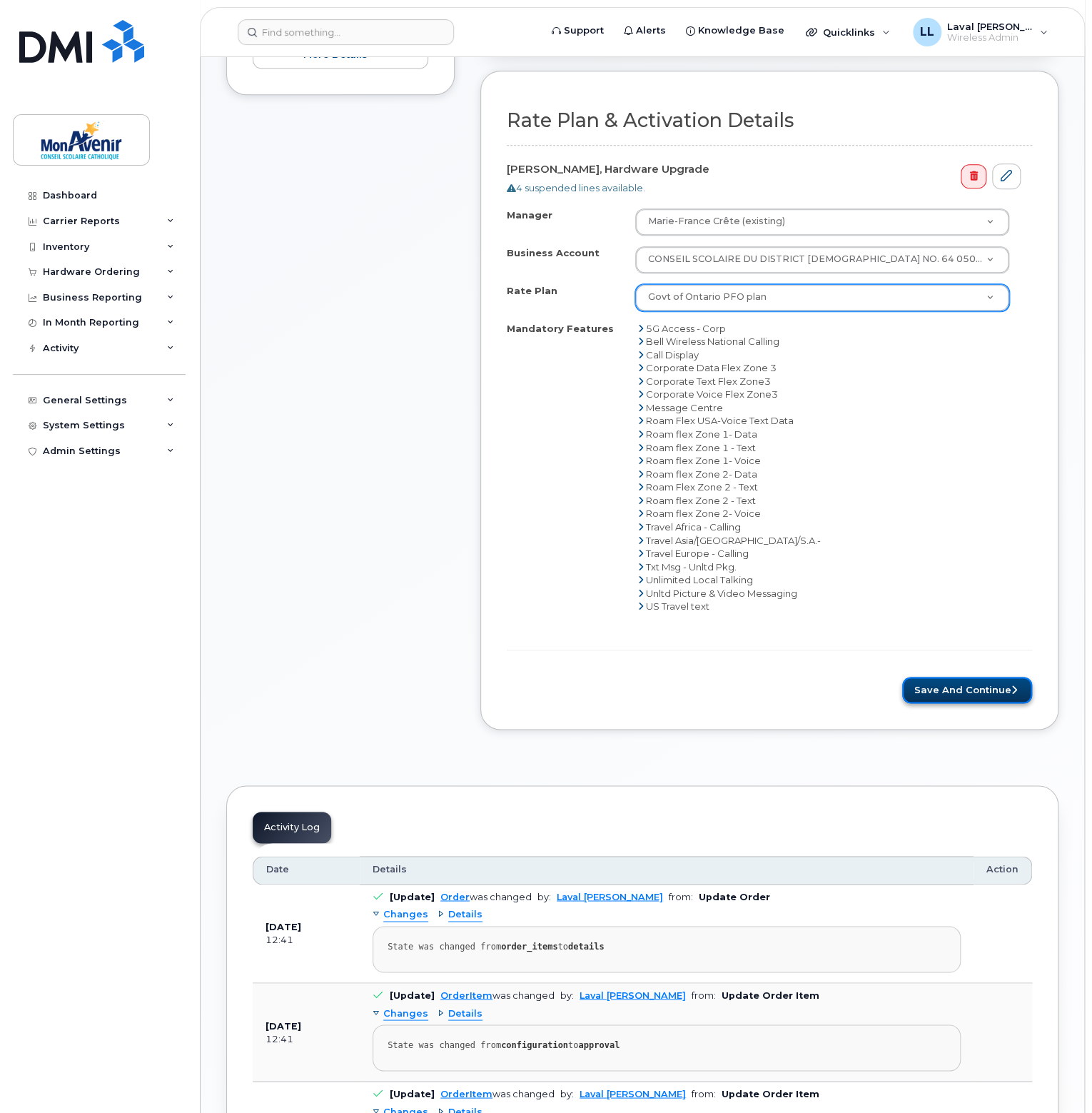
click at [971, 689] on button "Save and Continue" at bounding box center [967, 690] width 130 height 26
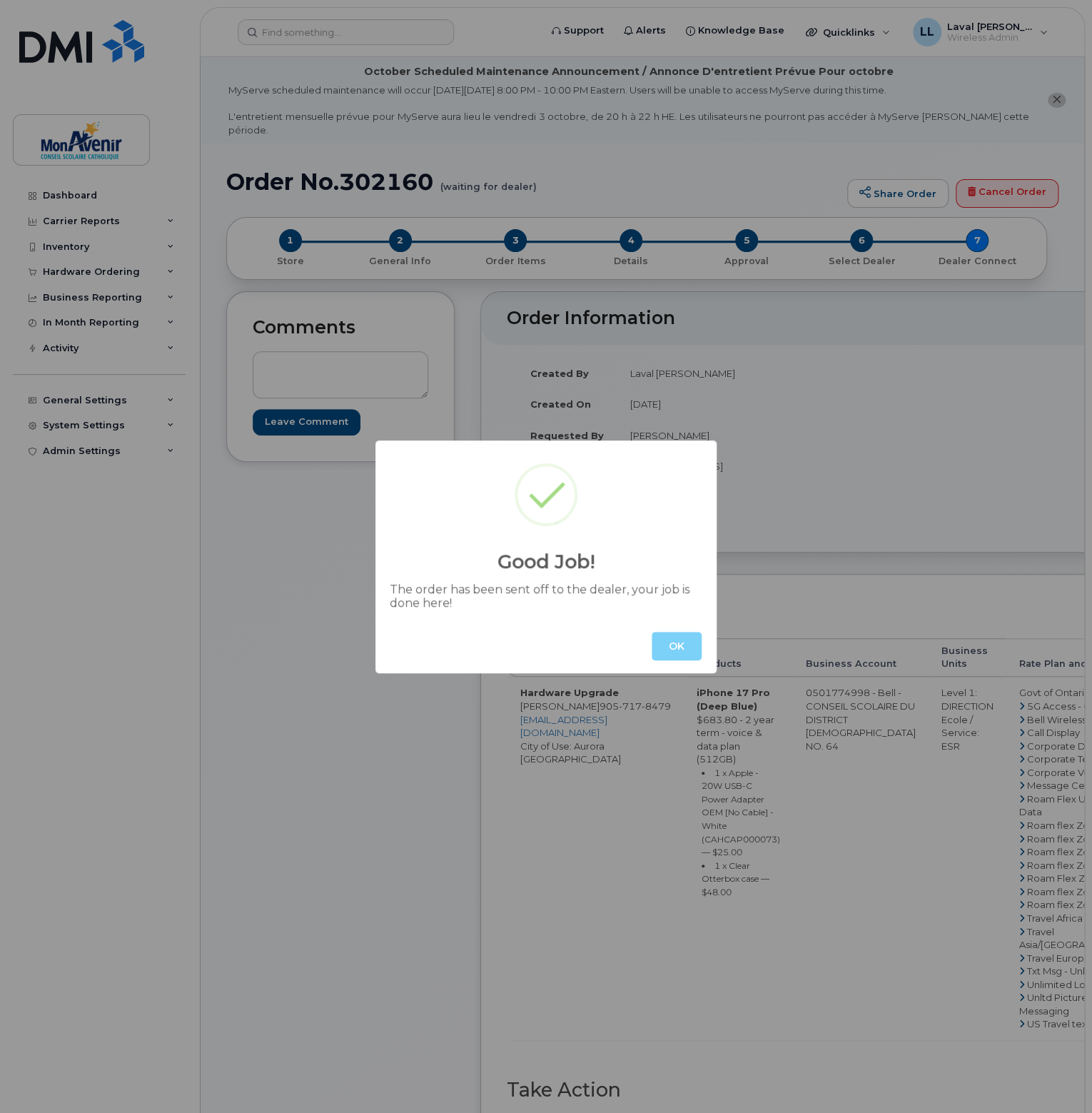
click at [651, 640] on div "OK" at bounding box center [546, 646] width 341 height 54
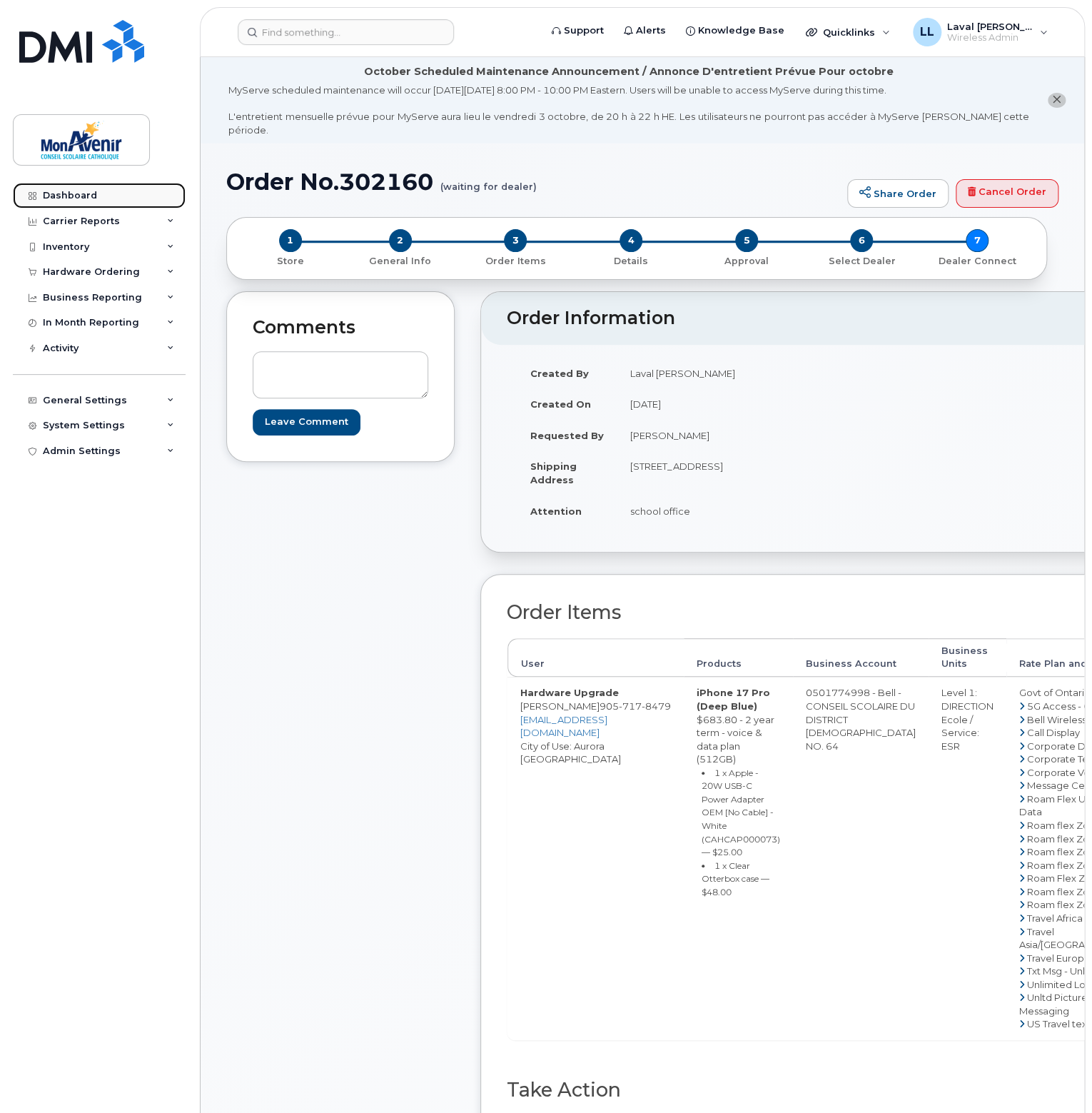
click at [65, 188] on link "Dashboard" at bounding box center [99, 196] width 173 height 25
